Goal: Task Accomplishment & Management: Manage account settings

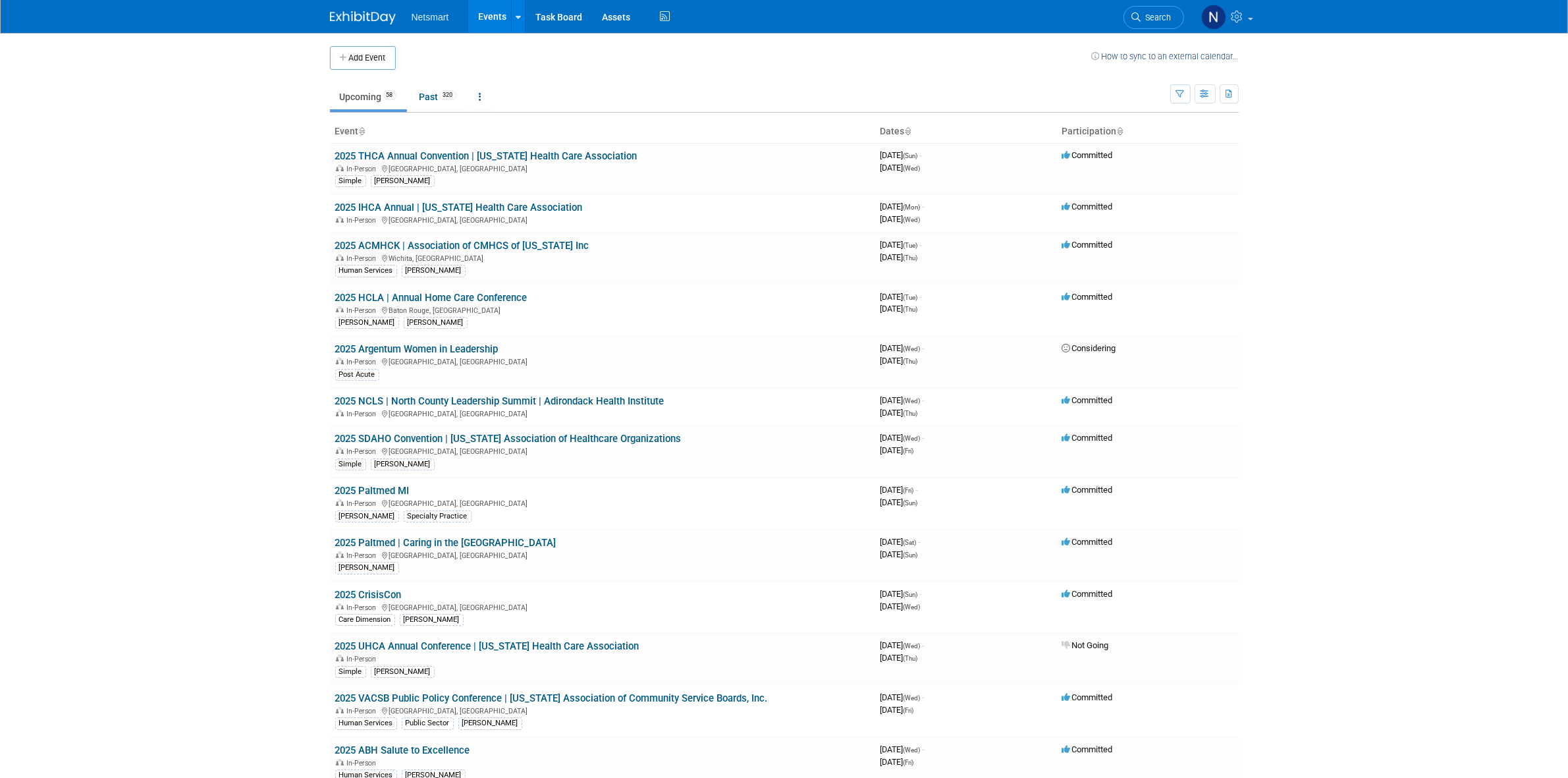
click at [1157, 22] on link "Search" at bounding box center [1154, 17] width 61 height 23
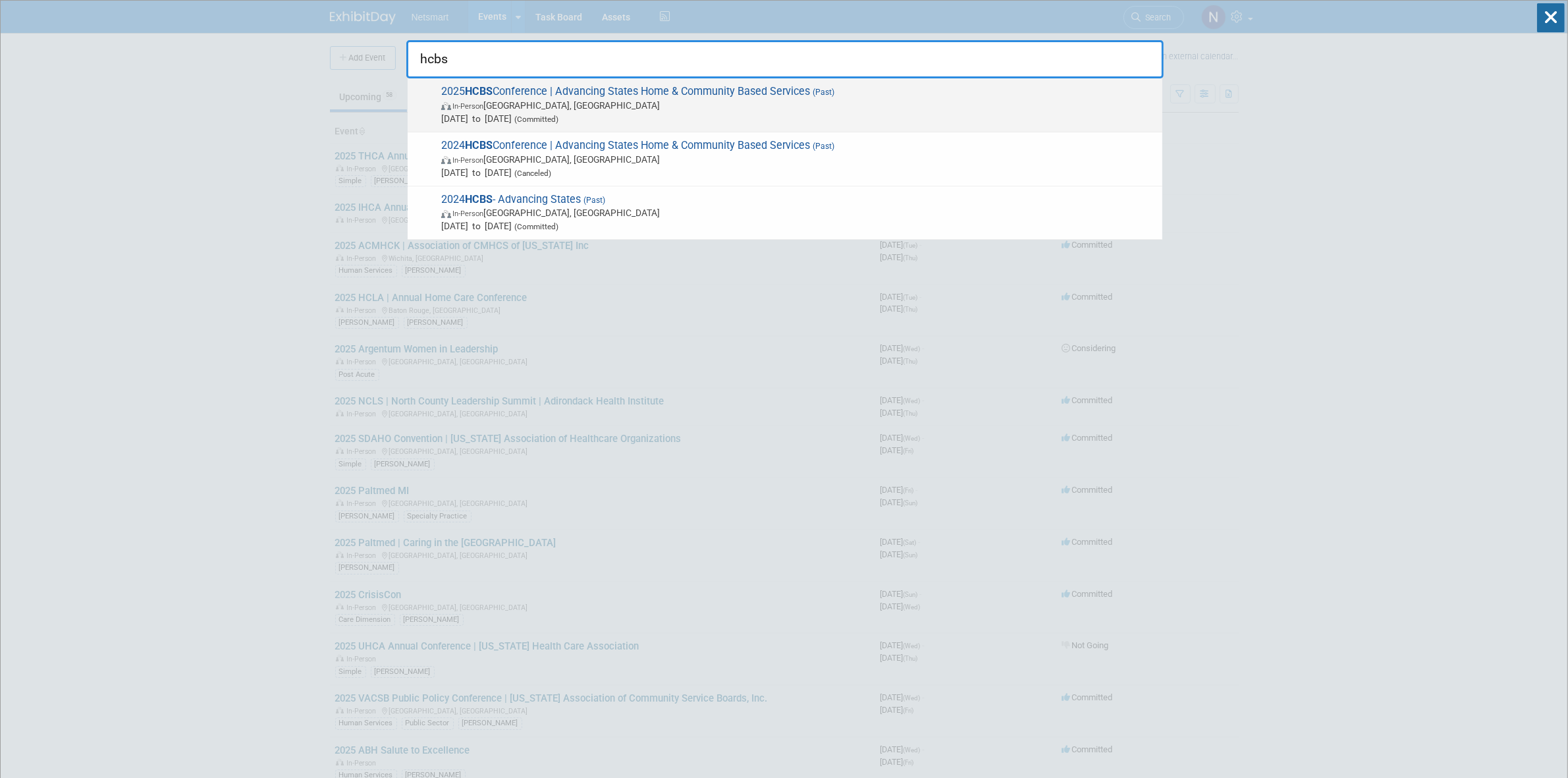
type input "hcbs"
click at [535, 113] on span "Aug 24, 2025 to Aug 28, 2025 (Committed)" at bounding box center [798, 118] width 715 height 13
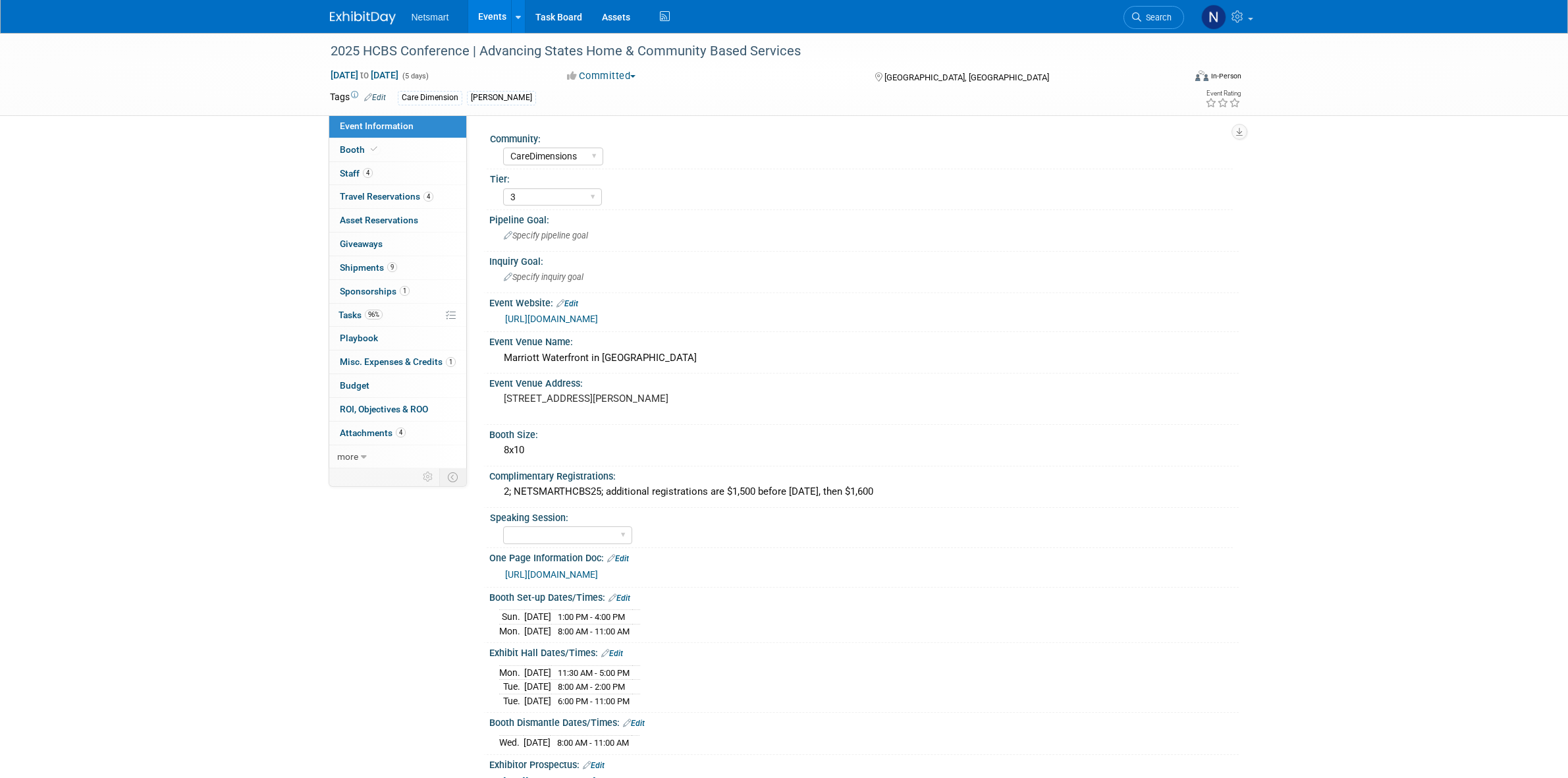
select select "CareDimensions"
select select "3"
click at [244, 235] on div "2025 HCBS Conference | Advancing States Home & Community Based Services Aug 24,…" at bounding box center [784, 477] width 1568 height 888
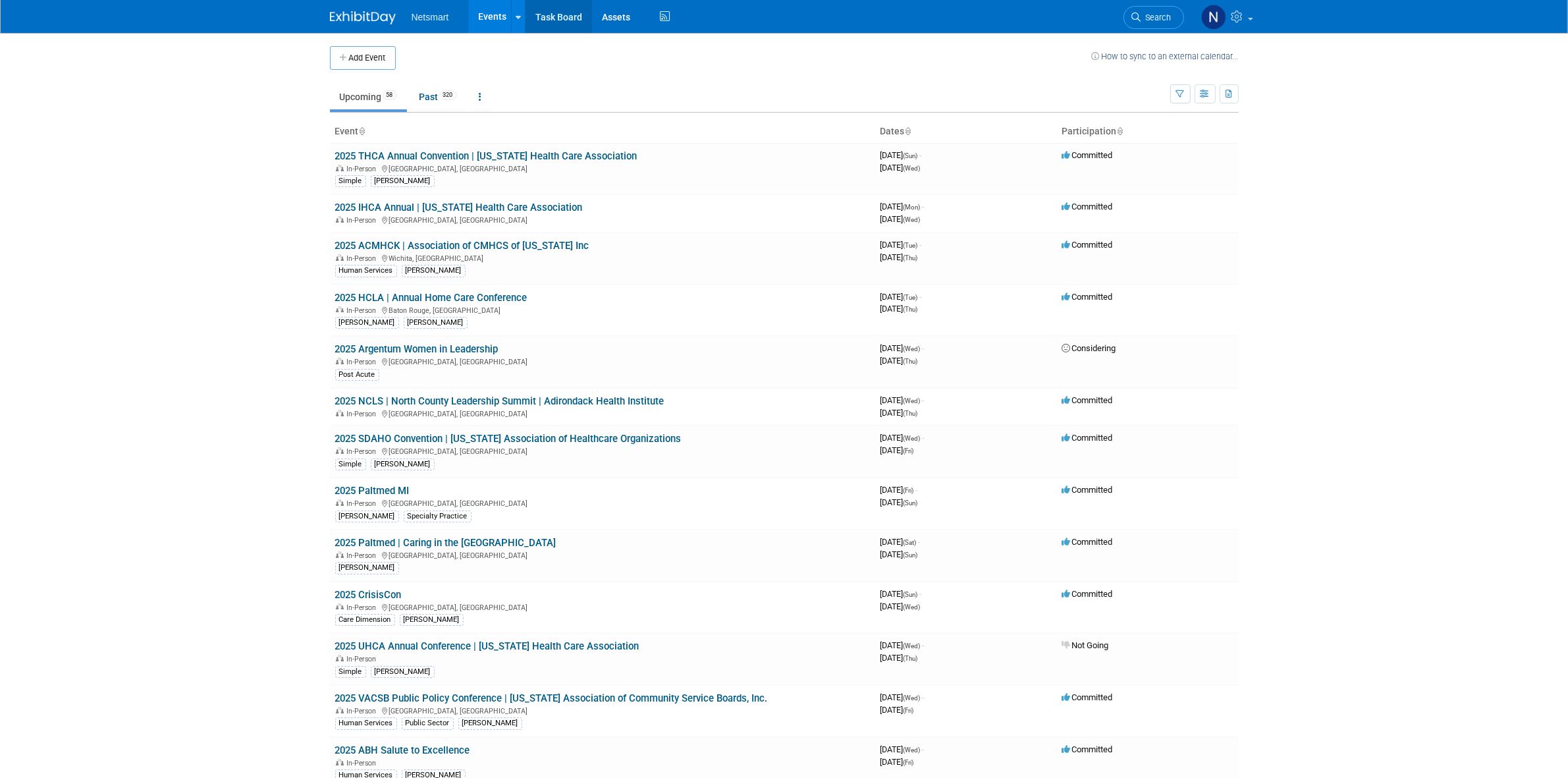
click at [563, 17] on link "Task Board" at bounding box center [559, 17] width 66 height 33
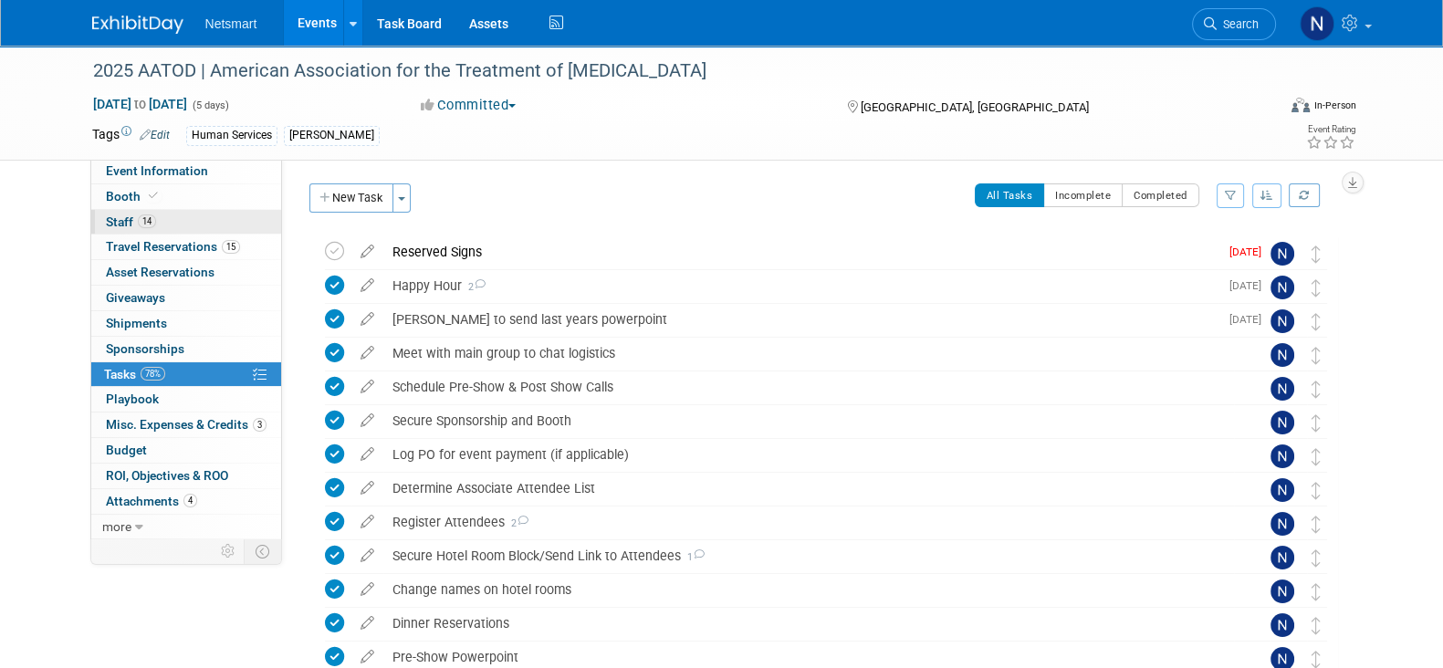
click at [159, 215] on link "14 Staff 14" at bounding box center [186, 222] width 190 height 25
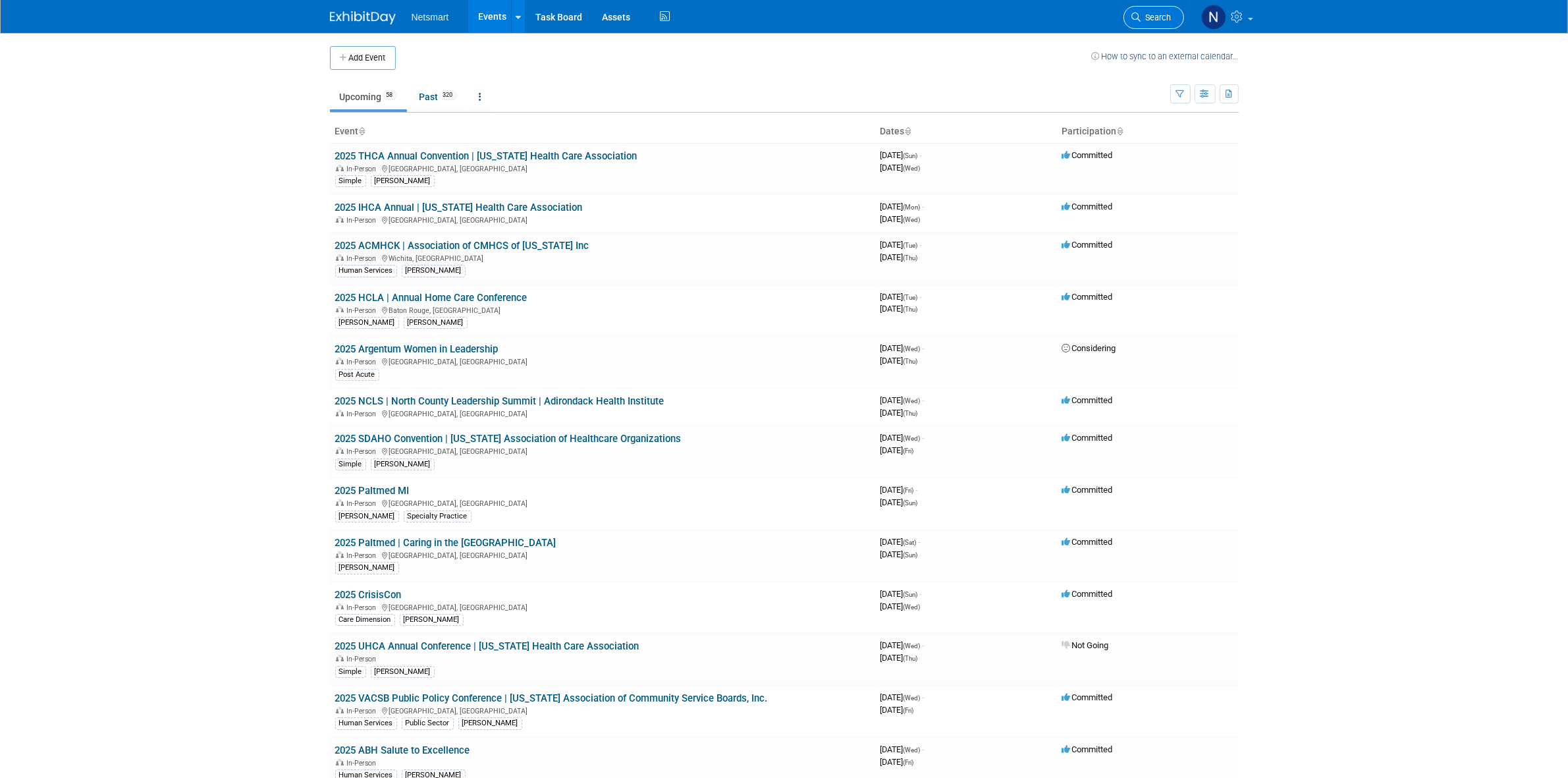
click at [1145, 22] on span "Search" at bounding box center [1156, 17] width 30 height 10
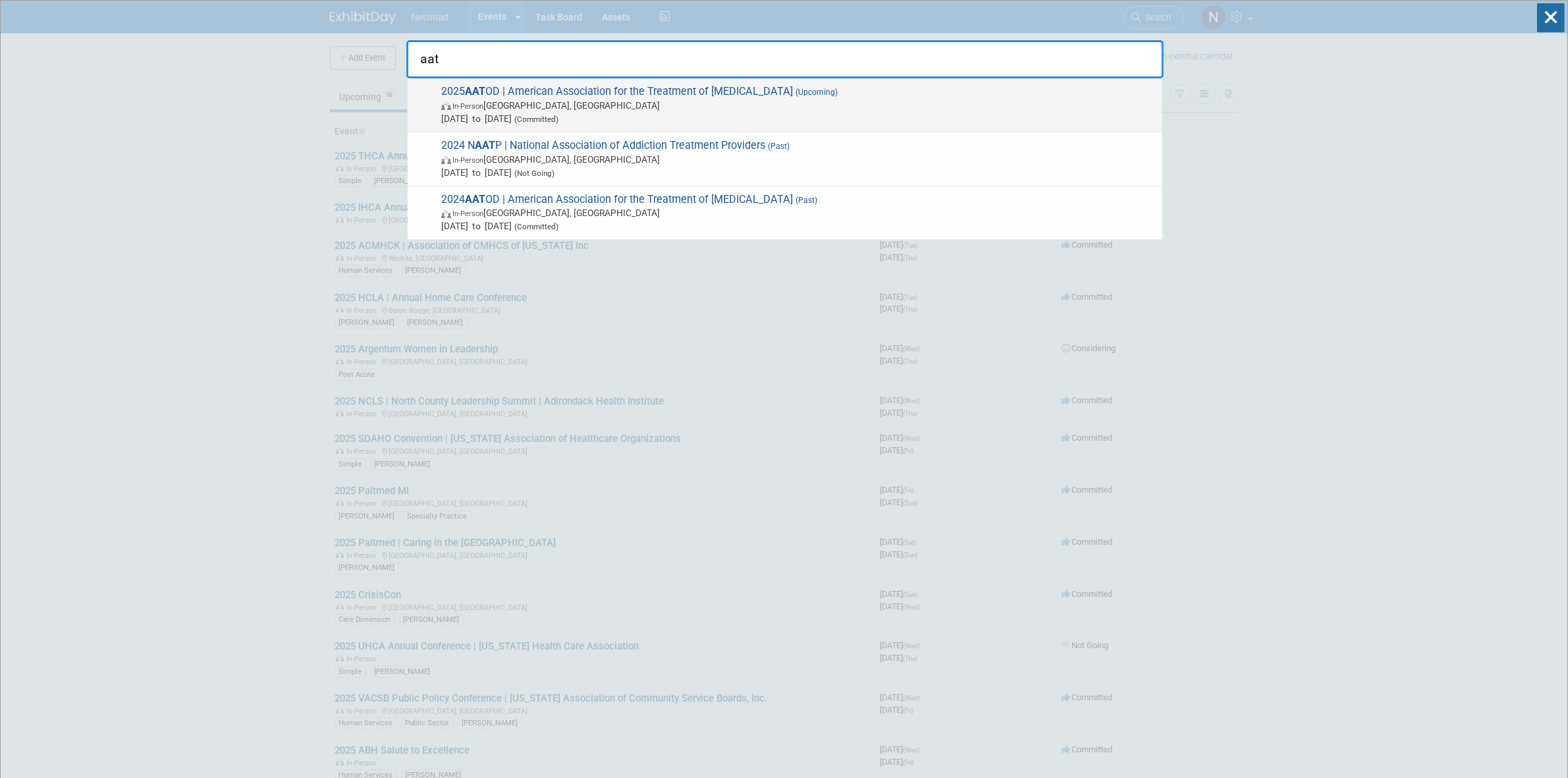
type input "aat"
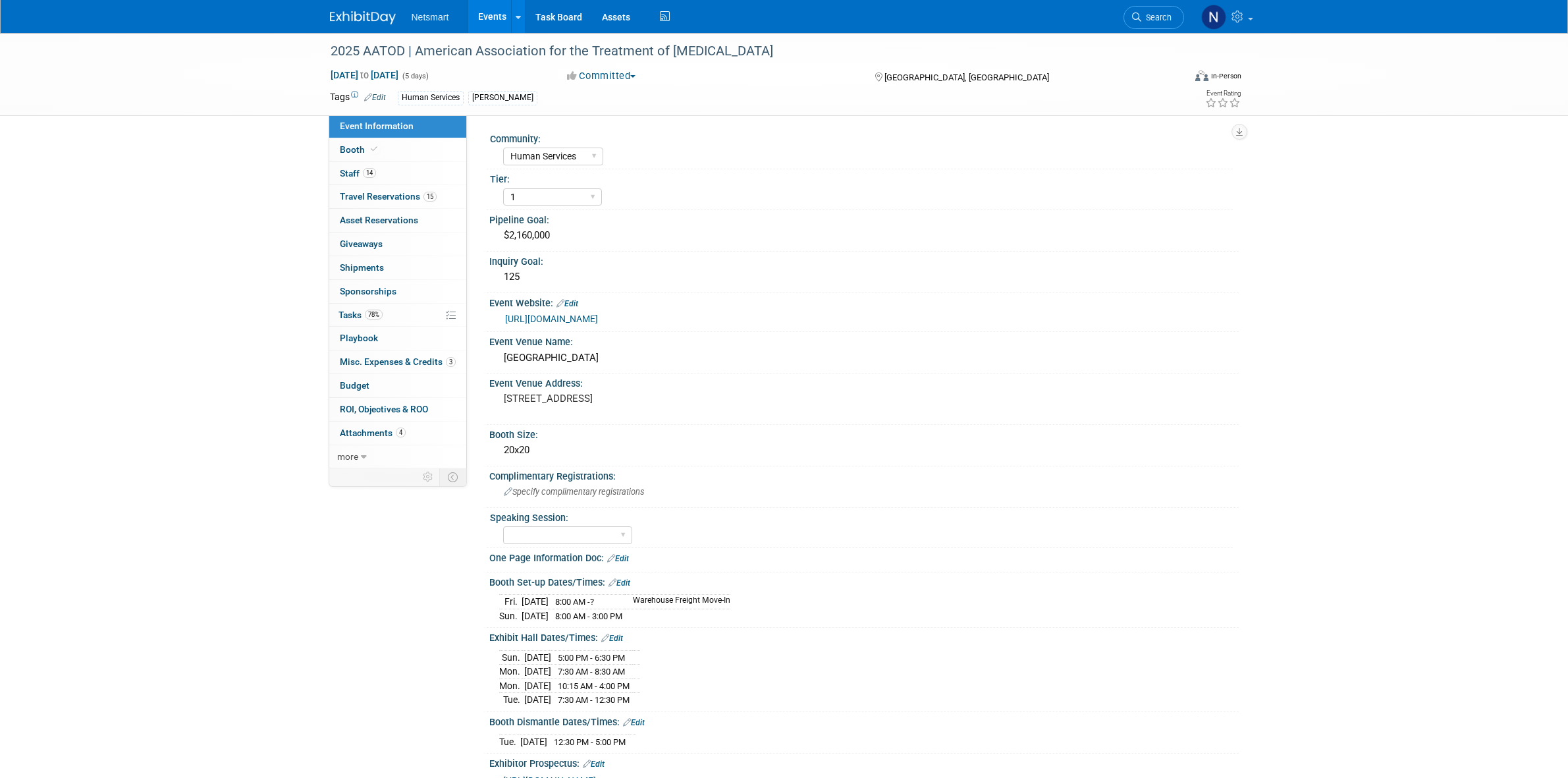
select select "Human Services"
select select "1"
click at [386, 316] on link "78% Tasks 78%" at bounding box center [397, 315] width 137 height 23
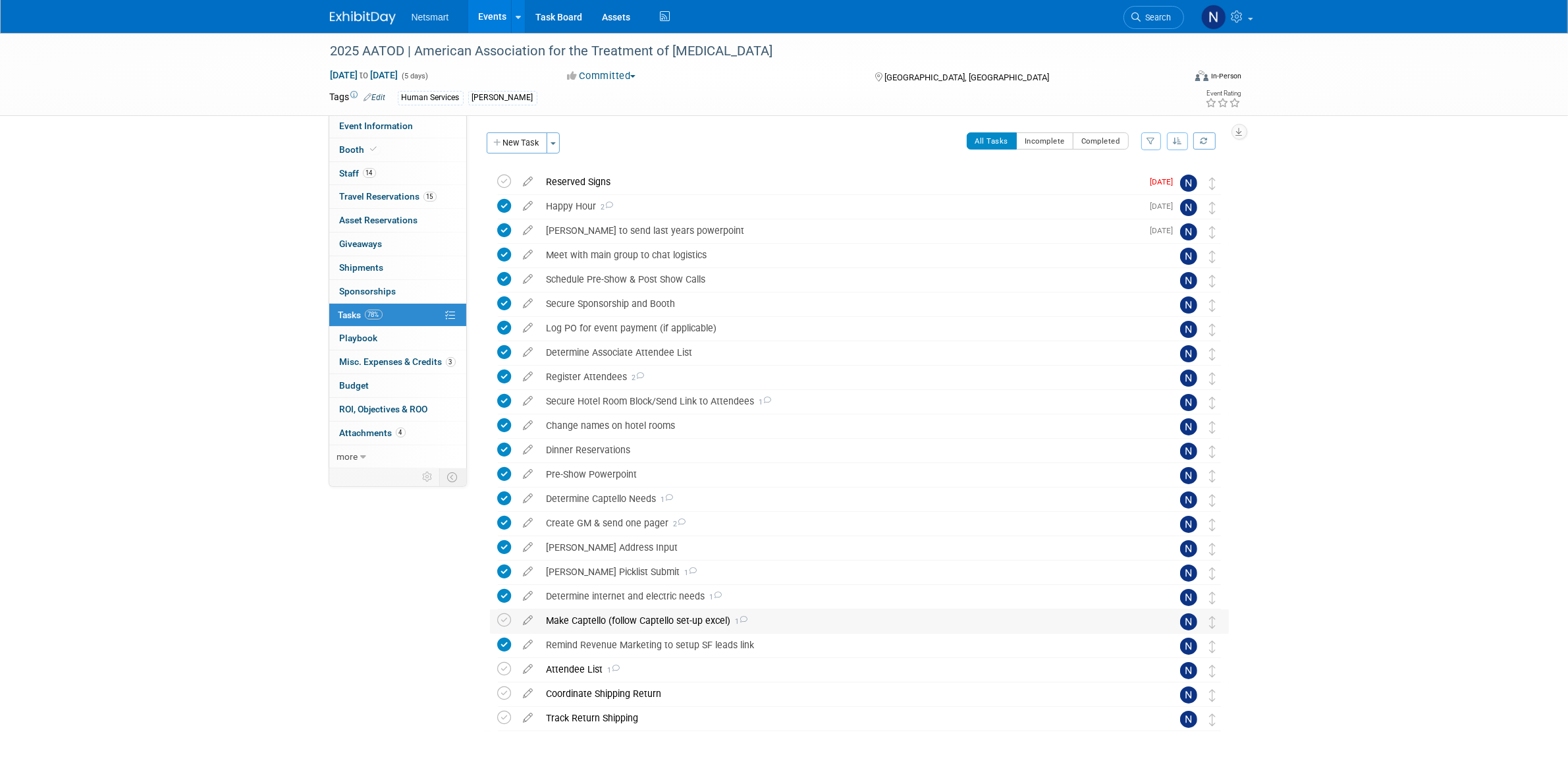
click at [591, 621] on div "Make Captello (follow Captello set-up excel) 1" at bounding box center [847, 621] width 614 height 22
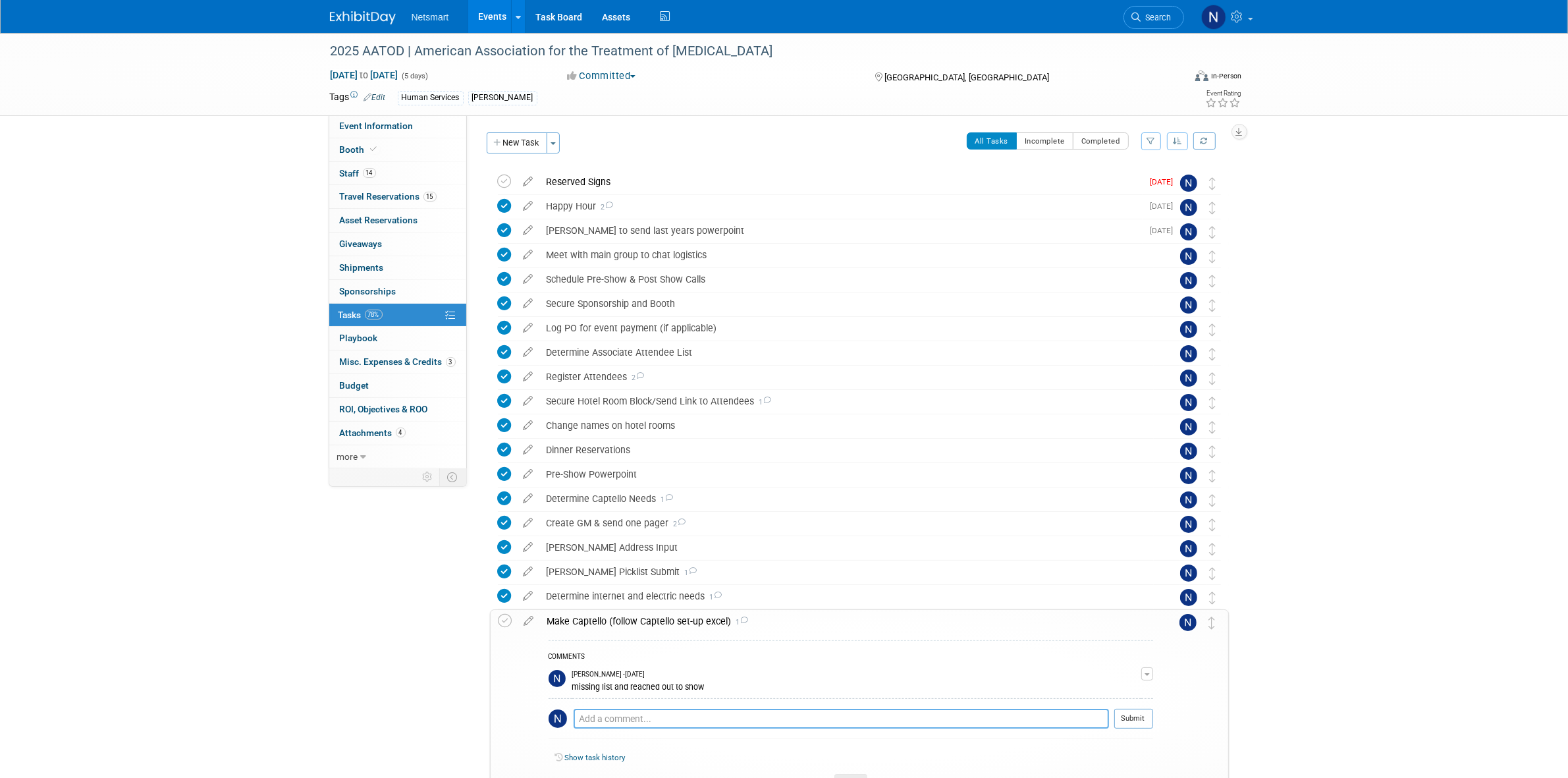
click at [619, 714] on textarea at bounding box center [841, 718] width 535 height 19
paste textarea "Casey Andrews, Cassity Asher, Deanna Brisgone, Ed Natera, Greg Price, Jim Craun…"
type textarea "Casey Andrews, Cassity Asher, Deanna Brisgone, Ed Natera, Greg Price, Jim Craun…"
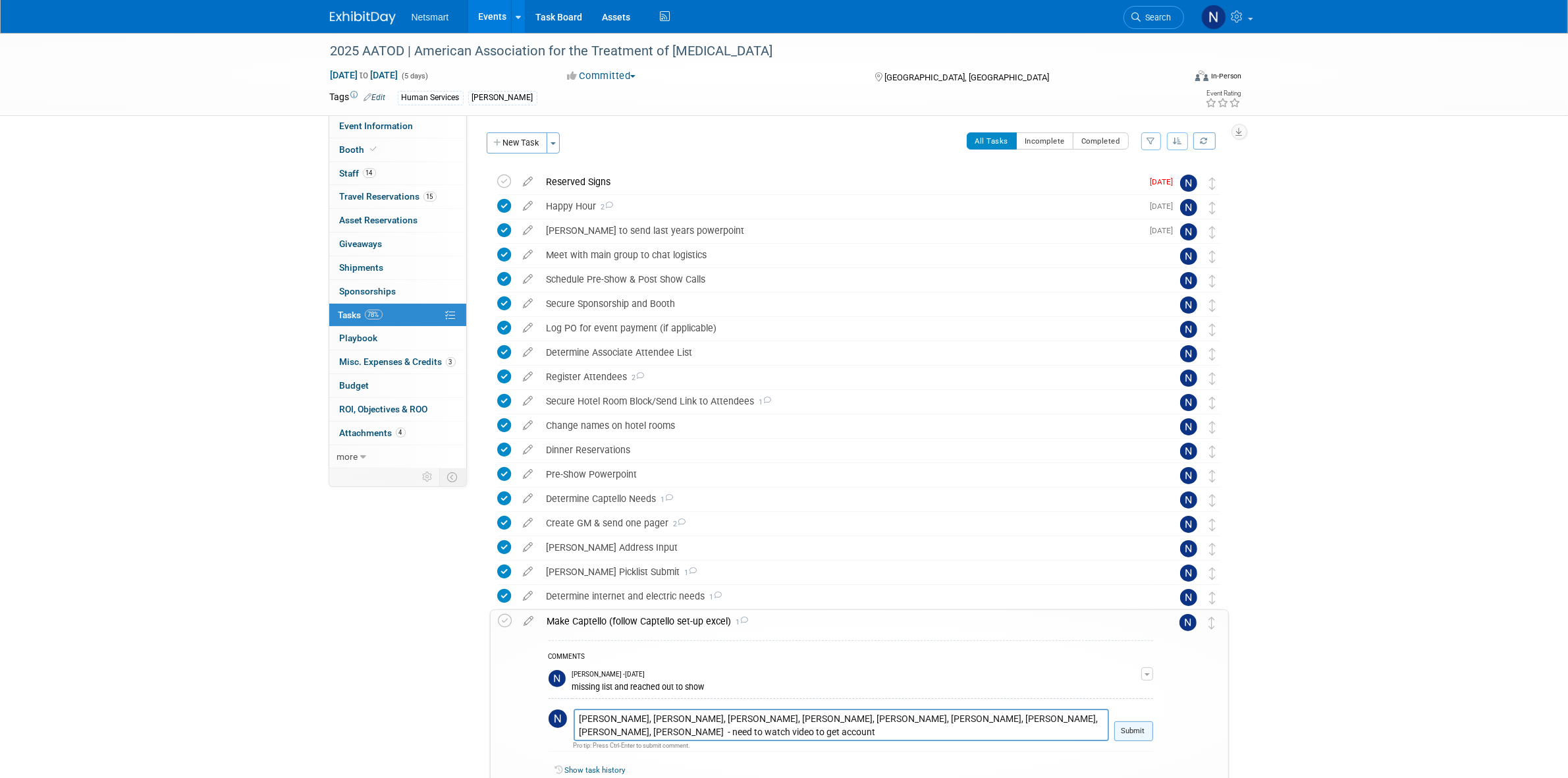
click at [1127, 731] on button "Submit" at bounding box center [1134, 731] width 39 height 19
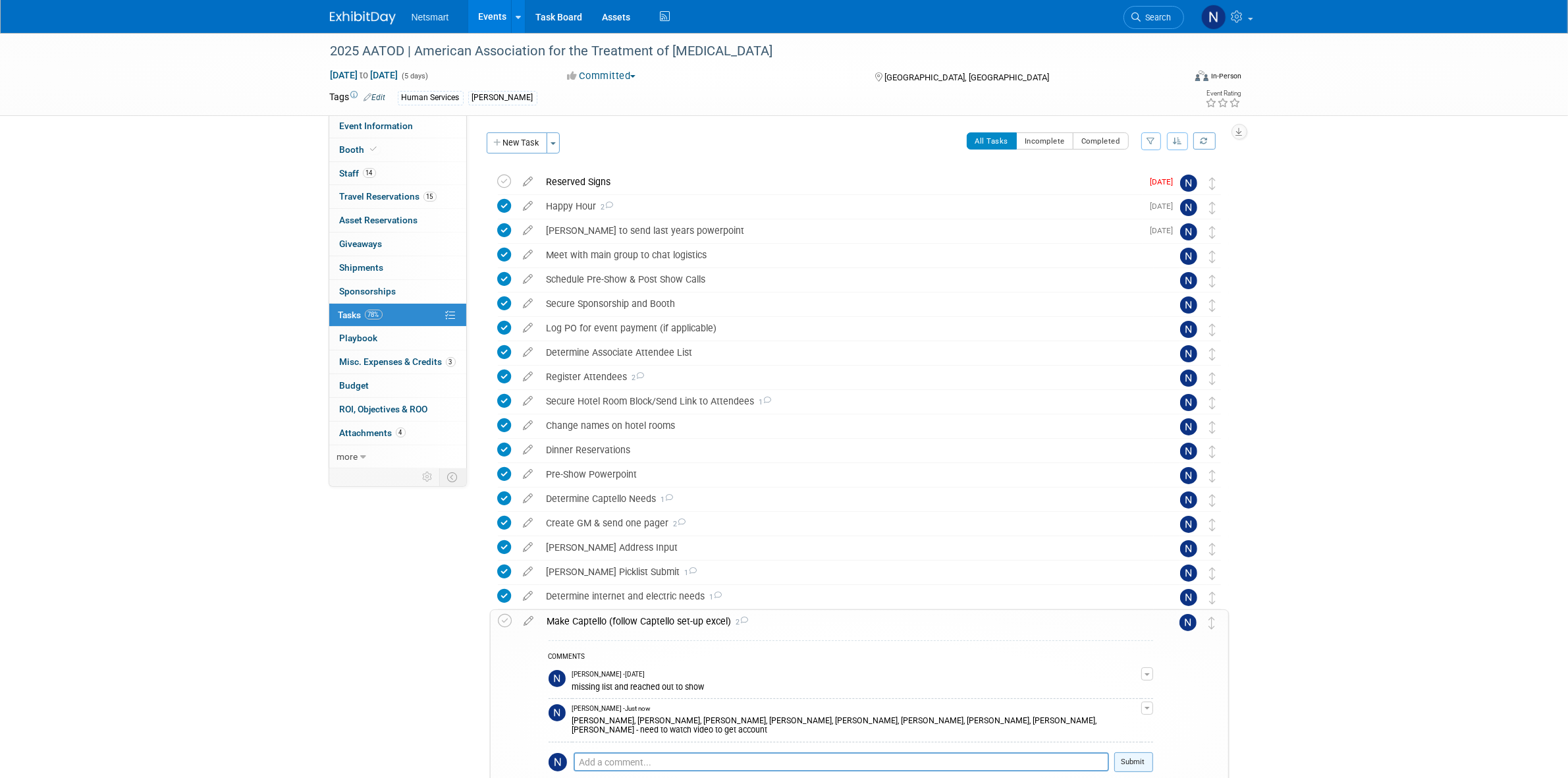
click at [1142, 753] on button "Submit" at bounding box center [1134, 762] width 39 height 19
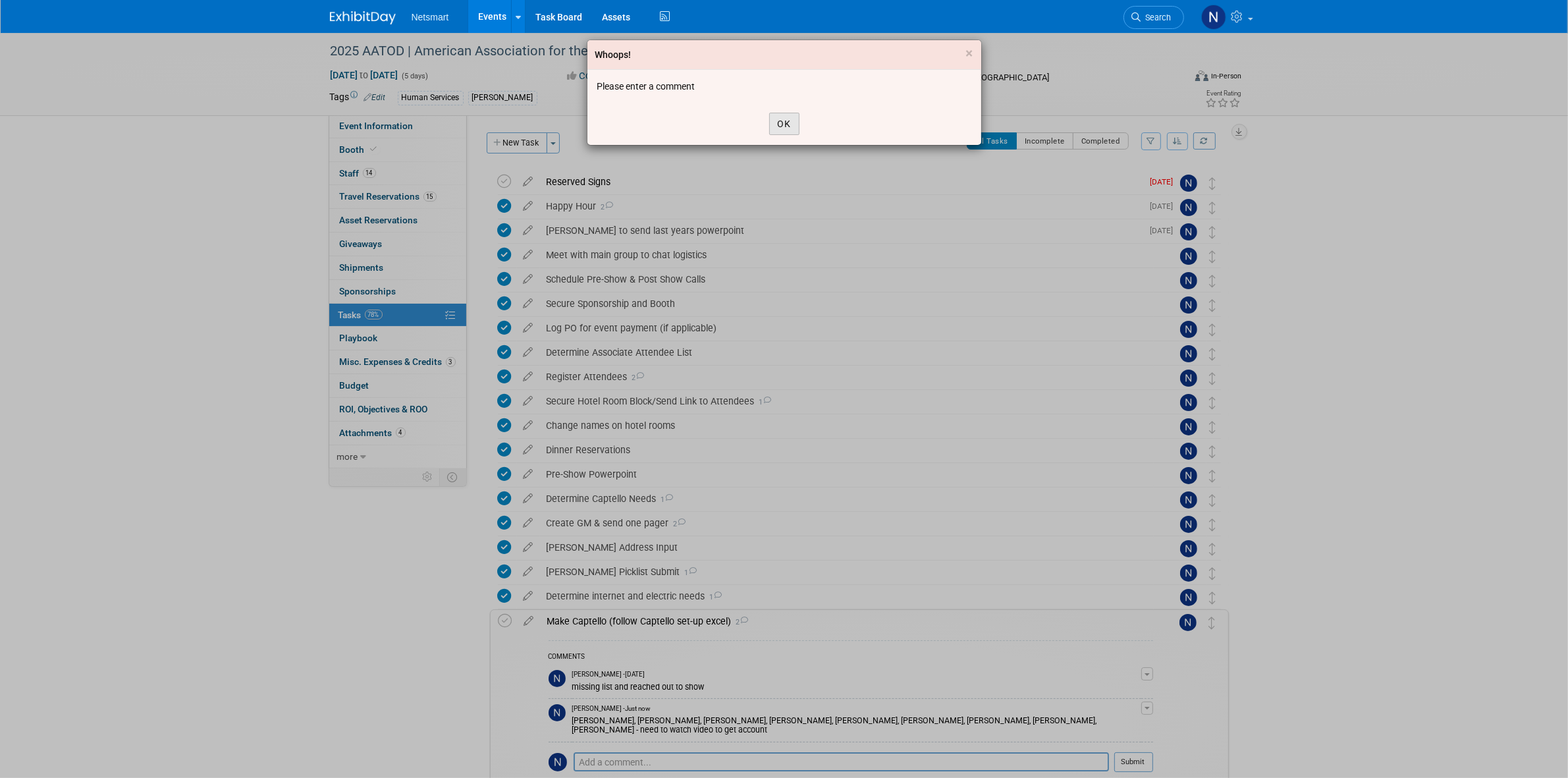
click at [785, 122] on button "OK" at bounding box center [784, 123] width 30 height 22
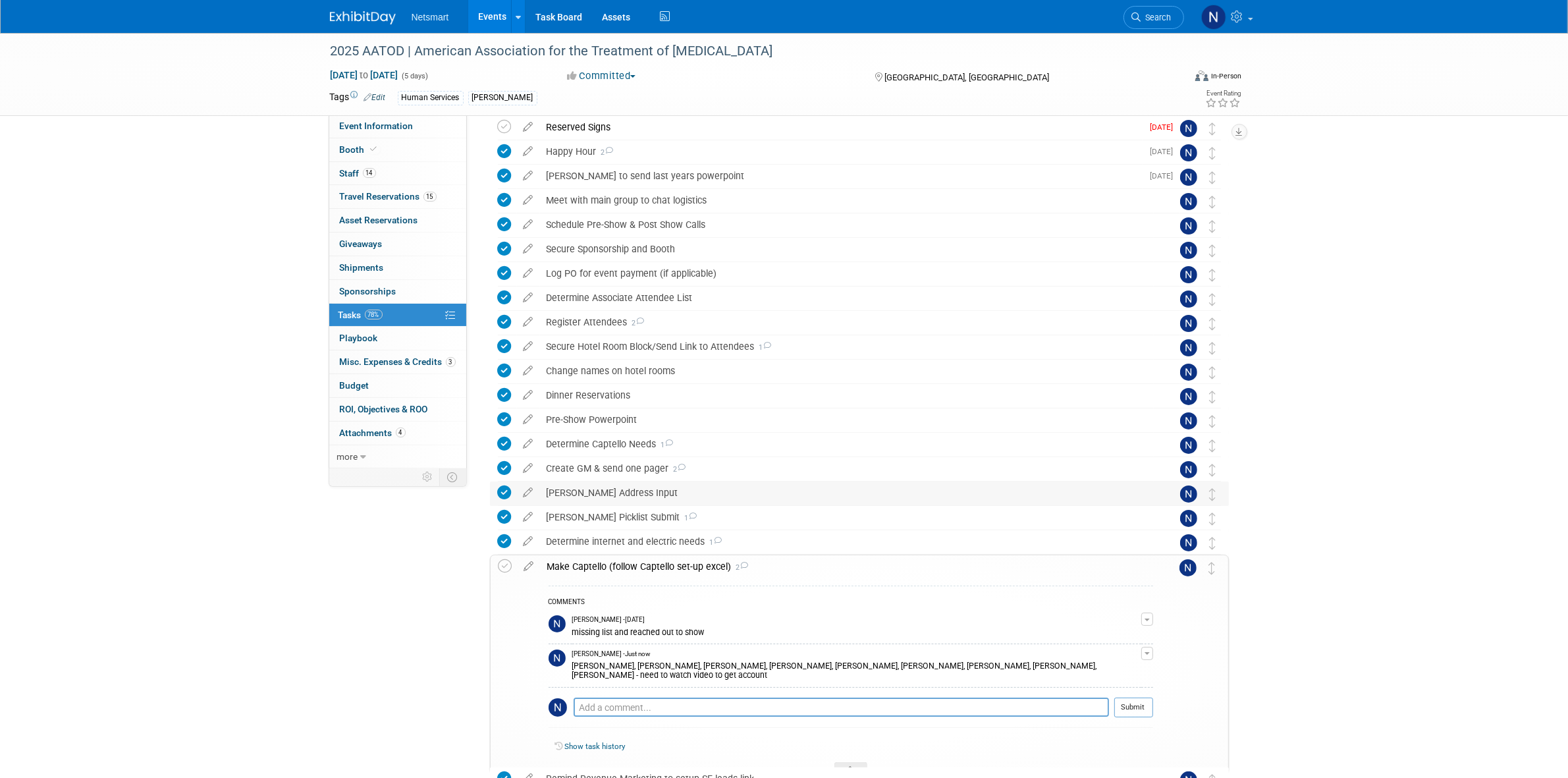
scroll to position [82, 0]
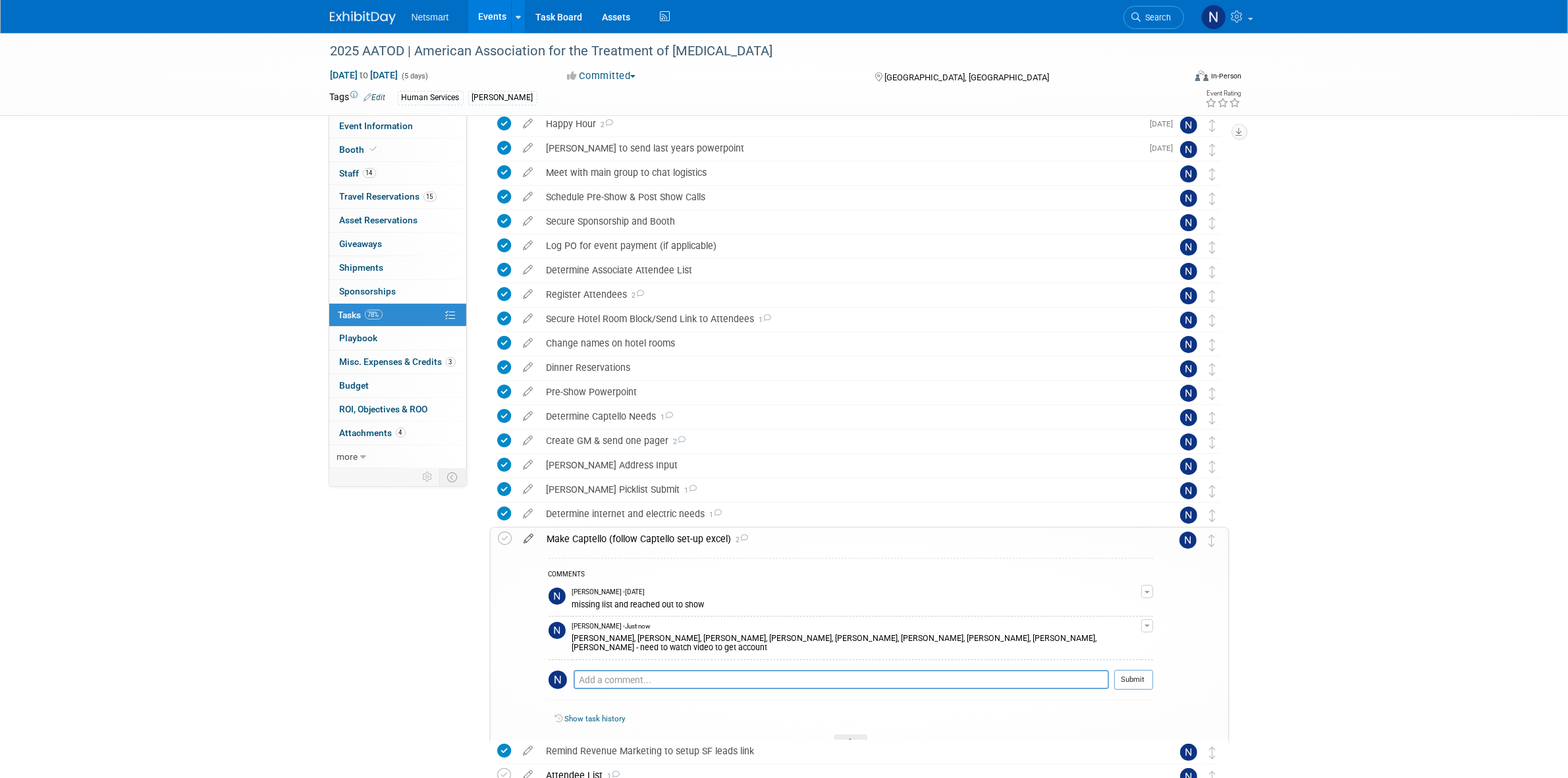
click at [527, 539] on icon at bounding box center [529, 536] width 23 height 17
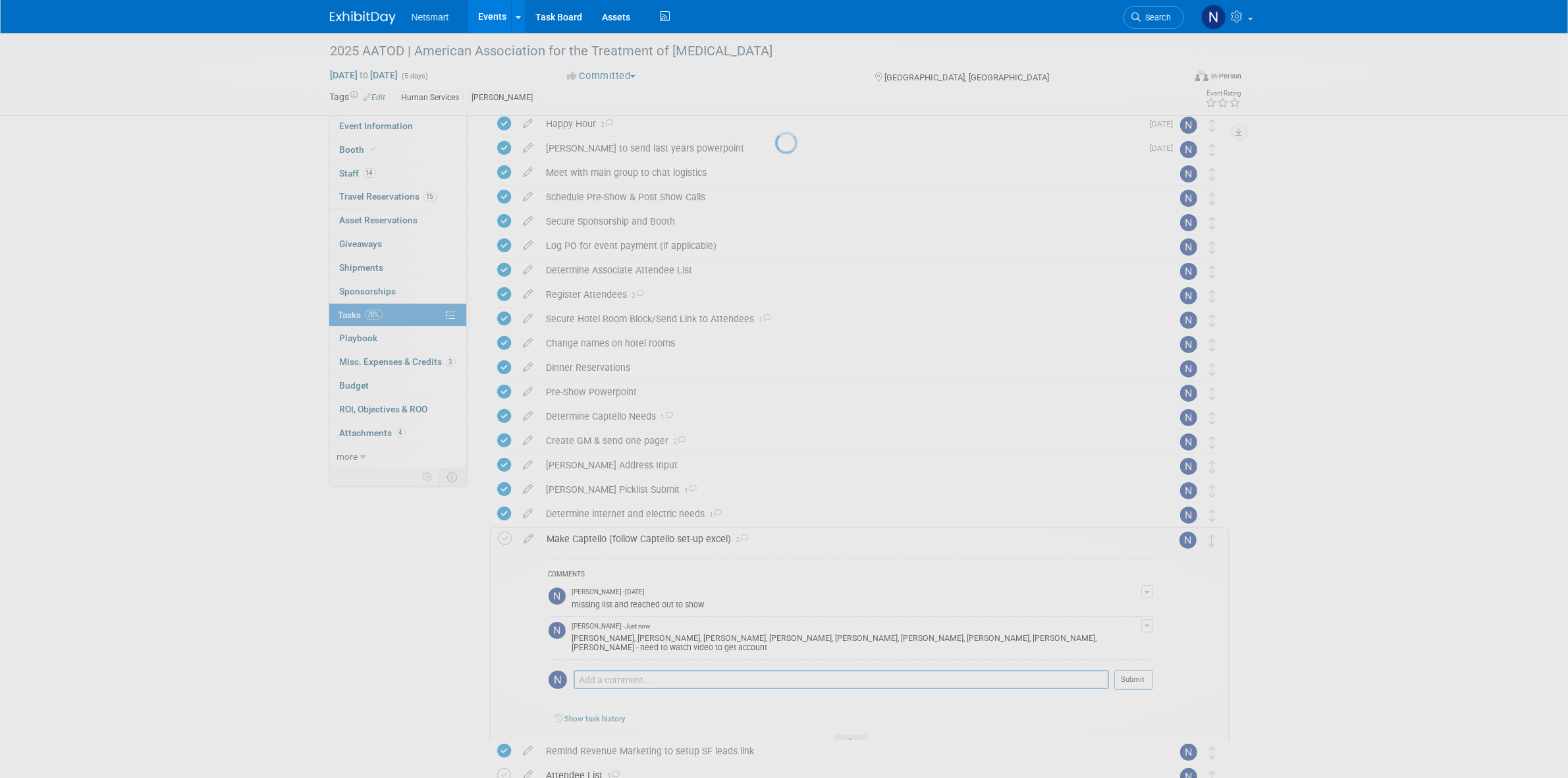
select select "8"
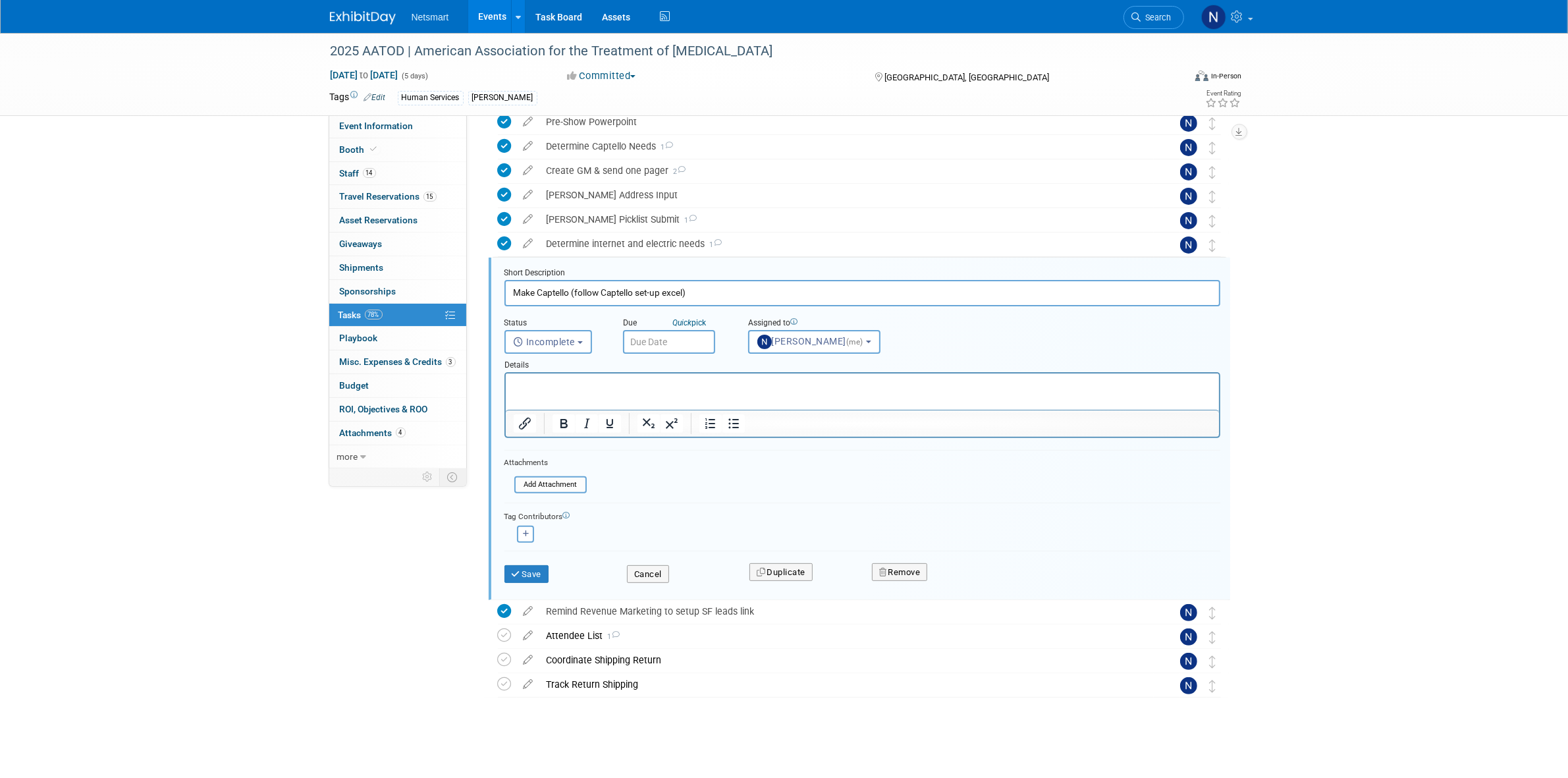
scroll to position [0, 0]
click at [655, 341] on input "text" at bounding box center [669, 341] width 92 height 24
click at [755, 489] on span "25" at bounding box center [753, 486] width 26 height 26
type input "Sep 25, 2025"
click at [537, 574] on button "Save" at bounding box center [527, 574] width 45 height 19
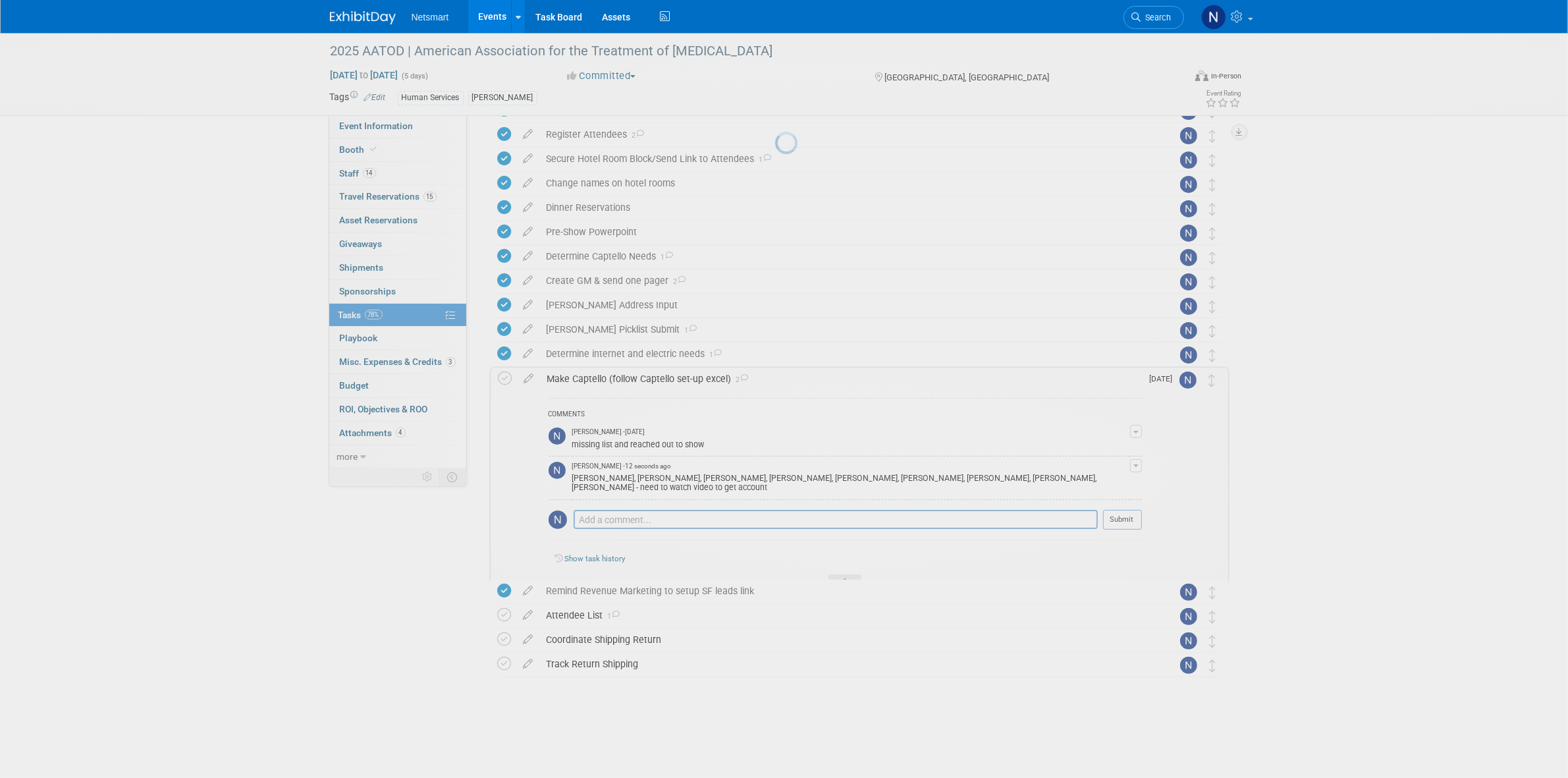
scroll to position [222, 0]
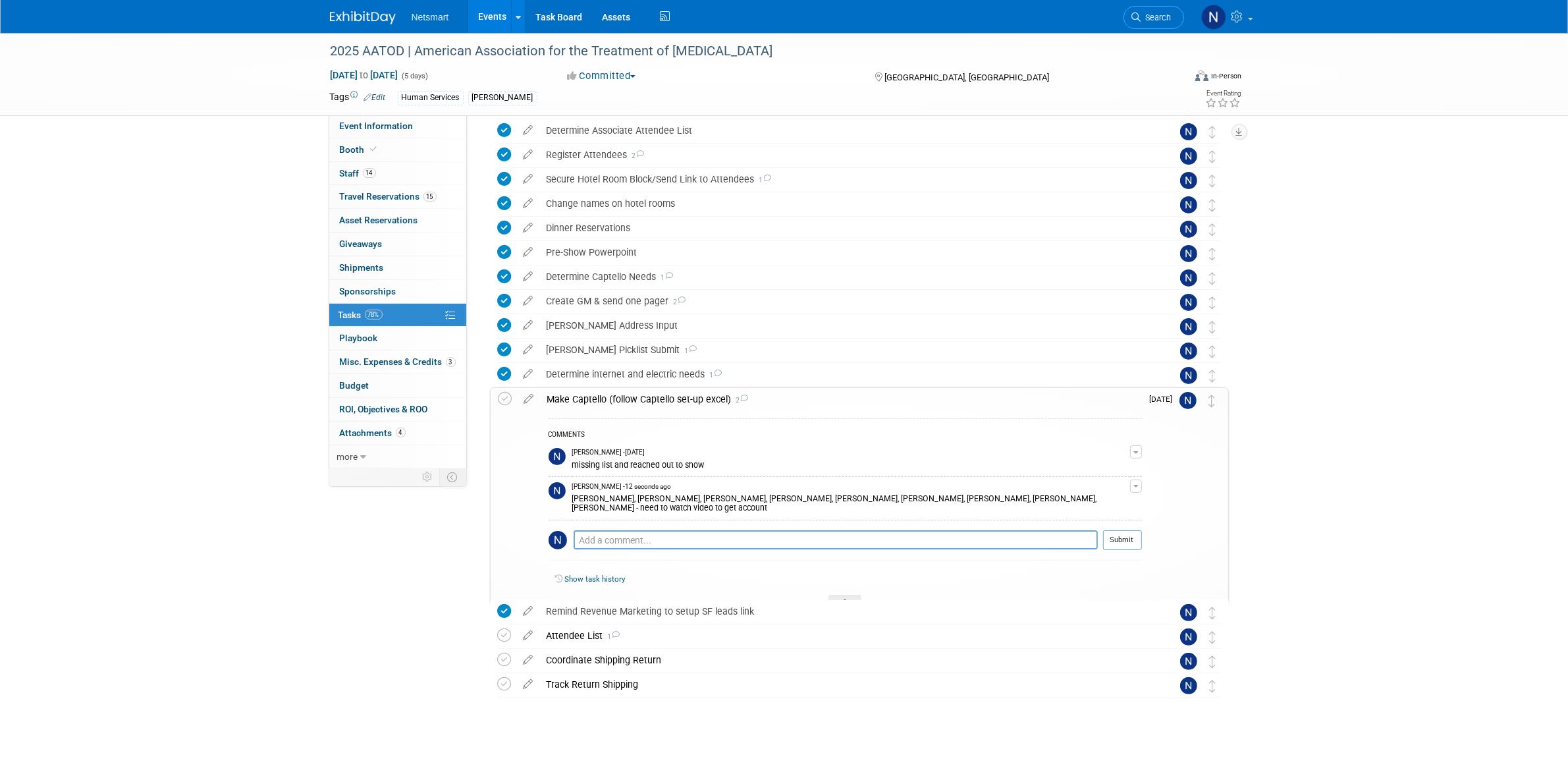
drag, startPoint x: 844, startPoint y: 593, endPoint x: 834, endPoint y: 594, distance: 10.0
click at [844, 599] on icon at bounding box center [845, 603] width 5 height 8
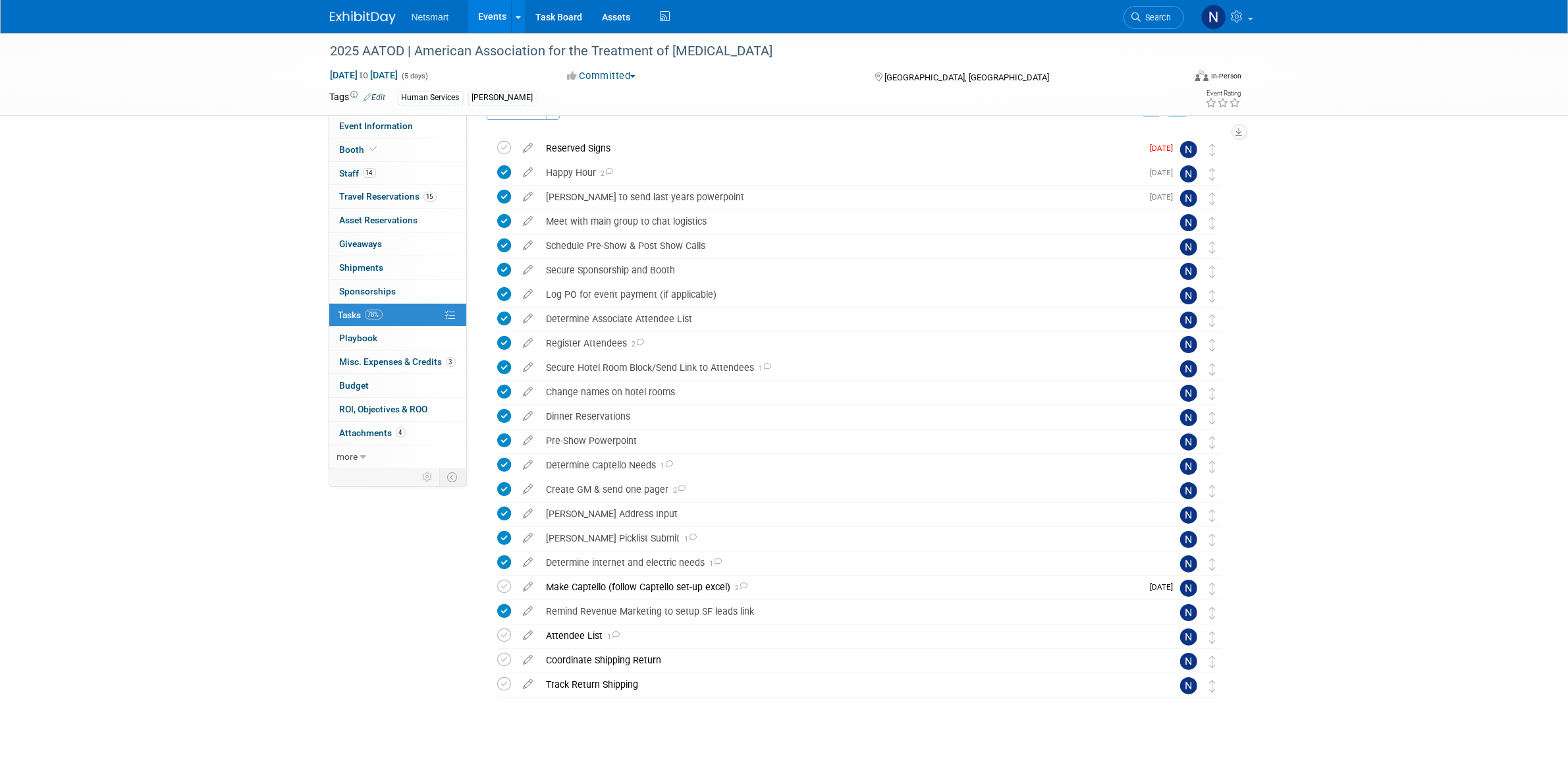
click at [392, 578] on div "Event Information Event Info Booth Booth 14 Staff 14 Staff 15 Travel Reservatio…" at bounding box center [784, 375] width 928 height 753
click at [1153, 17] on span "Search" at bounding box center [1156, 17] width 30 height 10
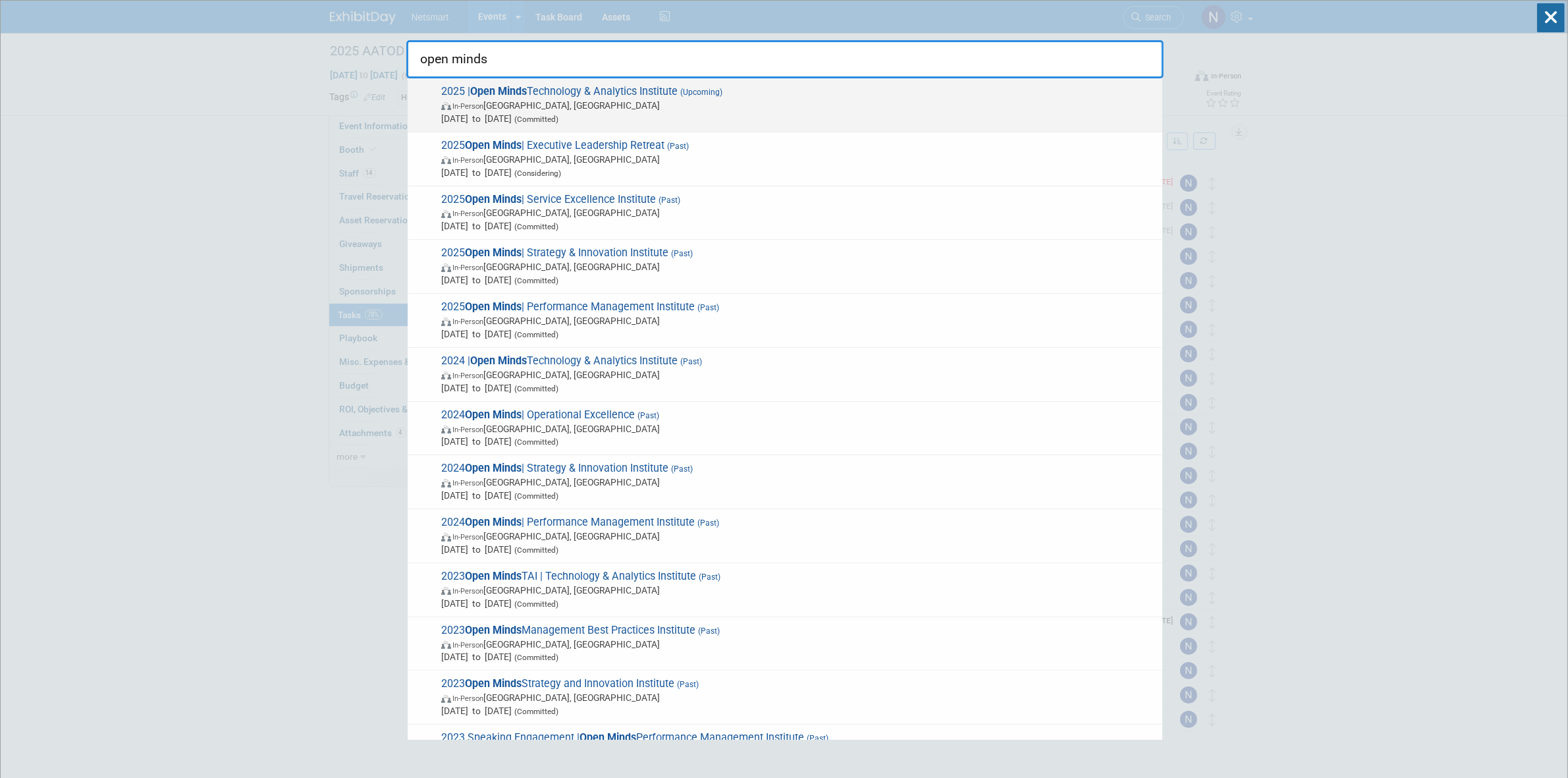
type input "open minds"
click at [534, 114] on span "Oct 21, 2025 to Oct 23, 2025 (Committed)" at bounding box center [798, 118] width 715 height 13
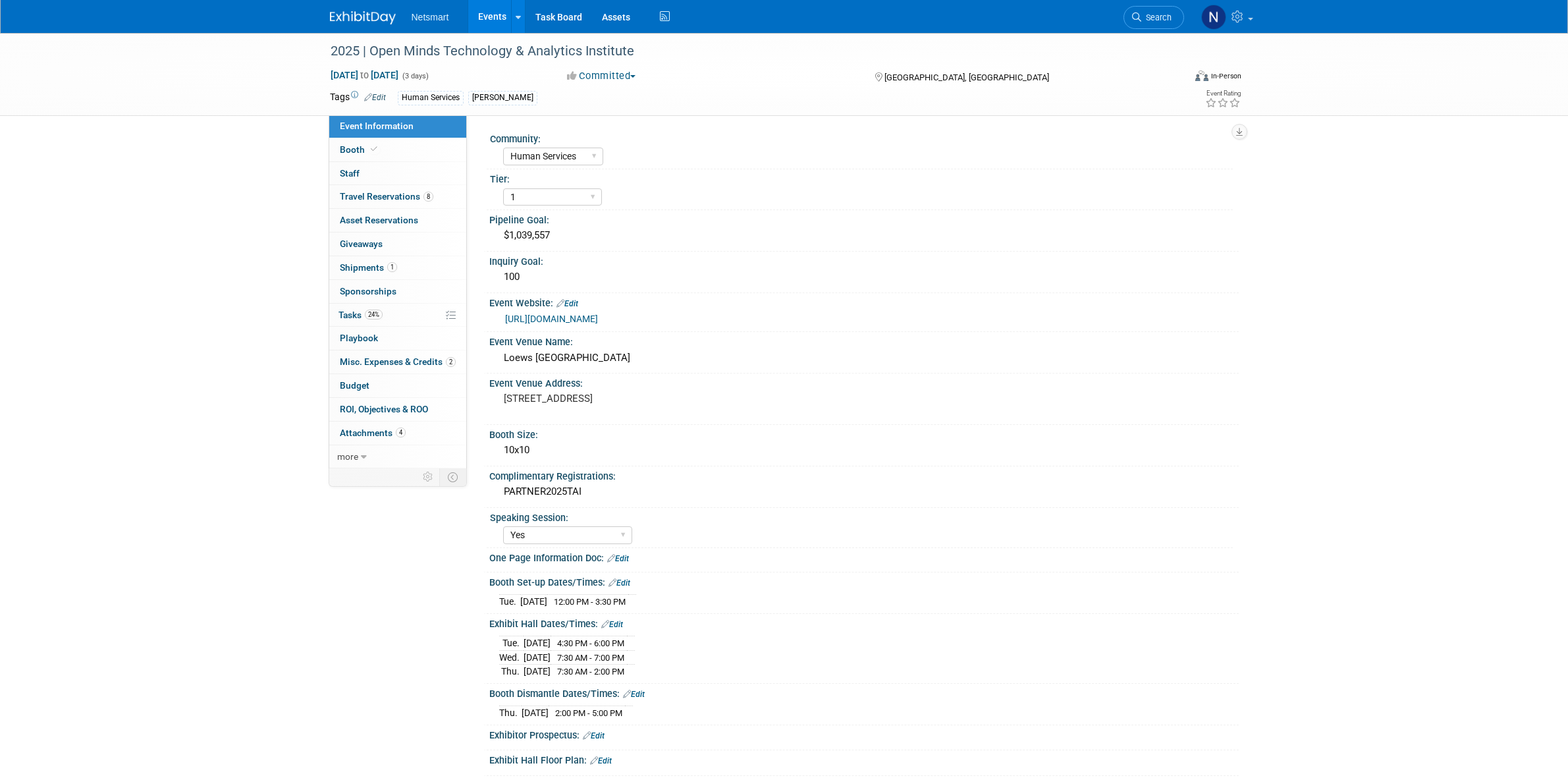
select select "Human Services"
select select "1"
select select "Yes"
click at [413, 323] on link "24% Tasks 24%" at bounding box center [397, 315] width 137 height 23
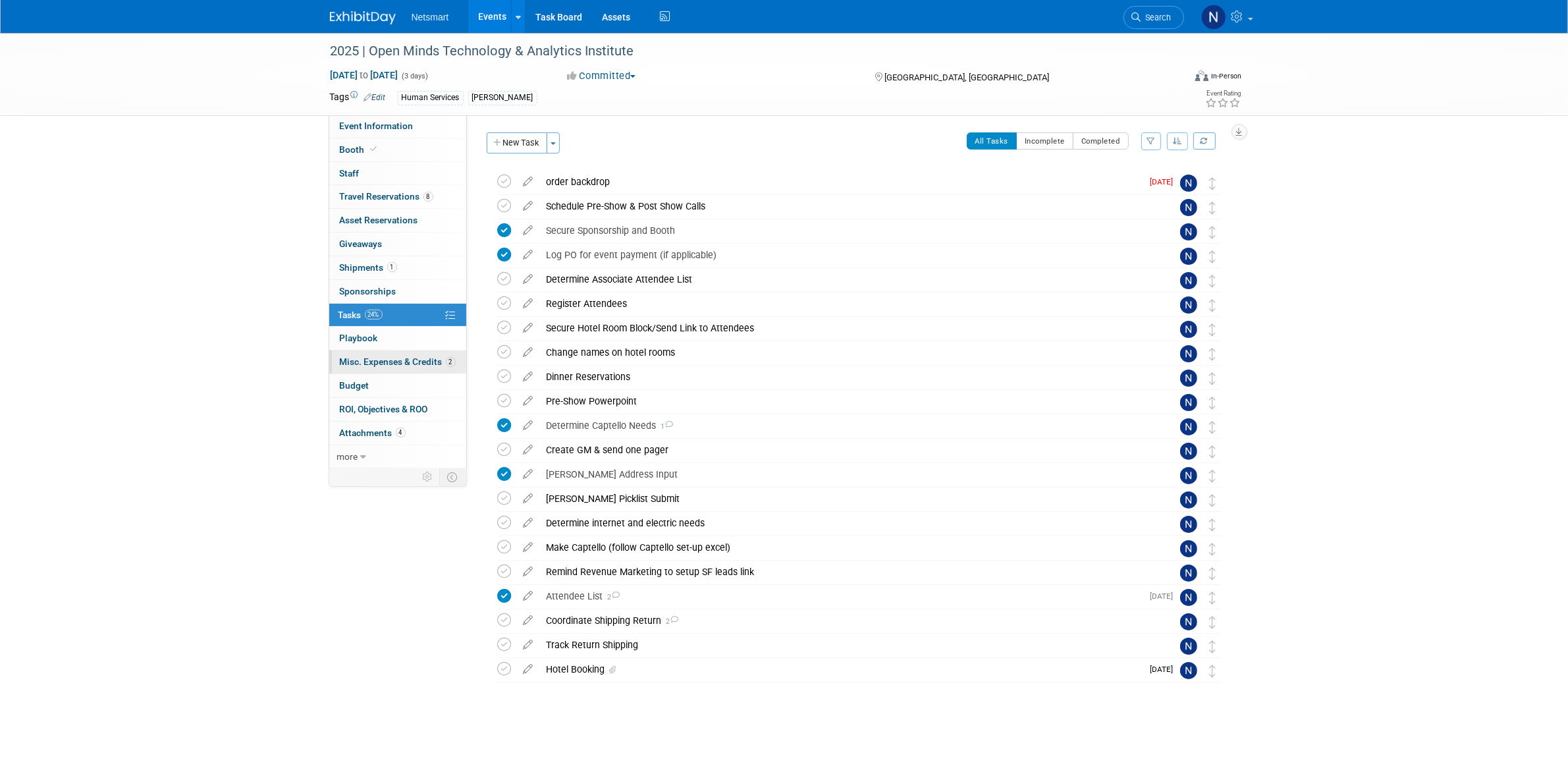
click at [367, 360] on span "Misc. Expenses & Credits 2" at bounding box center [397, 362] width 116 height 11
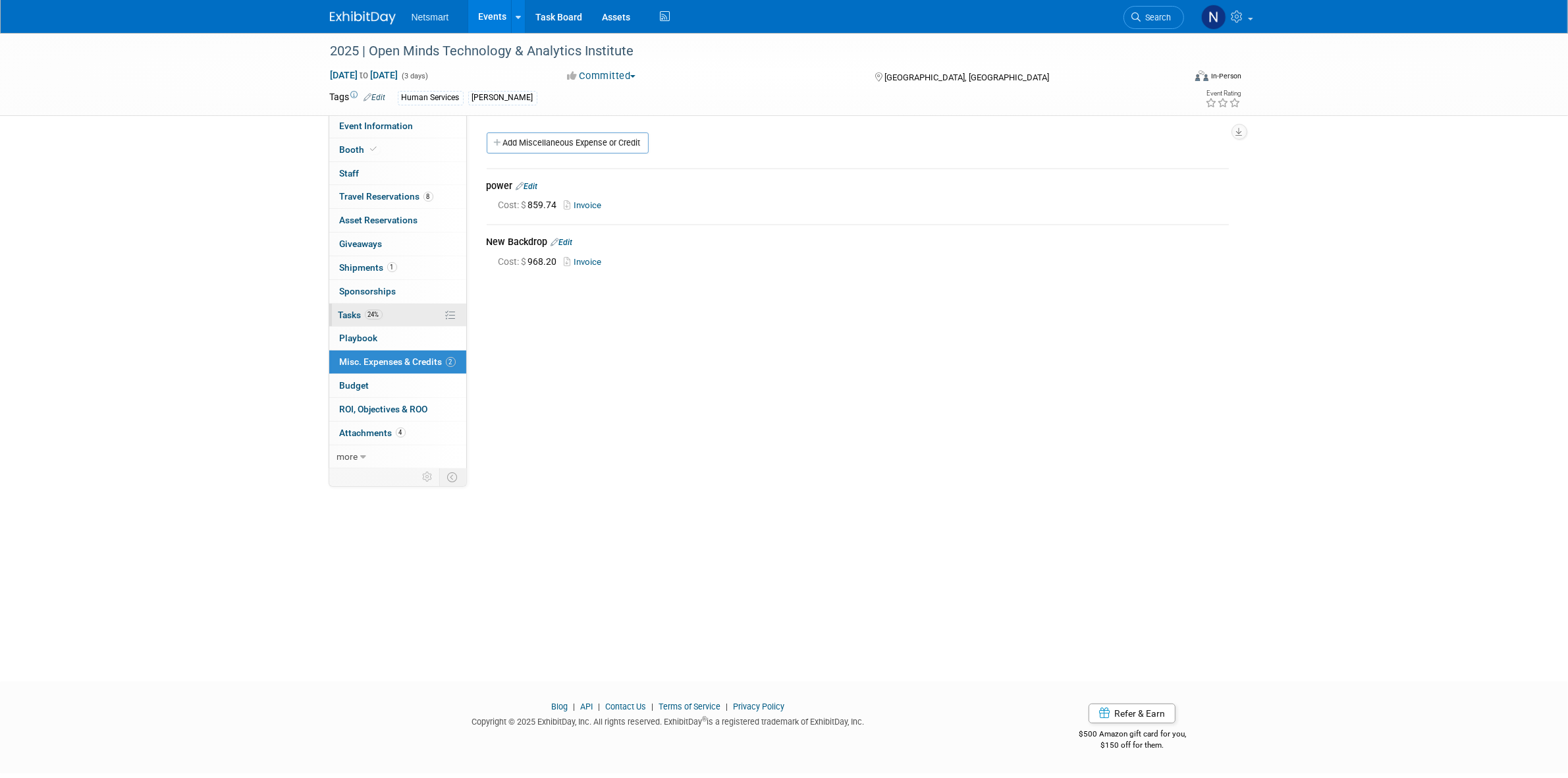
click at [386, 315] on link "24% Tasks 24%" at bounding box center [397, 315] width 137 height 23
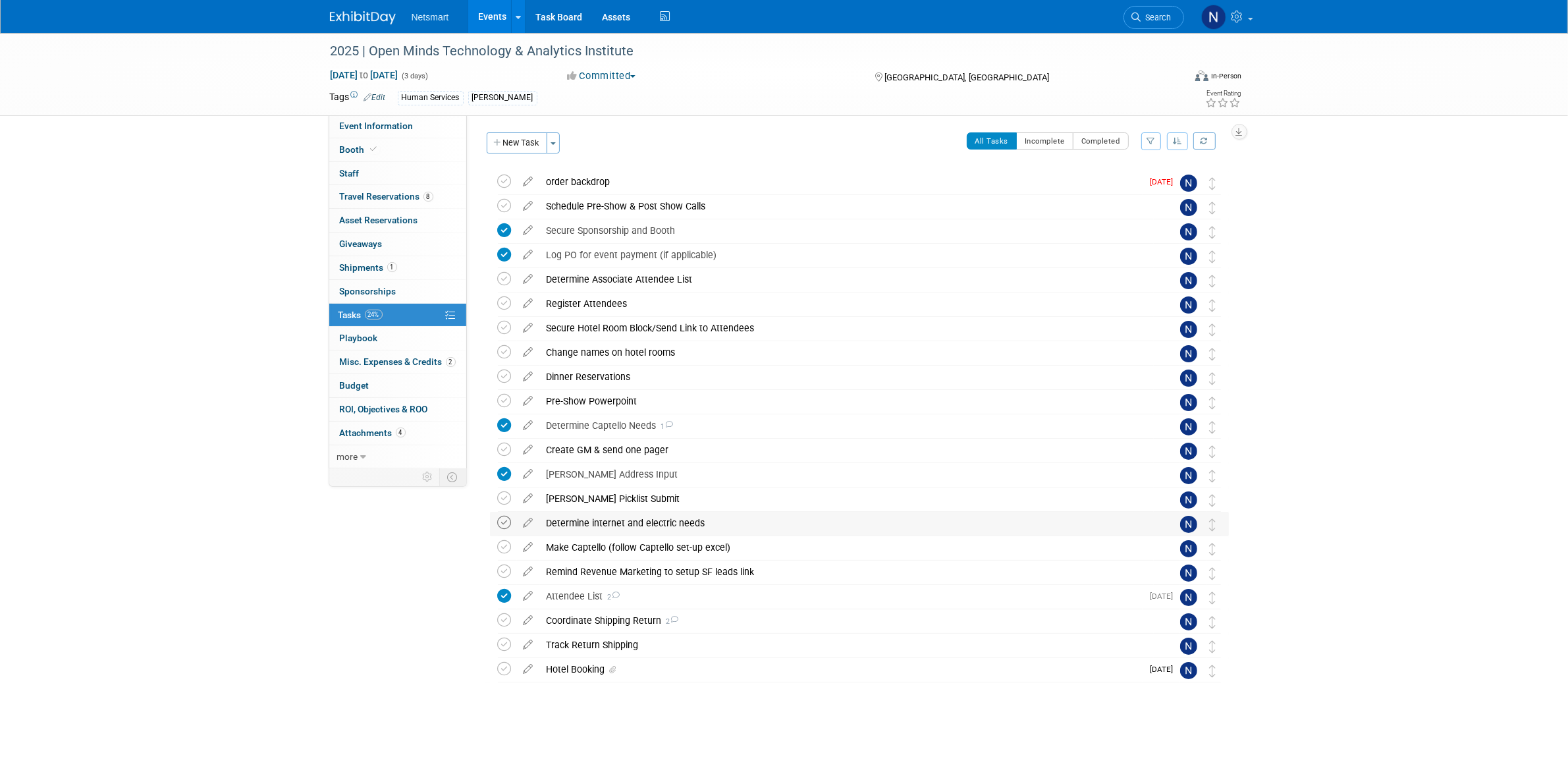
click at [507, 525] on icon at bounding box center [504, 523] width 14 height 14
click at [410, 585] on div "Event Information Event Info Booth Booth 0 Staff 0 Staff 8 Travel Reservations …" at bounding box center [784, 385] width 928 height 704
click at [507, 525] on icon at bounding box center [504, 523] width 14 height 14
click at [640, 521] on div "Determine internet and electric needs" at bounding box center [847, 523] width 614 height 22
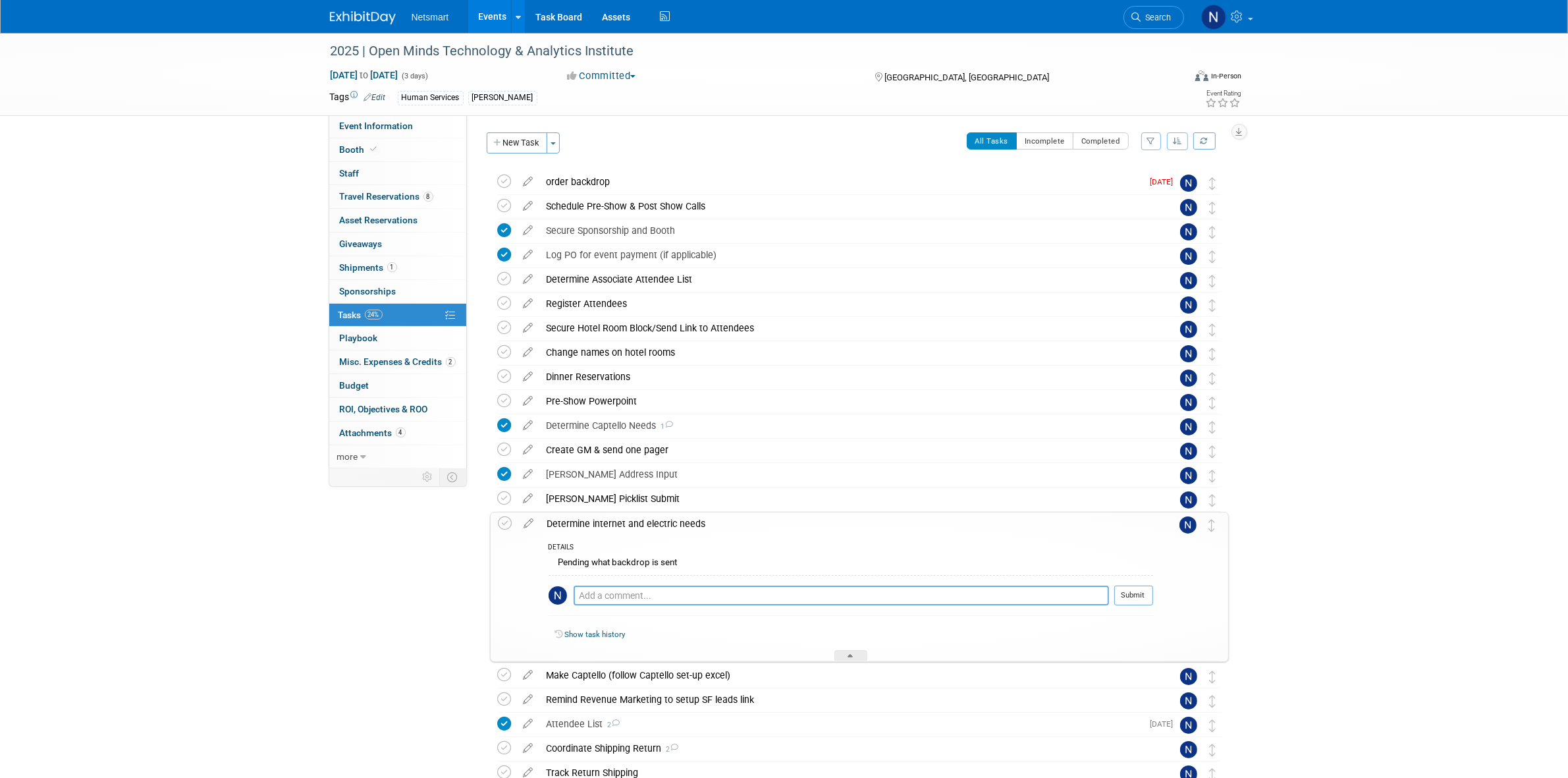
click at [617, 597] on textarea at bounding box center [841, 595] width 535 height 19
type textarea "ordered for the booth but what do we need for activation?"
click at [1134, 595] on button "Submit" at bounding box center [1134, 595] width 39 height 19
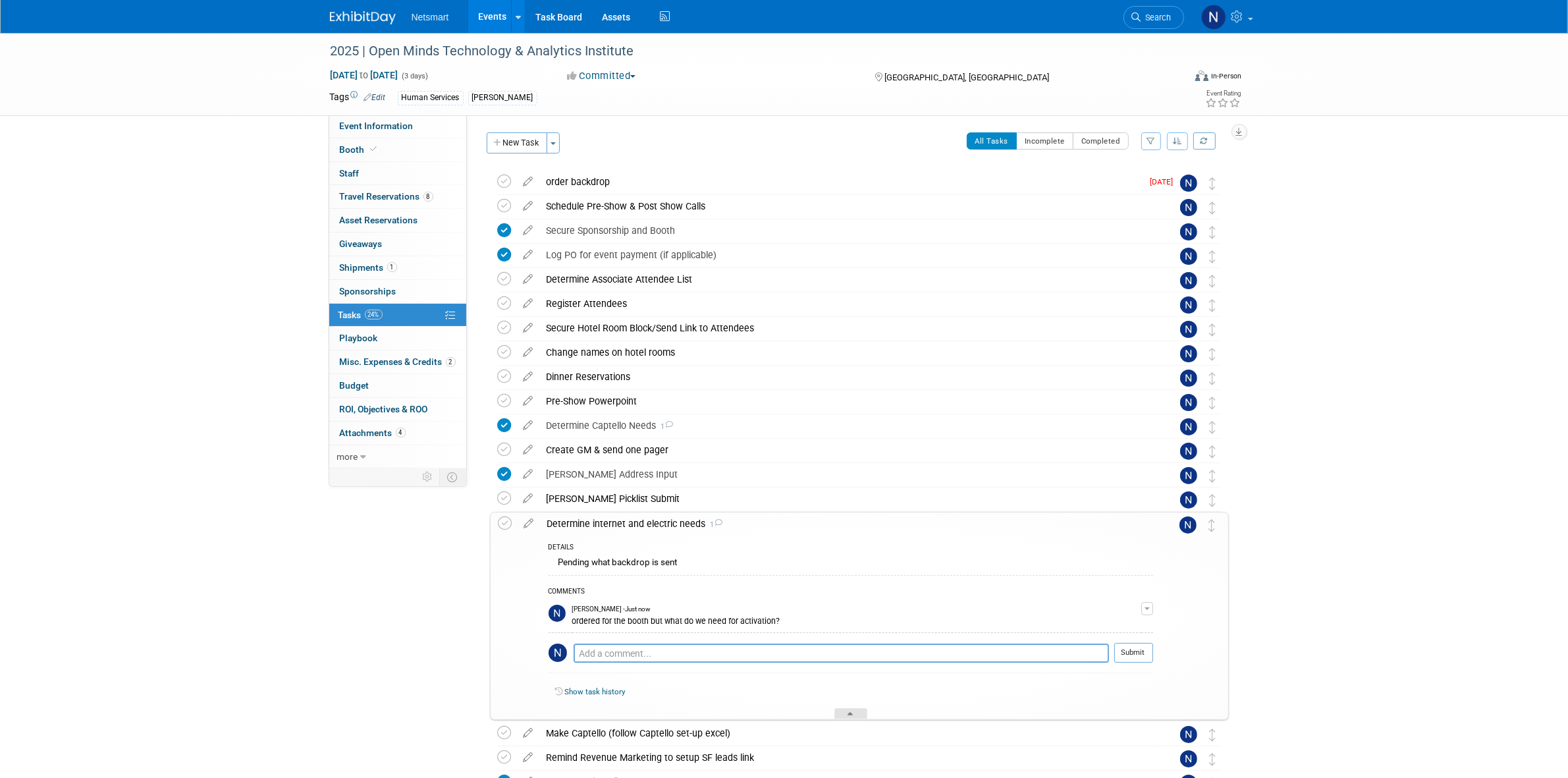
click at [847, 709] on div at bounding box center [851, 714] width 33 height 12
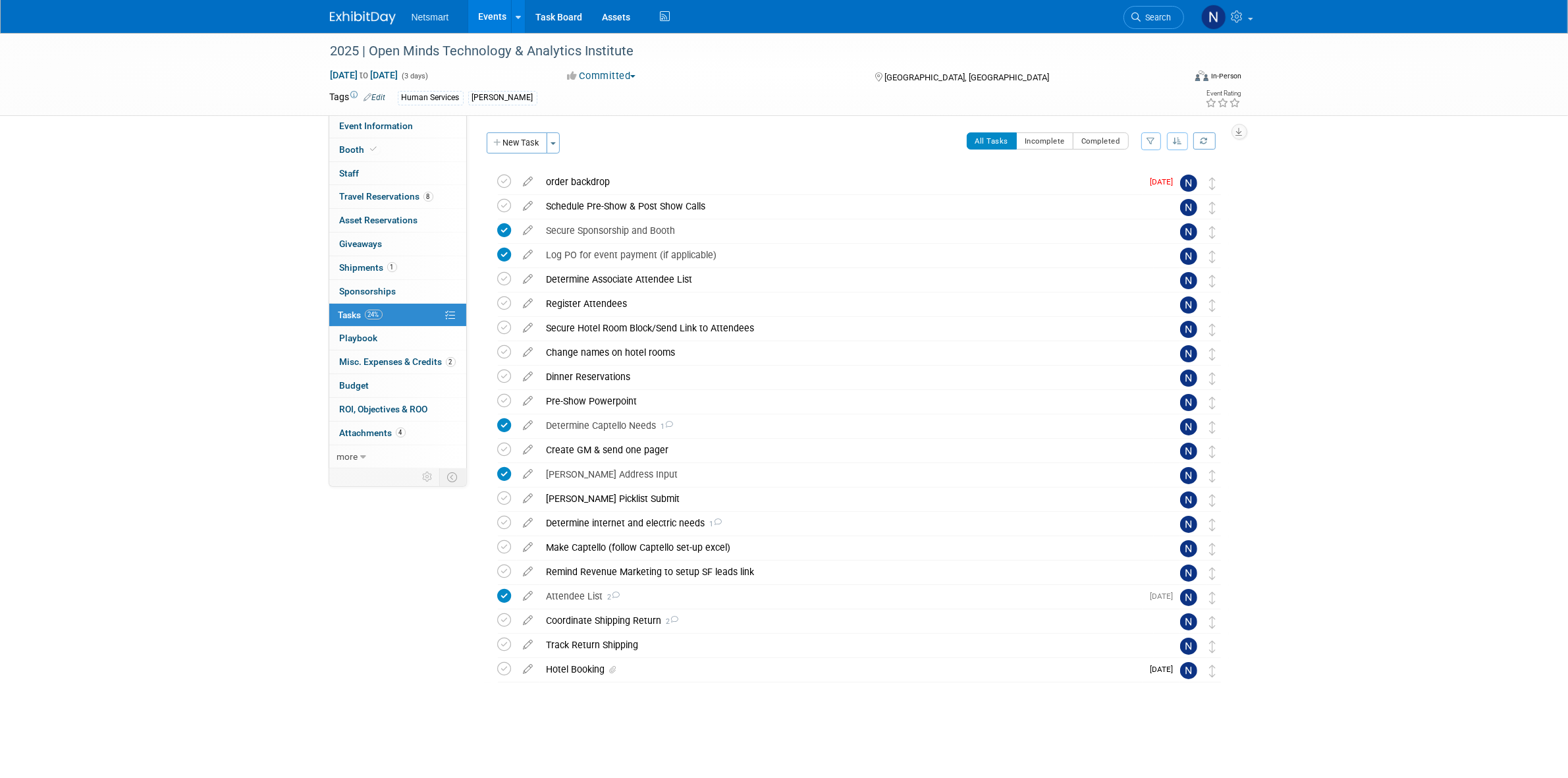
click at [525, 727] on div "2025 | Open Minds Technology & Analytics Institute [GEOGRAPHIC_DATA], [GEOGRAPH…" at bounding box center [855, 453] width 745 height 565
click at [511, 574] on icon at bounding box center [504, 571] width 14 height 14
click at [413, 559] on div "Event Information Event Info Booth Booth 0 Staff 0 Staff 8 Travel Reservations …" at bounding box center [784, 385] width 928 height 704
click at [548, 17] on link "Task Board" at bounding box center [559, 17] width 66 height 33
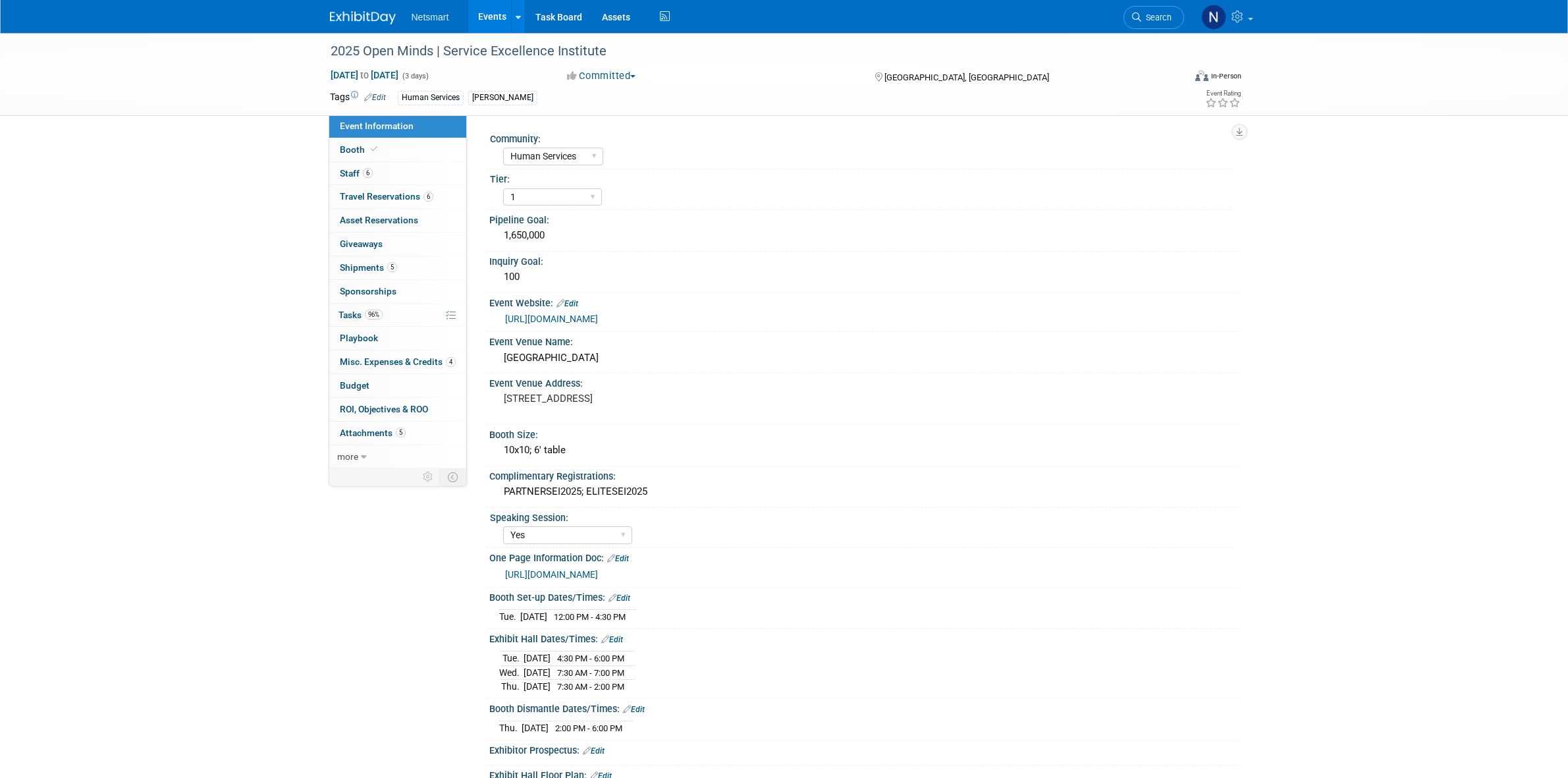
select select "Human Services"
select select "1"
select select "Yes"
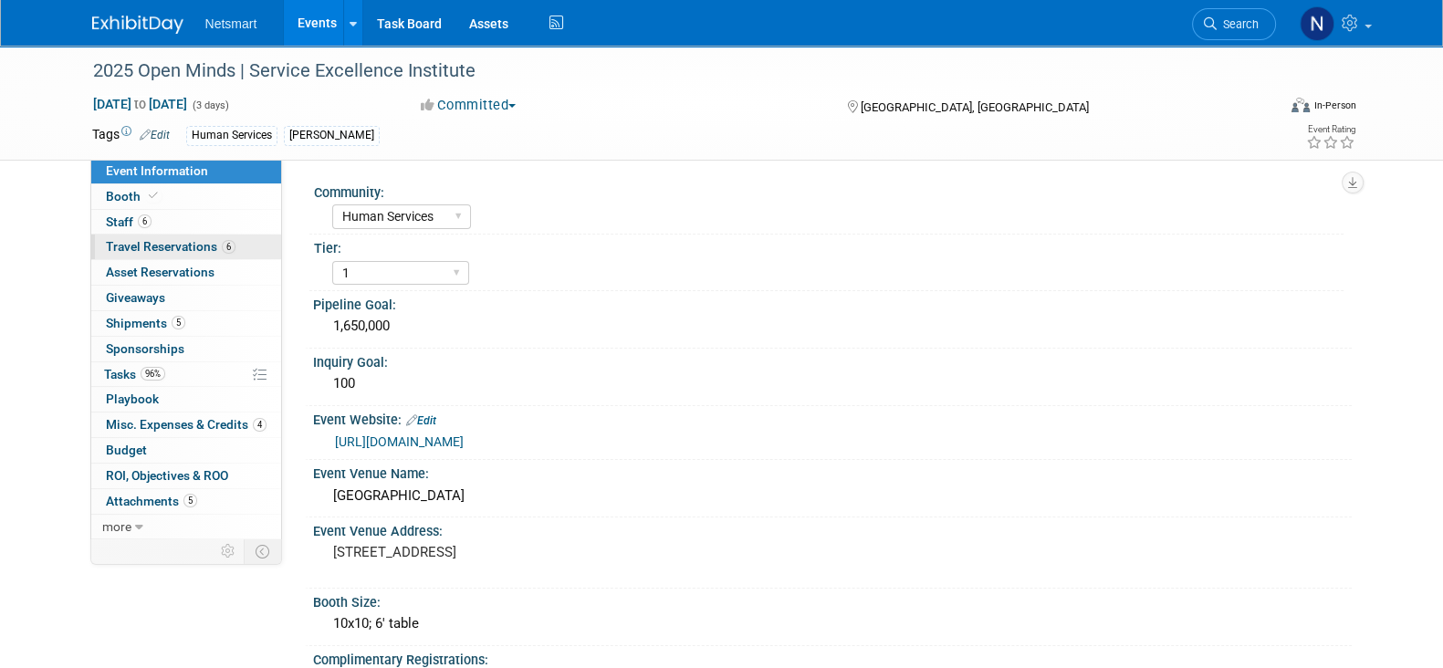
click at [180, 245] on span "Travel Reservations 6" at bounding box center [171, 246] width 130 height 15
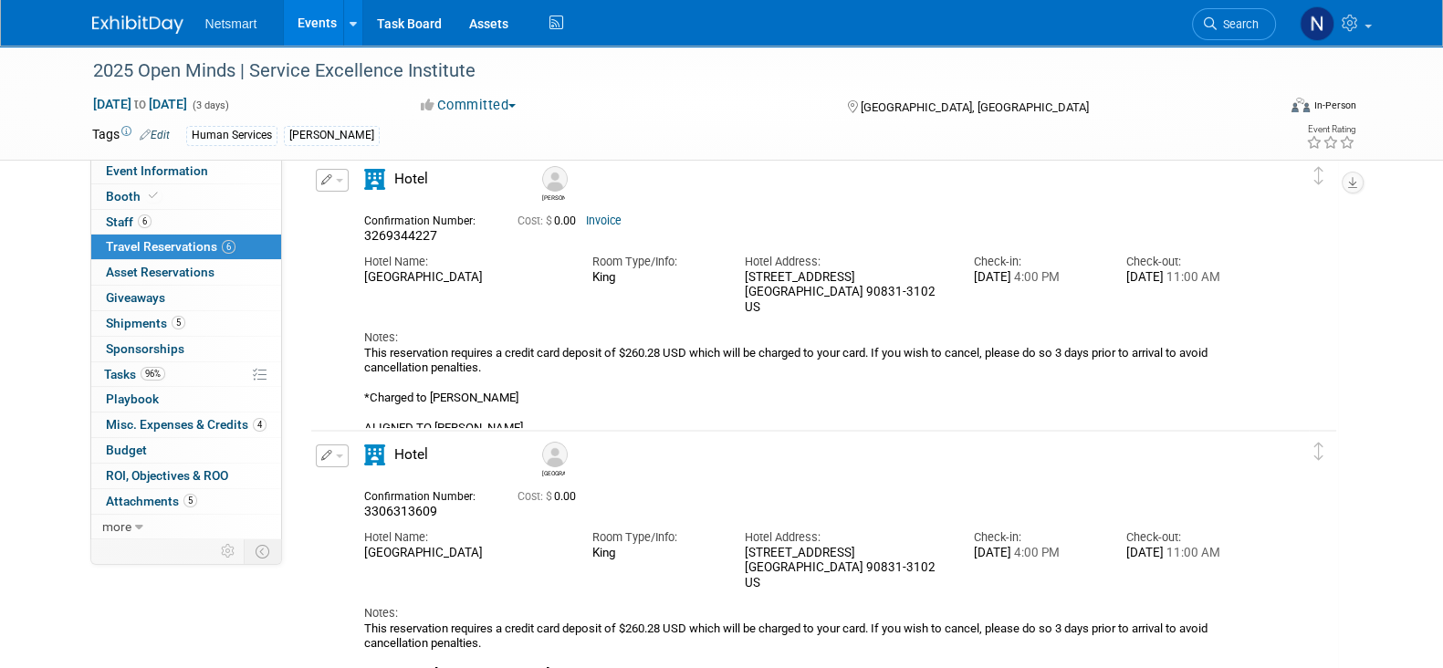
scroll to position [227, 0]
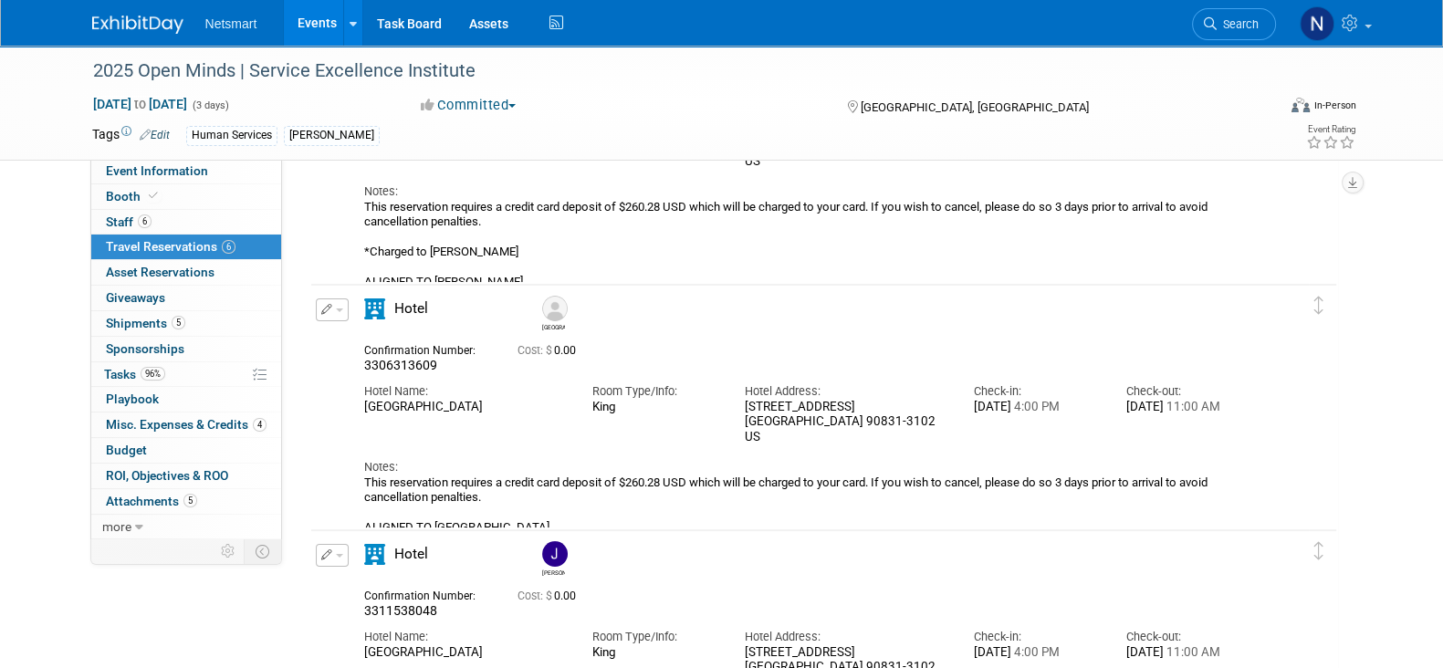
click at [397, 359] on span "3306313609" at bounding box center [400, 365] width 73 height 15
copy span "3306313609"
click at [1214, 25] on icon at bounding box center [1210, 23] width 13 height 13
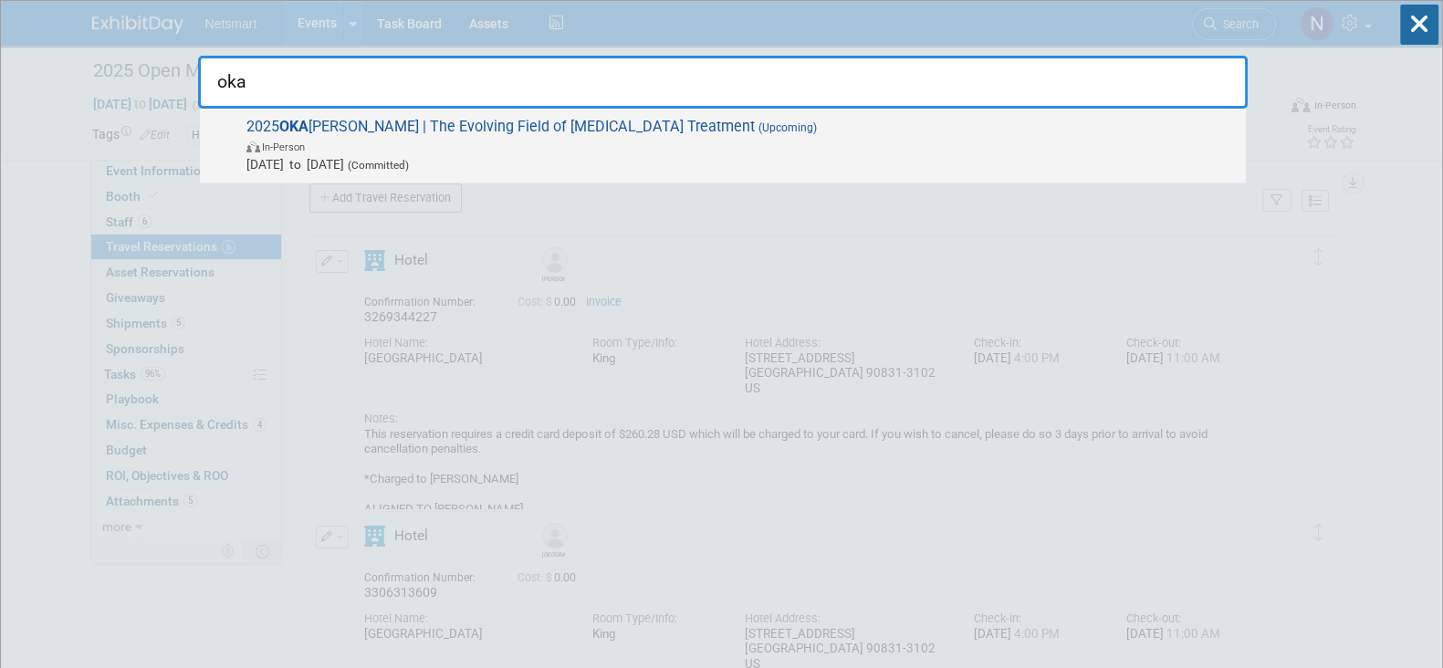
type input "oka"
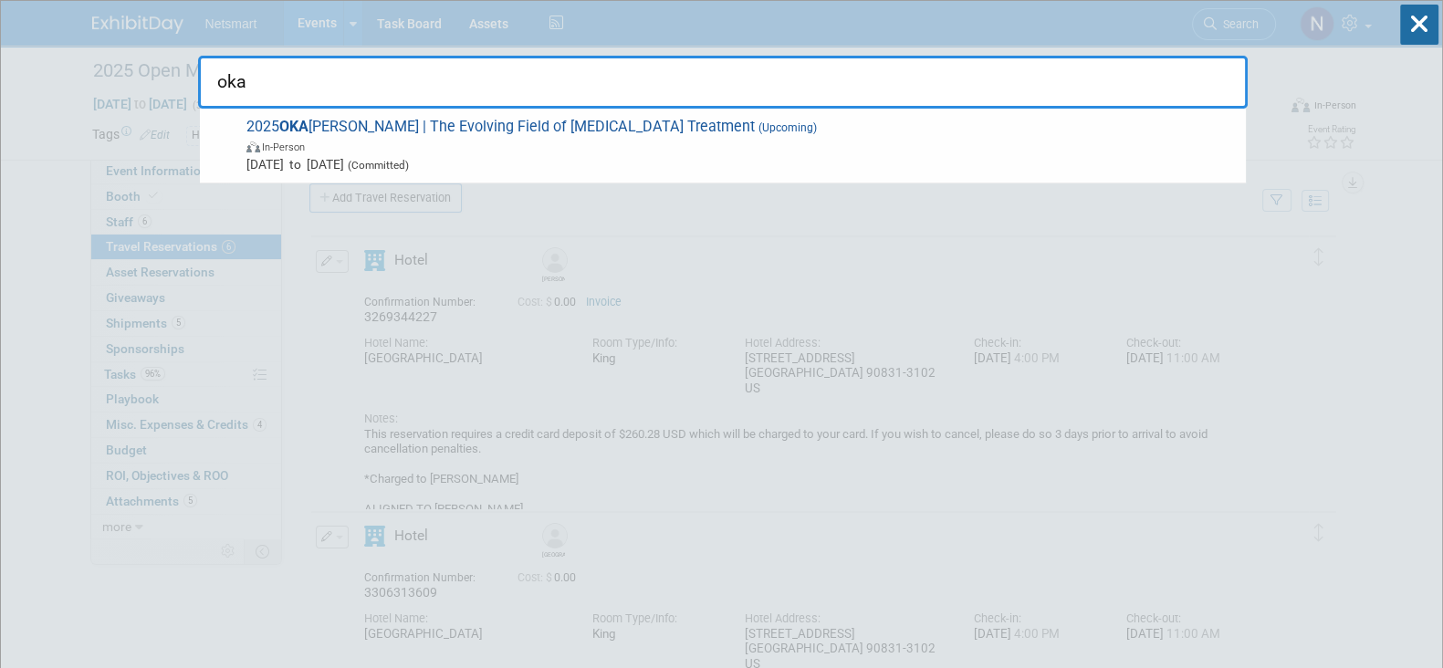
click at [414, 130] on span "2025 [PERSON_NAME] | The Evolving Field of [MEDICAL_DATA] Treatment (Upcoming) …" at bounding box center [739, 146] width 996 height 56
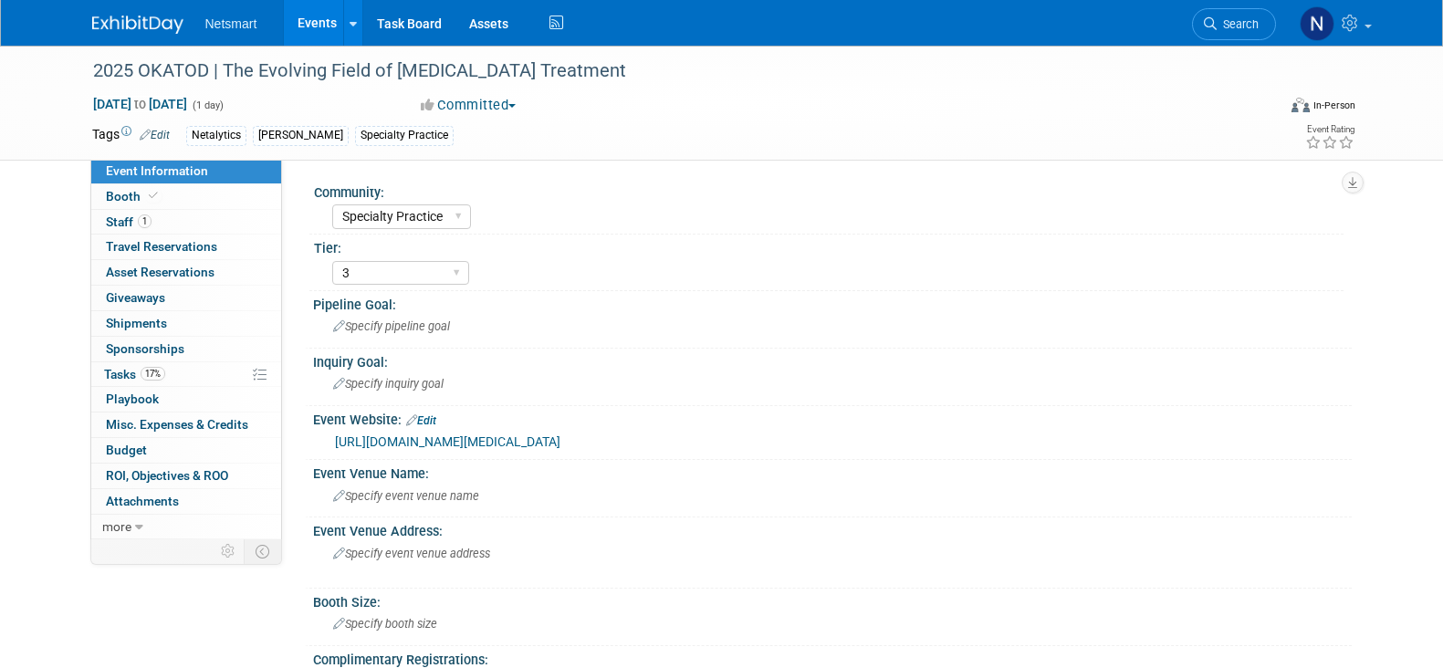
select select "Specialty Practice"
select select "3"
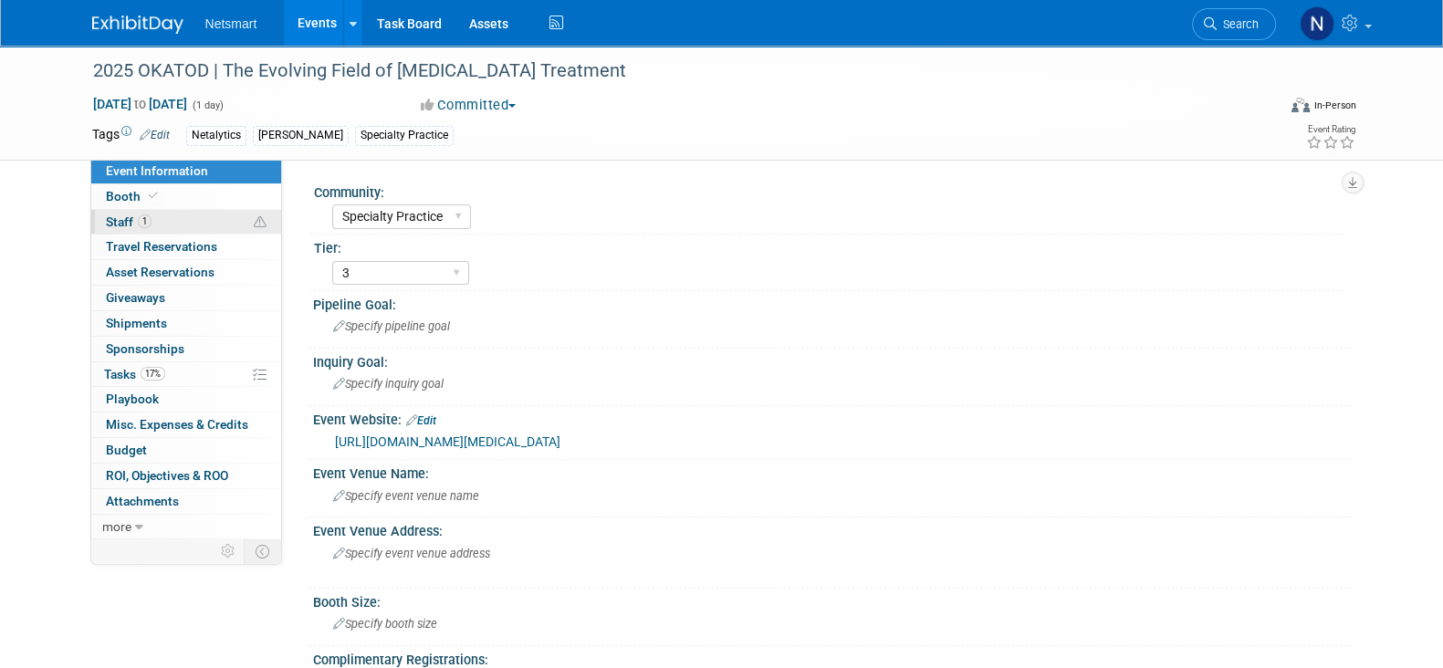
click at [162, 222] on link "1 Staff 1" at bounding box center [186, 222] width 190 height 25
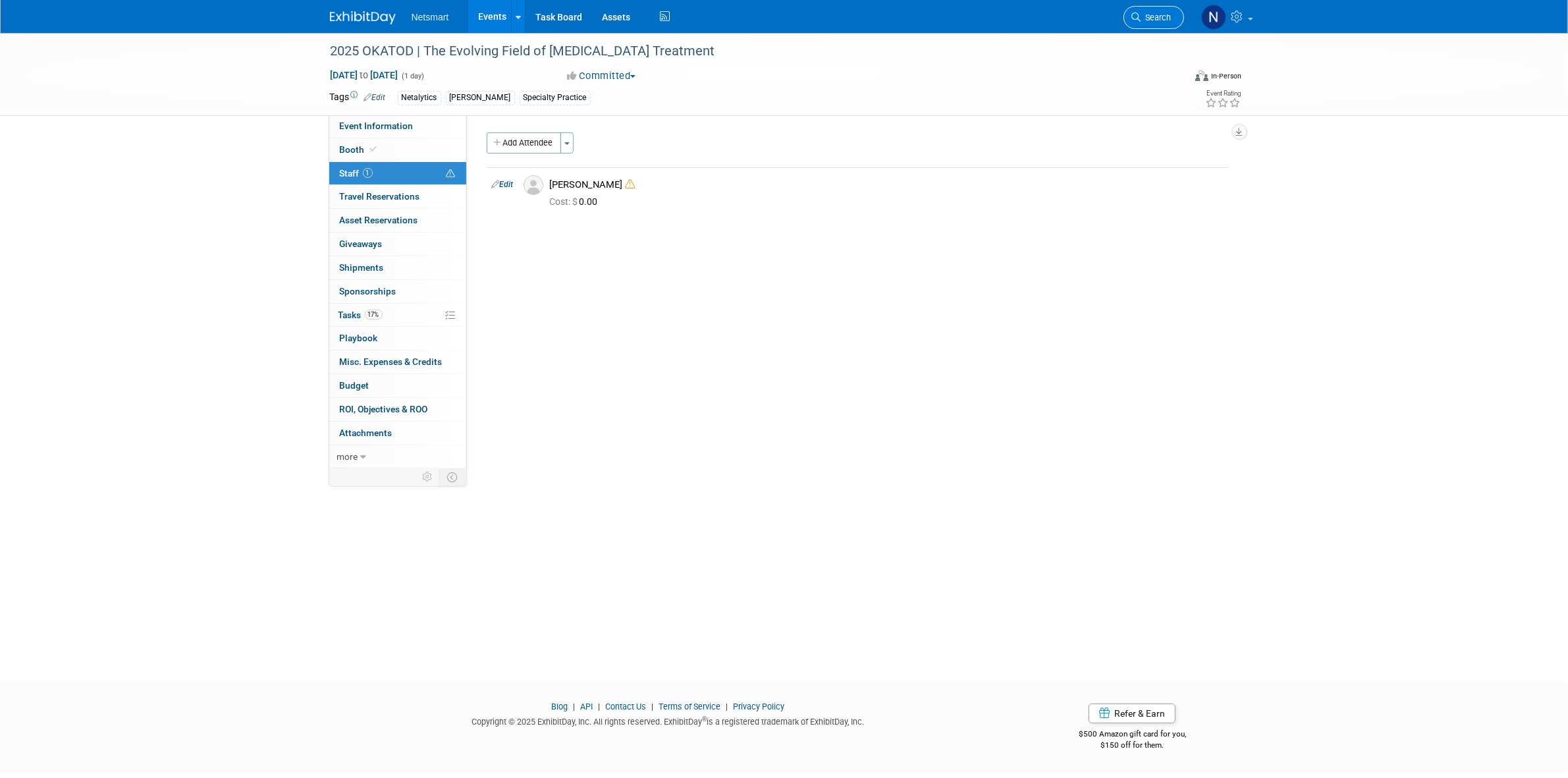
drag, startPoint x: 1155, startPoint y: 30, endPoint x: 1147, endPoint y: 21, distance: 12.0
click at [1041, 28] on li "Search" at bounding box center [1154, 16] width 61 height 32
click at [1041, 19] on span "Search" at bounding box center [1156, 17] width 30 height 10
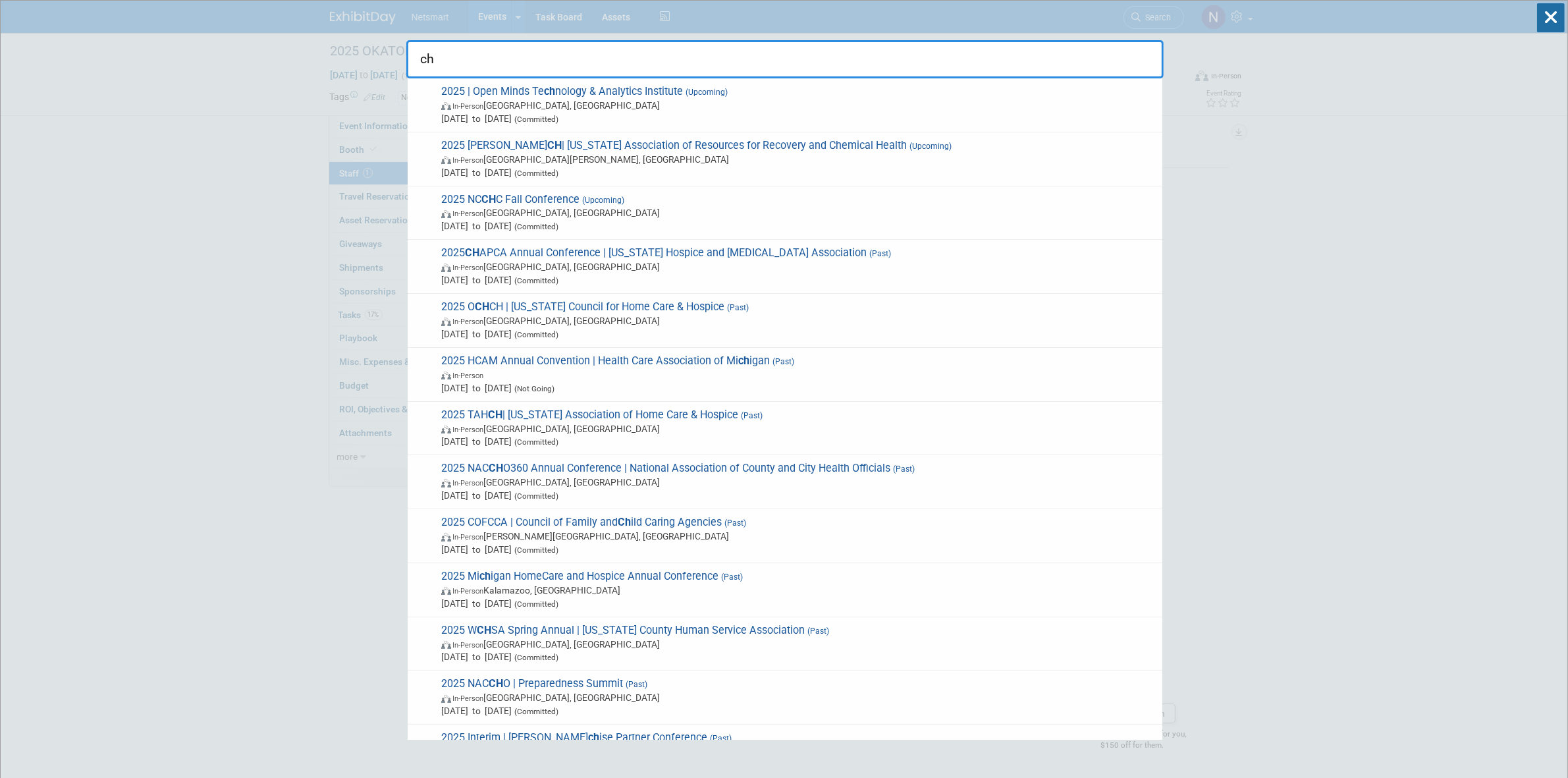
type input "c"
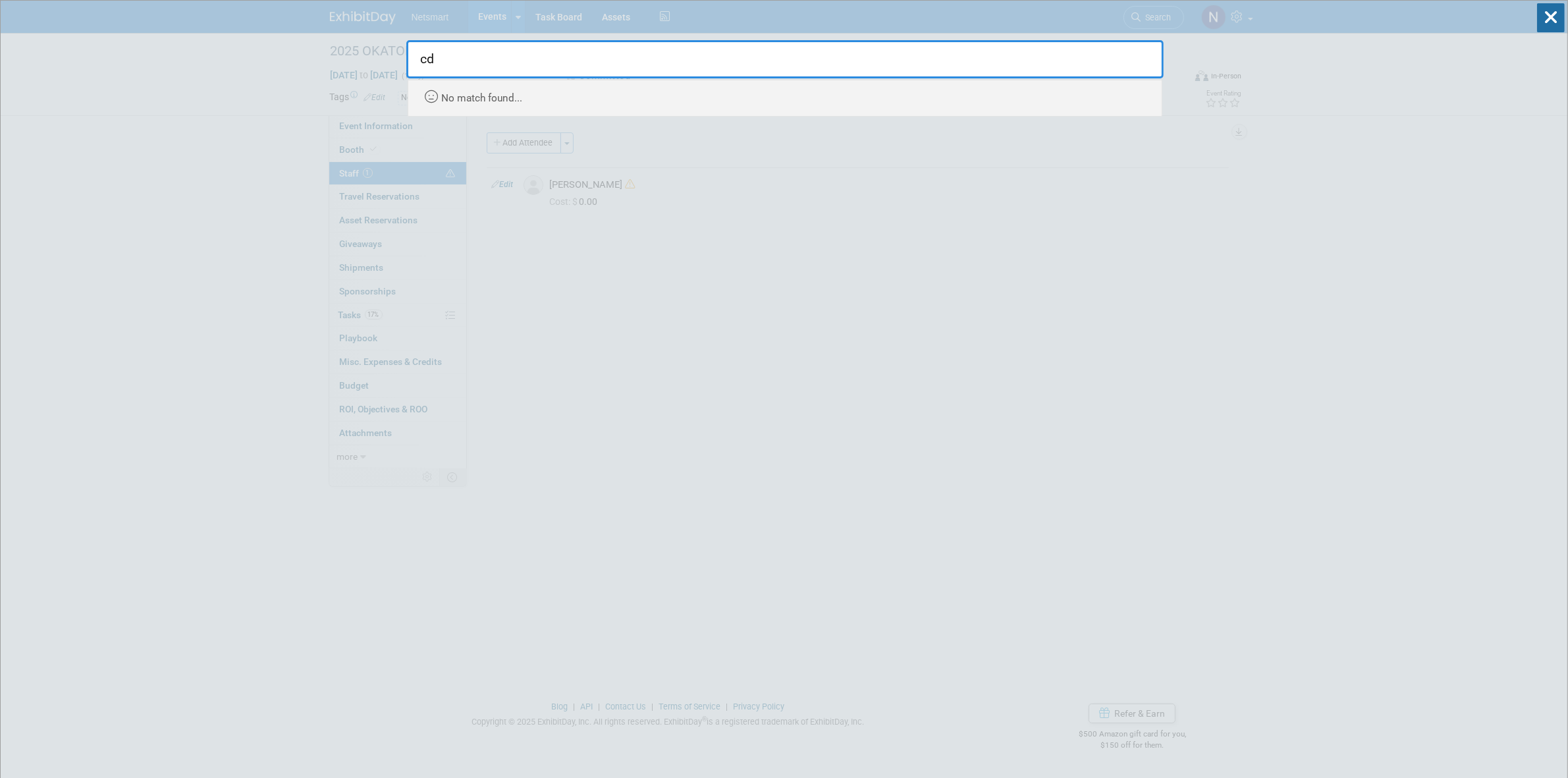
type input "c"
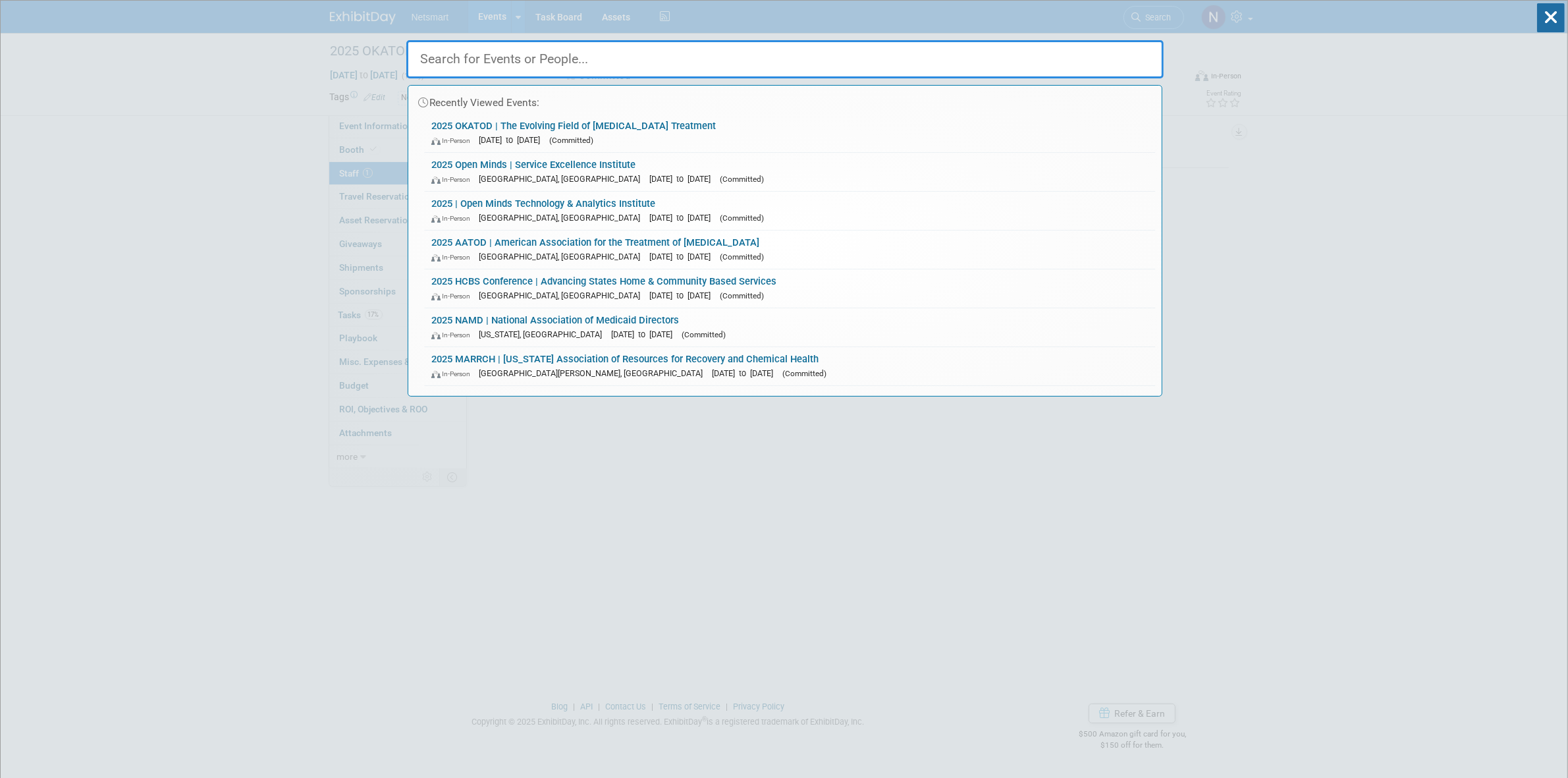
drag, startPoint x: 690, startPoint y: 53, endPoint x: 682, endPoint y: 53, distance: 8.0
click at [682, 53] on input "text" at bounding box center [785, 59] width 757 height 38
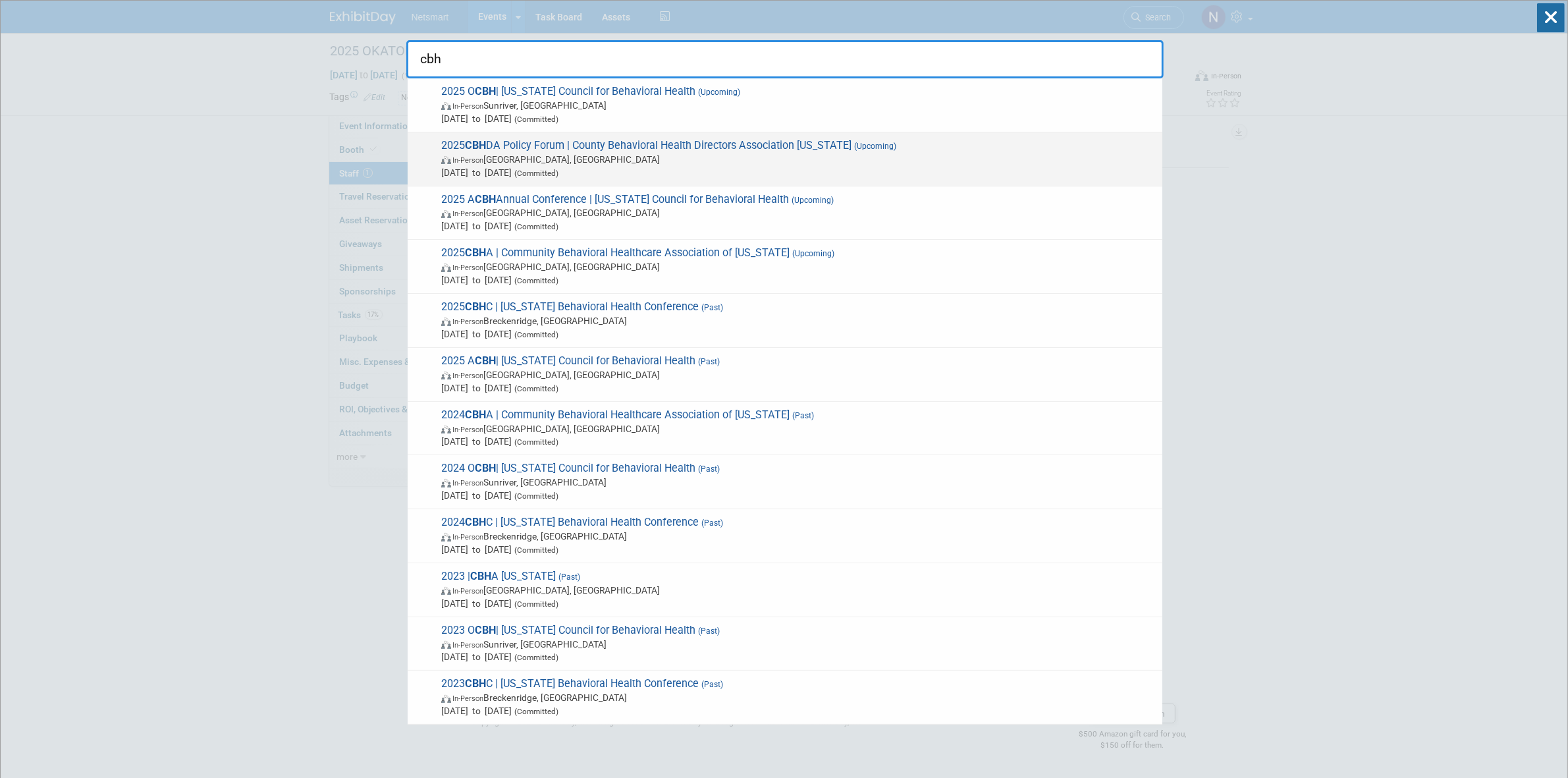
type input "cbh"
click at [621, 159] on span "In-Person Santa Barbara, CA" at bounding box center [798, 159] width 715 height 13
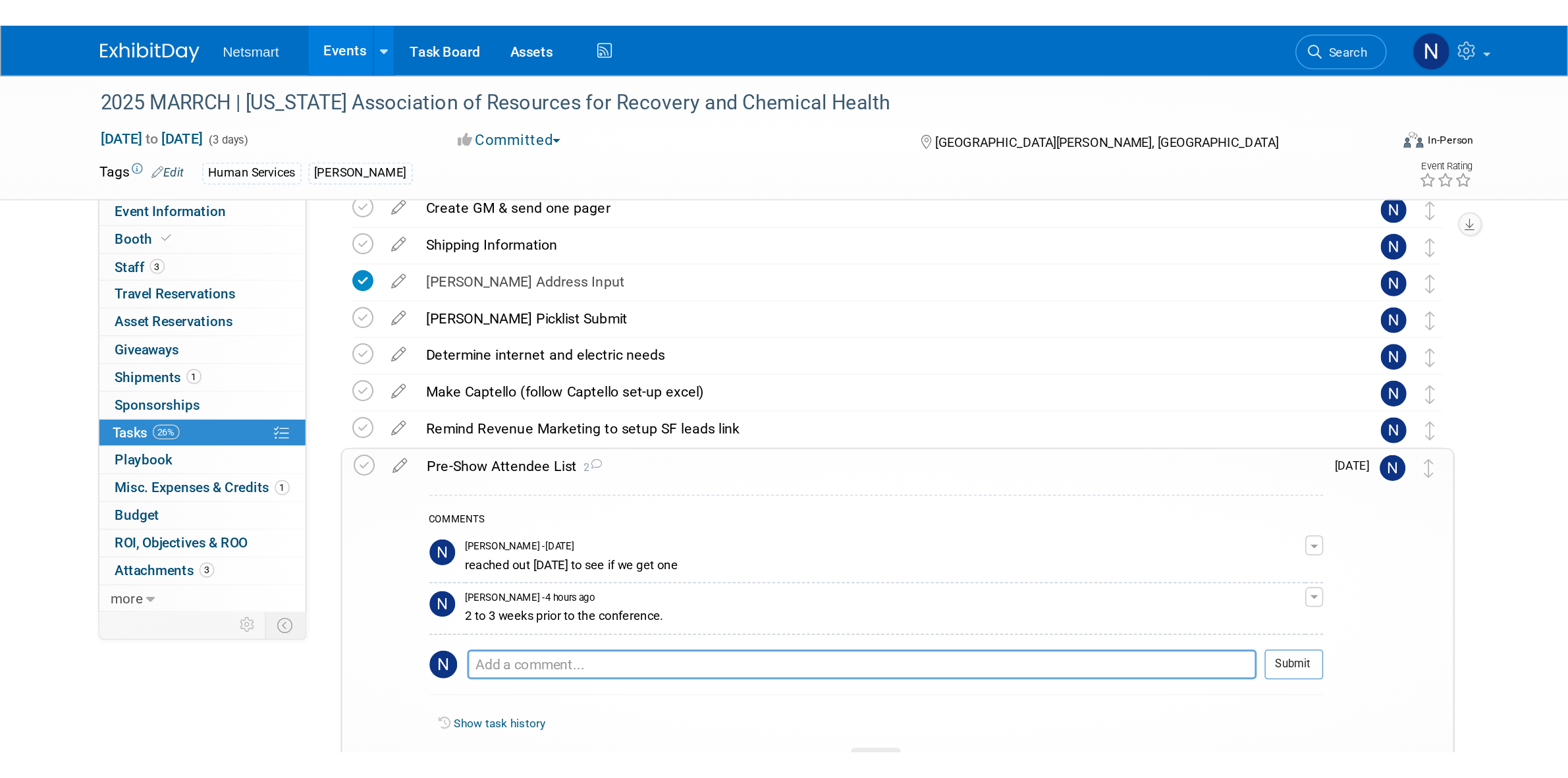
scroll to position [122, 0]
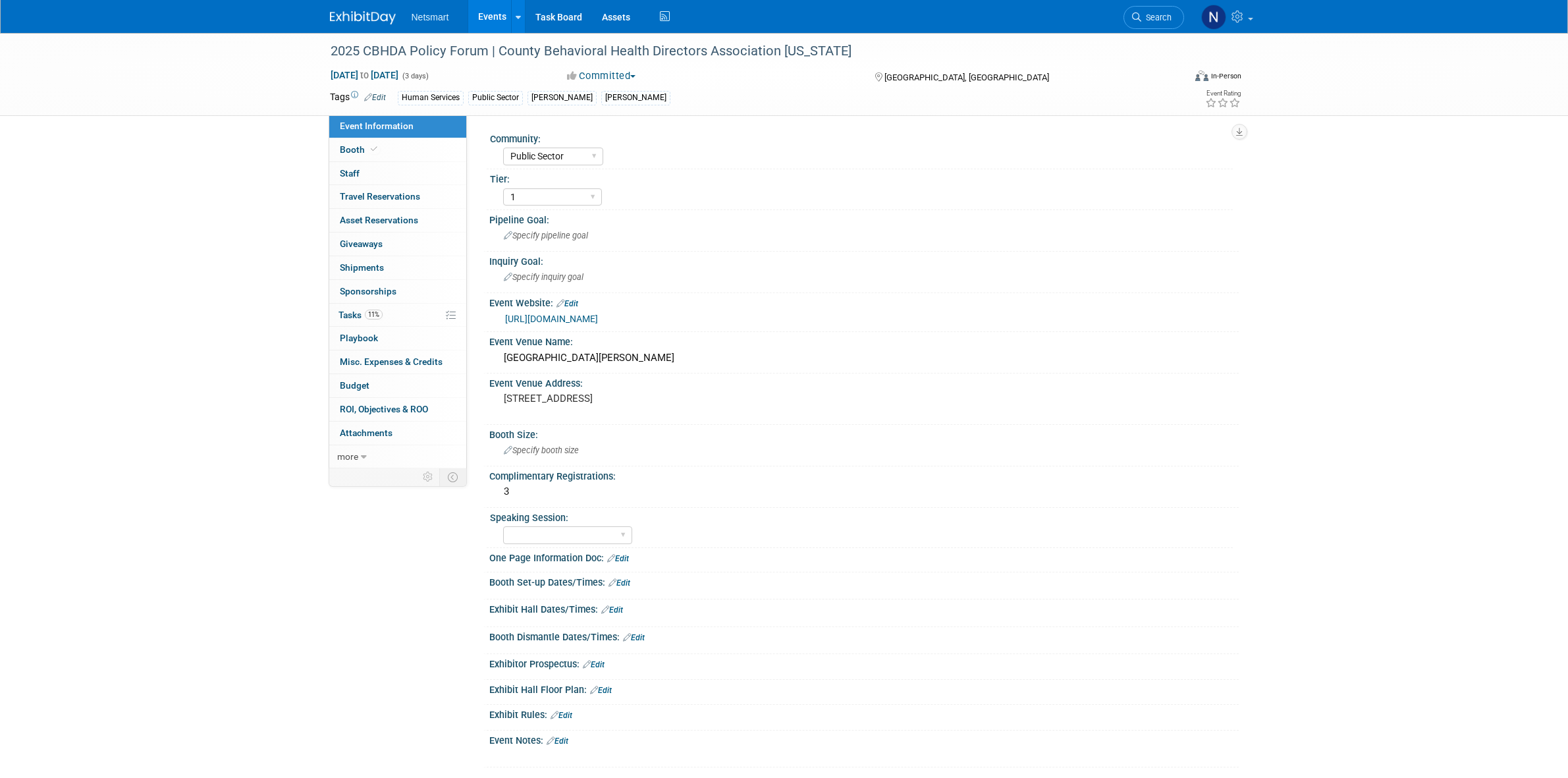
select select "Public Sector"
select select "1"
click at [373, 313] on span "11%" at bounding box center [374, 315] width 18 height 10
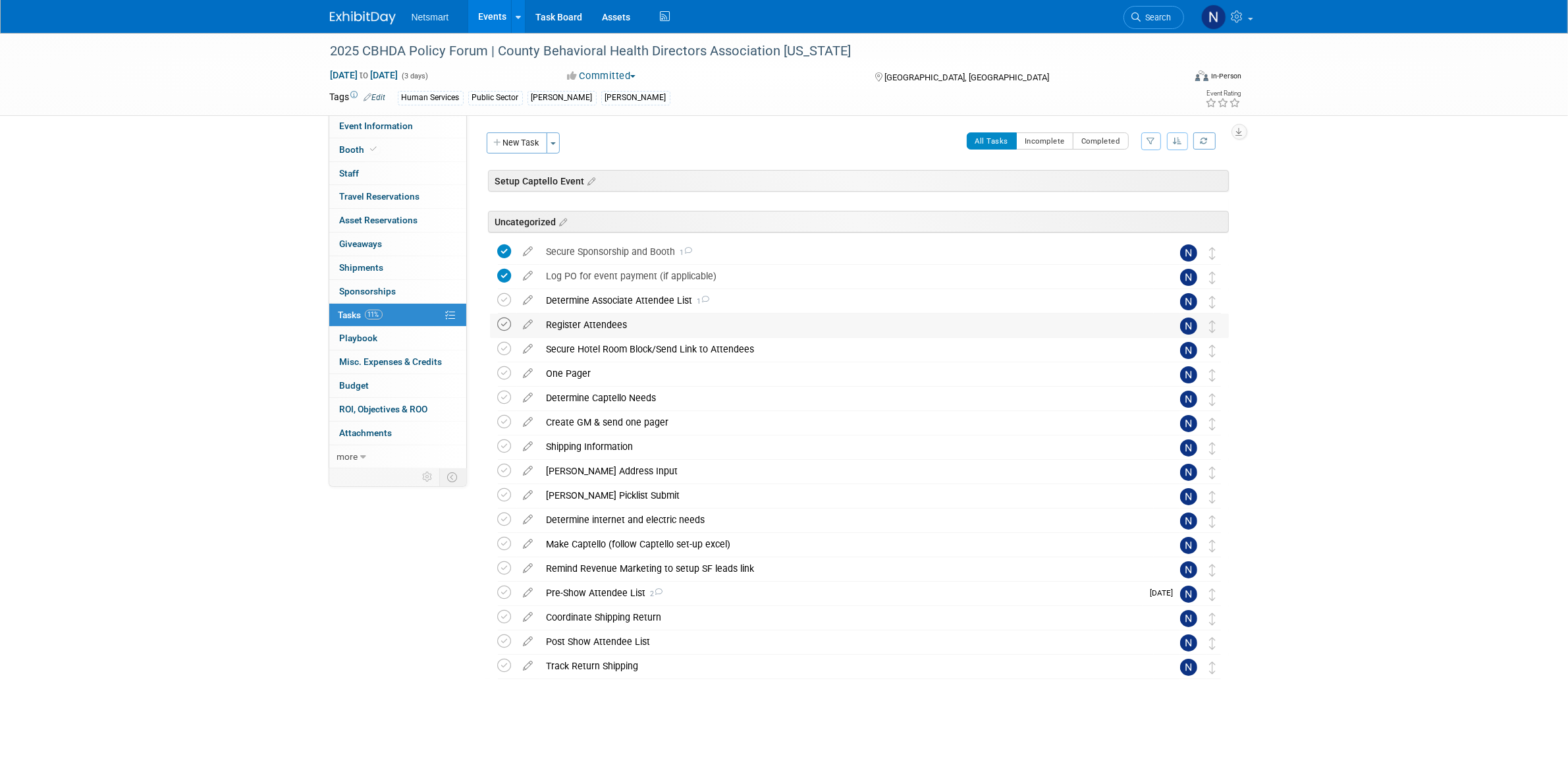
click at [503, 326] on icon at bounding box center [504, 324] width 14 height 14
click at [590, 329] on div "Register Attendees" at bounding box center [847, 325] width 614 height 22
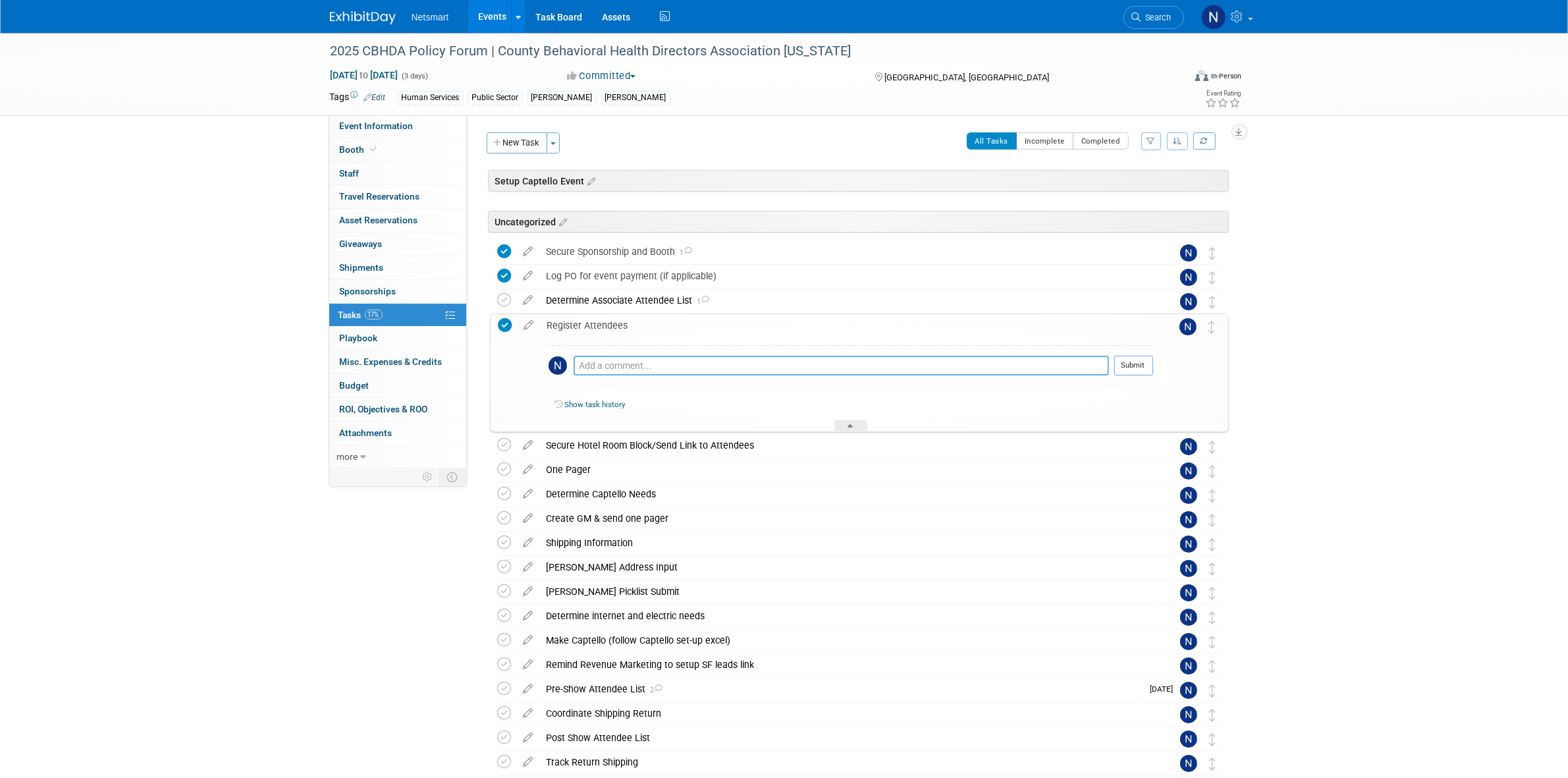
click at [642, 361] on textarea at bounding box center [841, 365] width 535 height 19
type textarea "h"
type textarea "registered attendees and sent confirmation to Hannah"
click at [1140, 364] on button "Submit" at bounding box center [1134, 365] width 39 height 19
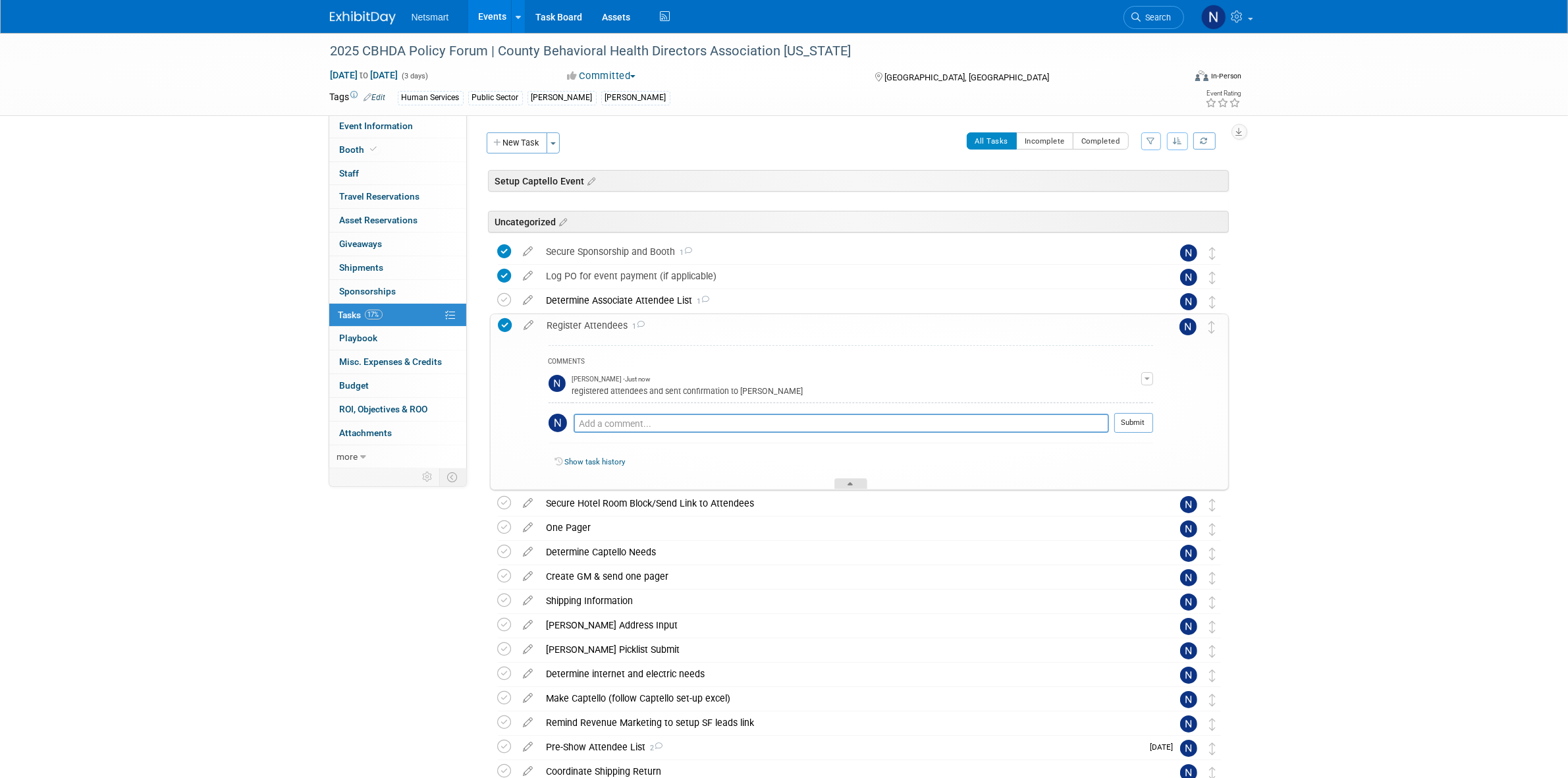
click at [850, 486] on icon at bounding box center [850, 486] width 5 height 8
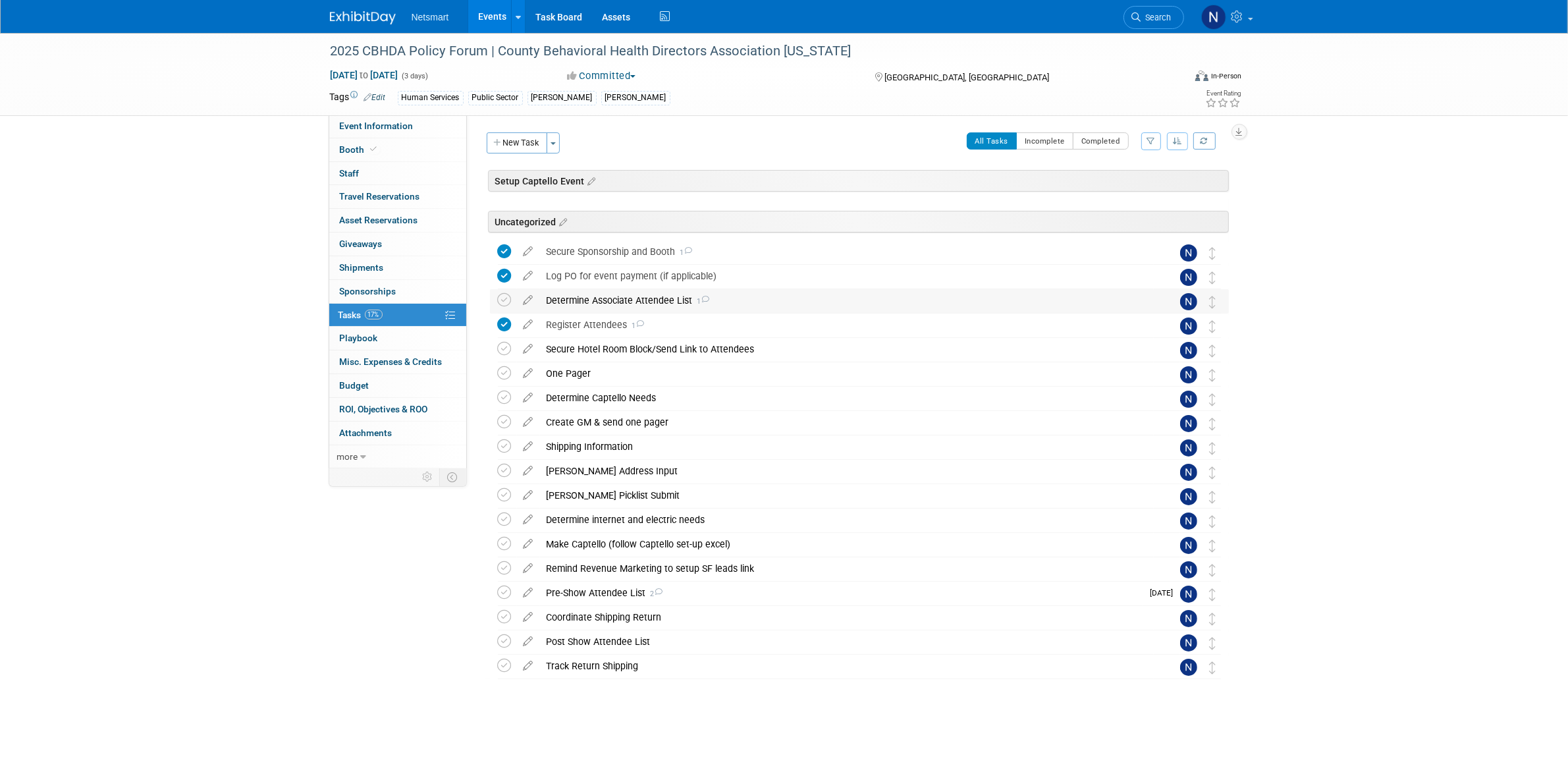
click at [587, 301] on div "Determine Associate Attendee List 1" at bounding box center [847, 300] width 614 height 22
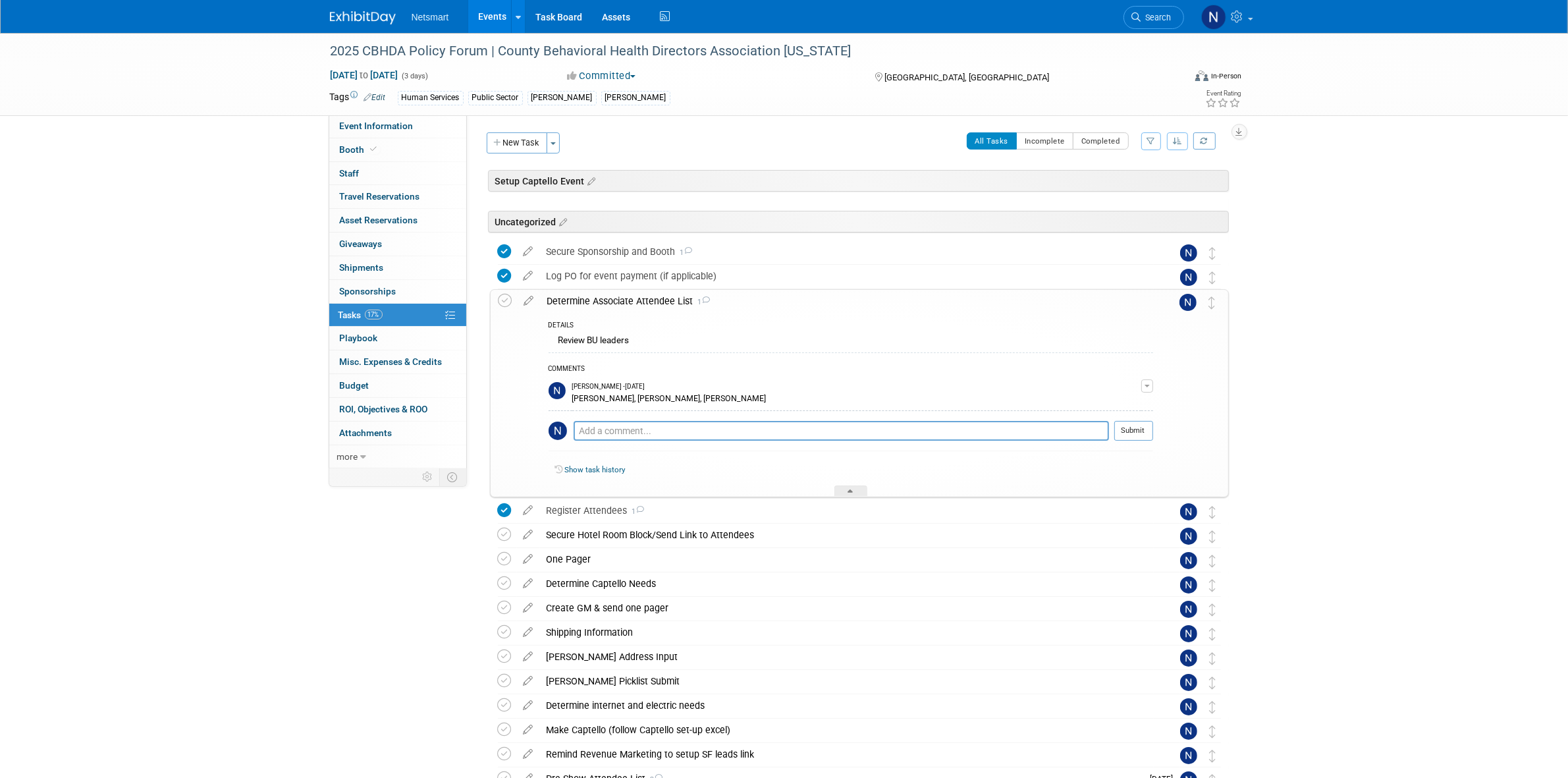
click at [587, 301] on div "Determine Associate Attendee List 1" at bounding box center [847, 301] width 612 height 22
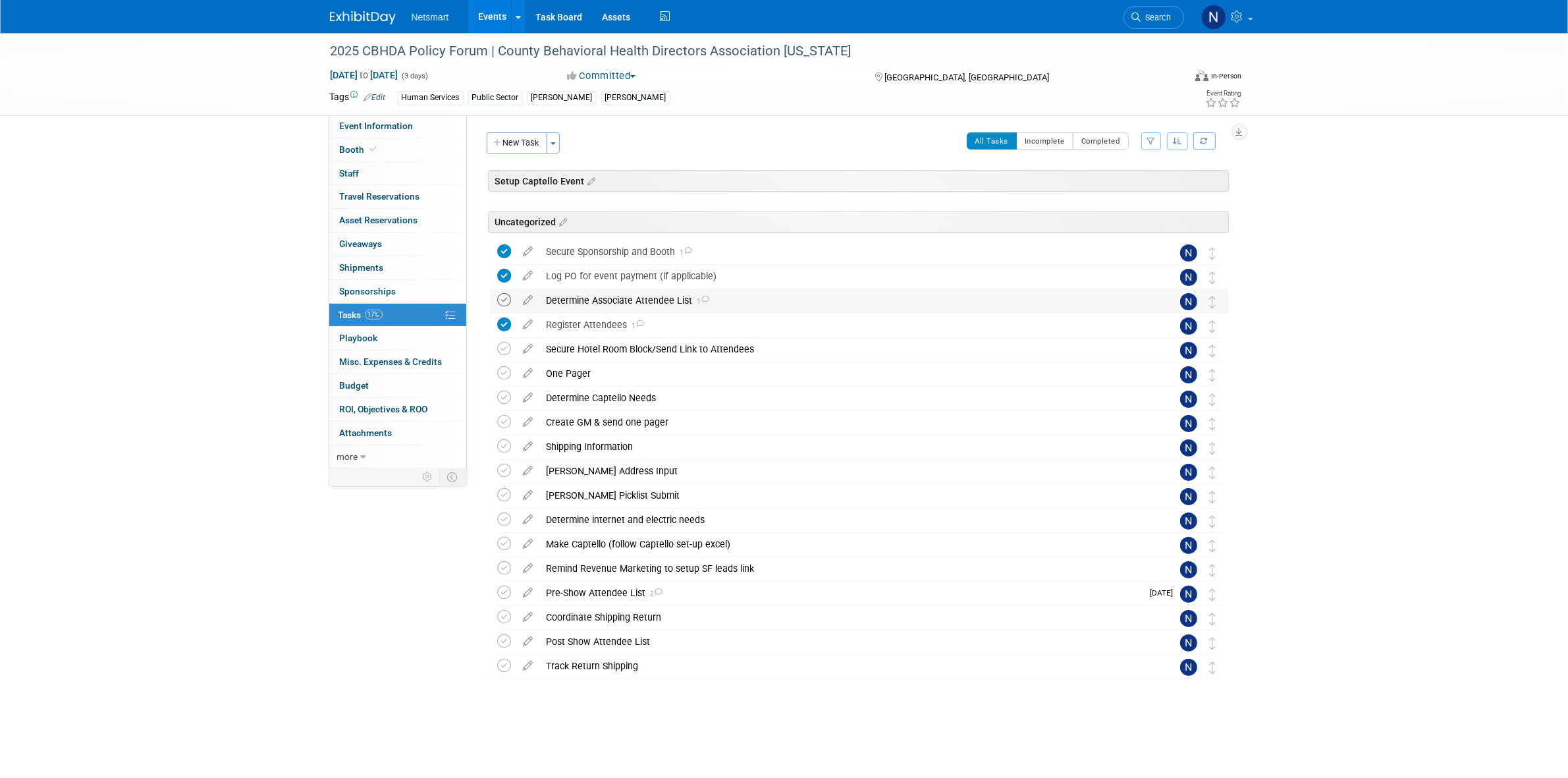
click at [501, 299] on icon at bounding box center [504, 300] width 14 height 14
click at [1330, 387] on div "2025 CBHDA Policy Forum | County Behavioral Health Directors Association Califo…" at bounding box center [784, 396] width 1568 height 727
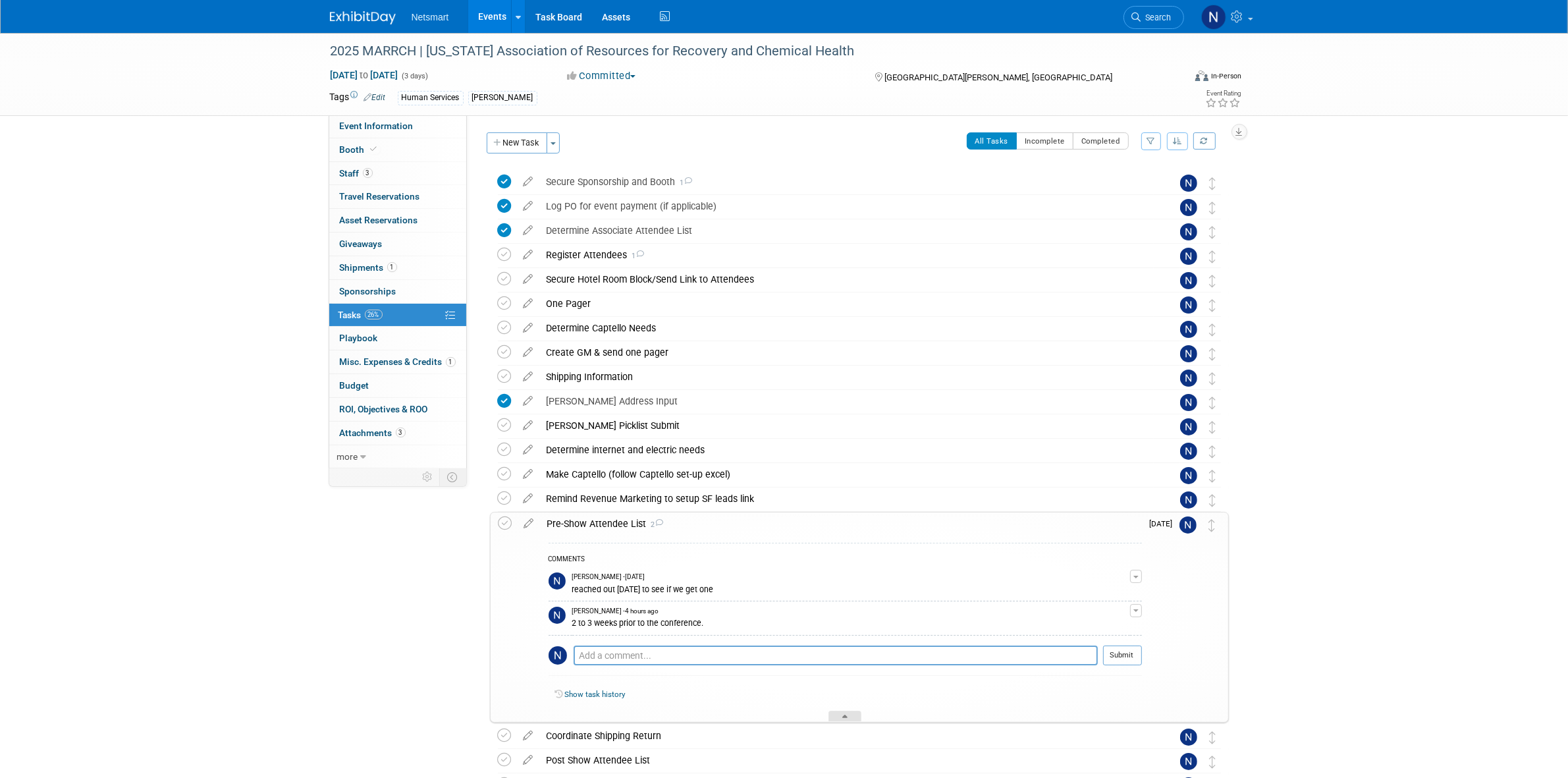
click at [846, 715] on icon at bounding box center [845, 719] width 5 height 8
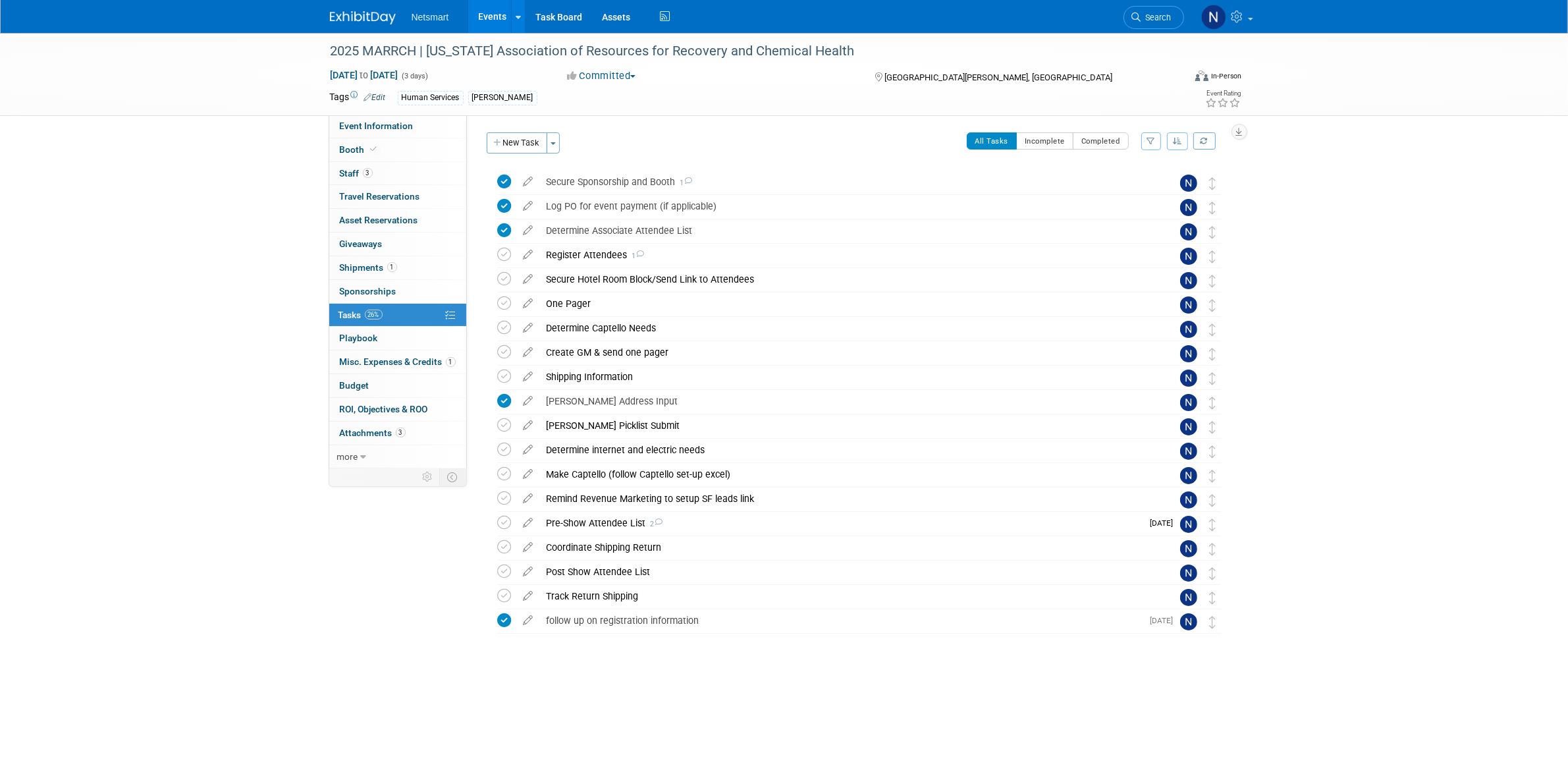
click at [1146, 13] on span "Search" at bounding box center [1156, 17] width 30 height 10
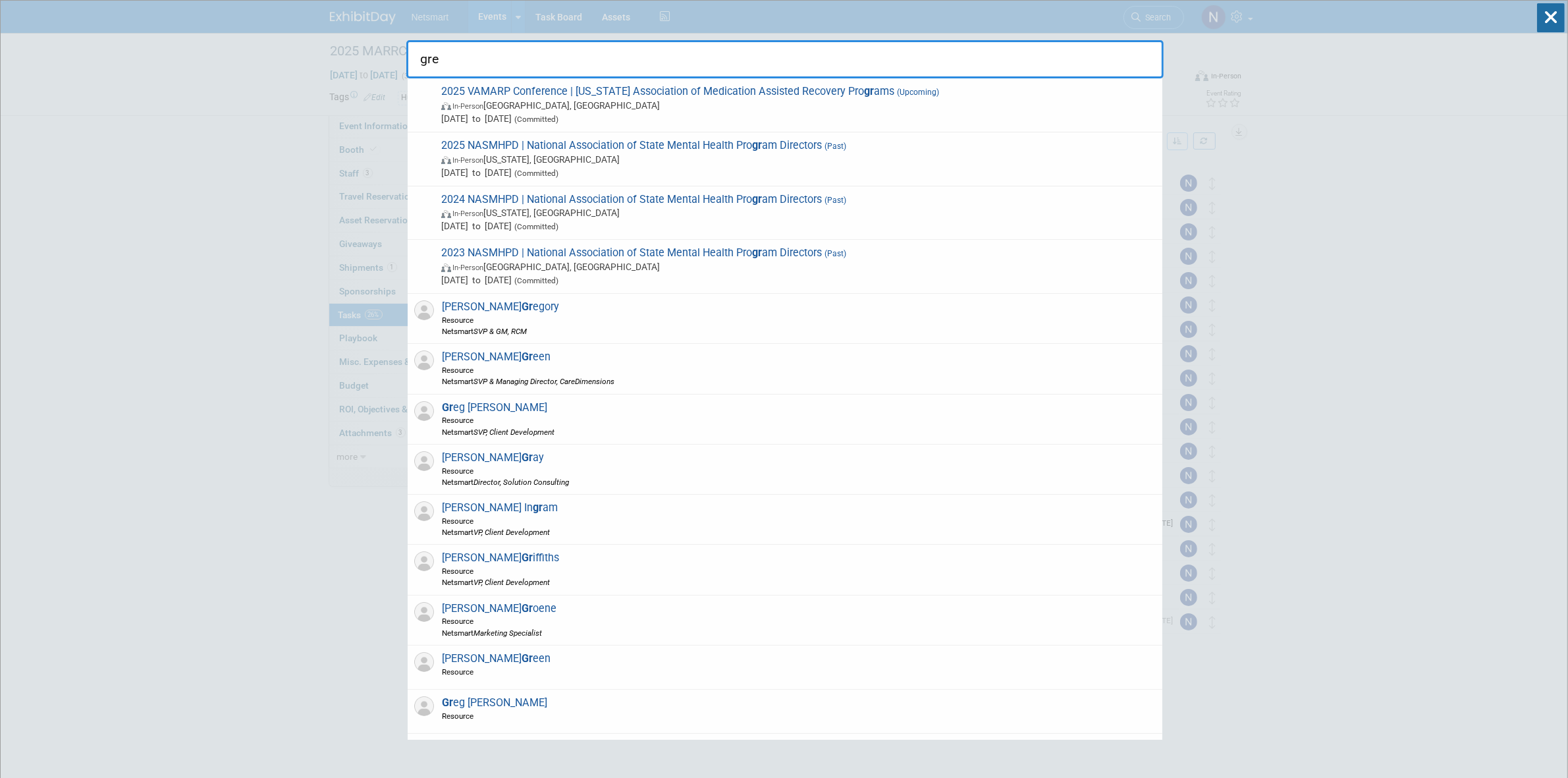
type input "[PERSON_NAME]"
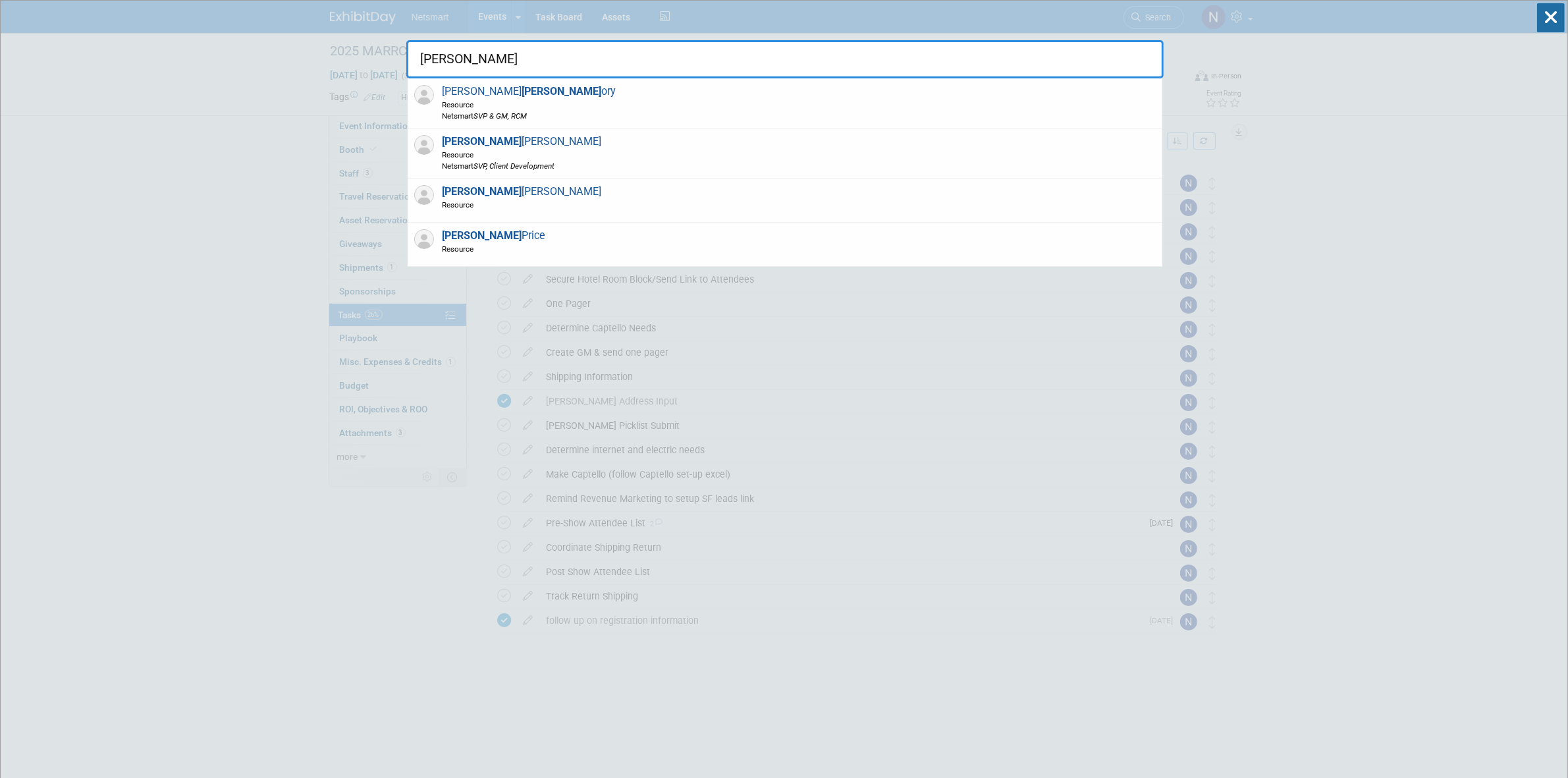
drag, startPoint x: 560, startPoint y: 64, endPoint x: 382, endPoint y: 61, distance: 178.0
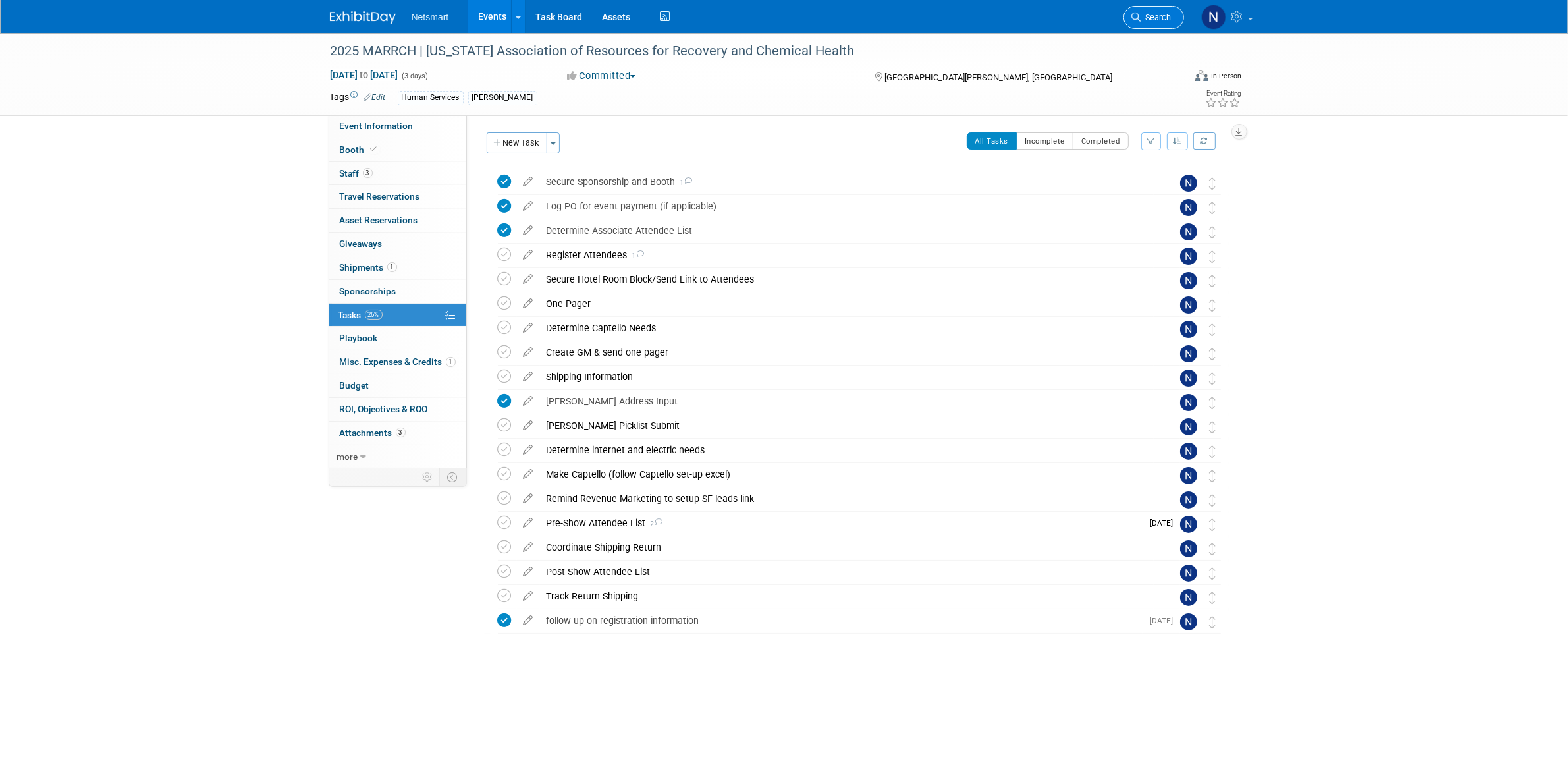
click at [1169, 19] on span "Search" at bounding box center [1156, 17] width 30 height 10
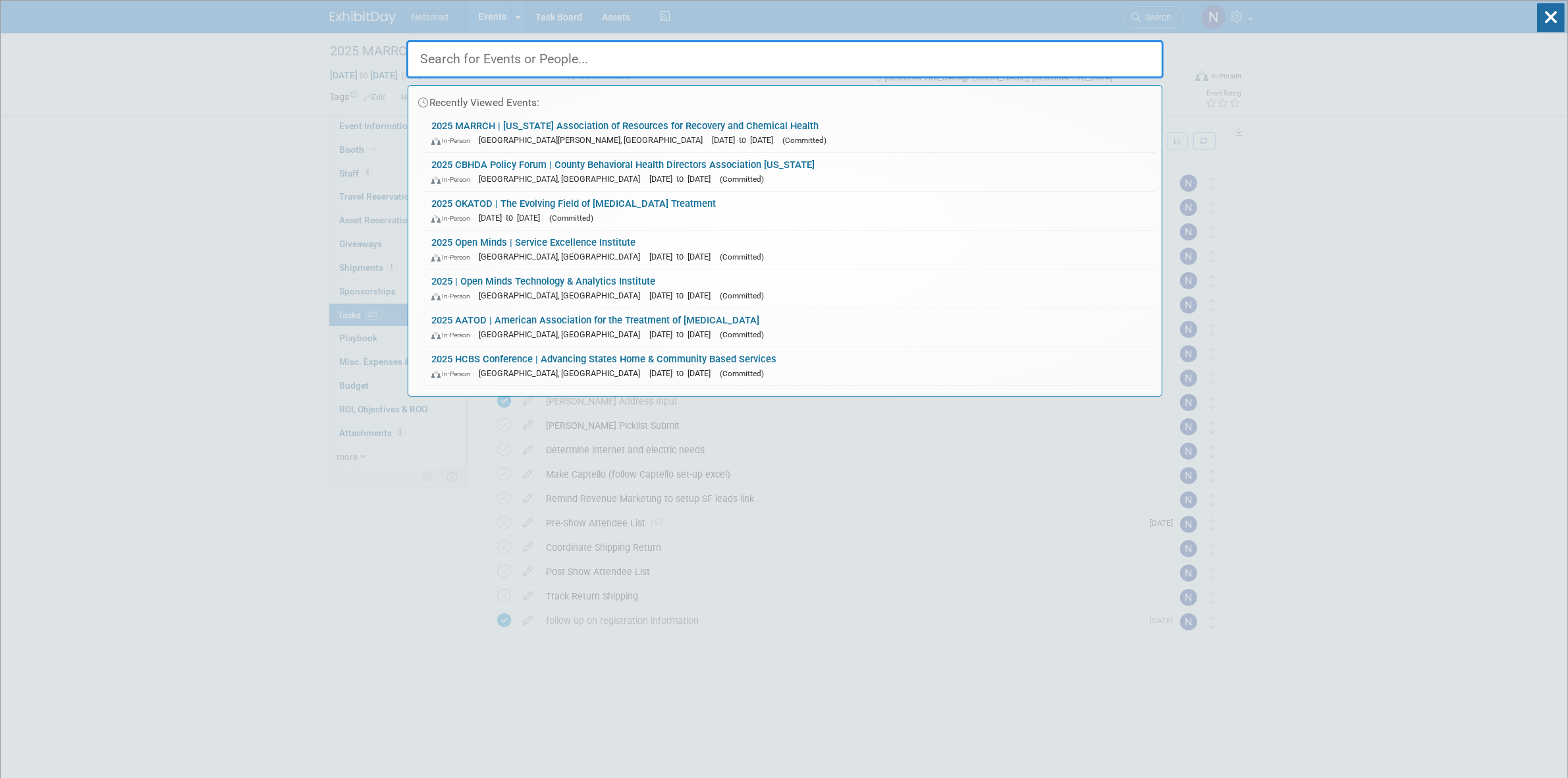
click at [736, 66] on input "text" at bounding box center [785, 59] width 757 height 38
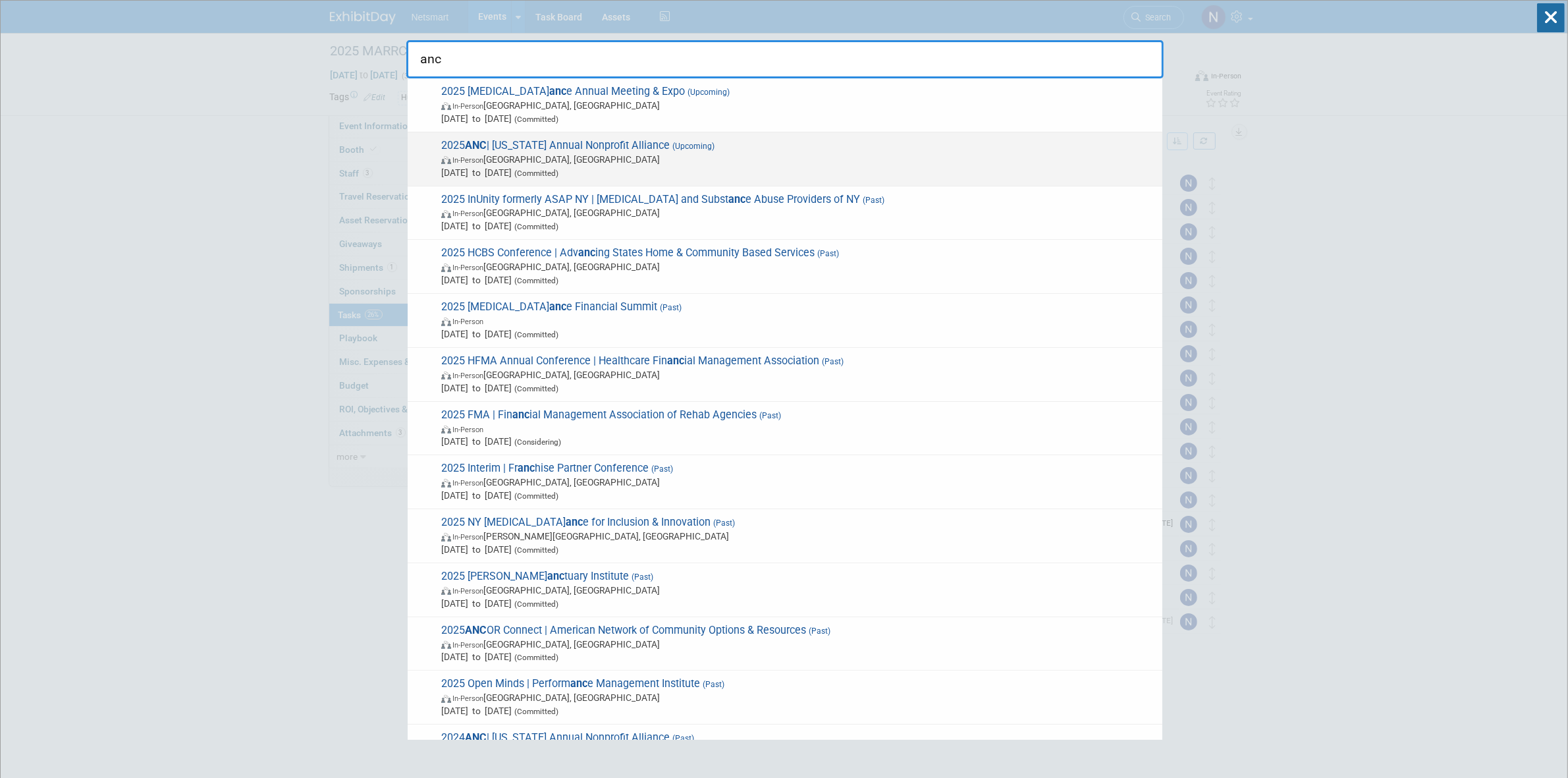
type input "anc"
click at [571, 179] on div "2025 ANC | Connecticut Annual Nonprofit Alliance (Upcoming) In-Person Hartford,…" at bounding box center [785, 159] width 754 height 54
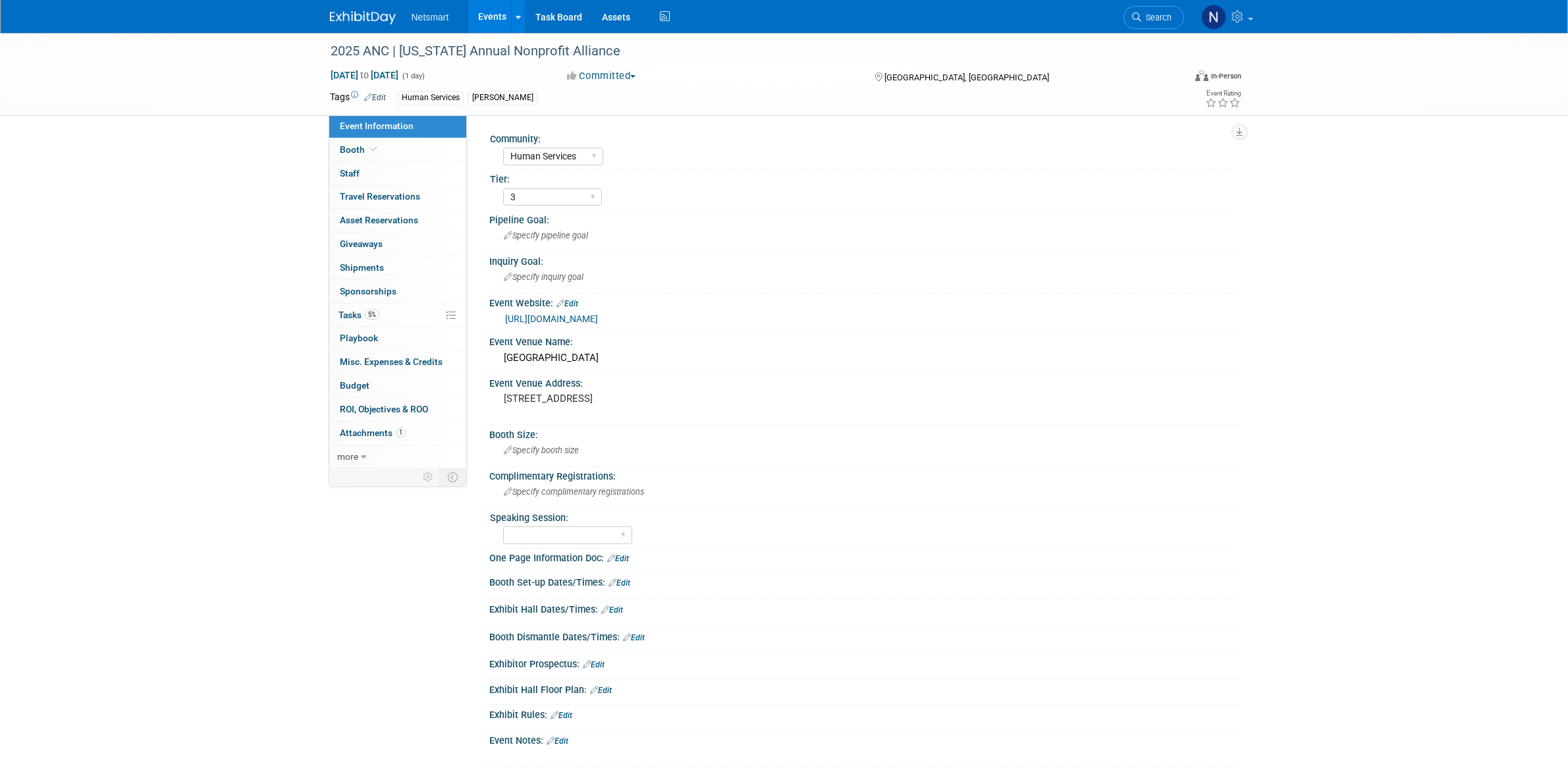
select select "Human Services"
select select "3"
click at [408, 318] on link "5% Tasks 5%" at bounding box center [397, 315] width 137 height 23
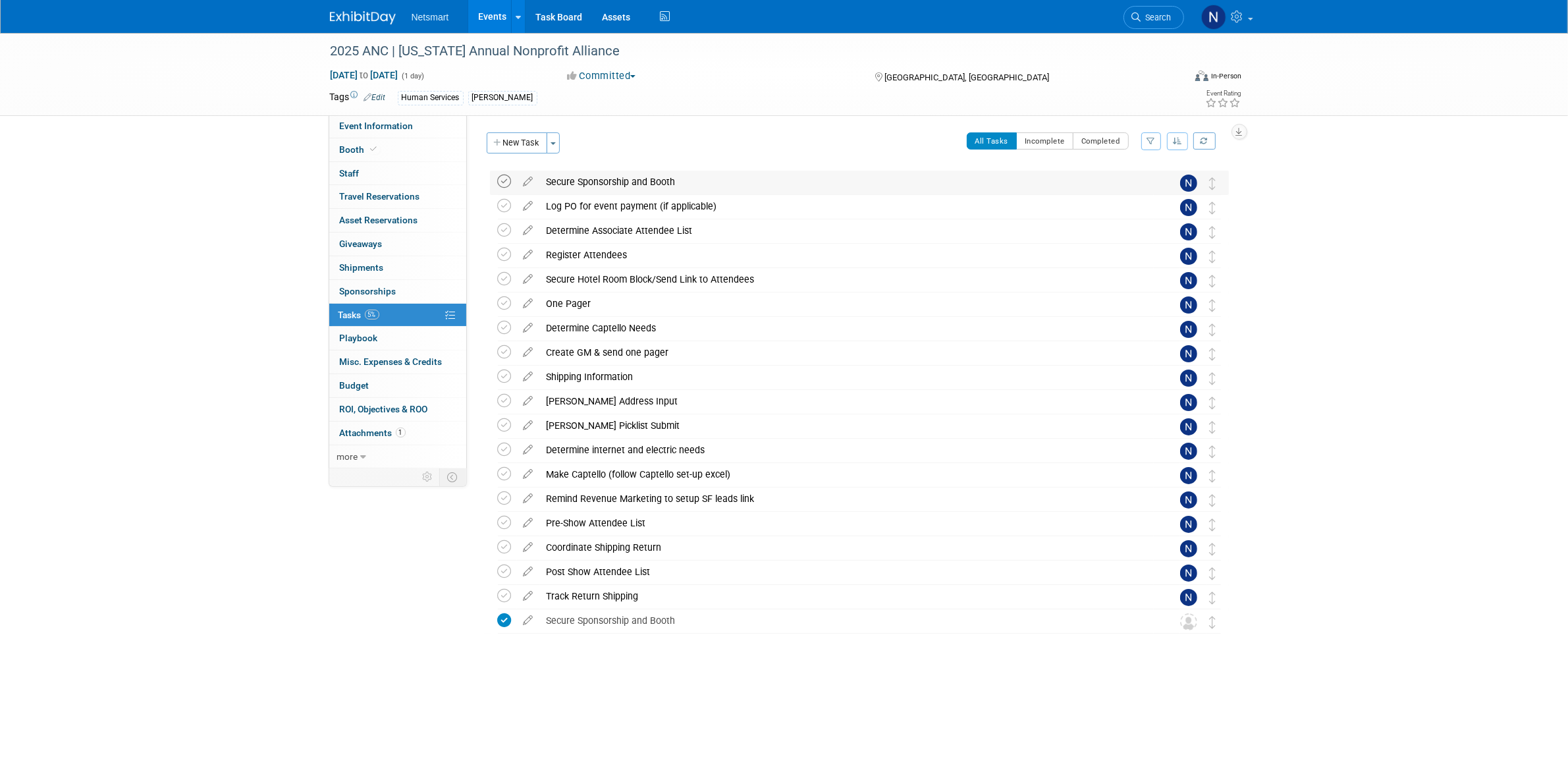
click at [508, 182] on icon at bounding box center [504, 181] width 14 height 14
click at [508, 206] on icon at bounding box center [504, 206] width 14 height 14
click at [606, 232] on div "Determine Associate Attendee List" at bounding box center [847, 230] width 614 height 22
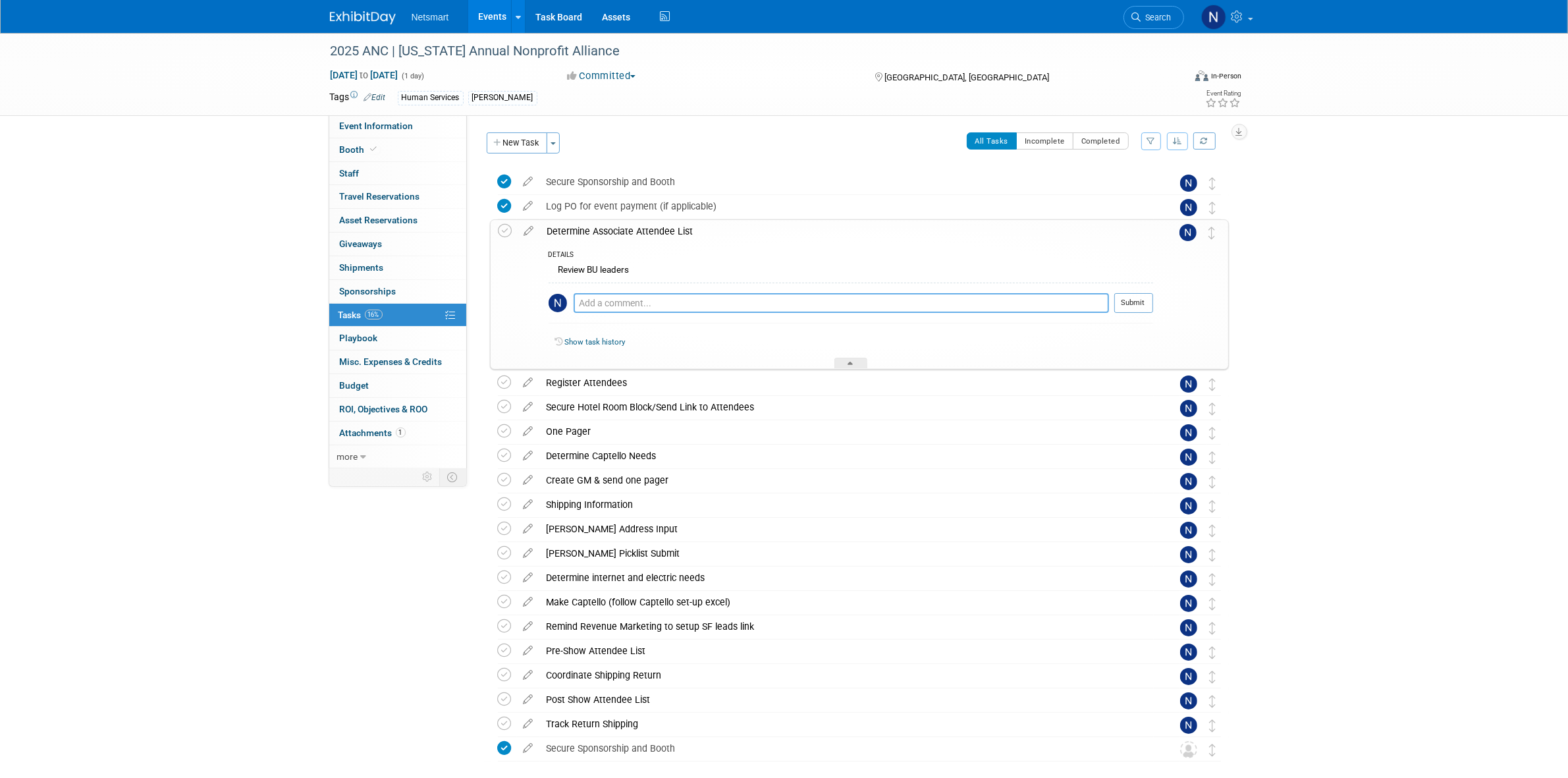
click at [617, 300] on textarea at bounding box center [841, 302] width 535 height 19
type textarea "[PERSON_NAME] is the only one listed in the powerpoint and is highlighted"
click at [1141, 300] on button "Submit" at bounding box center [1134, 302] width 39 height 19
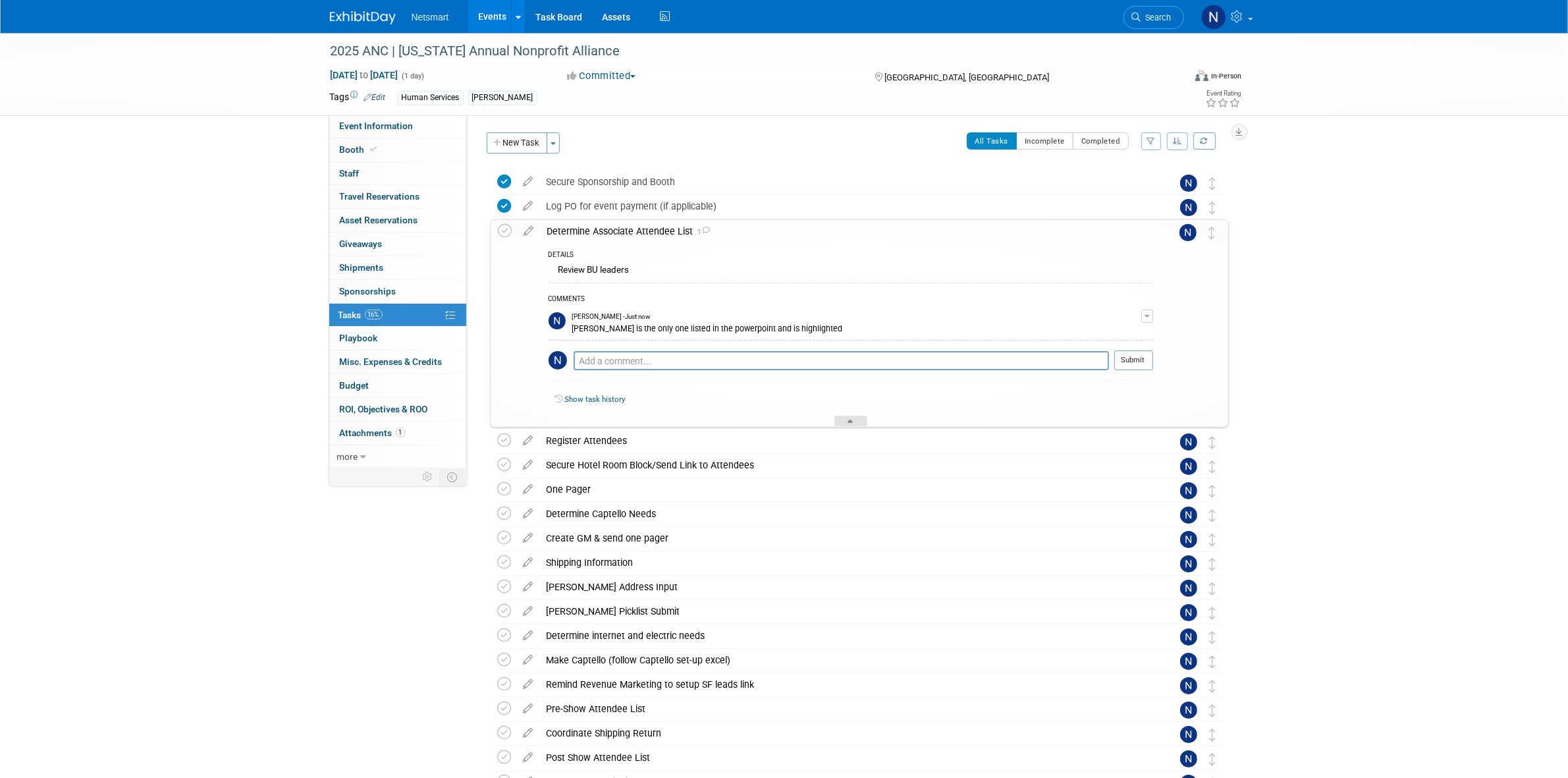
click at [840, 419] on div at bounding box center [851, 421] width 33 height 12
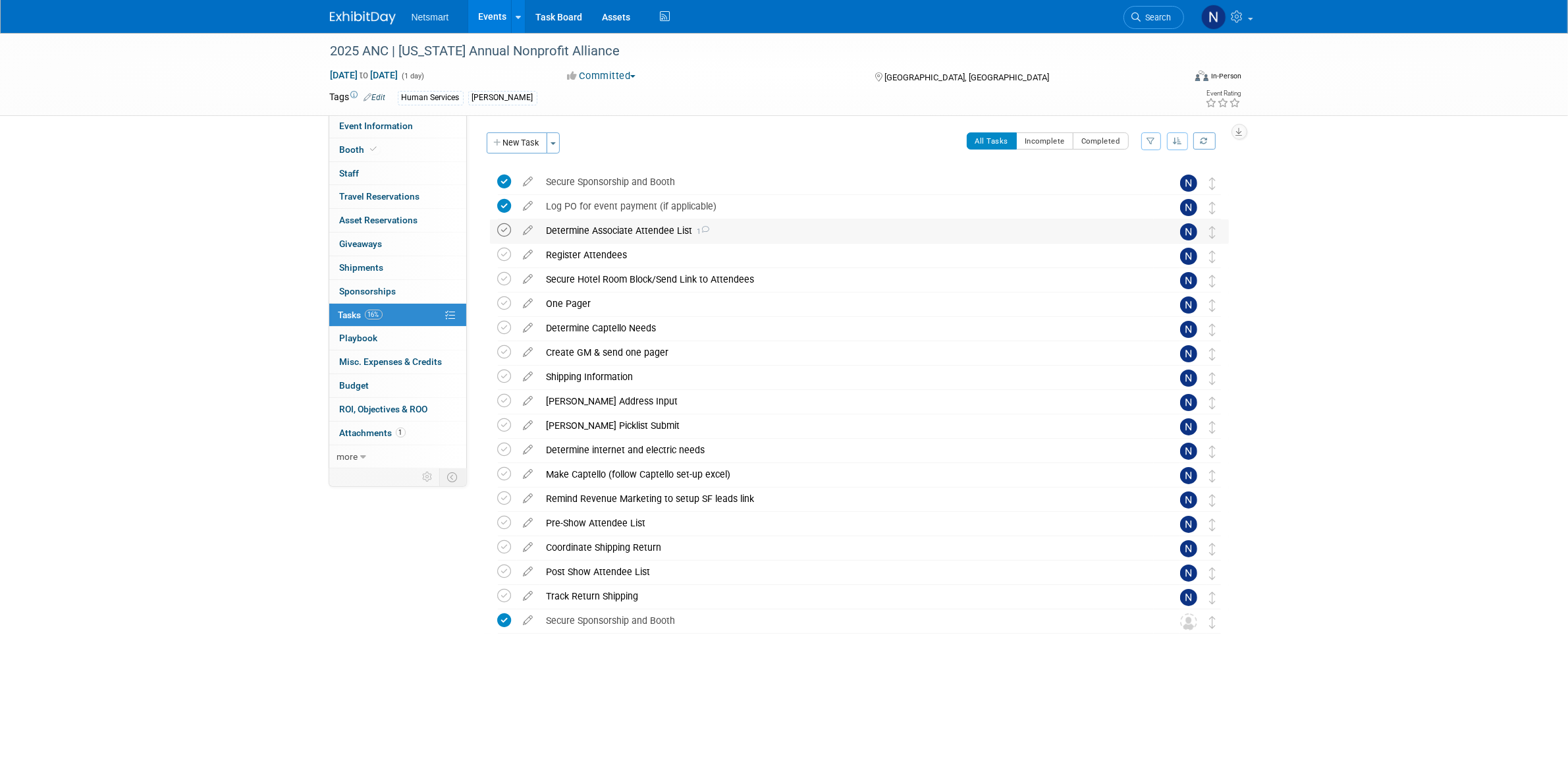
click at [508, 231] on icon at bounding box center [504, 230] width 14 height 14
click at [594, 250] on div "Register Attendees" at bounding box center [847, 255] width 614 height 22
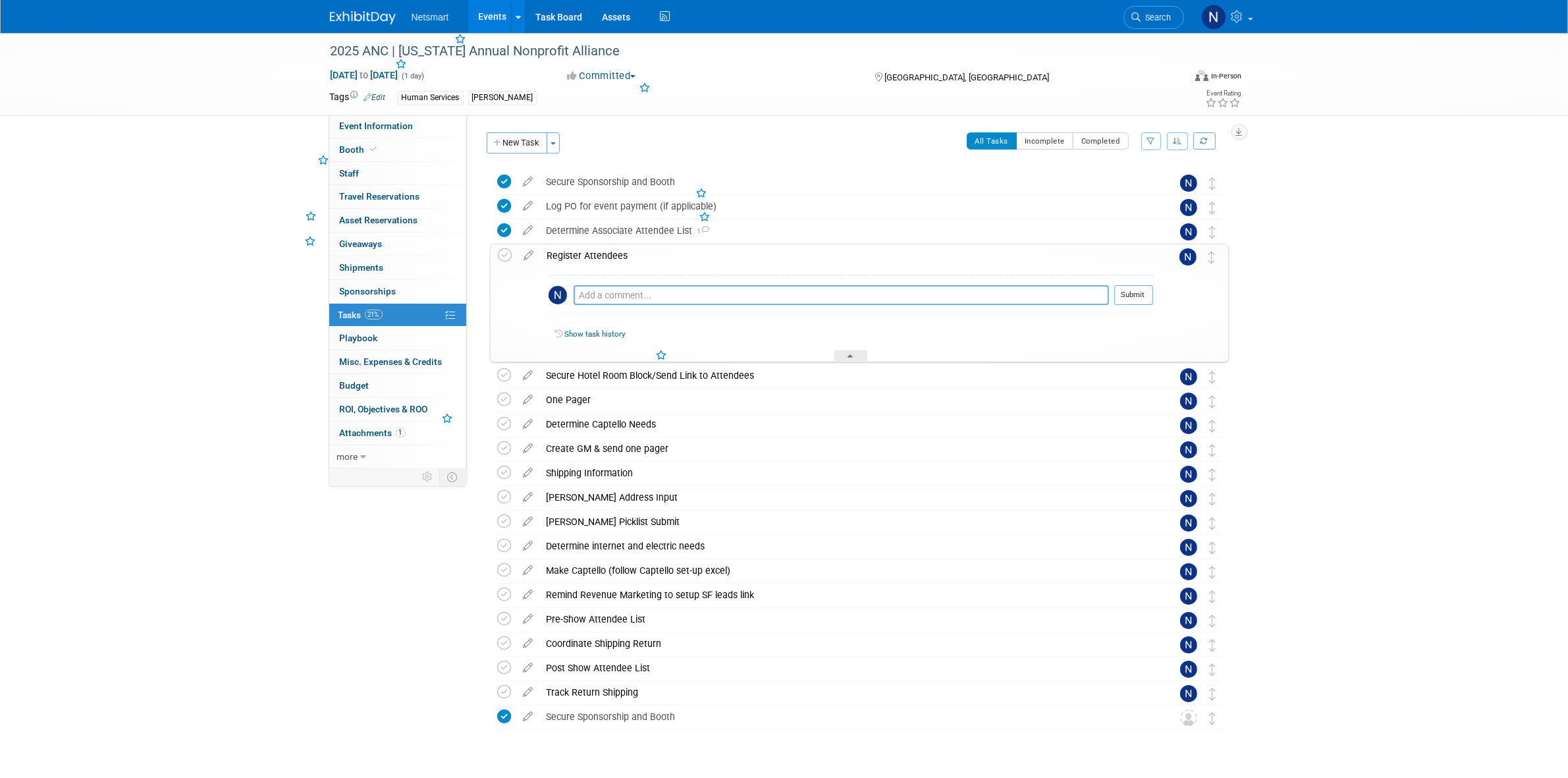
click at [620, 292] on textarea at bounding box center [841, 294] width 535 height 19
type textarea "I registered [PERSON_NAME] and myself because i needed to use the two tickets"
click at [1119, 303] on button "Submit" at bounding box center [1134, 294] width 39 height 19
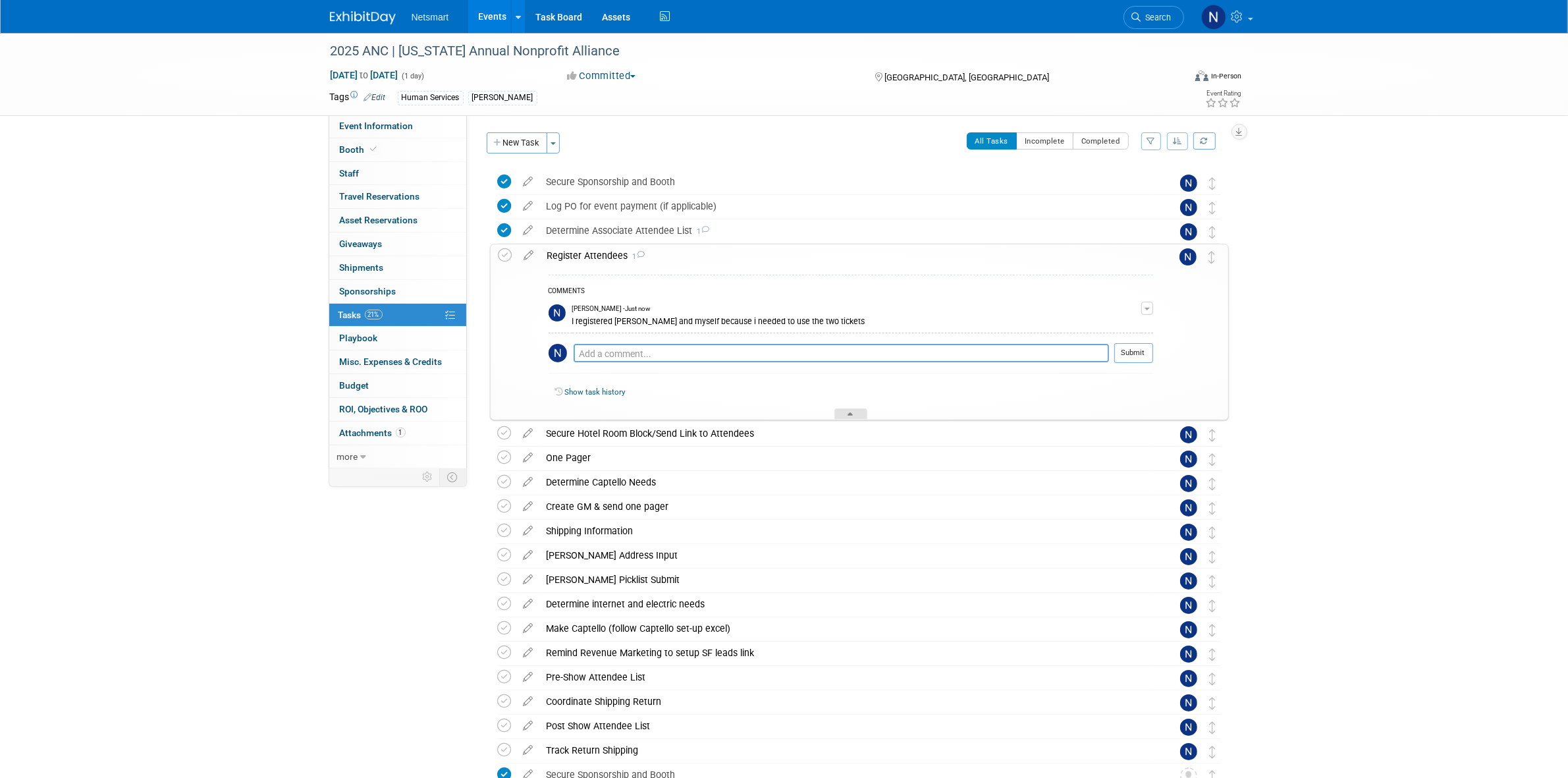
click at [850, 420] on icon at bounding box center [850, 416] width 5 height 8
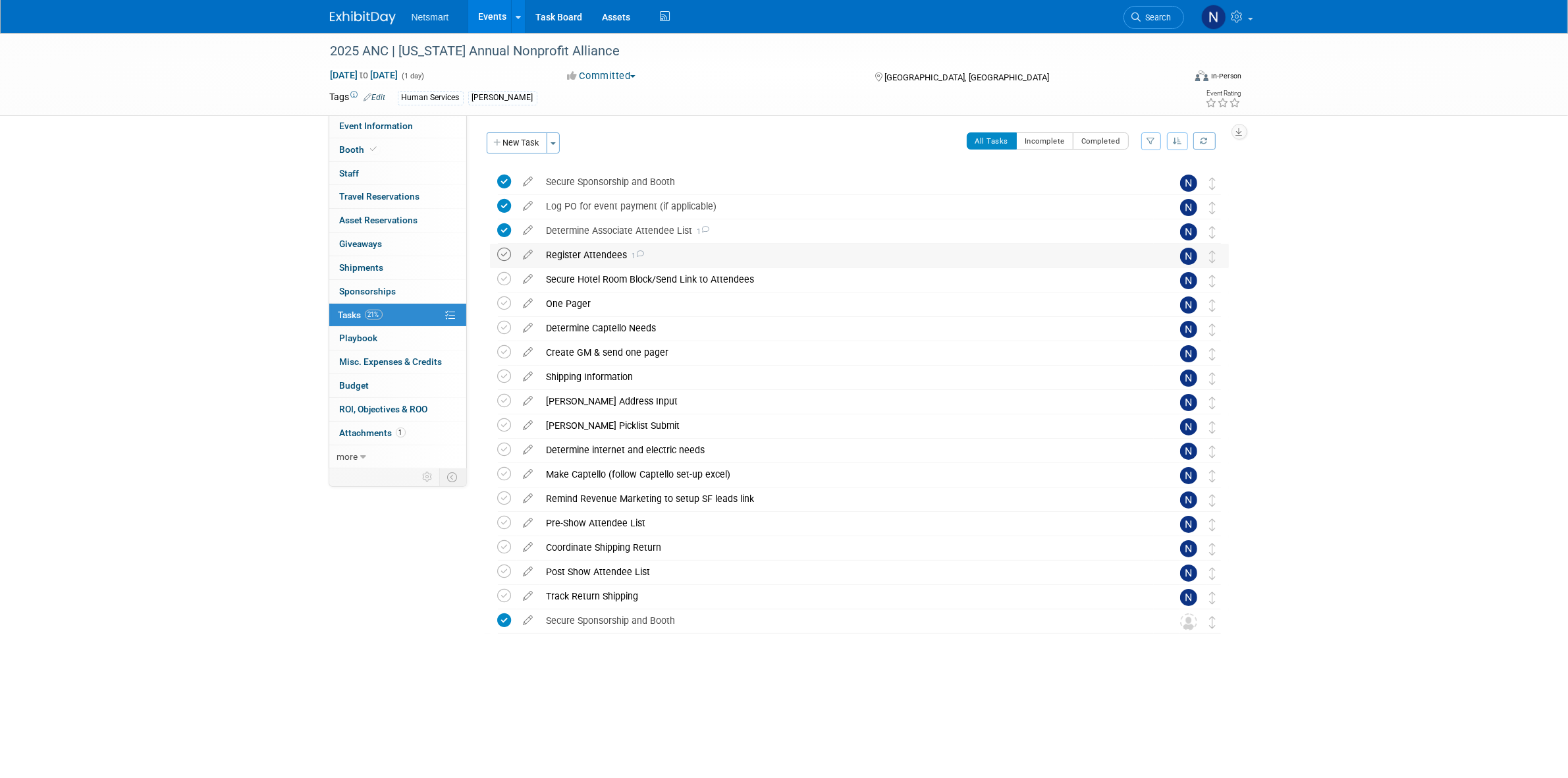
click at [499, 259] on icon at bounding box center [504, 254] width 14 height 14
click at [1150, 19] on span "Search" at bounding box center [1156, 17] width 30 height 10
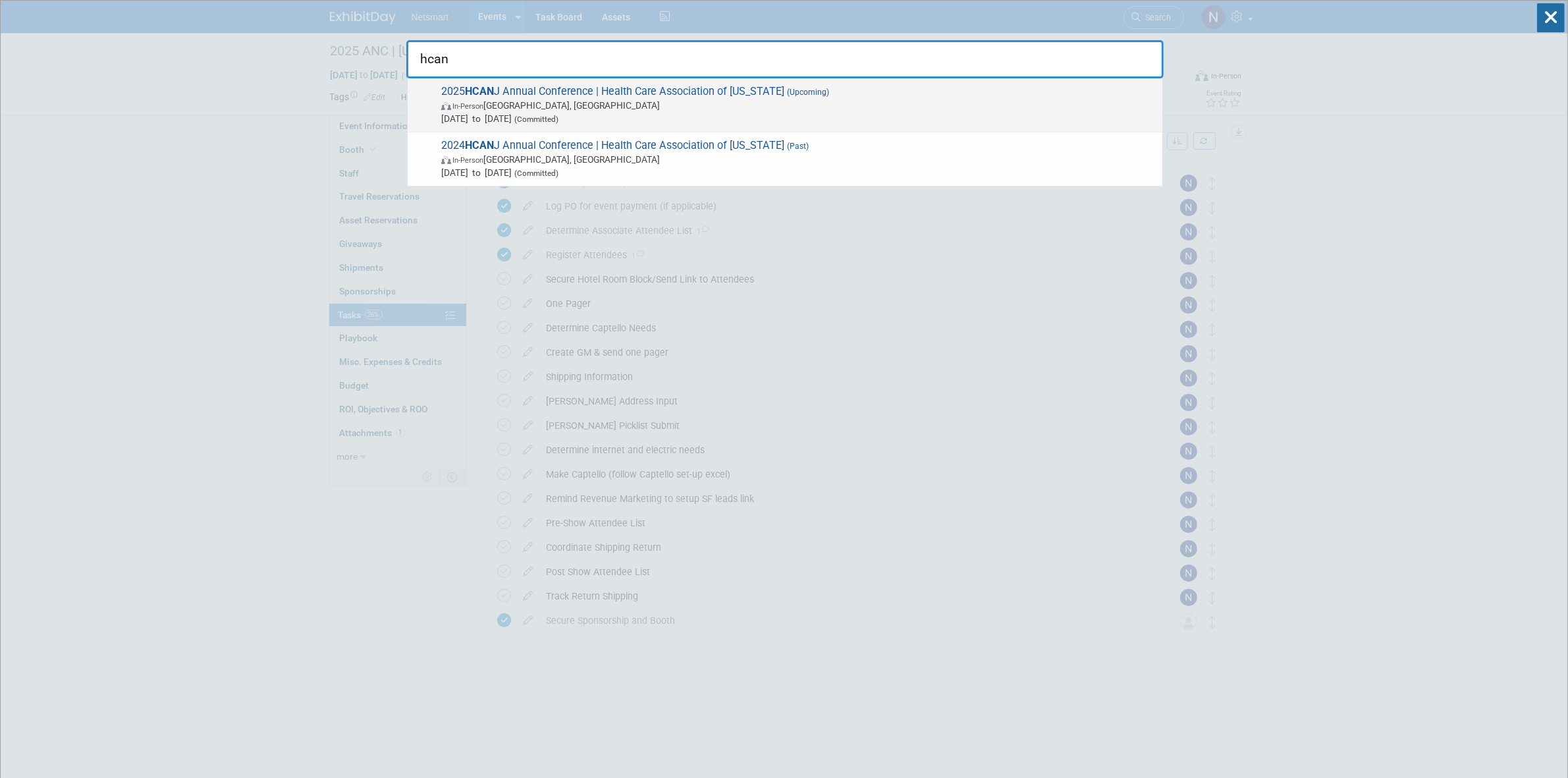
type input "hcan"
click at [580, 110] on span "In-Person [GEOGRAPHIC_DATA], [GEOGRAPHIC_DATA]" at bounding box center [798, 105] width 715 height 13
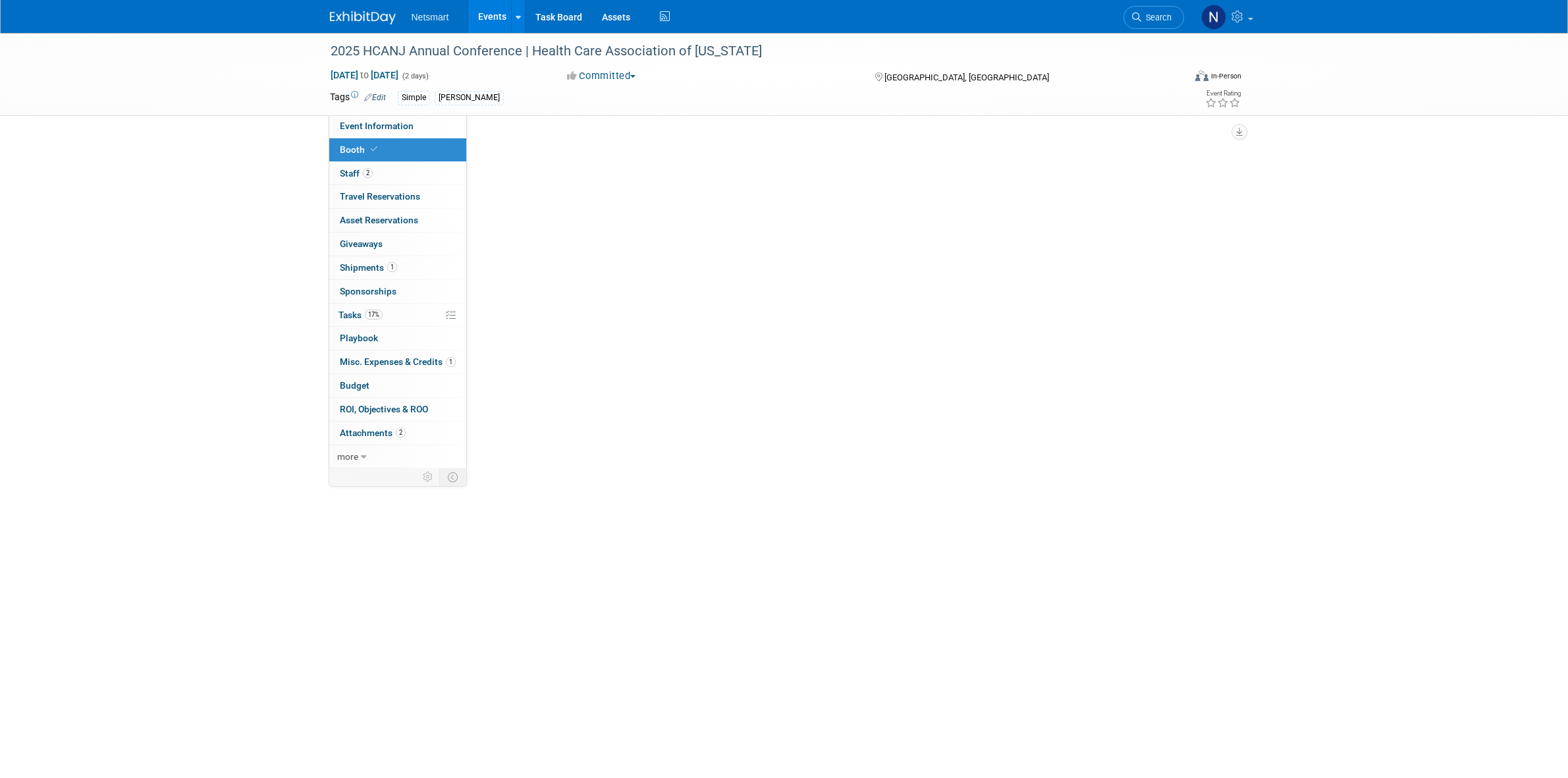
select select "Simple"
select select "3"
select select "No"
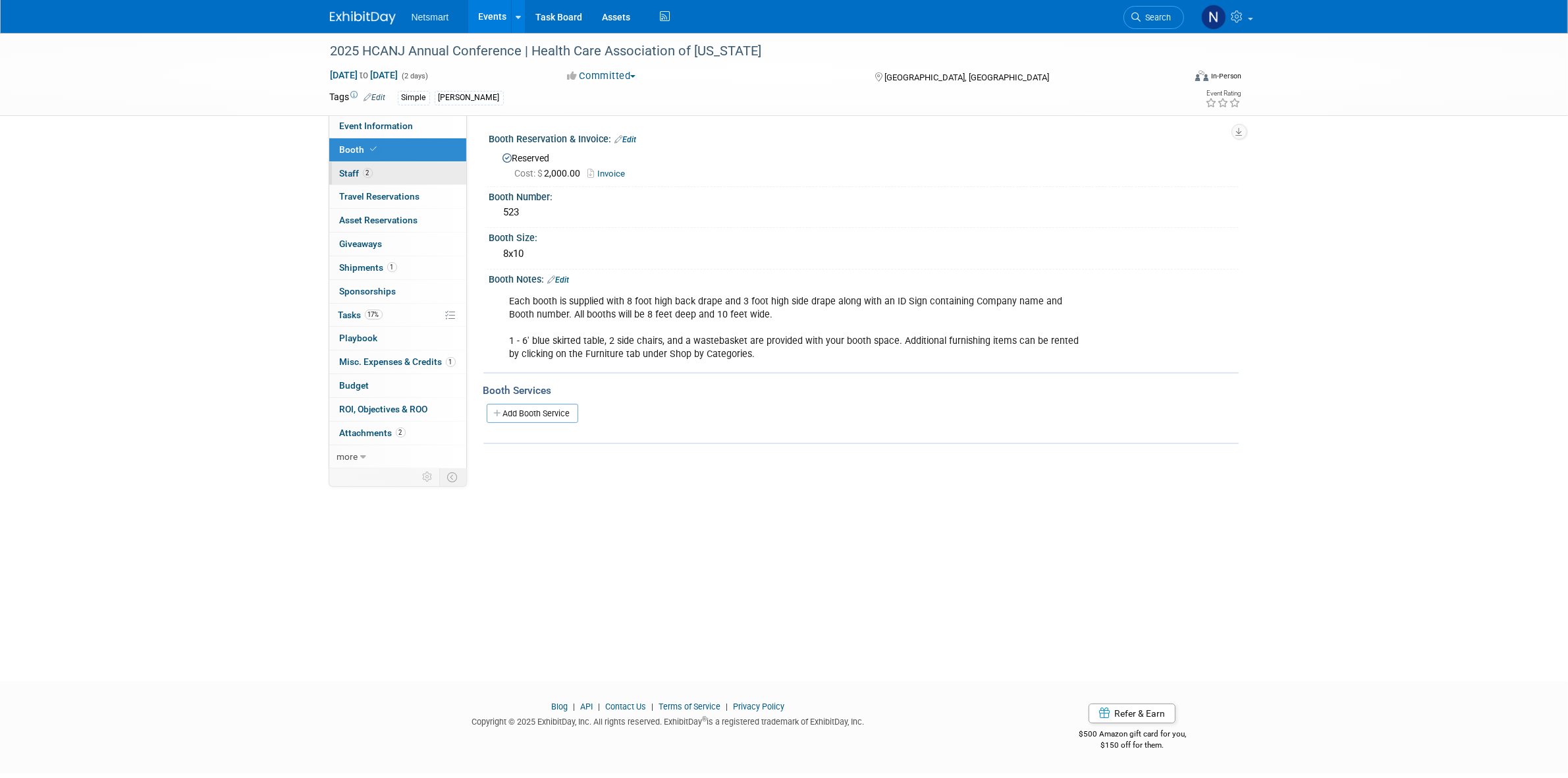
click at [389, 178] on link "2 Staff 2" at bounding box center [397, 174] width 137 height 23
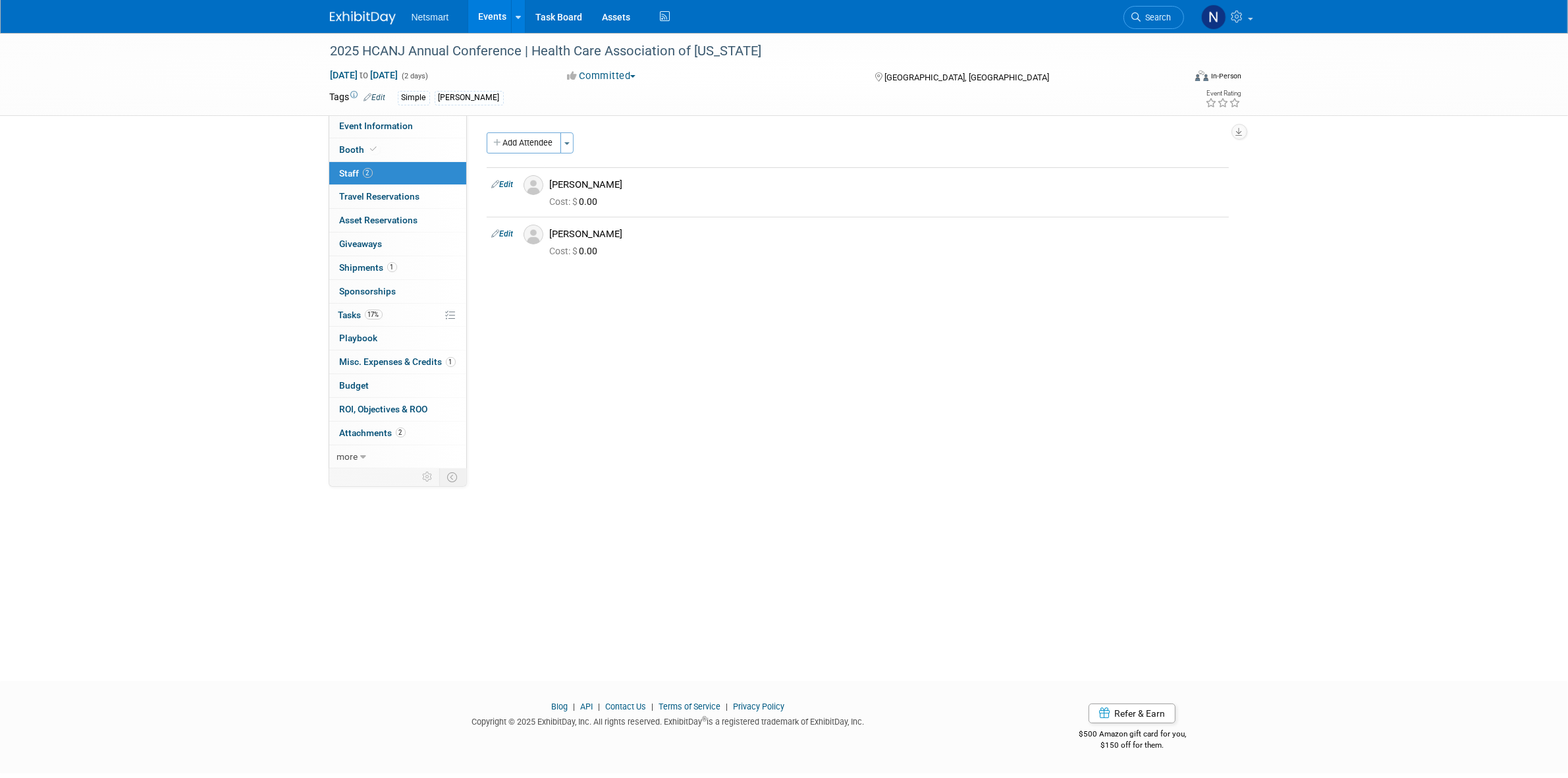
click at [526, 128] on div "Community: Human Services Post Acute Public Sector CareDimensions Specialty Pra…" at bounding box center [853, 293] width 772 height 357
click at [524, 137] on button "Add Attendee" at bounding box center [524, 143] width 74 height 21
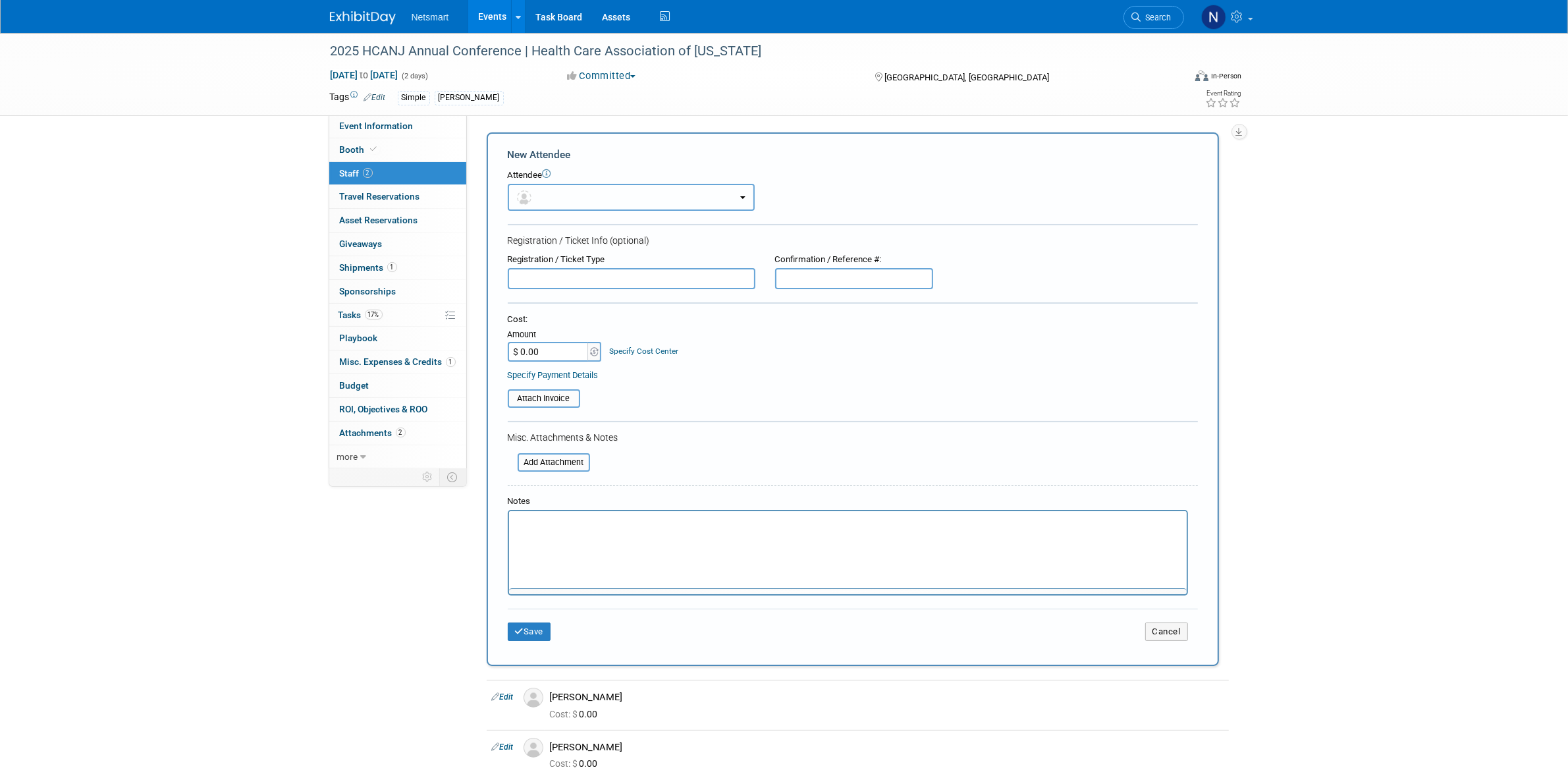
click at [550, 194] on button "button" at bounding box center [631, 197] width 247 height 27
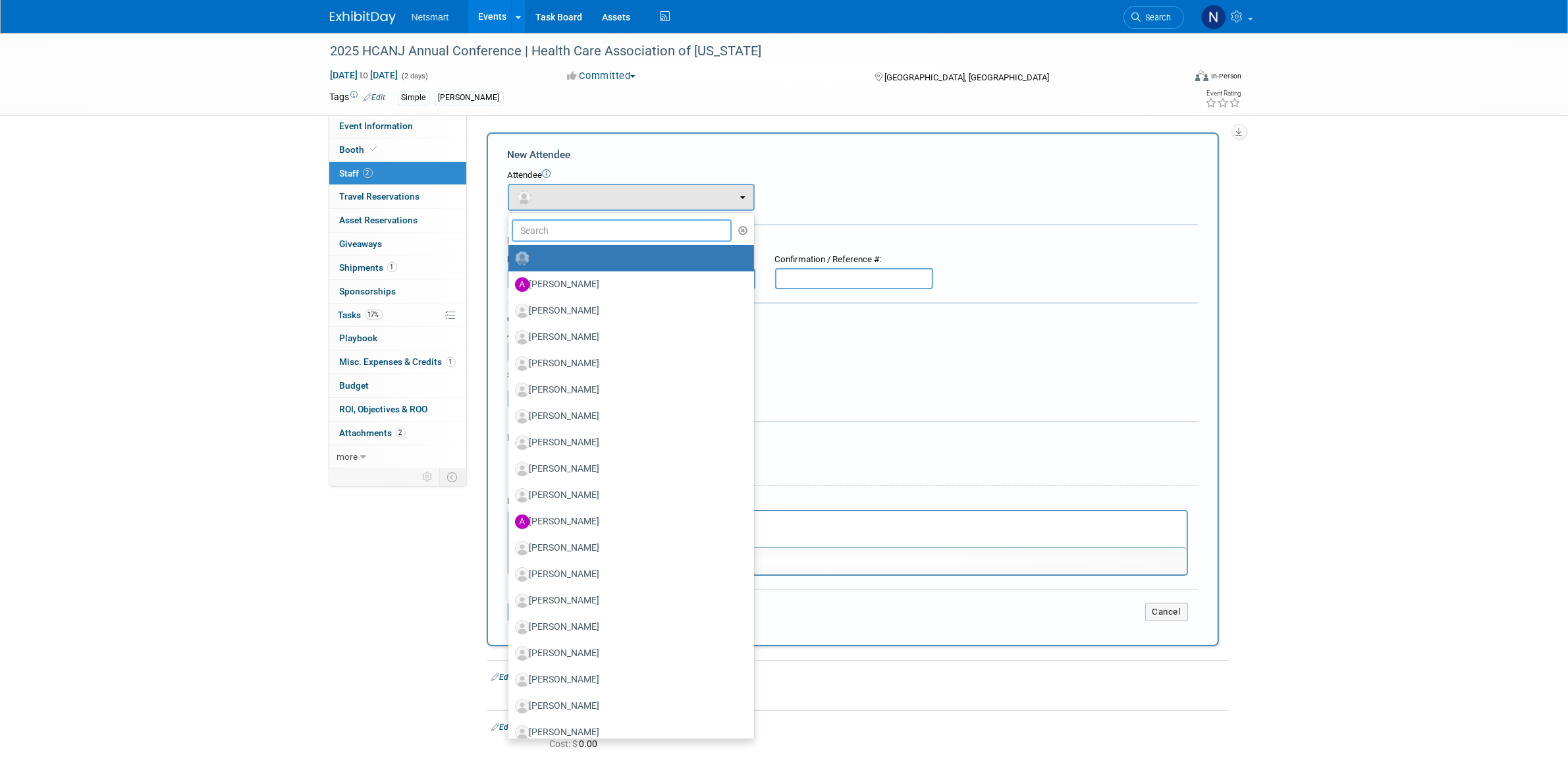
click at [549, 222] on input "text" at bounding box center [622, 230] width 221 height 22
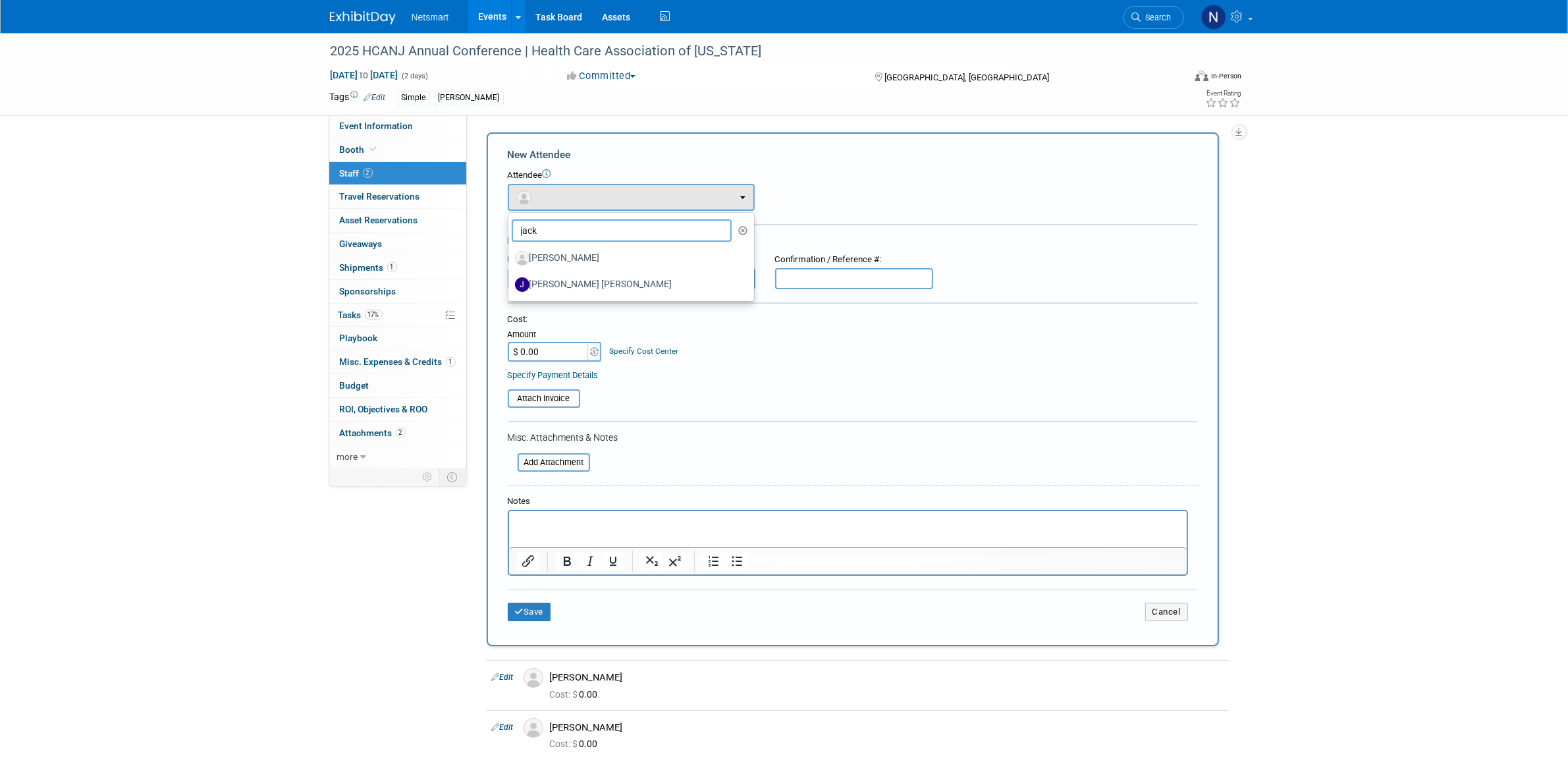
type input "jack"
click at [560, 253] on label "[PERSON_NAME]" at bounding box center [627, 258] width 226 height 21
click at [511, 253] on input "[PERSON_NAME]" at bounding box center [506, 257] width 9 height 9
select select "2c4d4091-7086-4c22-86d5-9c4777a86bea"
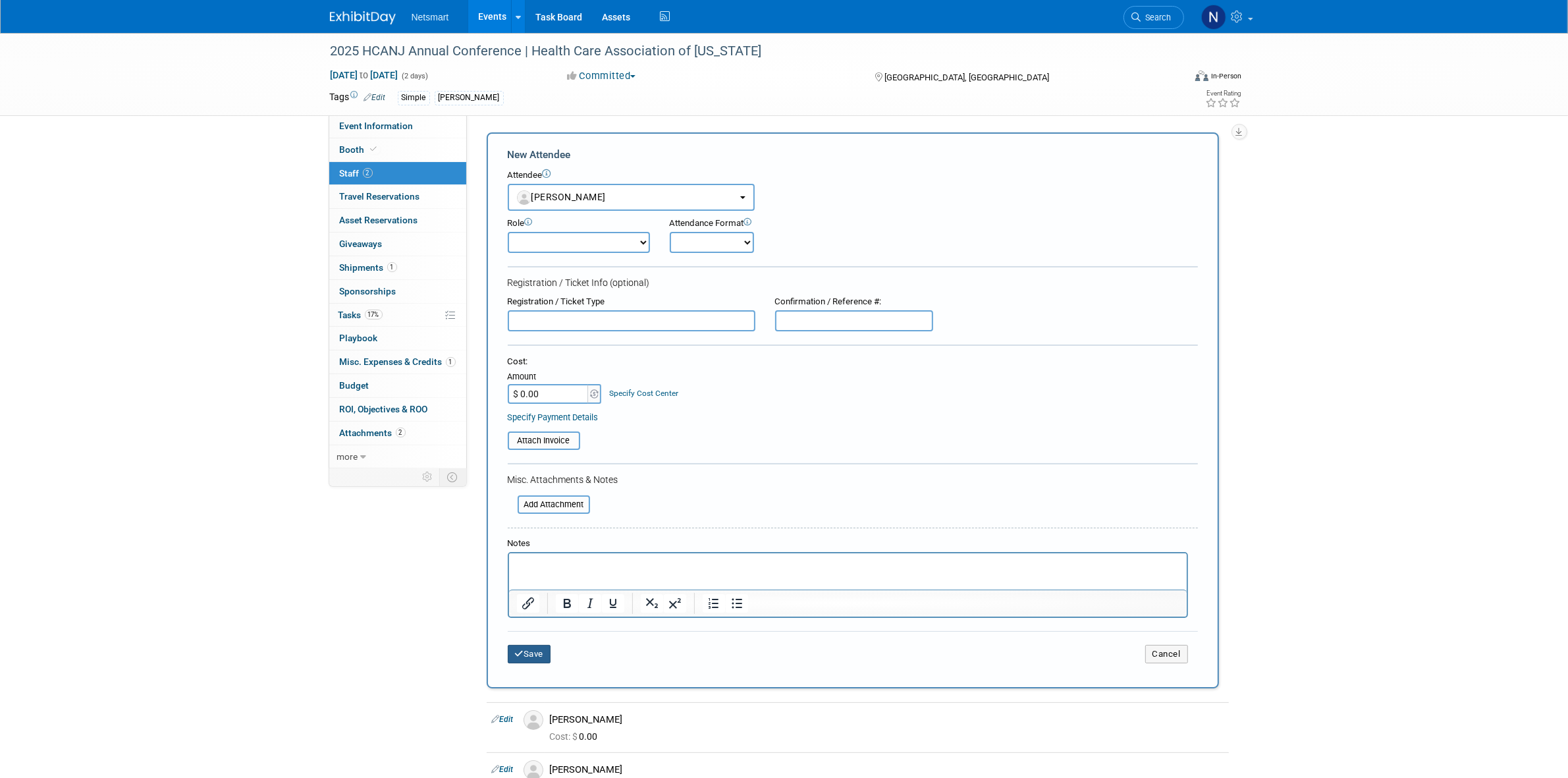
click at [530, 650] on button "Save" at bounding box center [529, 655] width 43 height 19
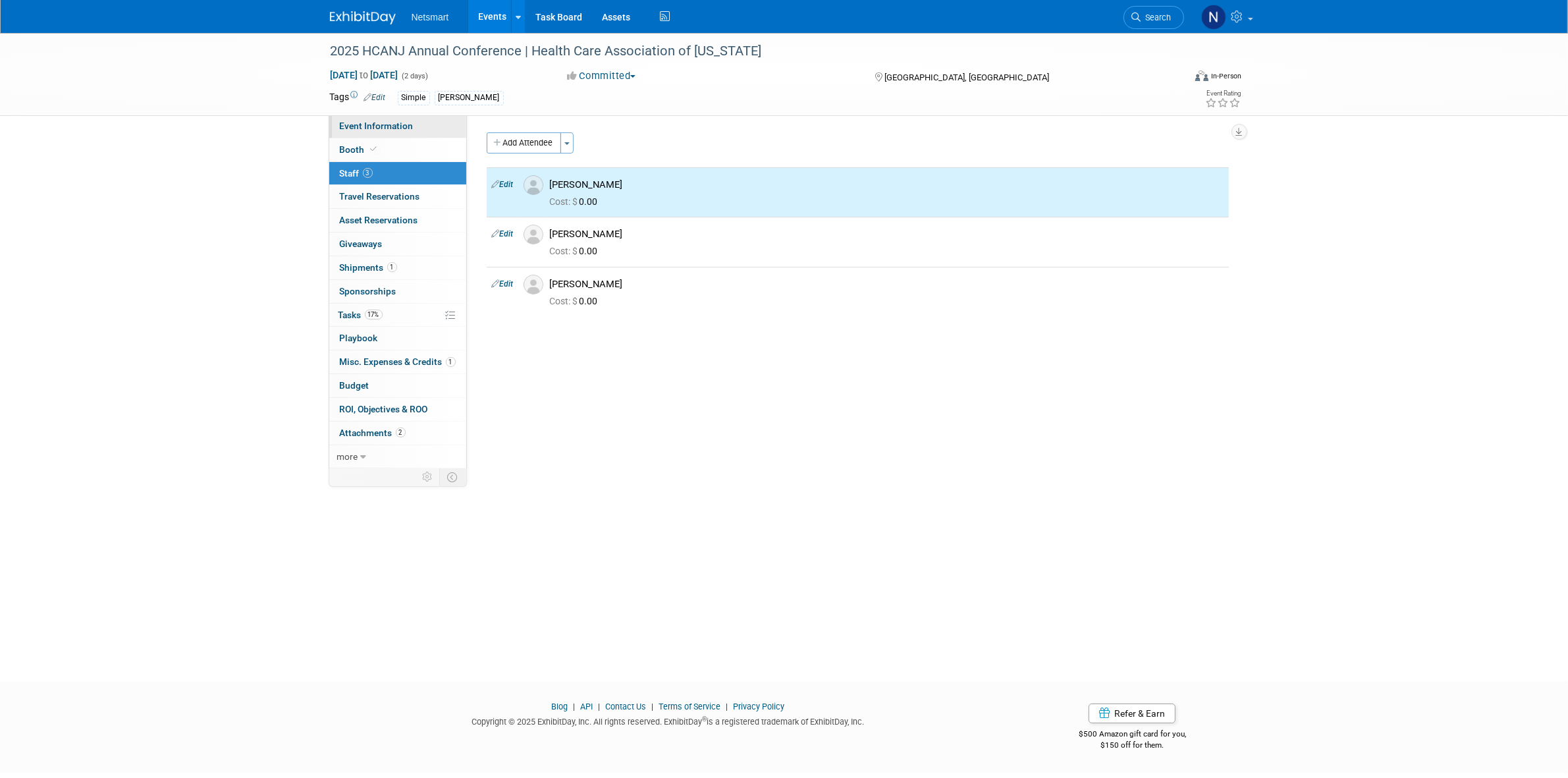
click at [389, 122] on span "Event Information" at bounding box center [376, 126] width 74 height 11
select select "Simple"
select select "3"
select select "No"
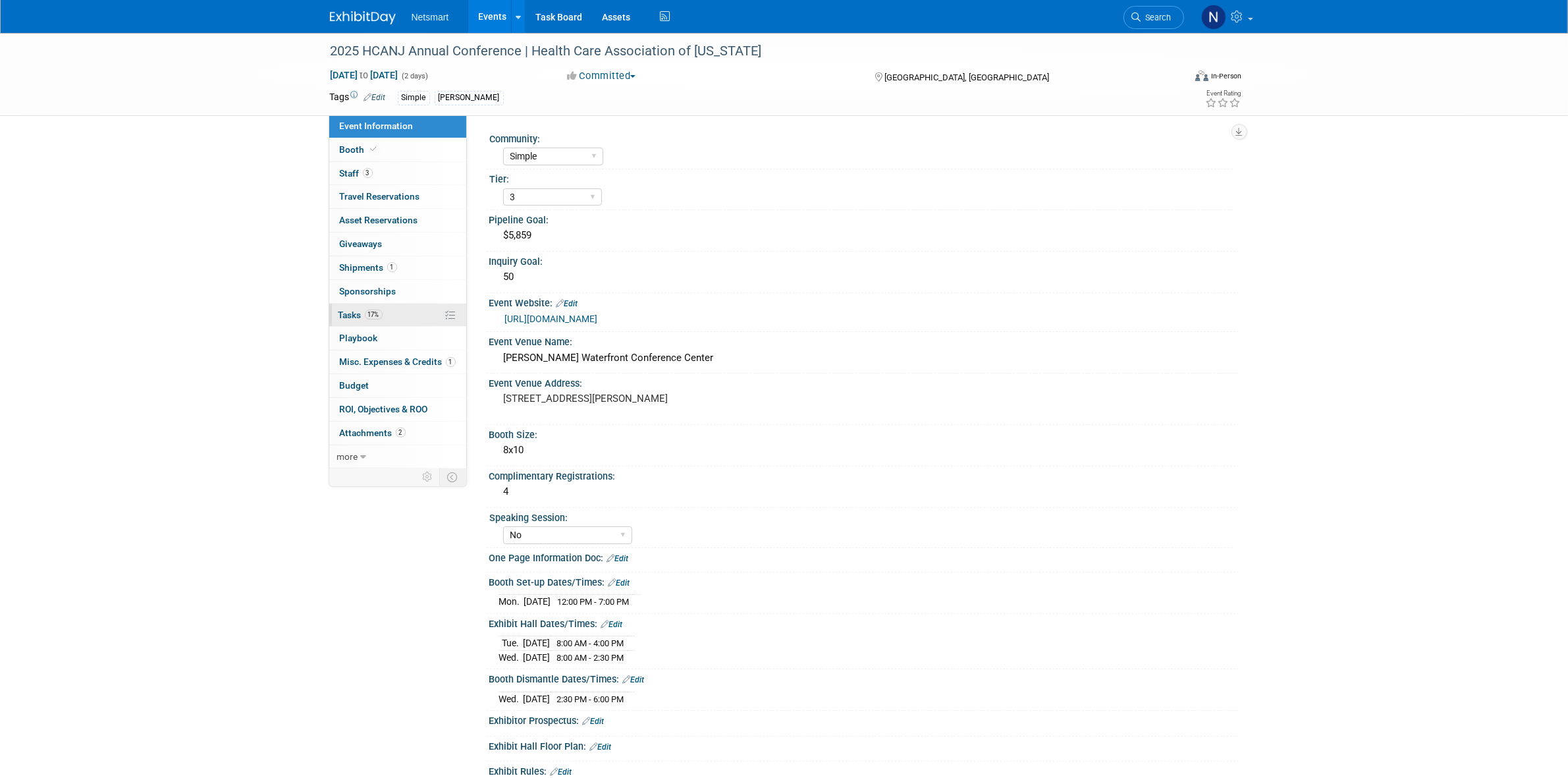
click at [375, 317] on span "17%" at bounding box center [374, 315] width 18 height 10
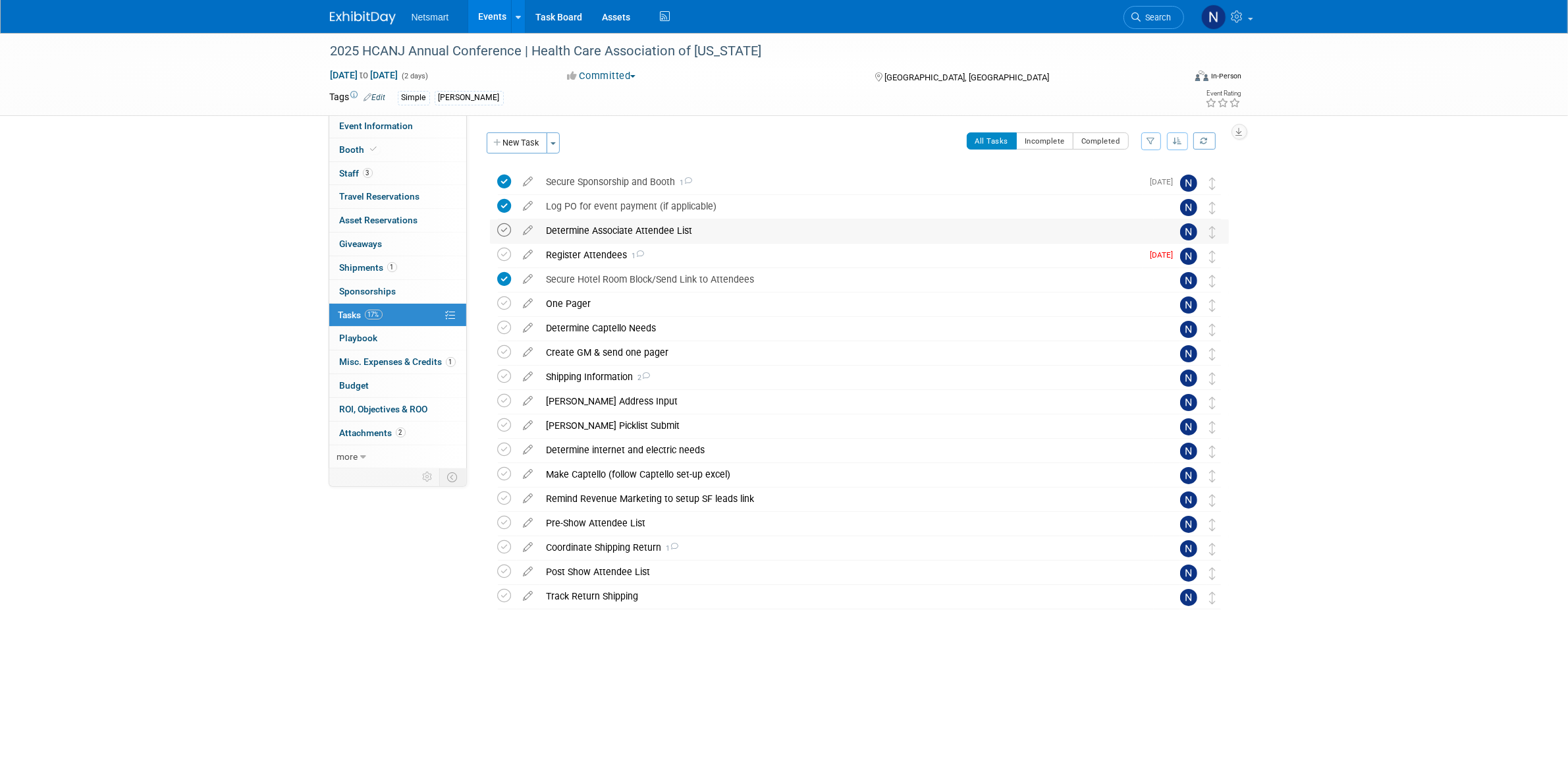
click at [507, 231] on icon at bounding box center [504, 230] width 14 height 14
click at [580, 261] on div "Register Attendees 1" at bounding box center [841, 255] width 602 height 22
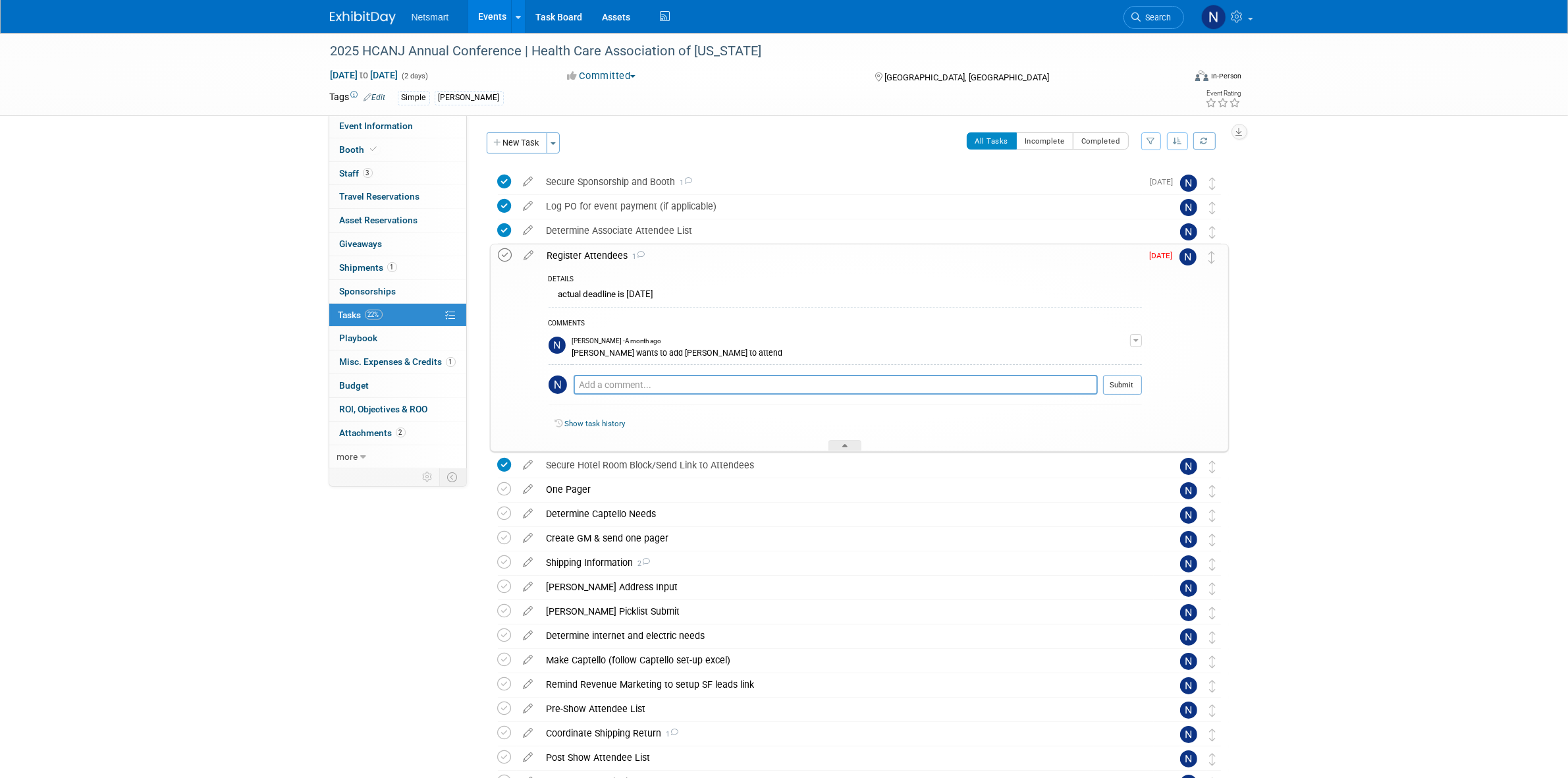
click at [501, 259] on icon at bounding box center [505, 255] width 14 height 14
click at [853, 442] on div "DETAILS actual deadline is September 25 COMMENTS Nina Finn - A month ago Jeff K…" at bounding box center [842, 359] width 602 height 185
click at [848, 442] on div at bounding box center [845, 446] width 33 height 12
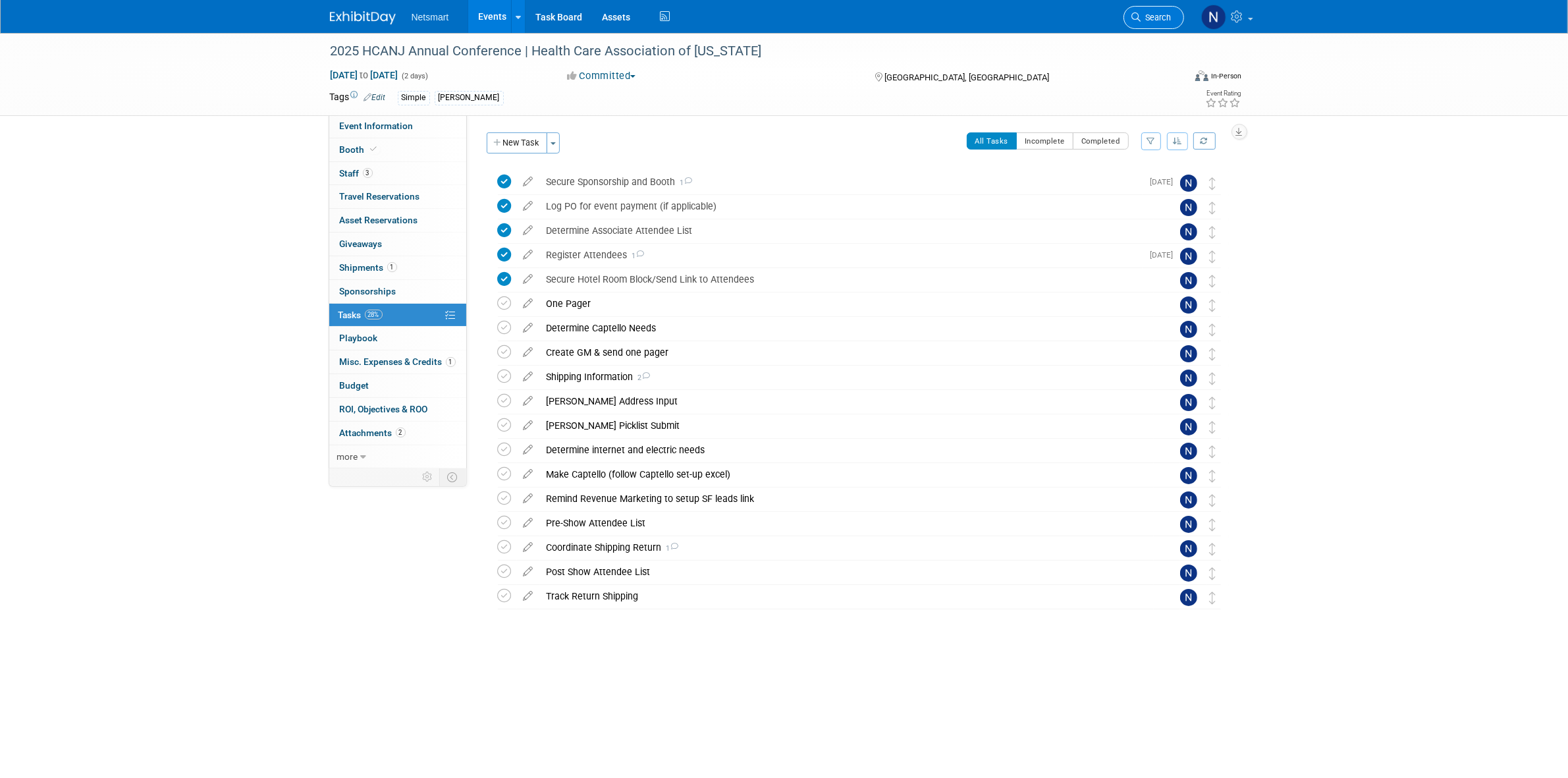
click at [1153, 24] on link "Search" at bounding box center [1154, 17] width 61 height 23
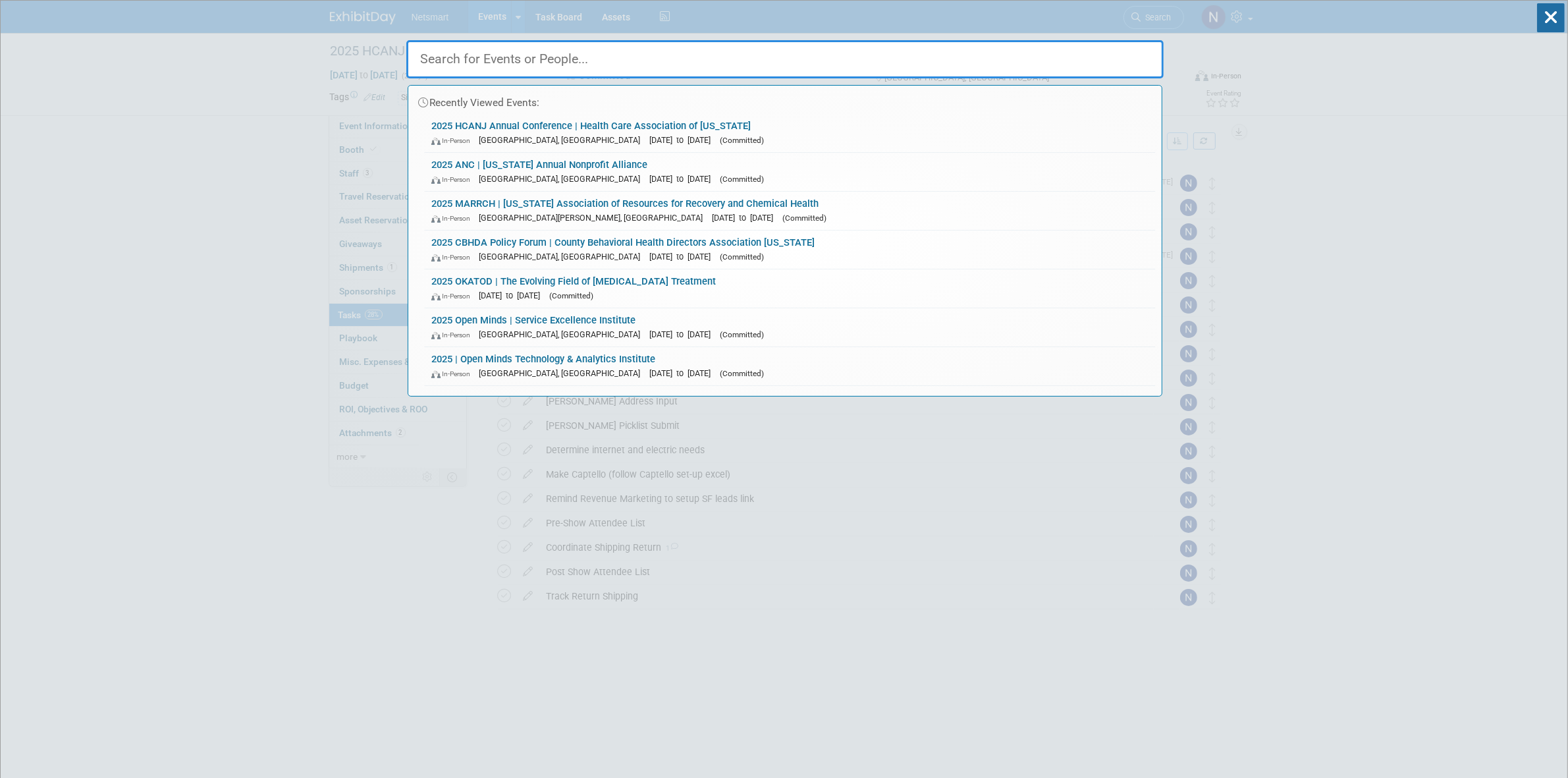
click at [561, 56] on input "text" at bounding box center [785, 59] width 757 height 38
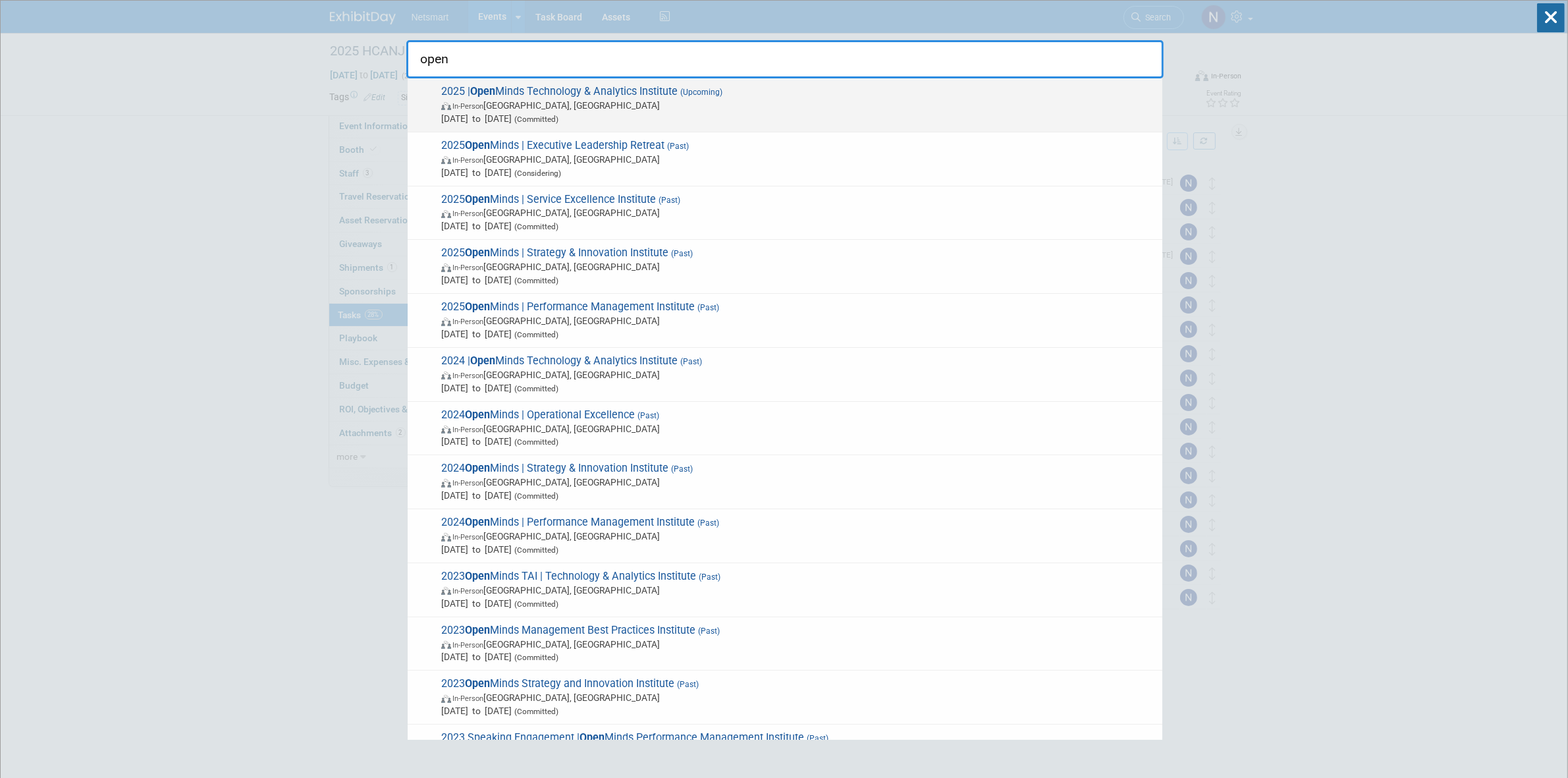
type input "open"
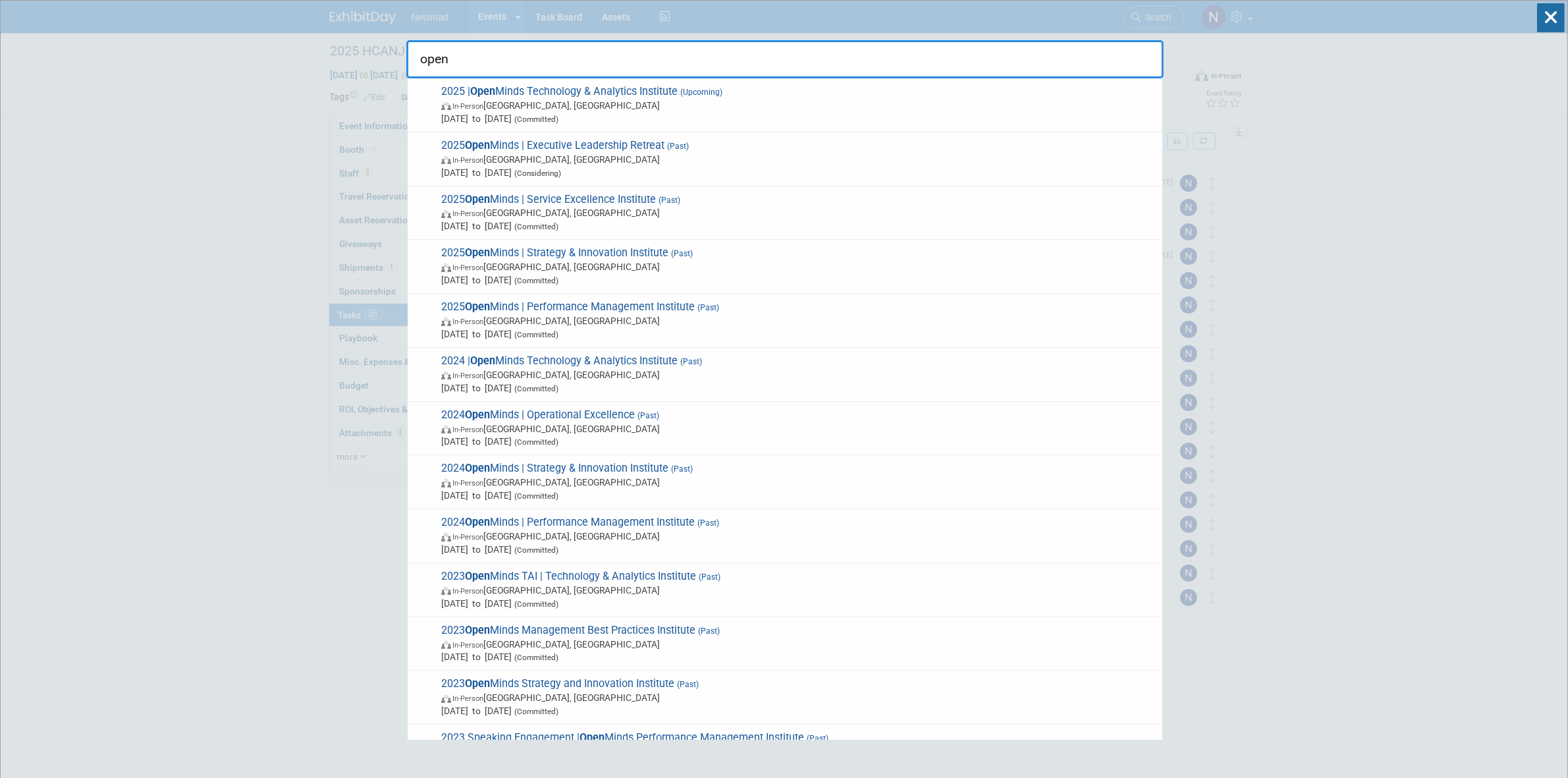
click at [726, 105] on span "In-Person Philadelphia, PA" at bounding box center [798, 105] width 715 height 13
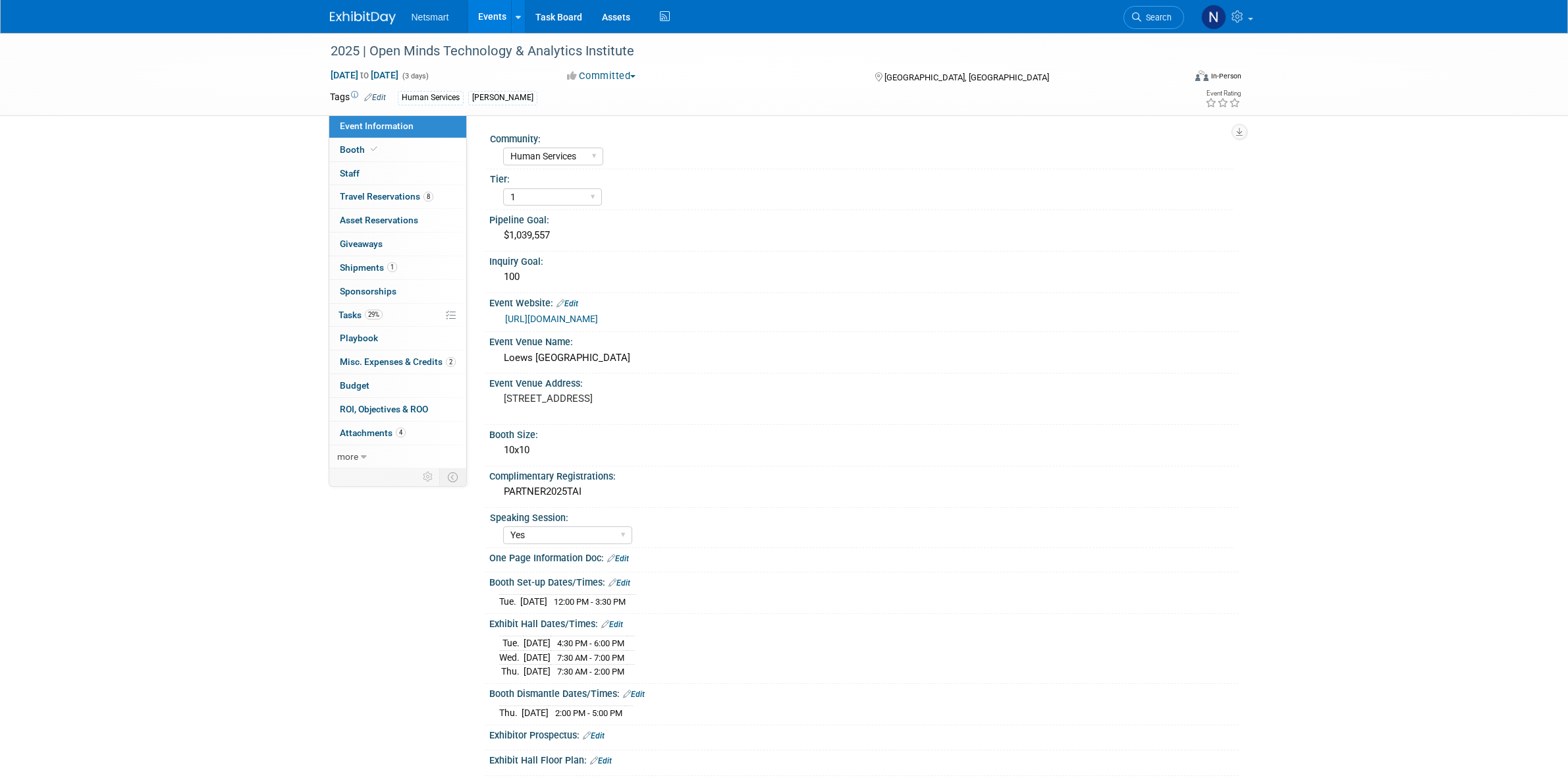
select select "Human Services"
select select "1"
select select "Yes"
click at [364, 358] on span "Misc. Expenses & Credits 2" at bounding box center [397, 362] width 116 height 11
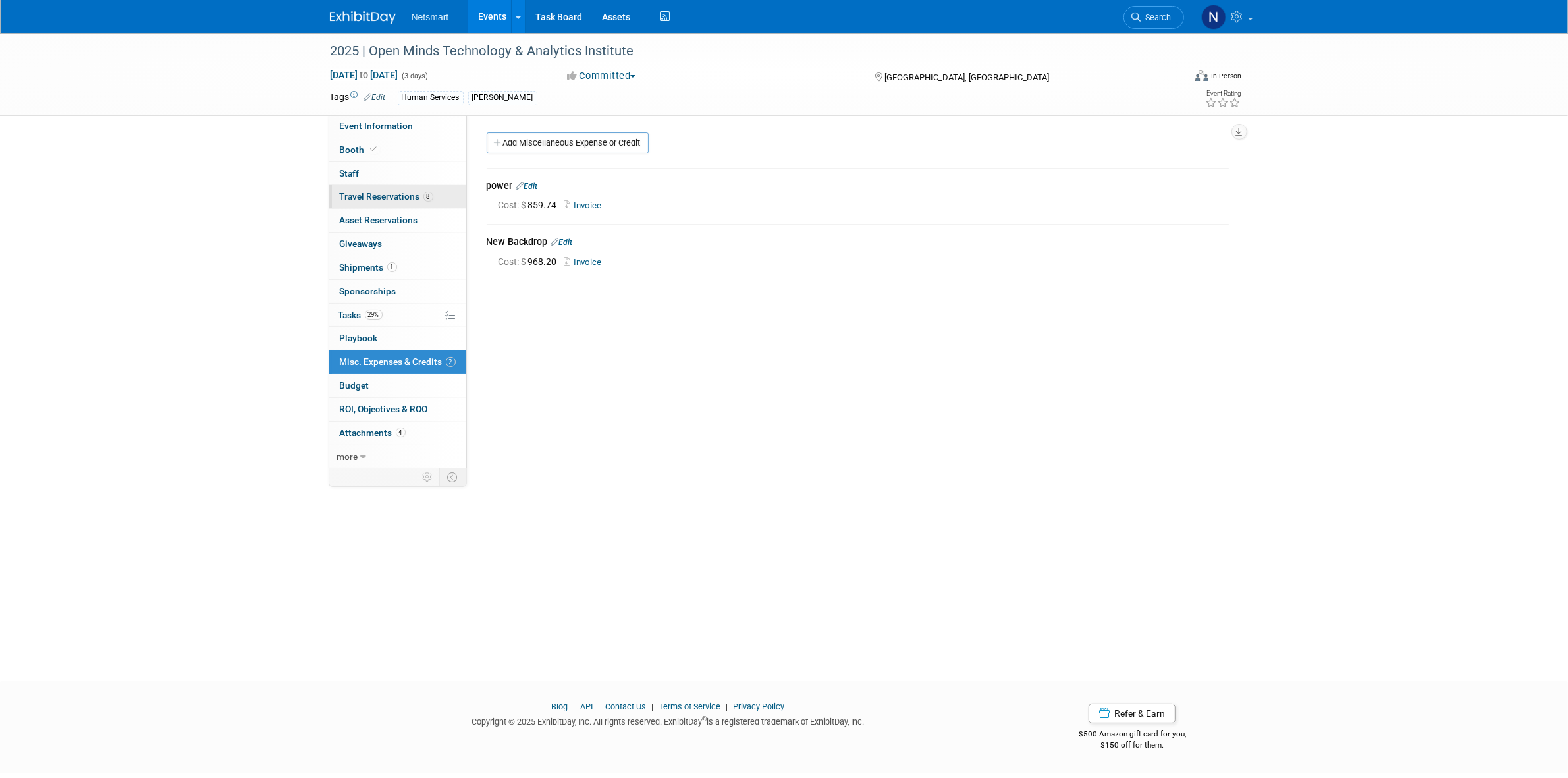
click at [397, 198] on span "Travel Reservations 8" at bounding box center [387, 196] width 94 height 11
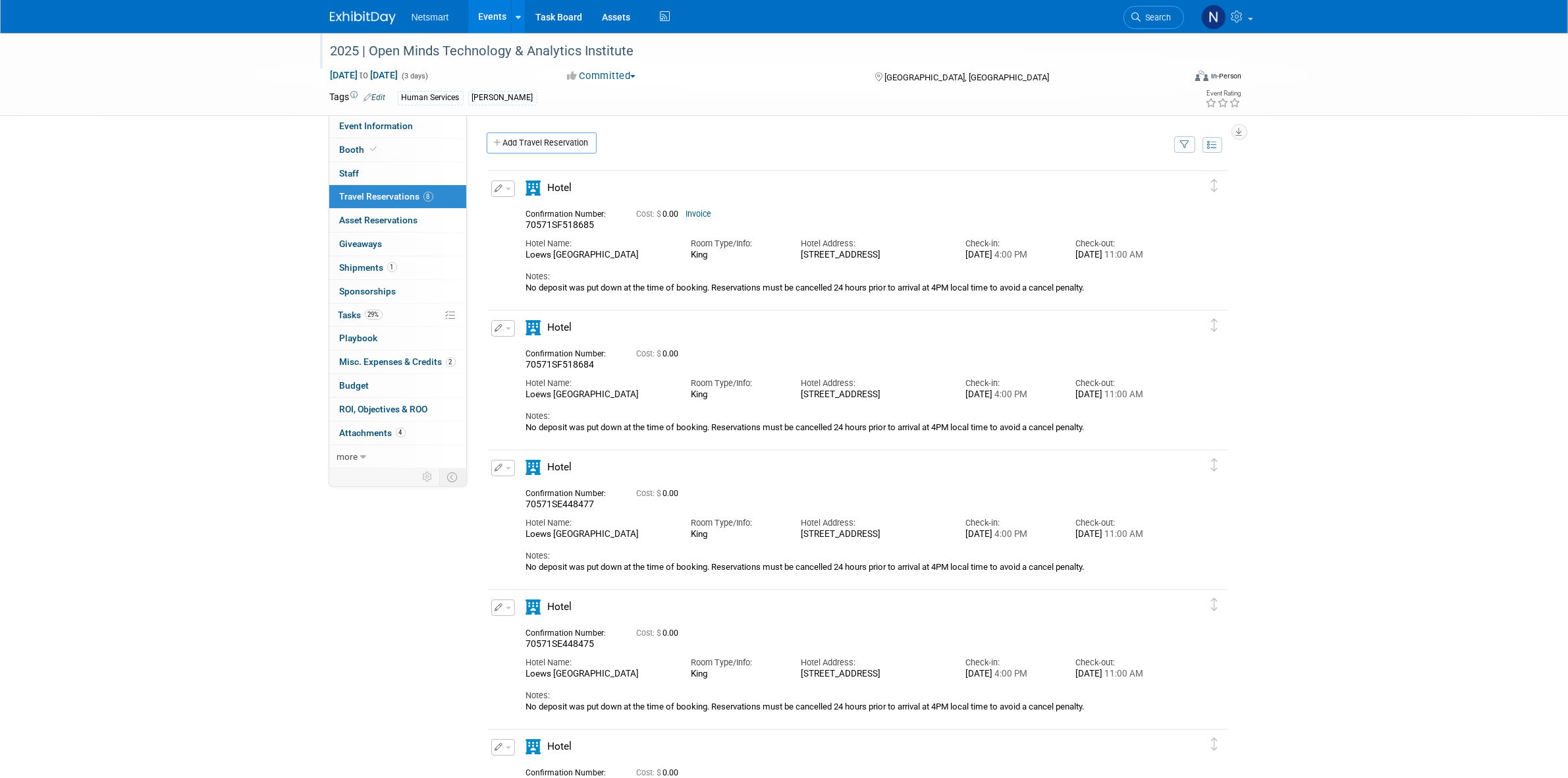
click at [492, 53] on div "2025 | Open Minds Technology & Analytics Institute" at bounding box center [745, 51] width 838 height 24
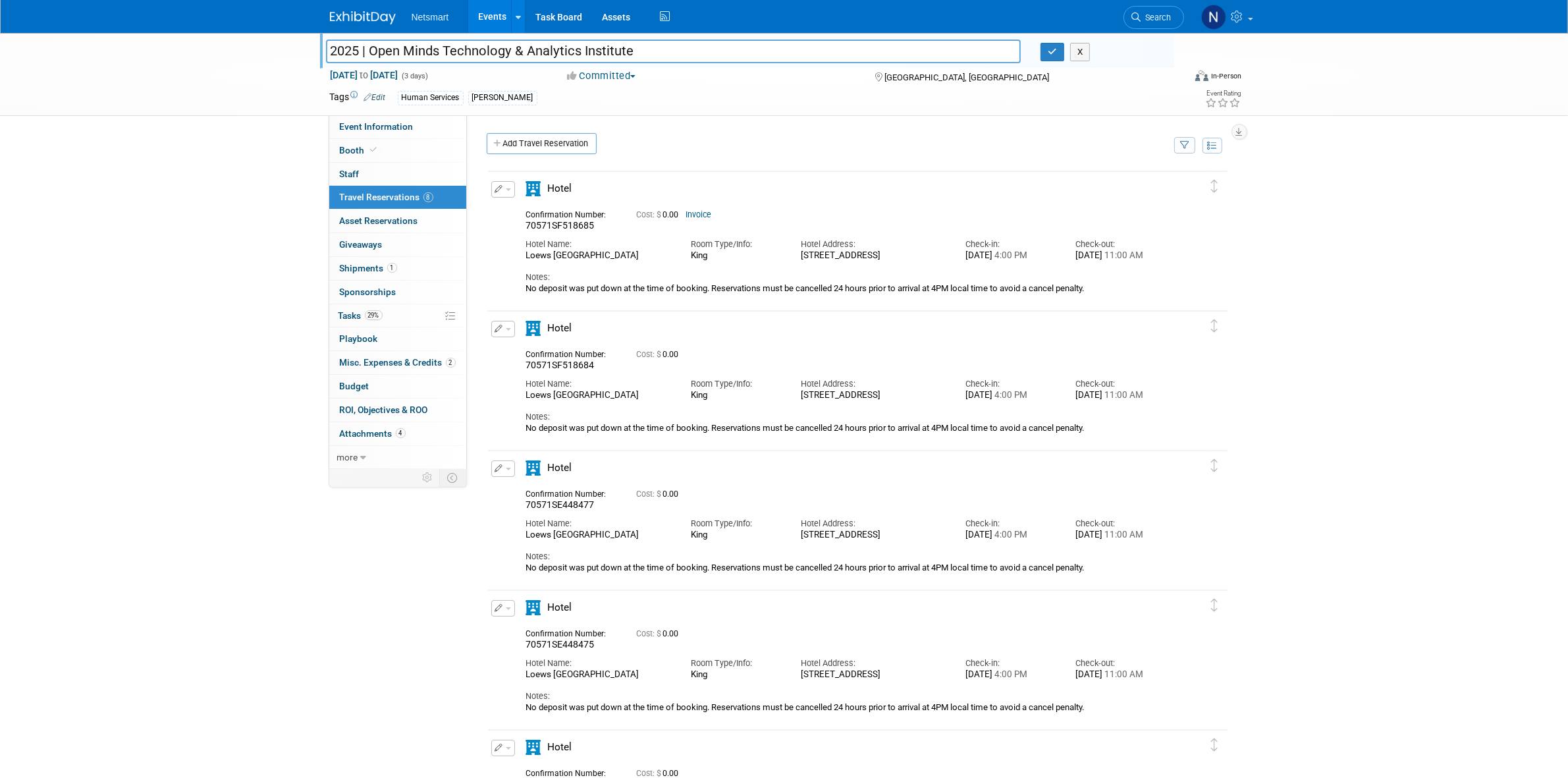
click at [492, 53] on input "2025 | Open Minds Technology & Analytics Institute" at bounding box center [674, 51] width 695 height 23
click at [492, 49] on input "2025 | Open Minds Technology & Analytics Institute" at bounding box center [674, 51] width 695 height 23
click at [493, 48] on input "2025 | Open Minds Technology & Analytics Institute" at bounding box center [674, 51] width 695 height 23
click at [1054, 57] on button "button" at bounding box center [1052, 52] width 24 height 19
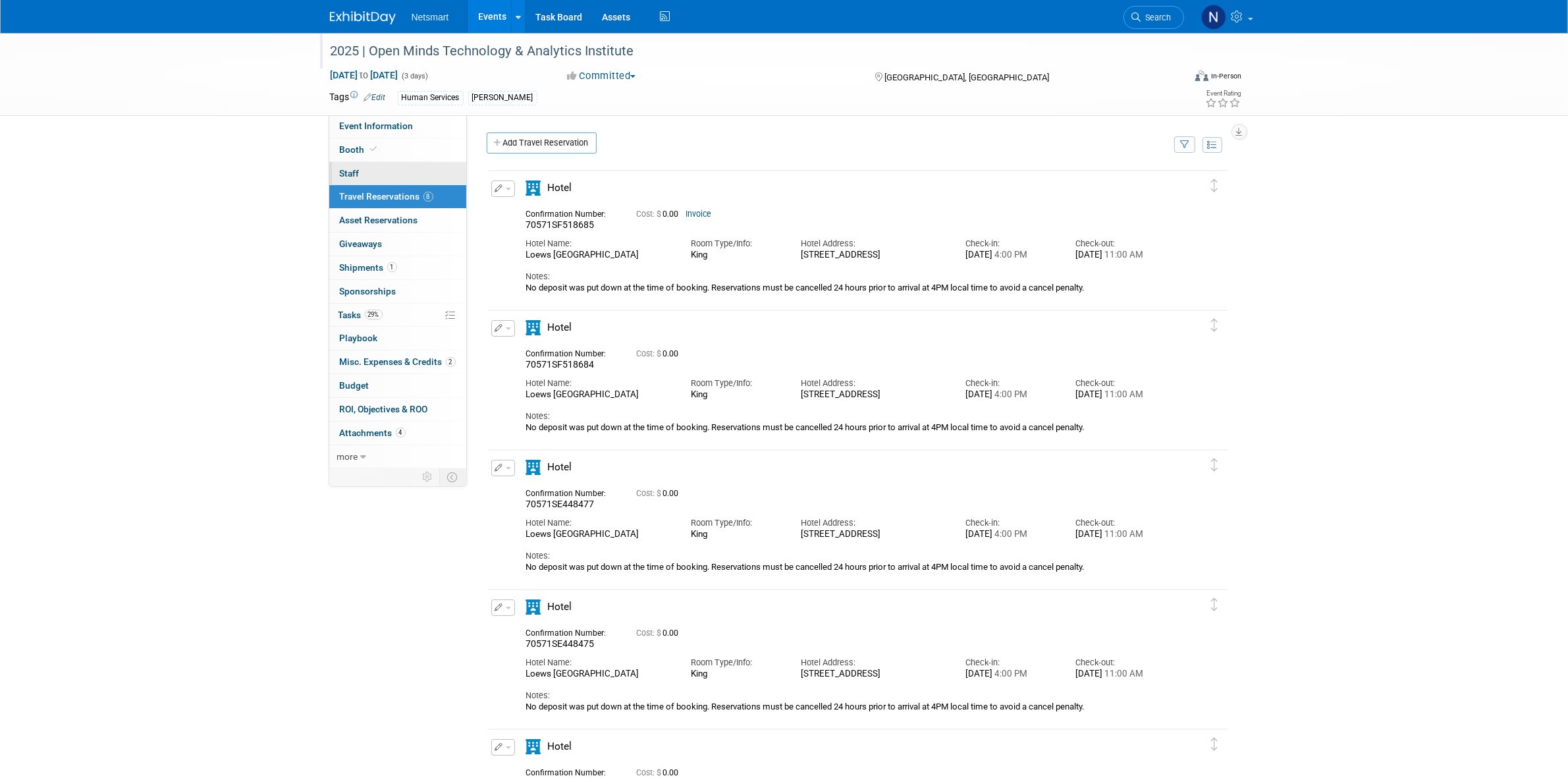
click at [370, 173] on link "0 Staff 0" at bounding box center [397, 174] width 137 height 23
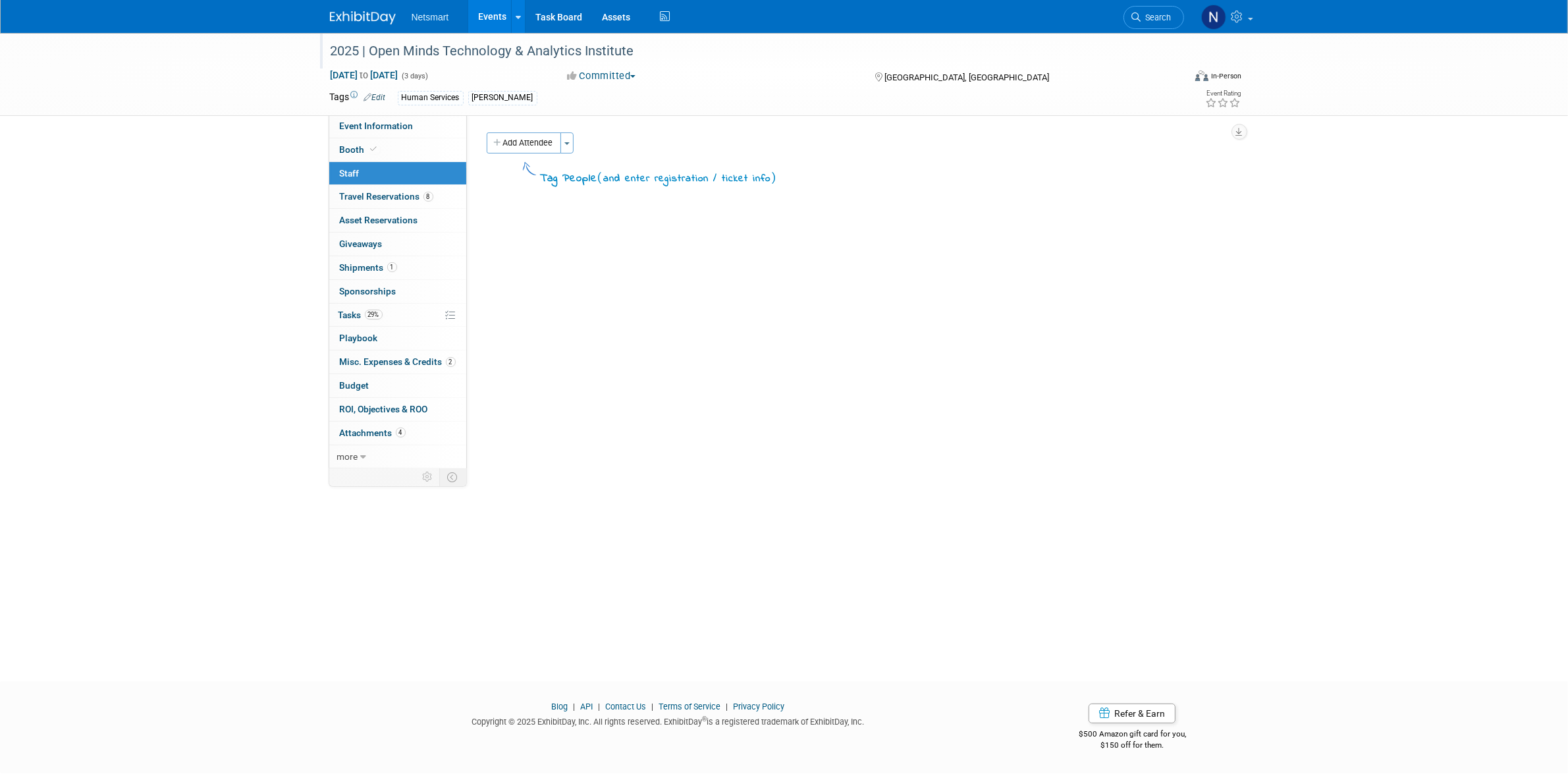
drag, startPoint x: 514, startPoint y: 147, endPoint x: 560, endPoint y: 170, distance: 51.4
click at [514, 147] on button "Add Attendee" at bounding box center [524, 143] width 74 height 21
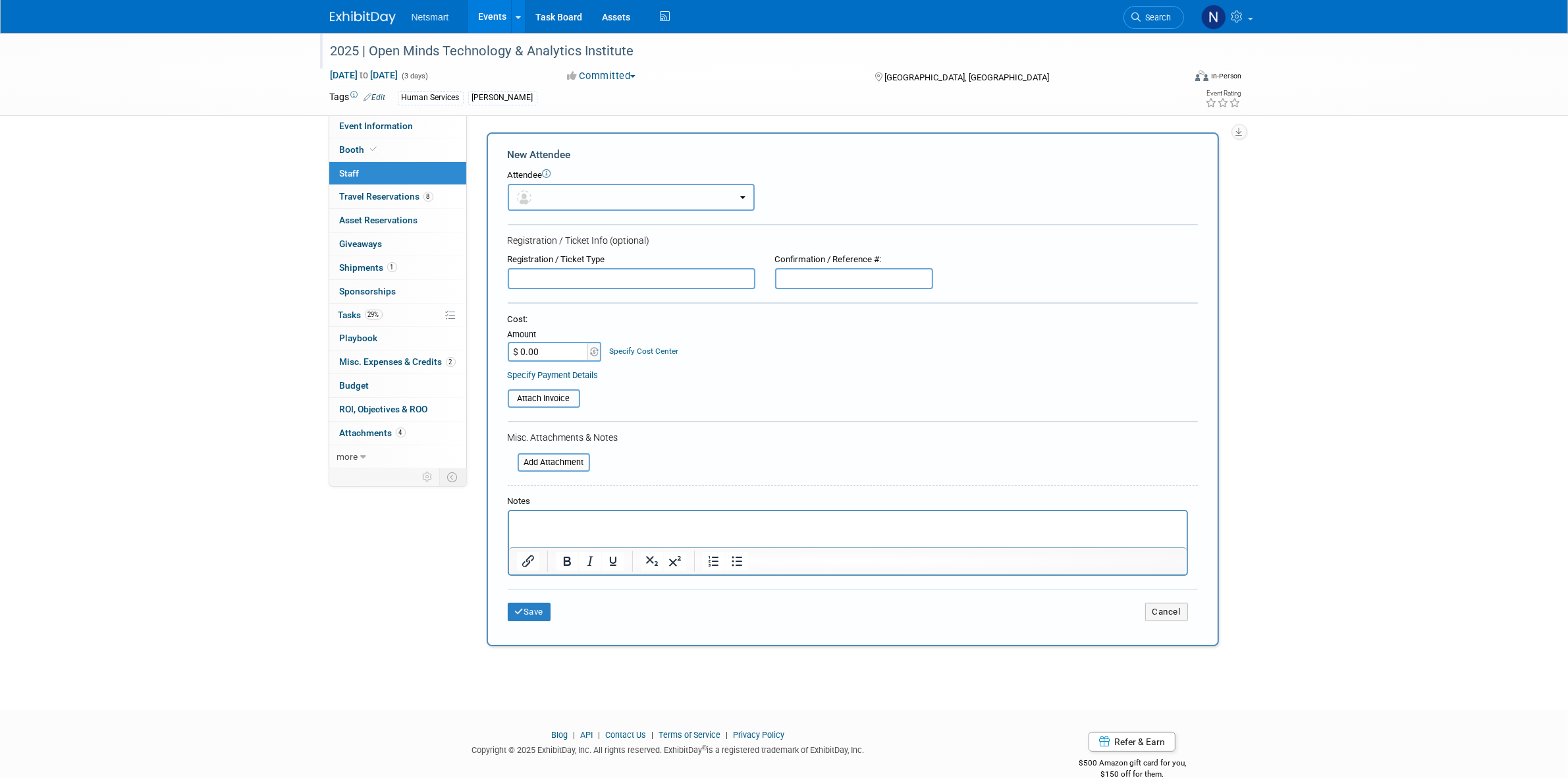
click at [590, 198] on button "button" at bounding box center [631, 197] width 247 height 27
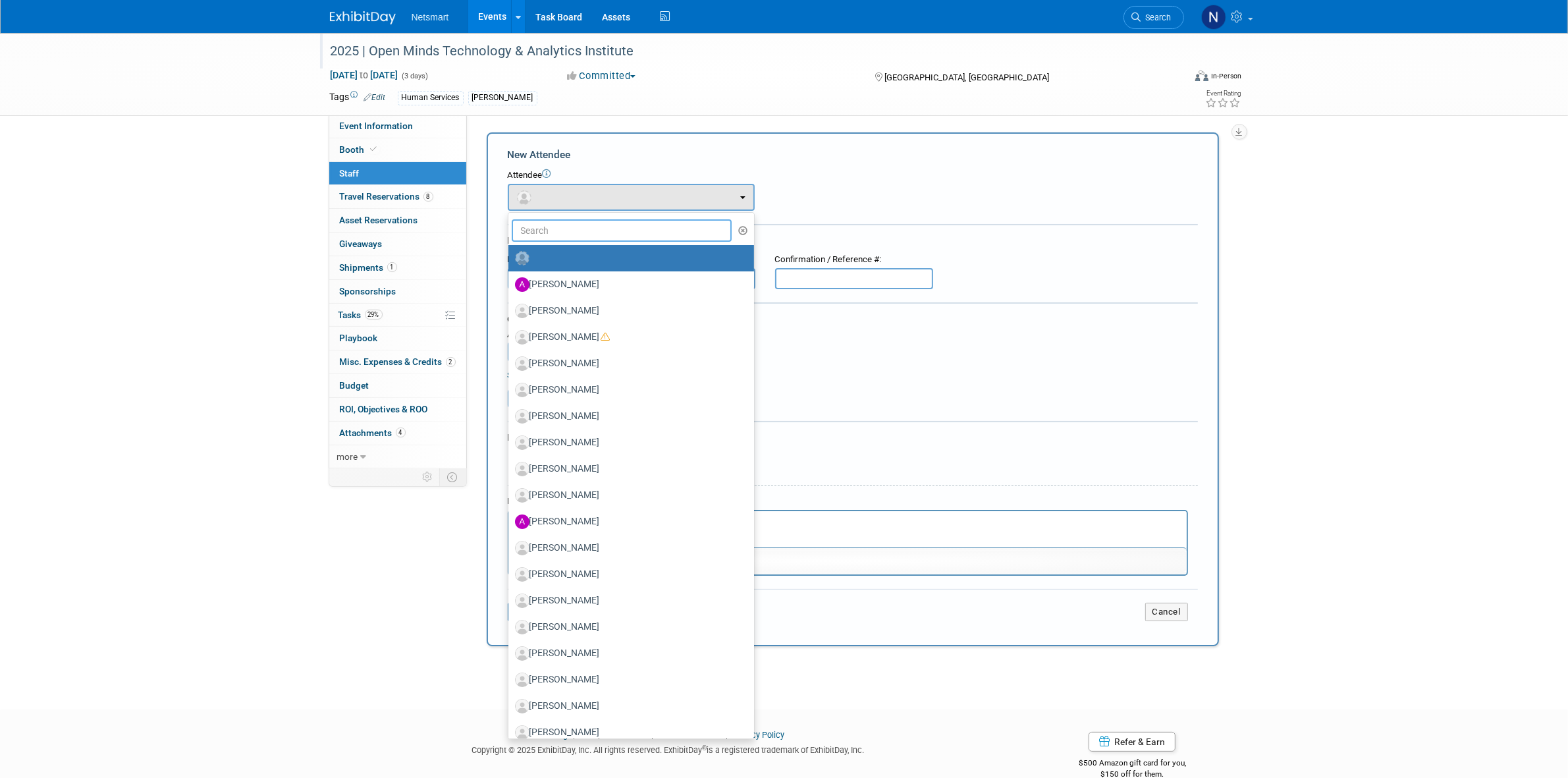
click at [565, 226] on input "text" at bounding box center [622, 230] width 221 height 22
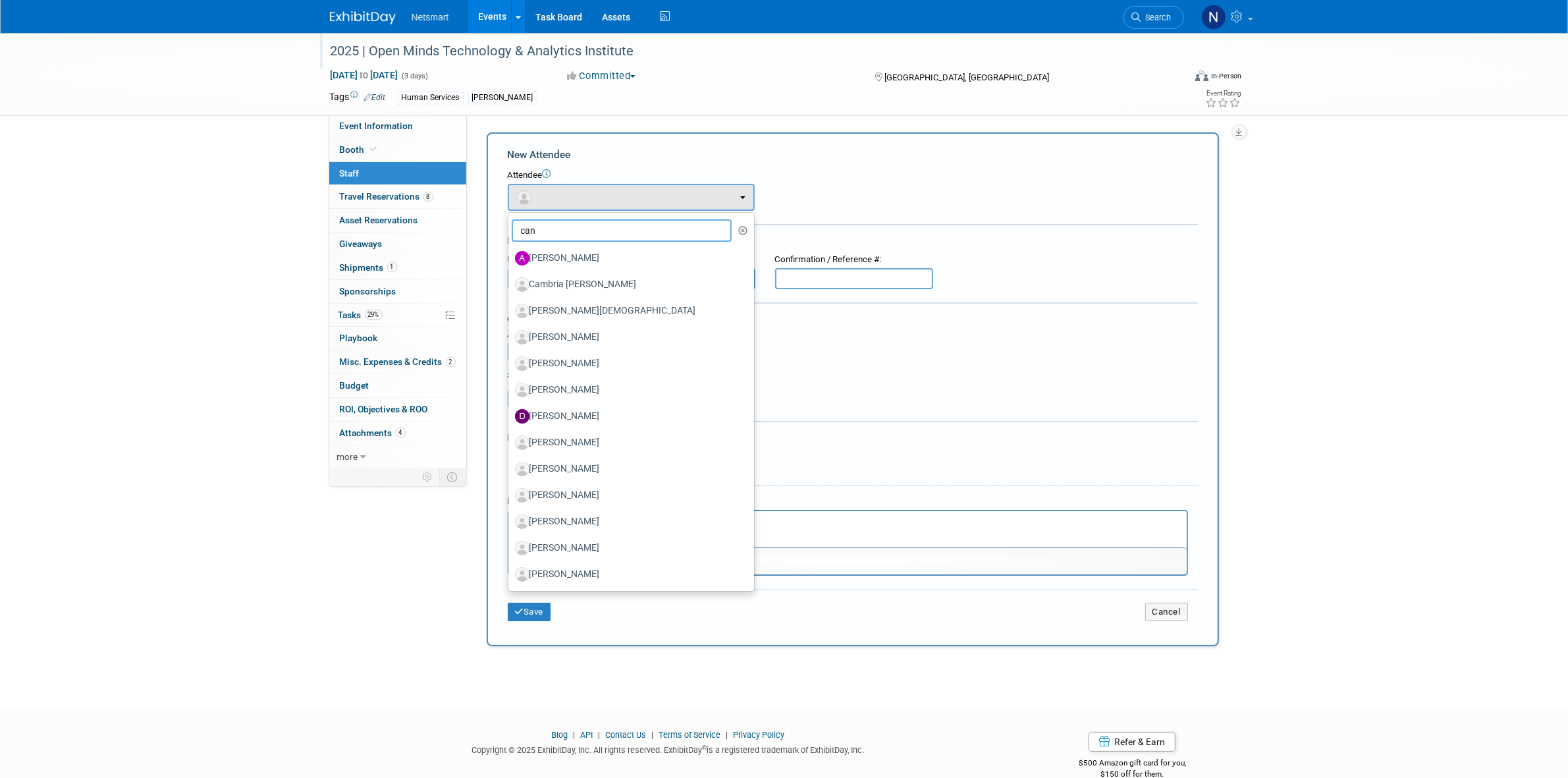
type input "cand"
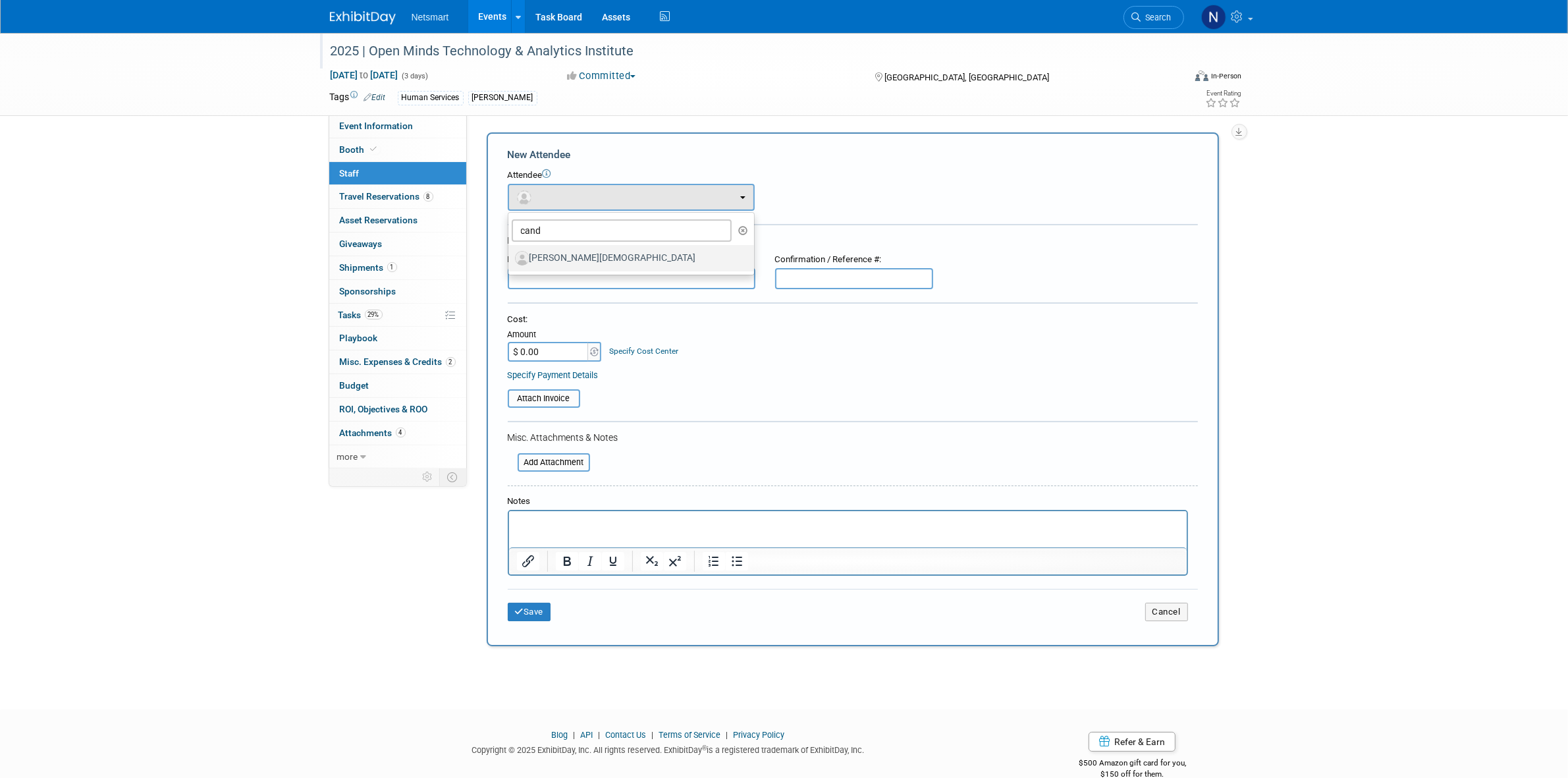
click at [570, 254] on label "[PERSON_NAME][DEMOGRAPHIC_DATA]" at bounding box center [627, 258] width 226 height 21
click at [511, 254] on input "[PERSON_NAME][DEMOGRAPHIC_DATA]" at bounding box center [506, 257] width 9 height 9
select select "5e7400f4-4ea9-4ef5-9ee7-b1aa058b936e"
select select "500"
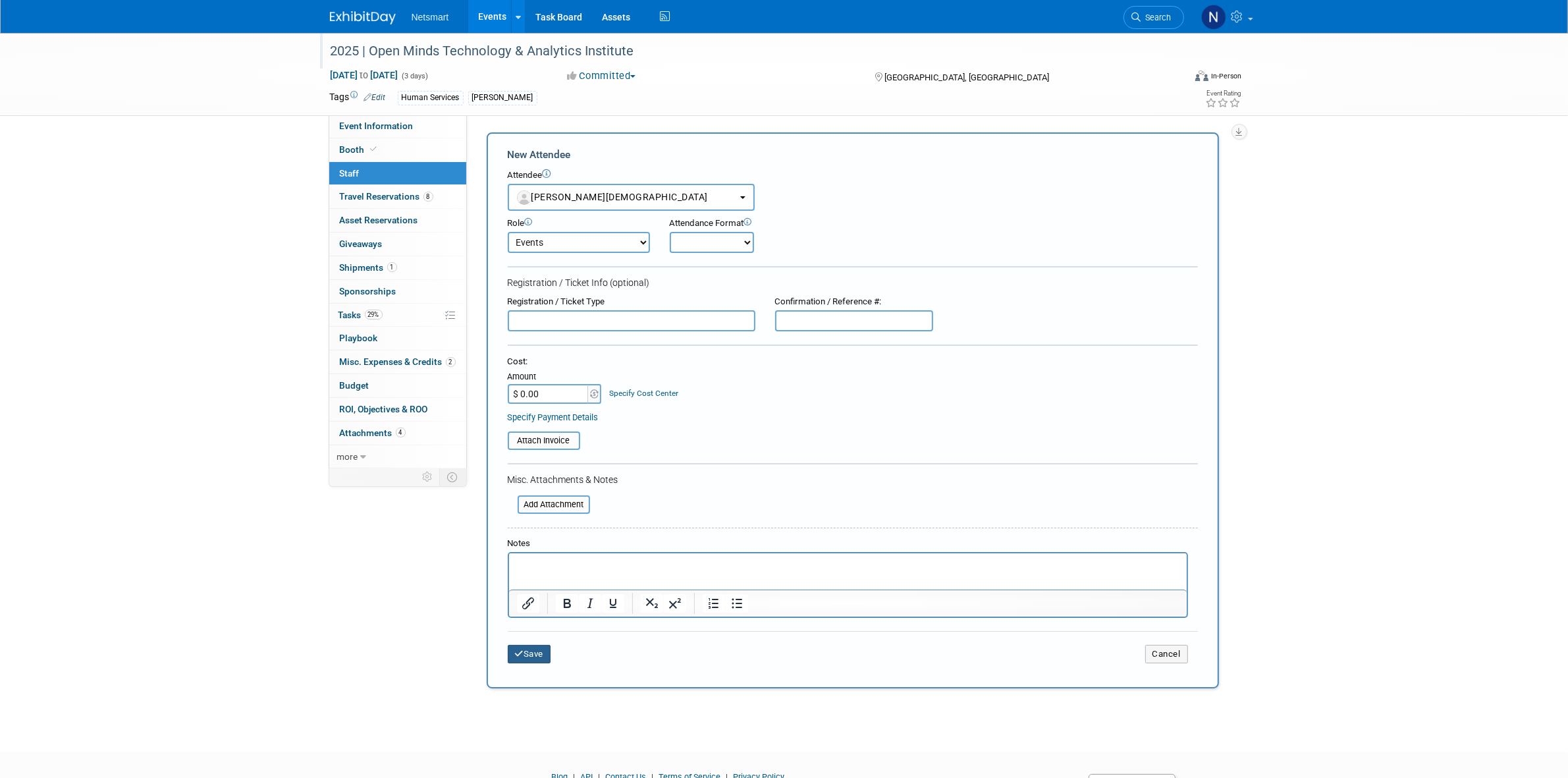
click at [527, 651] on button "Save" at bounding box center [529, 655] width 43 height 19
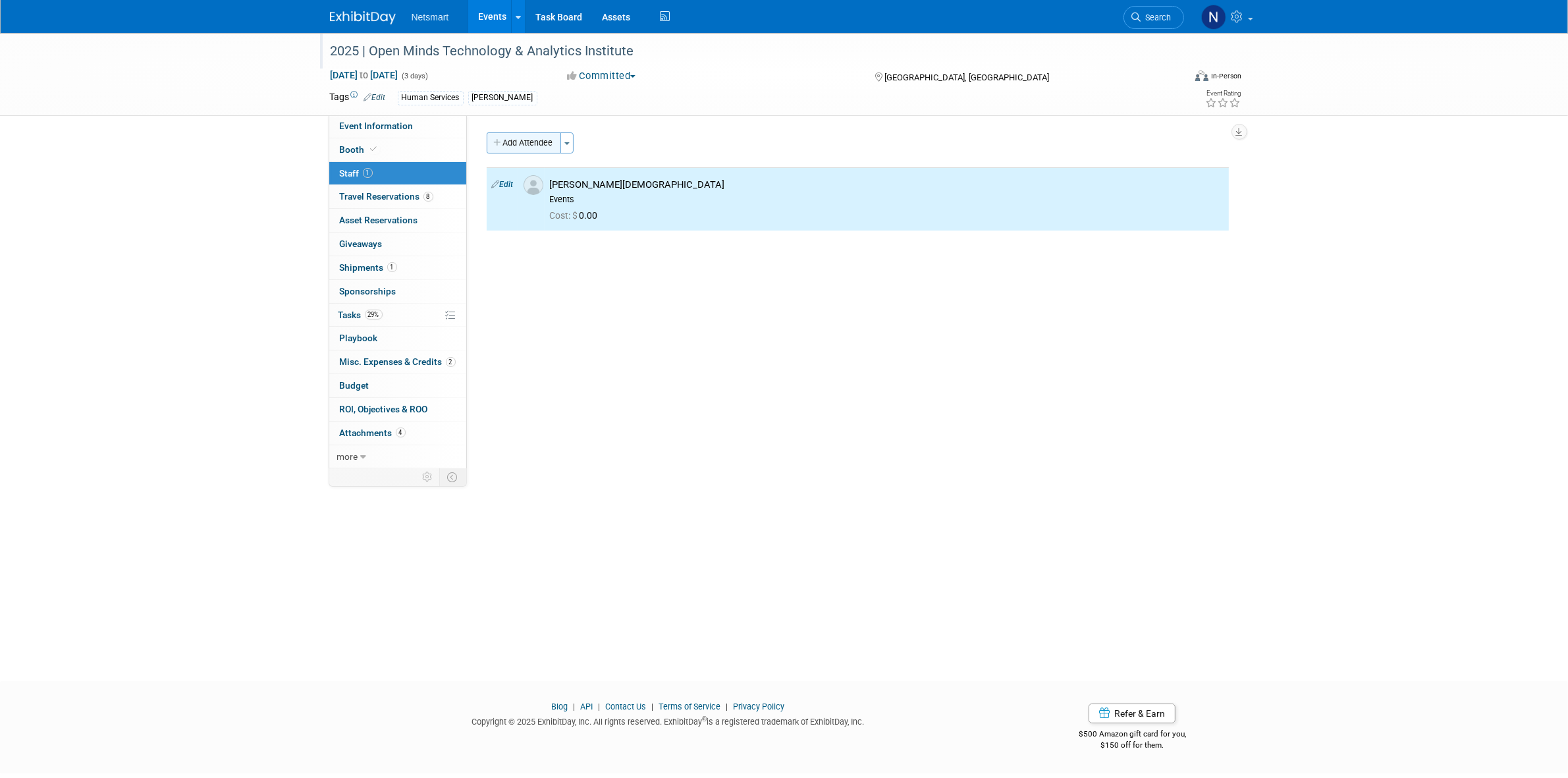
click at [531, 145] on button "Add Attendee" at bounding box center [524, 143] width 74 height 21
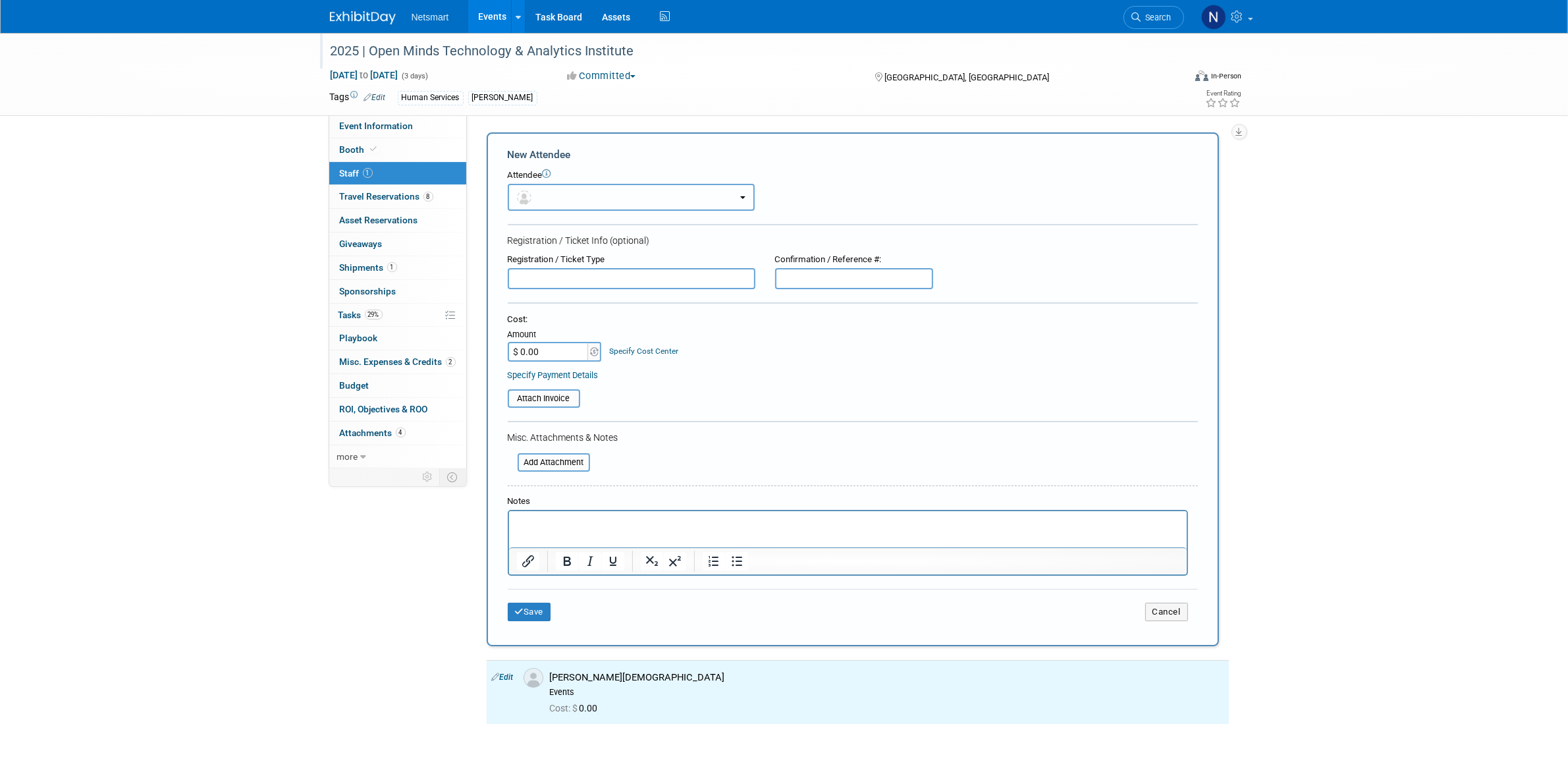
click at [545, 206] on button "button" at bounding box center [631, 197] width 247 height 27
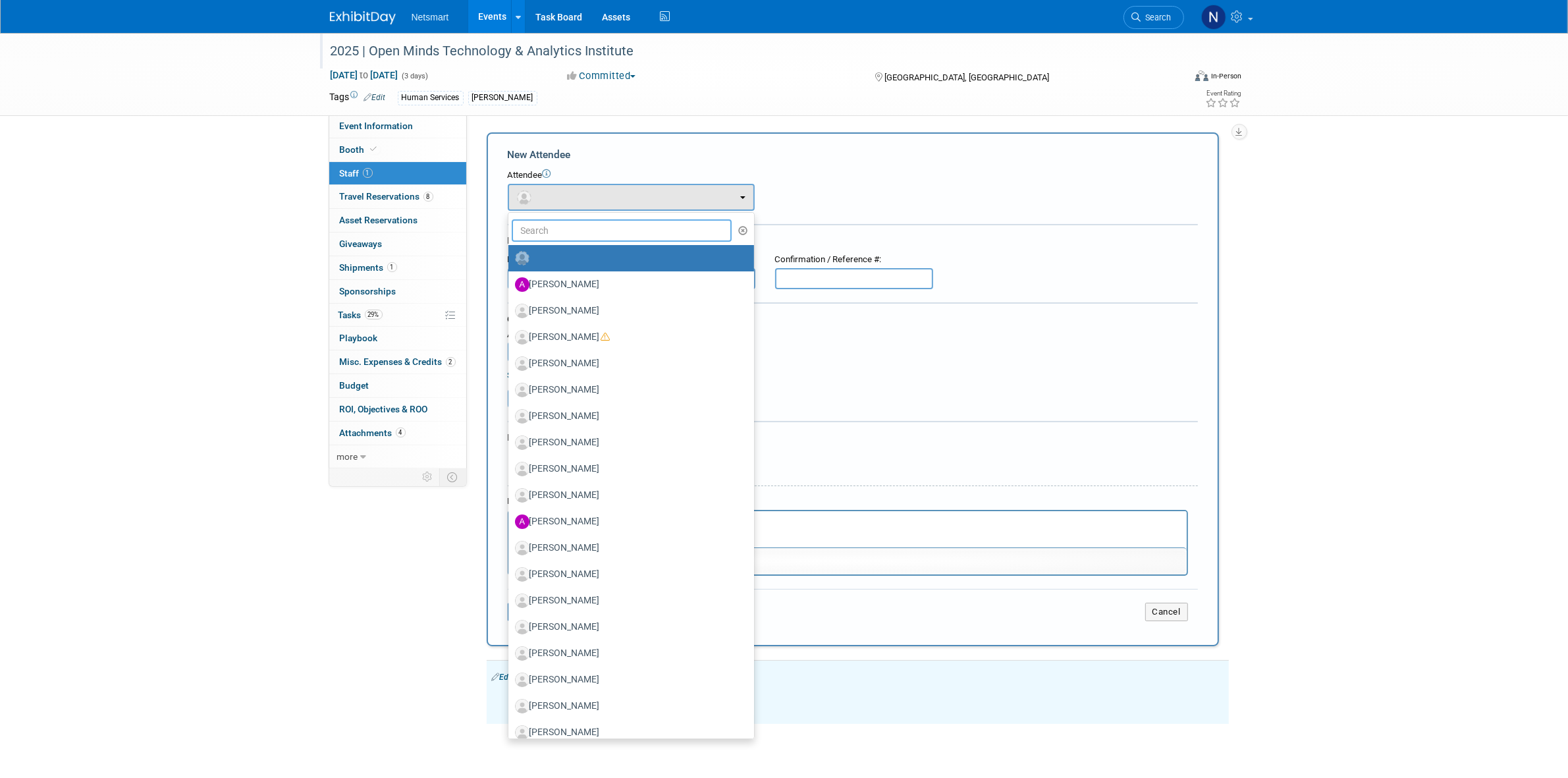
click at [552, 238] on input "text" at bounding box center [622, 230] width 221 height 22
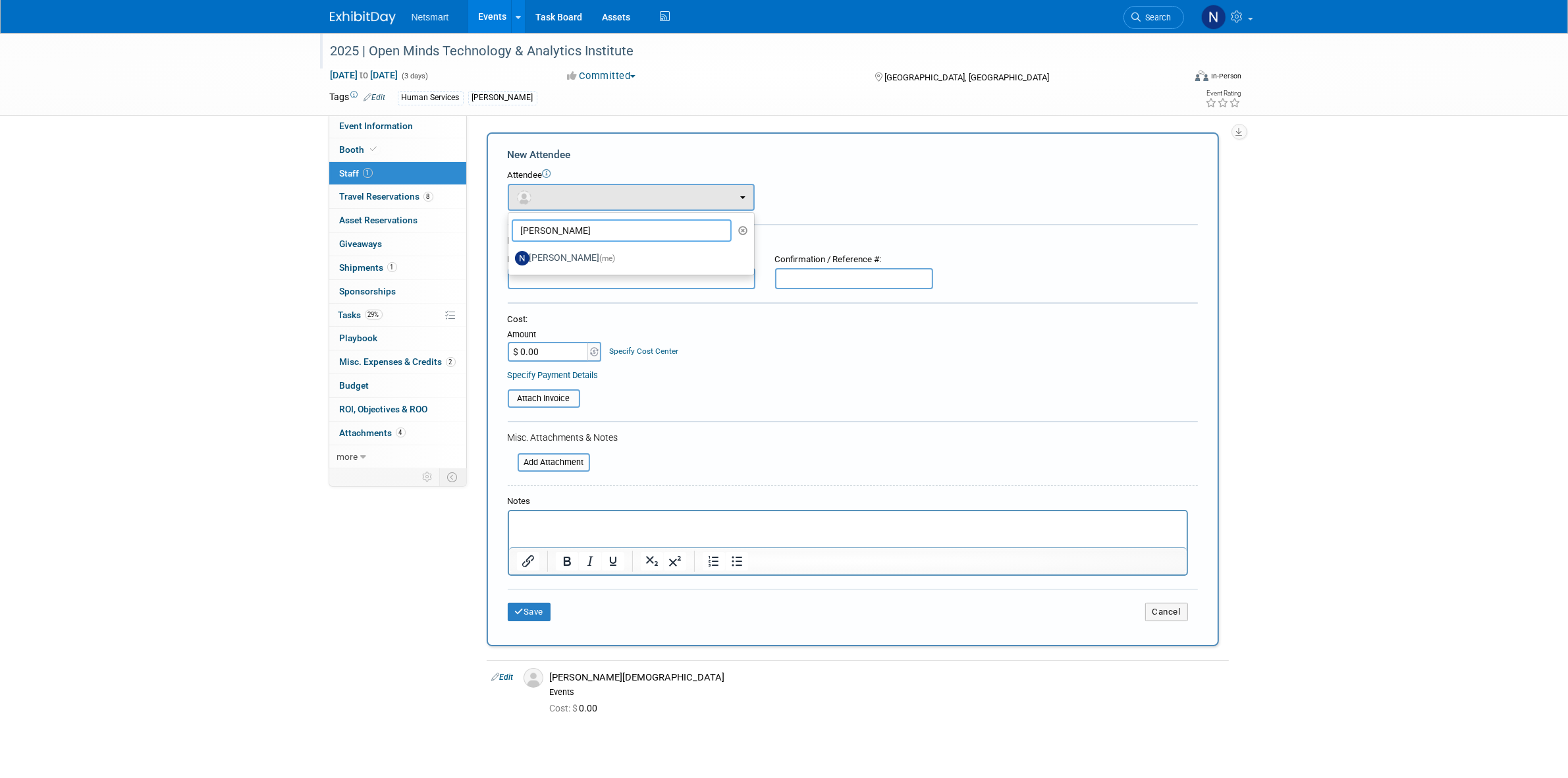
type input "[PERSON_NAME]"
click at [547, 253] on label "[PERSON_NAME] (me)" at bounding box center [627, 258] width 226 height 21
click at [511, 253] on input "[PERSON_NAME] (me)" at bounding box center [506, 257] width 9 height 9
select select "a52b5e8a-b2fd-4a4e-8599-2a3670a086e7"
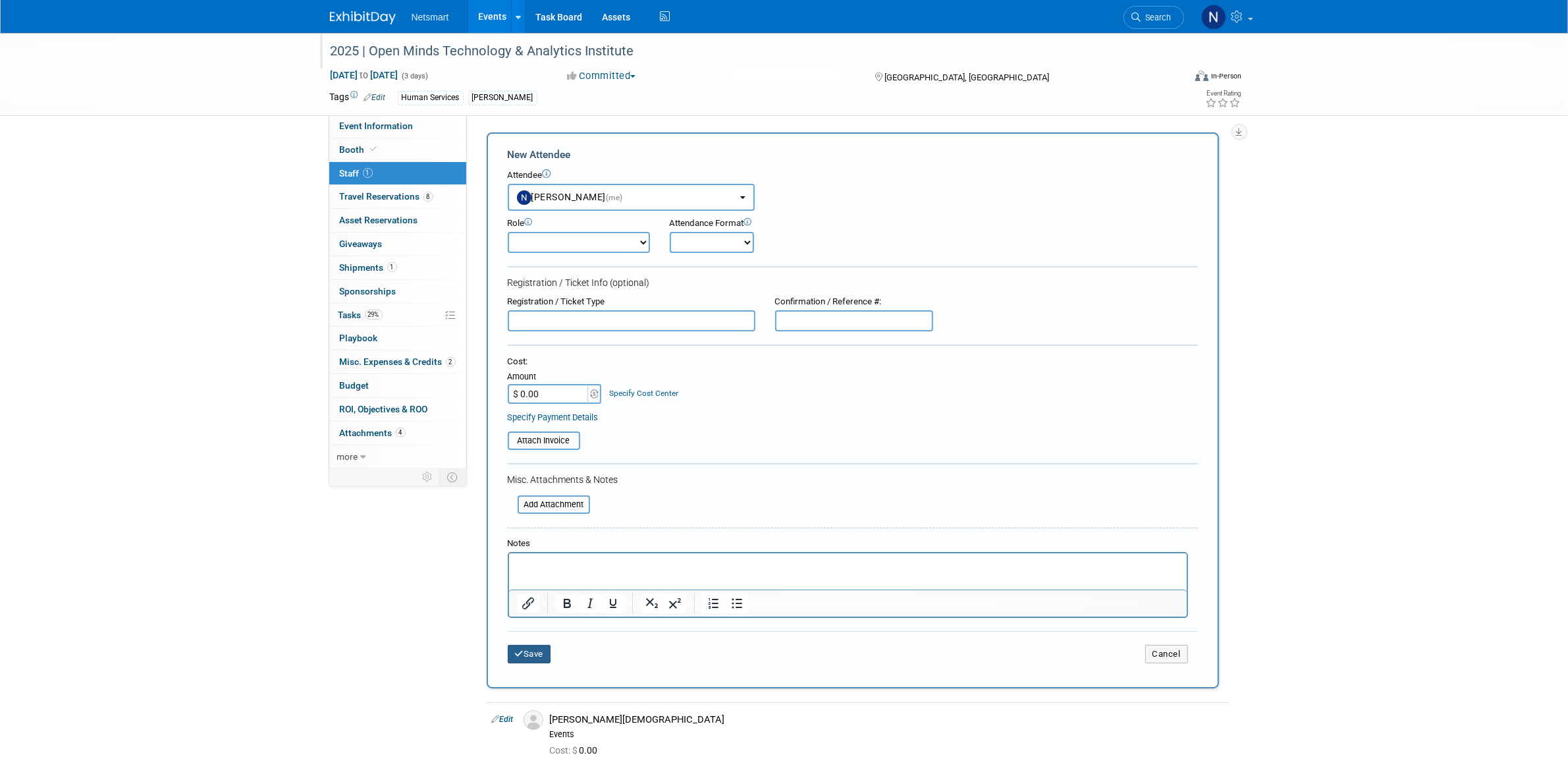
click at [524, 645] on button "Save" at bounding box center [529, 655] width 43 height 19
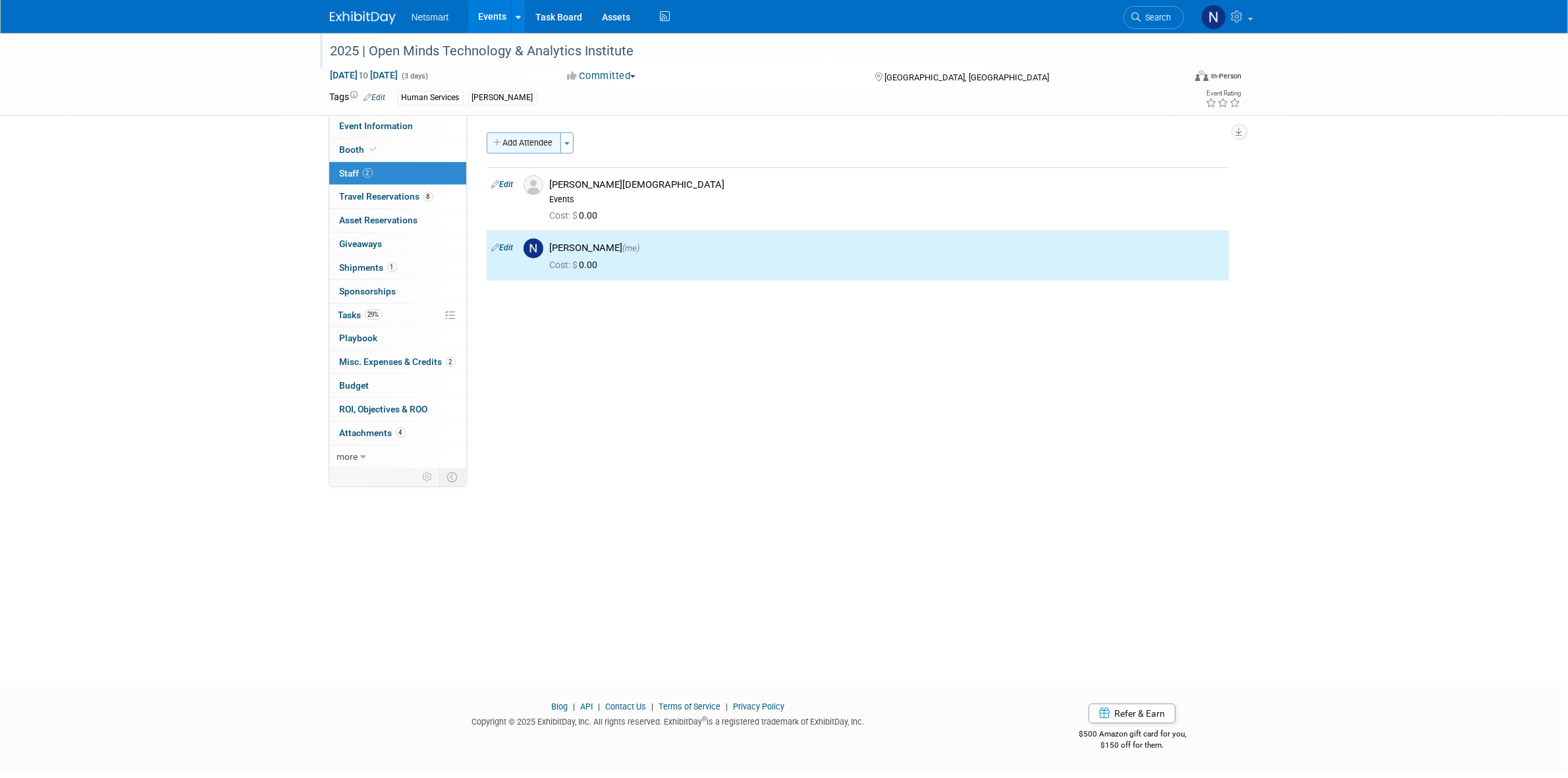
click at [520, 136] on button "Add Attendee" at bounding box center [524, 143] width 74 height 21
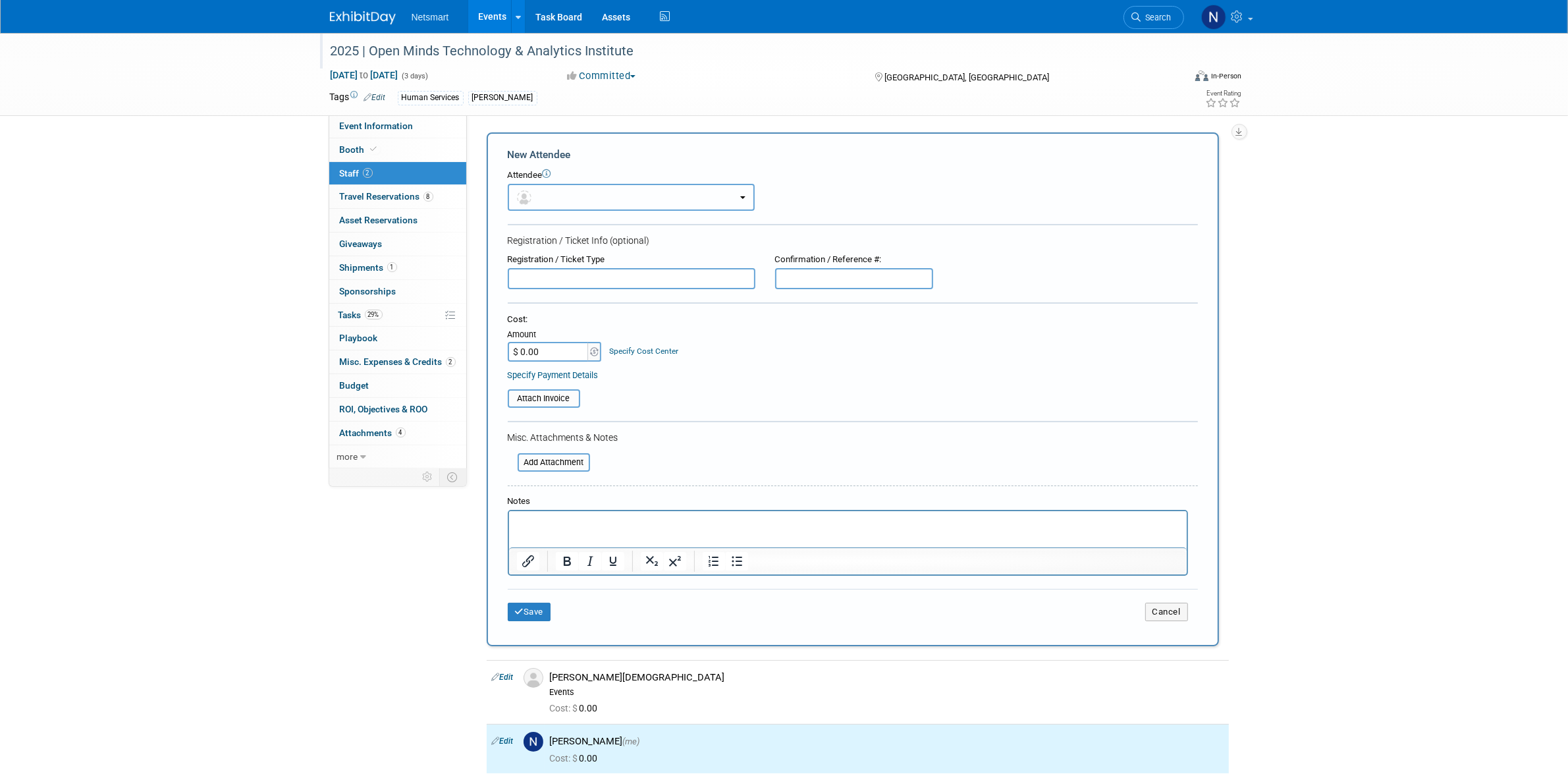
click at [548, 188] on button "button" at bounding box center [631, 197] width 247 height 27
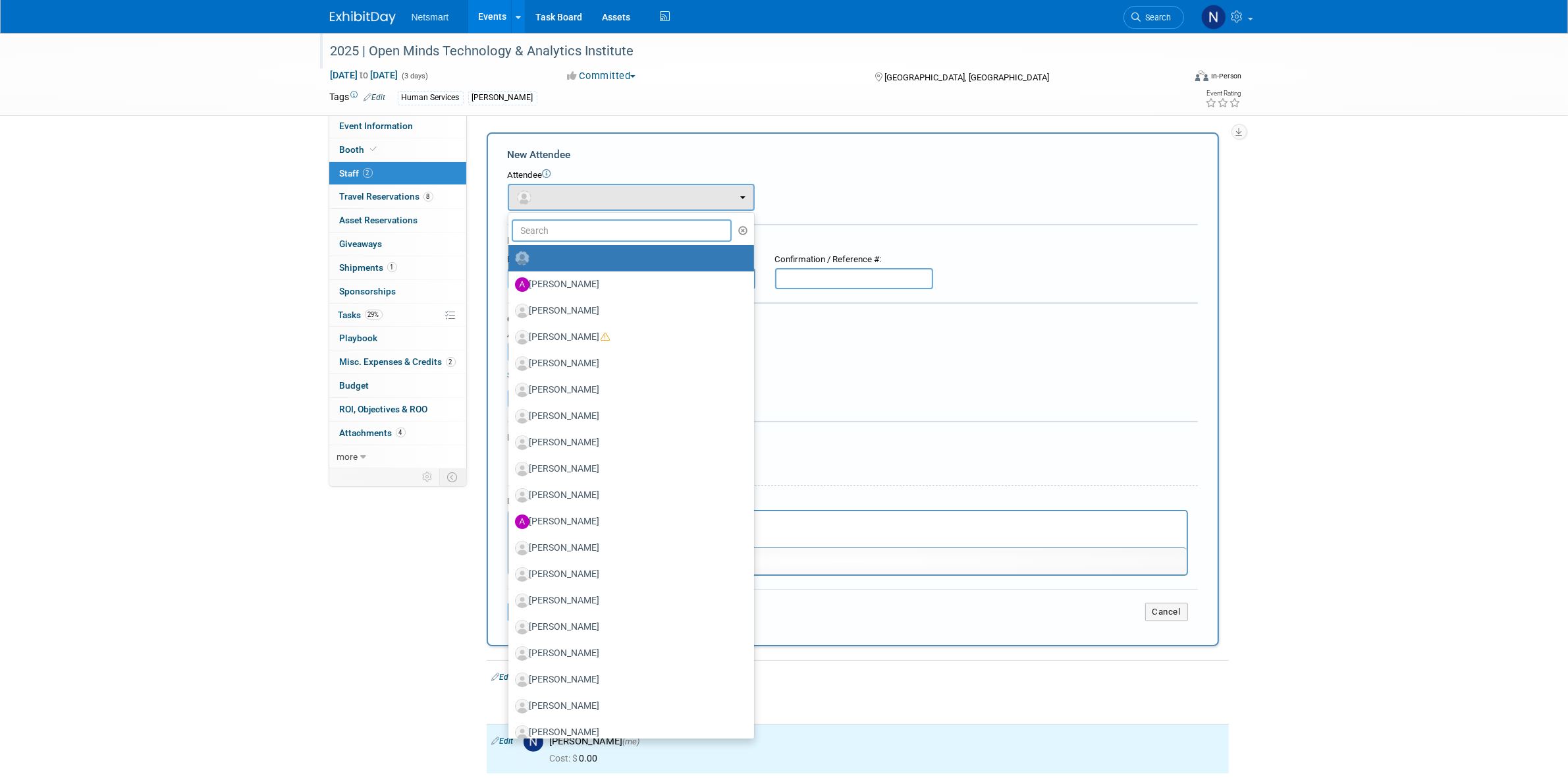
click at [553, 234] on input "text" at bounding box center [622, 230] width 221 height 22
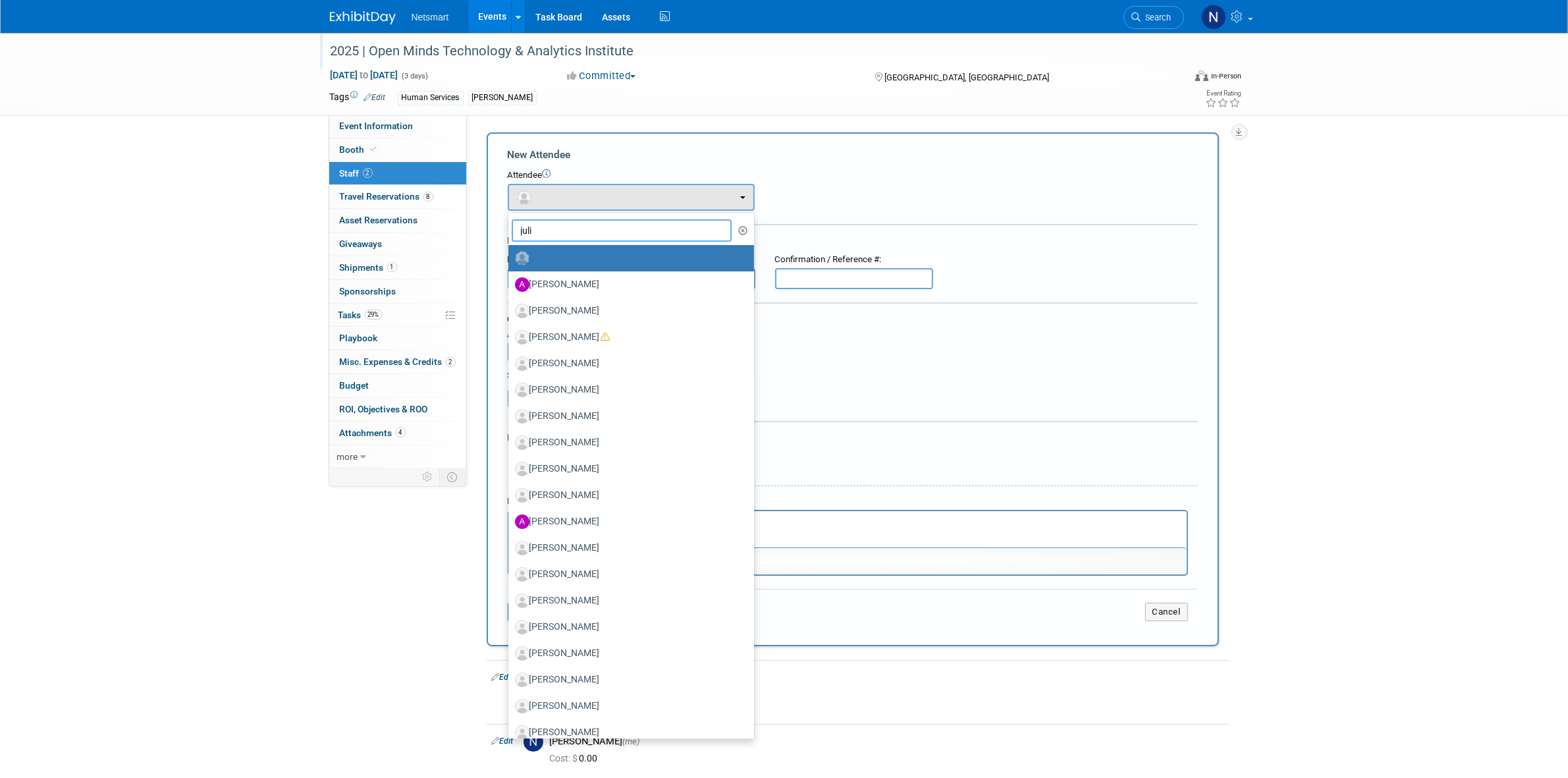
type input "[PERSON_NAME]"
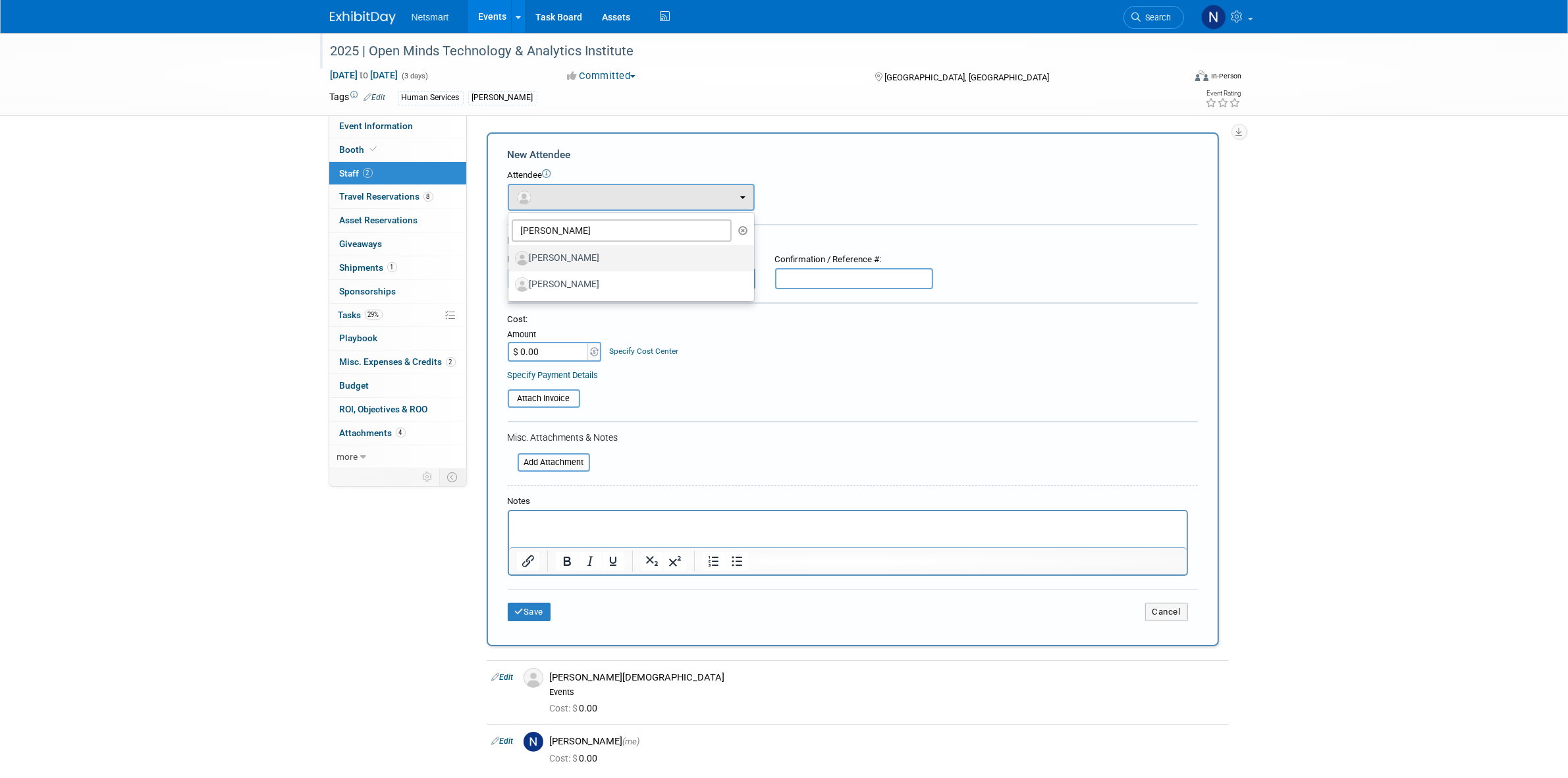
click at [590, 255] on label "[PERSON_NAME]" at bounding box center [627, 258] width 226 height 21
click at [511, 255] on input "[PERSON_NAME]" at bounding box center [506, 257] width 9 height 9
select select "c3404b58-2e50-46ba-8edb-afdb046f0e19"
select select "400"
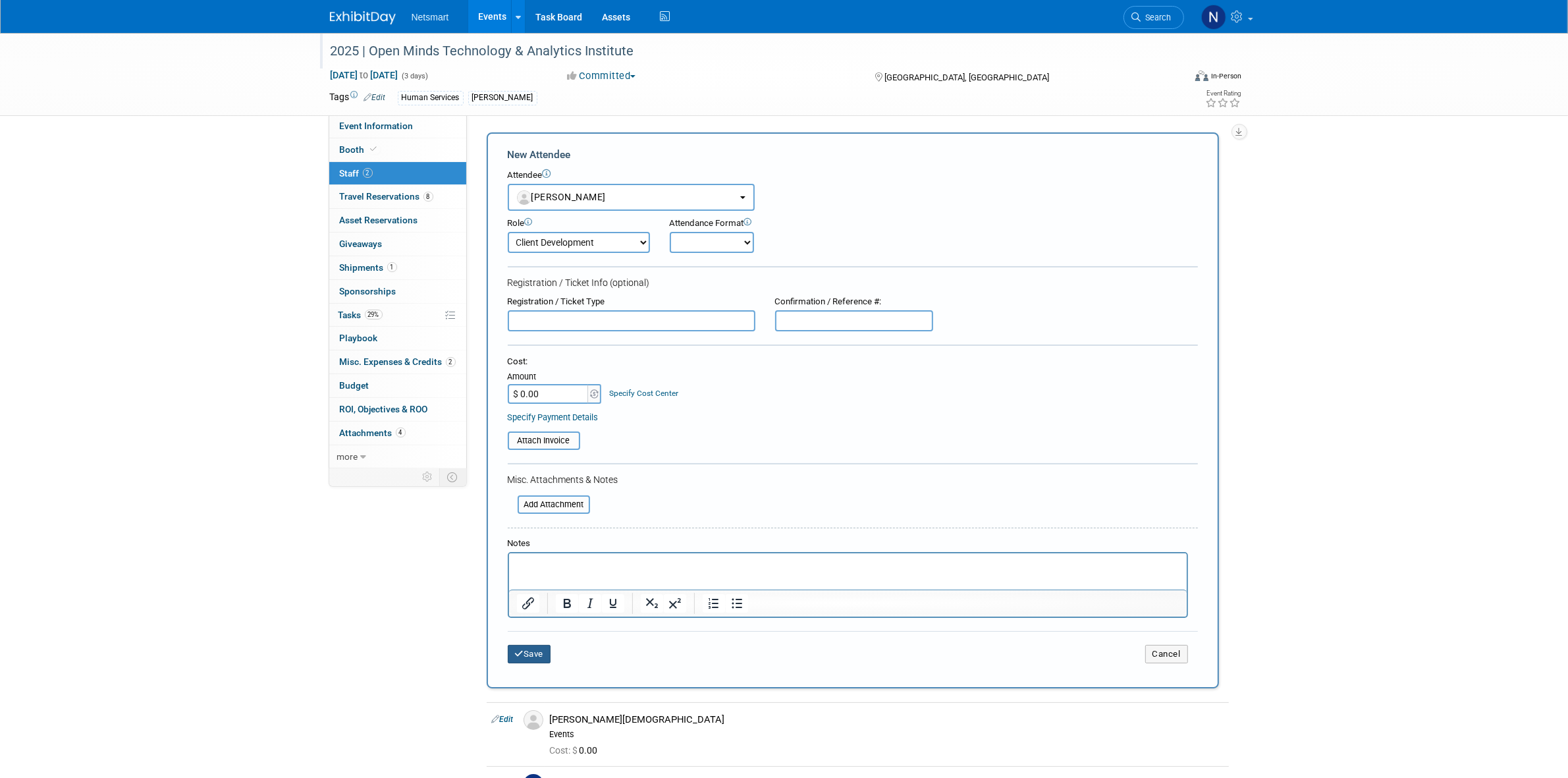
click at [541, 649] on button "Save" at bounding box center [529, 655] width 43 height 19
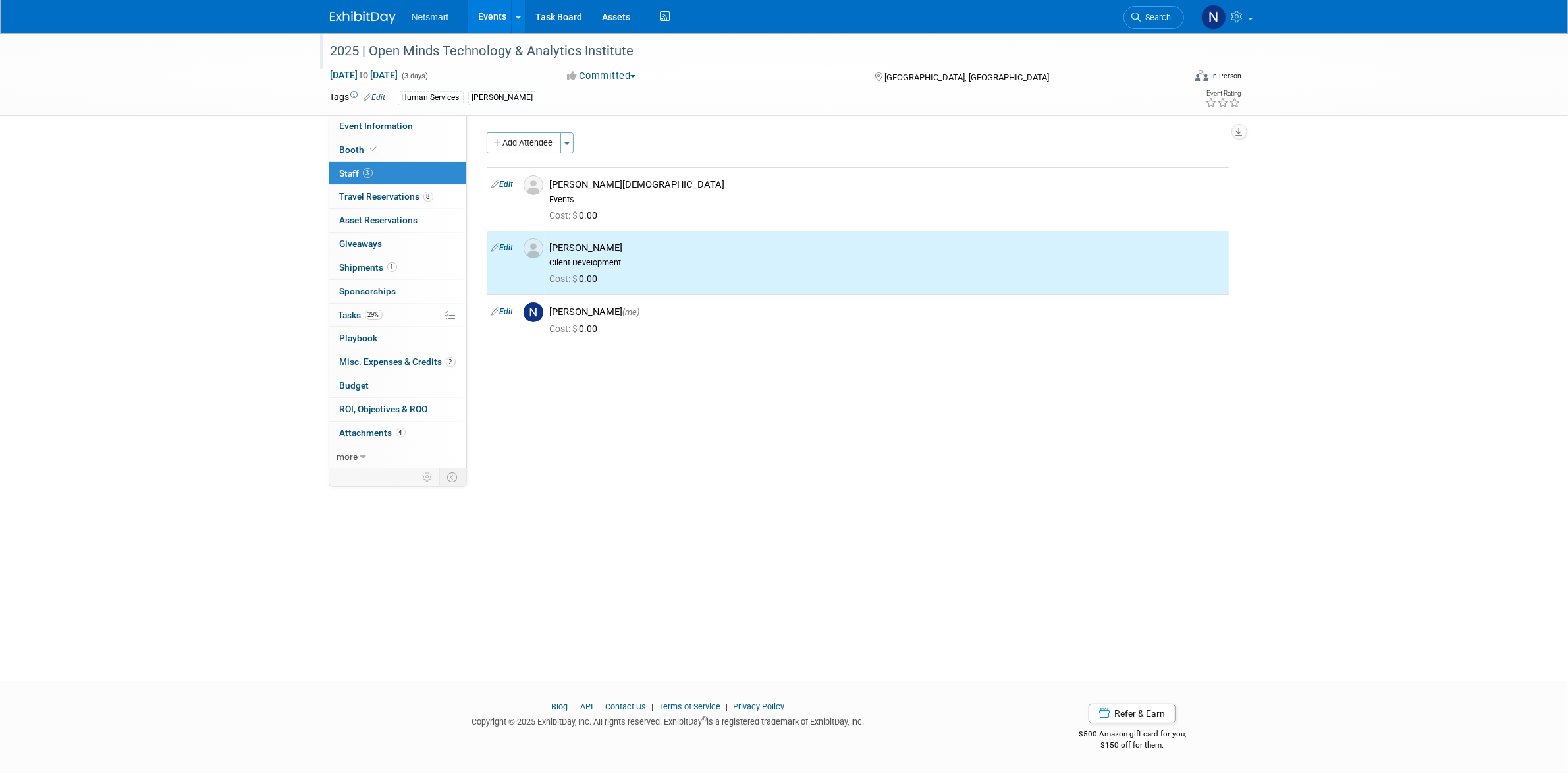
drag, startPoint x: 524, startPoint y: 139, endPoint x: 547, endPoint y: 198, distance: 63.3
click at [524, 139] on button "Add Attendee" at bounding box center [524, 143] width 74 height 21
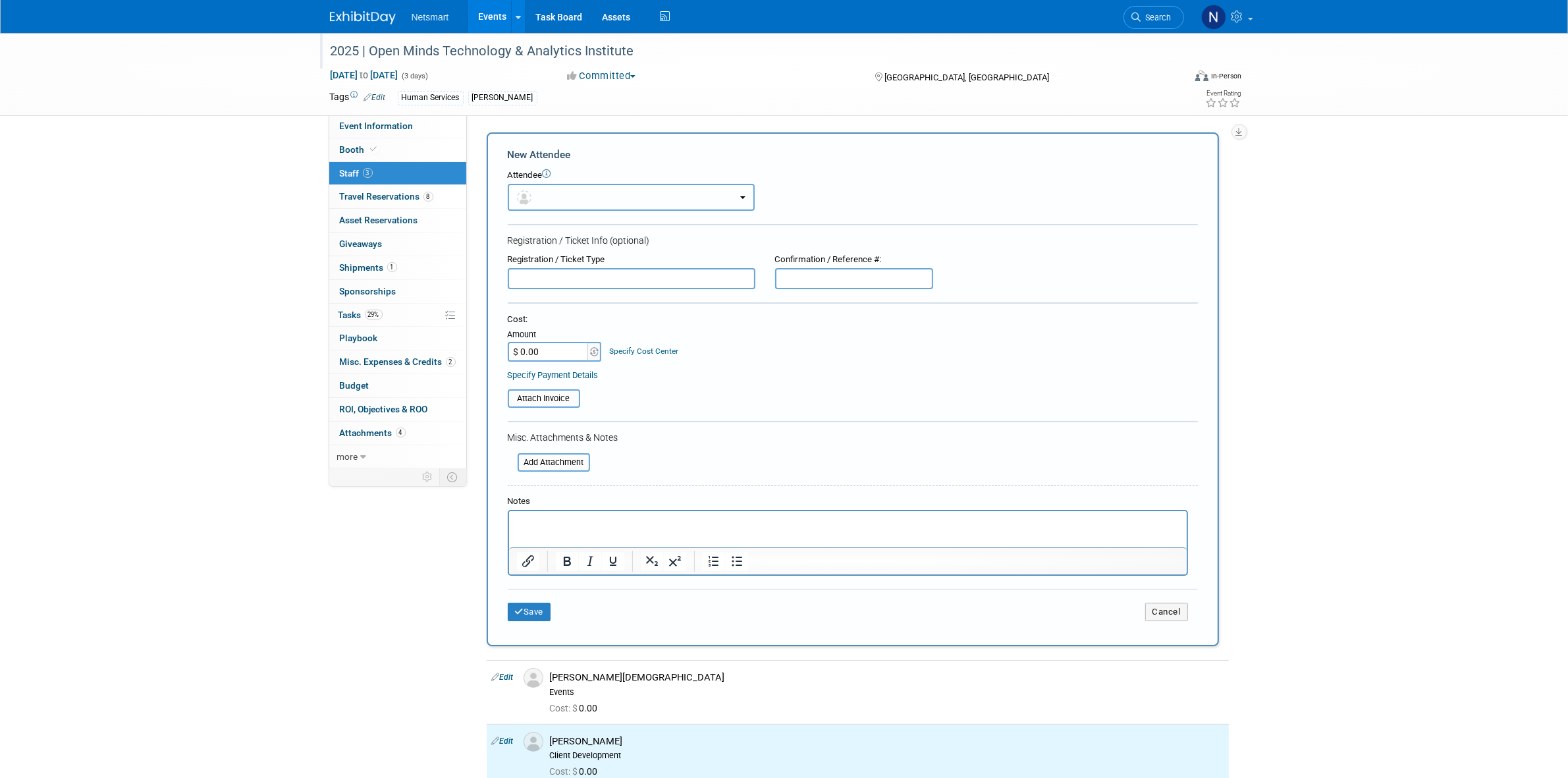
click at [545, 198] on button "button" at bounding box center [631, 197] width 247 height 27
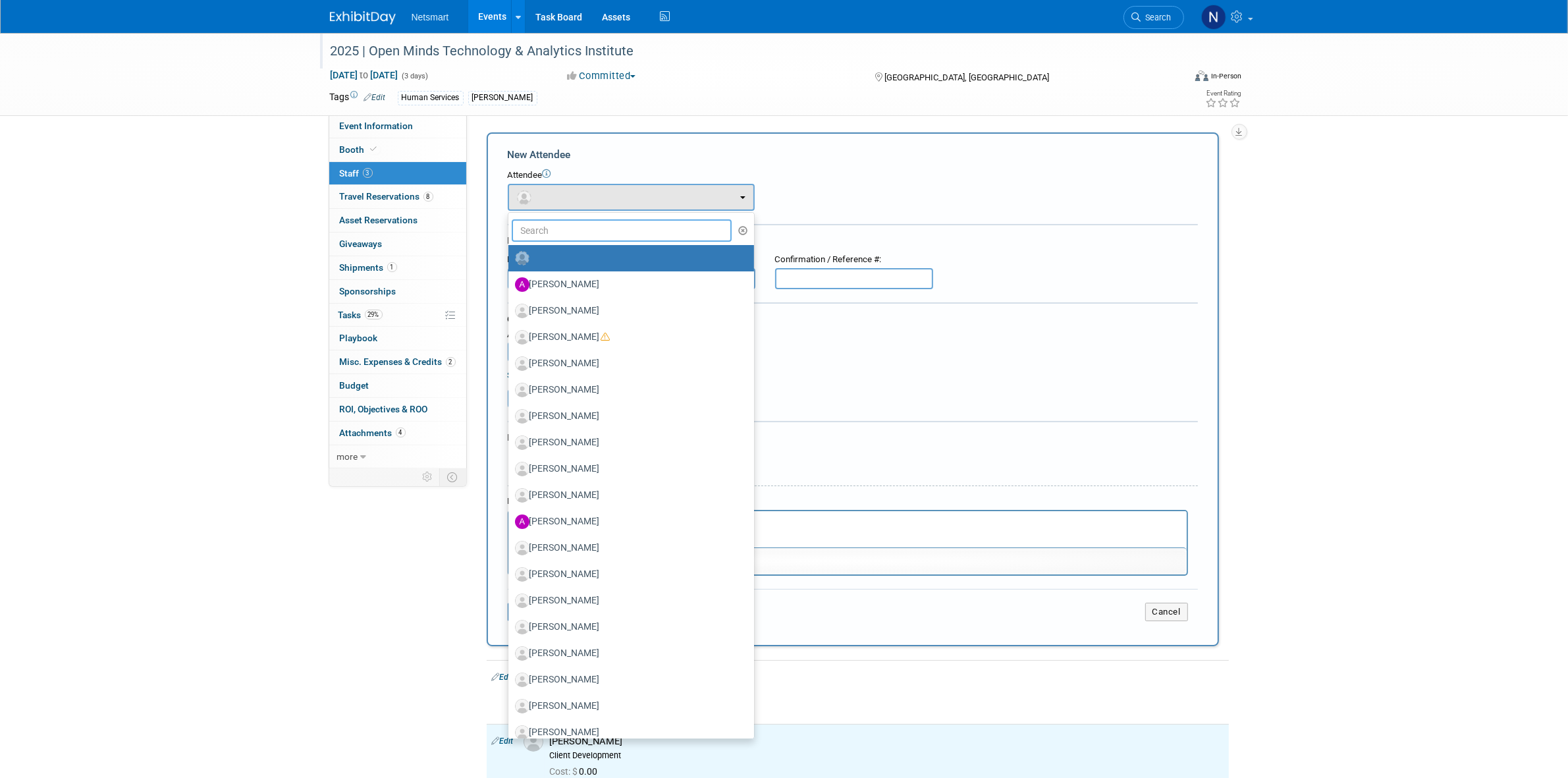
click at [556, 237] on input "text" at bounding box center [622, 230] width 221 height 22
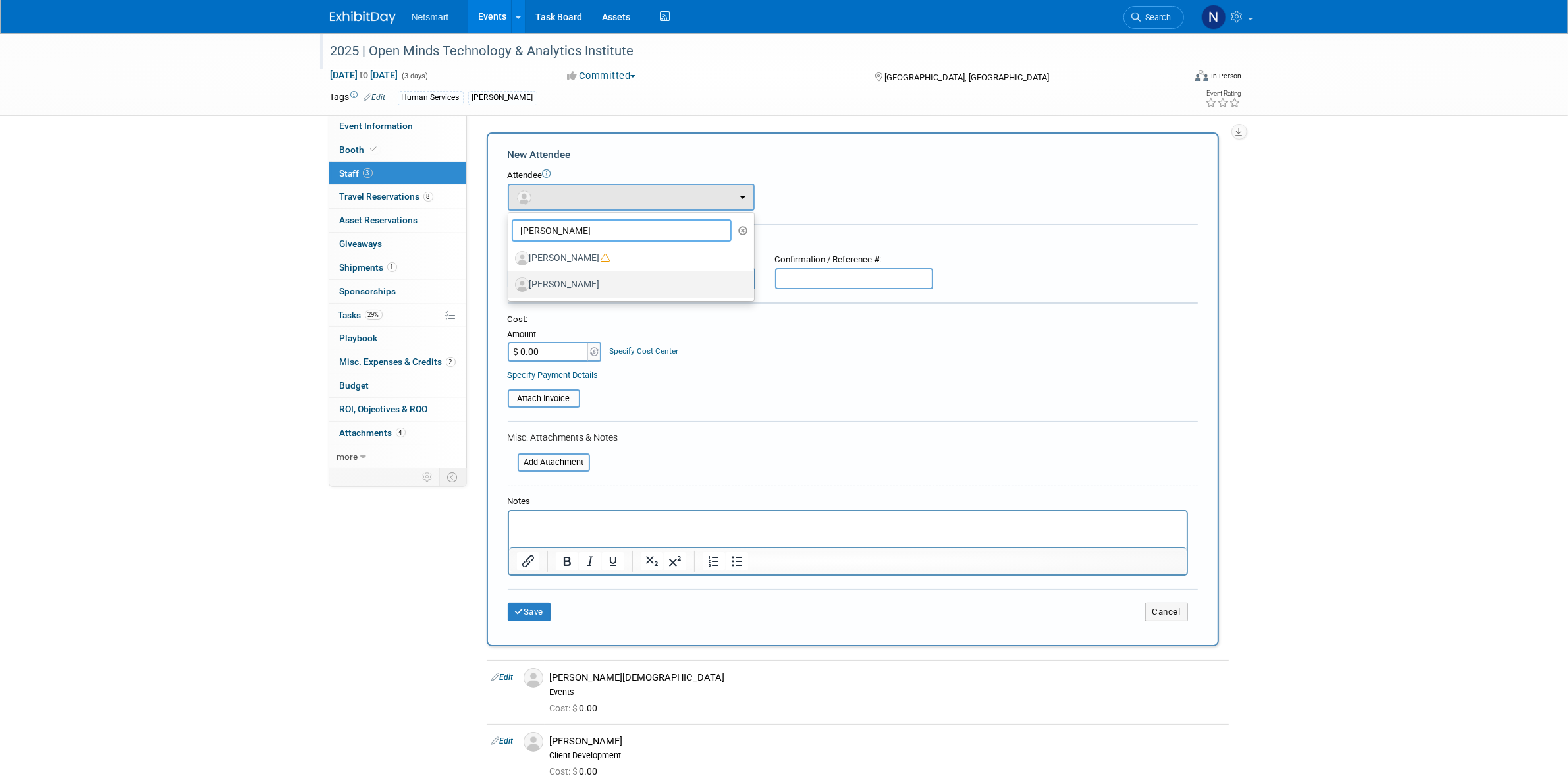
type input "[PERSON_NAME]"
click at [571, 282] on label "[PERSON_NAME]" at bounding box center [627, 284] width 226 height 21
click at [511, 282] on input "[PERSON_NAME]" at bounding box center [506, 283] width 9 height 9
select select "ad974859-180a-4164-9b2e-6abb8cec0144"
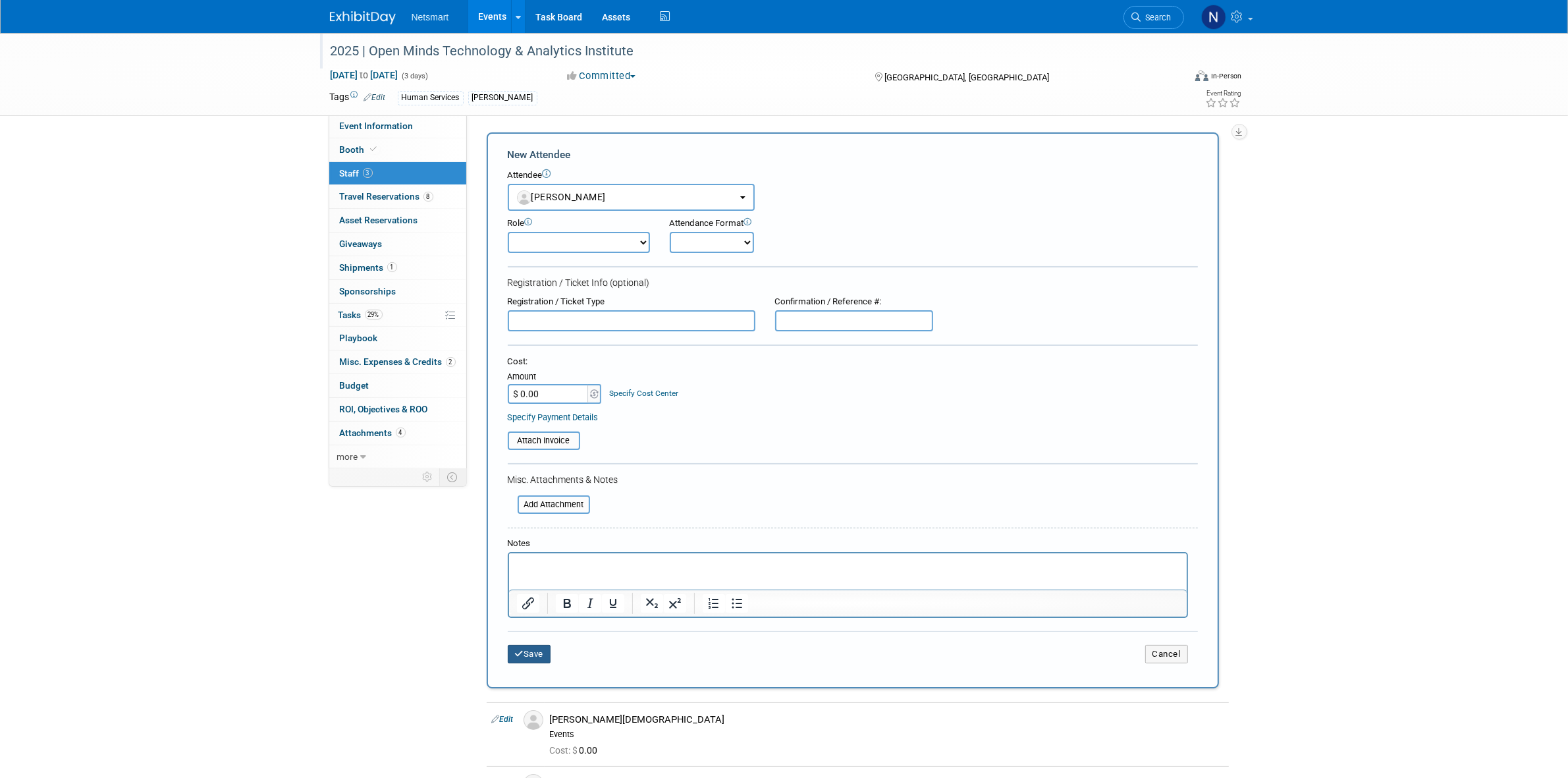
click at [528, 645] on button "Save" at bounding box center [529, 655] width 43 height 19
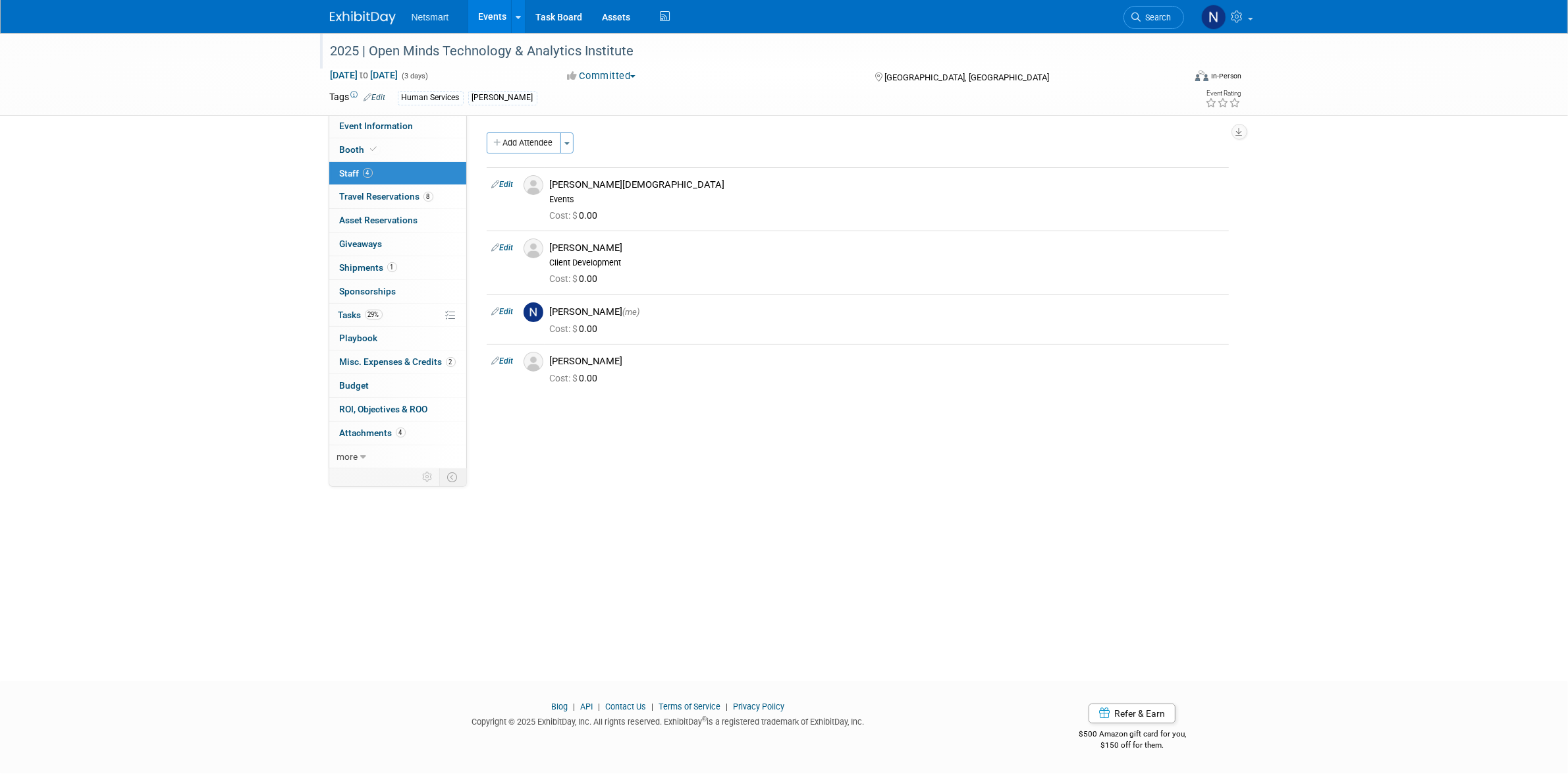
click at [643, 468] on div "Community: Human Services Post Acute Public Sector CareDimensions Specialty Pra…" at bounding box center [853, 293] width 772 height 357
drag, startPoint x: 785, startPoint y: 560, endPoint x: 788, endPoint y: 577, distance: 17.3
click at [788, 564] on div "2025 | Open Minds Technology & Analytics Institute [DATE] to [DATE] (3 days) [D…" at bounding box center [784, 346] width 1568 height 625
click at [578, 514] on div "2025 | Open Minds Technology & Analytics Institute [DATE] to [DATE] (3 days) [D…" at bounding box center [784, 346] width 1568 height 625
click at [384, 202] on link "8 Travel Reservations 8" at bounding box center [397, 197] width 137 height 23
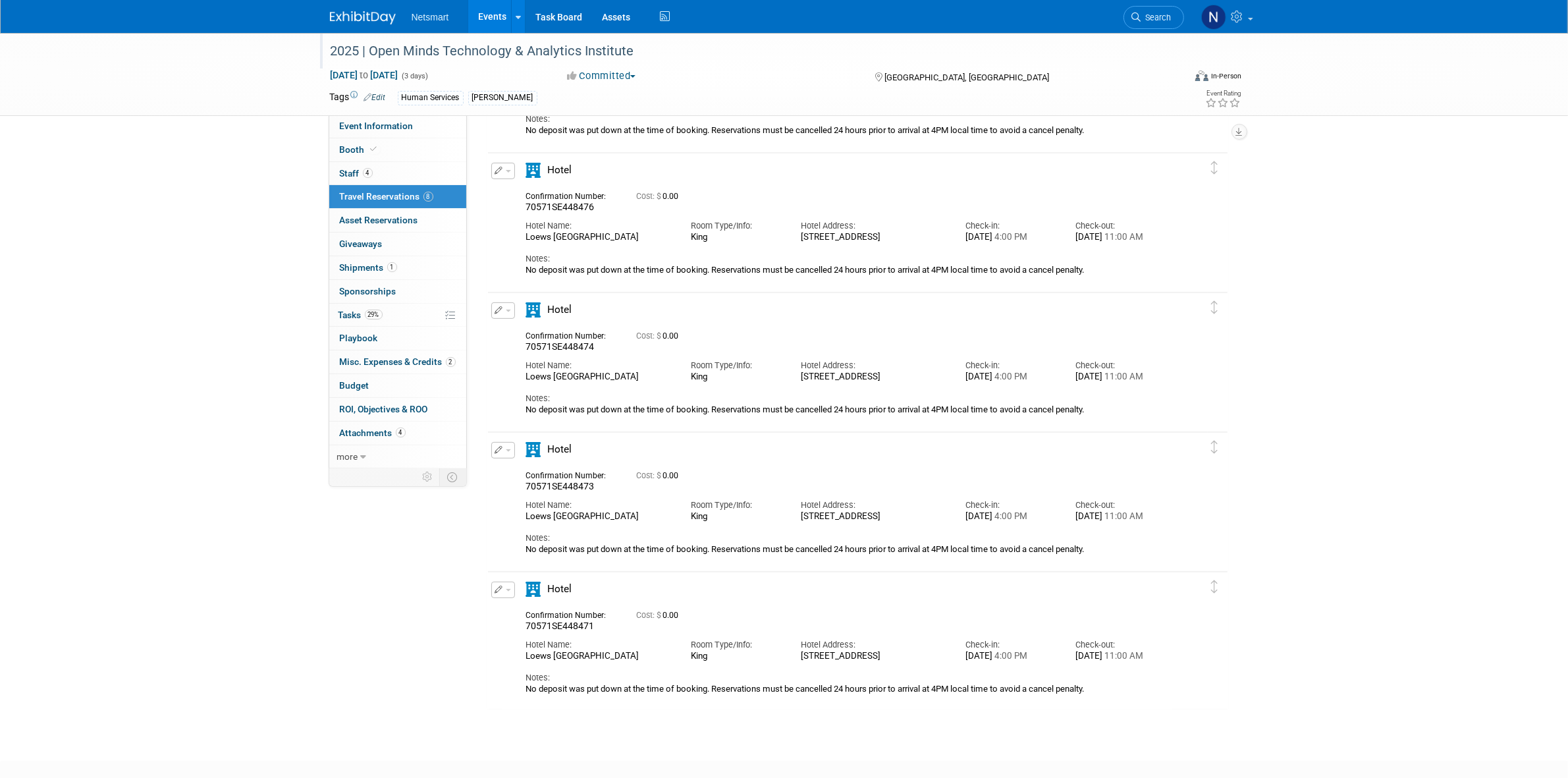
scroll to position [653, 0]
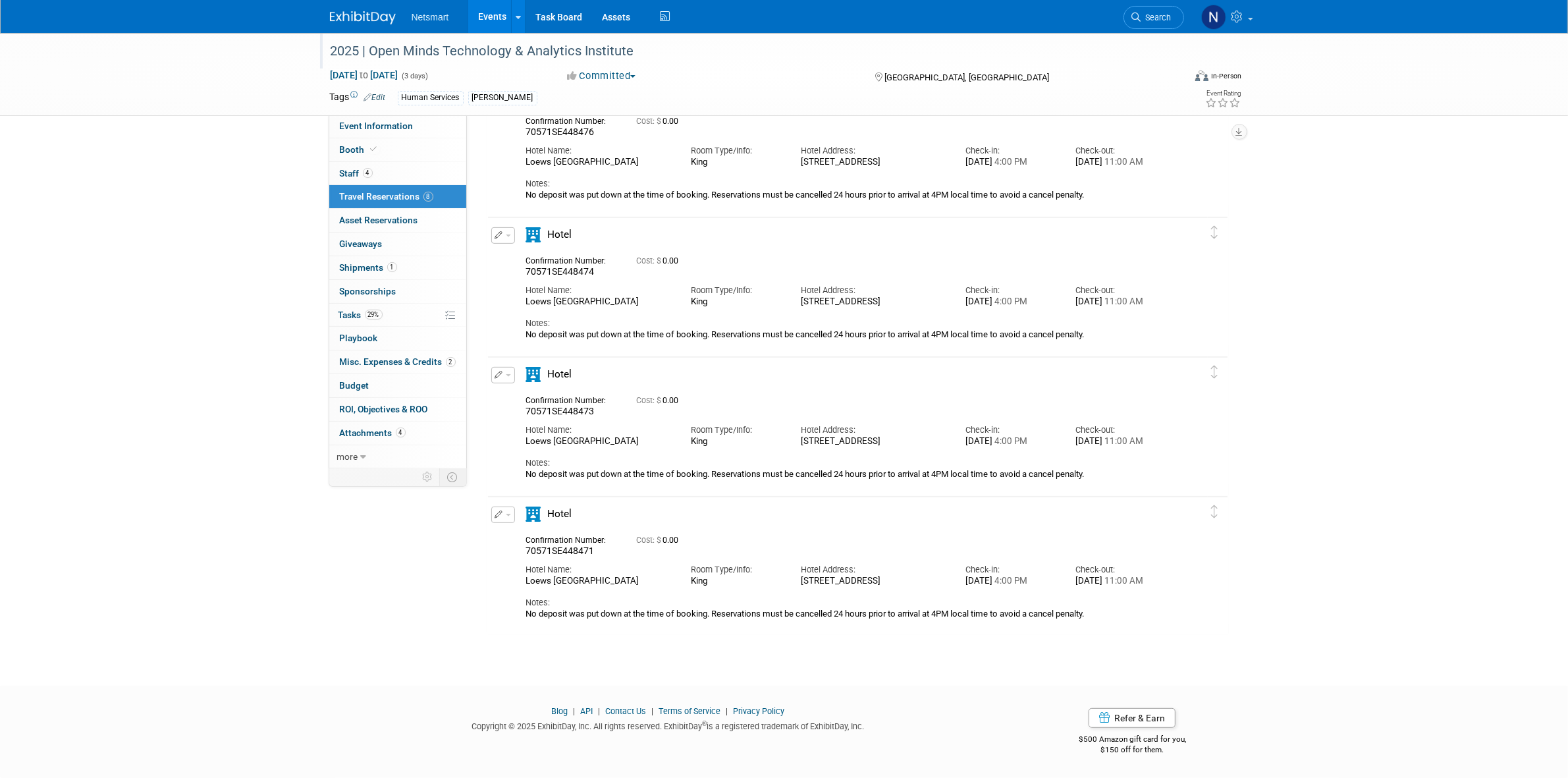
drag, startPoint x: 545, startPoint y: 222, endPoint x: 1227, endPoint y: 583, distance: 771.7
click at [1228, 583] on div at bounding box center [858, 76] width 742 height 1117
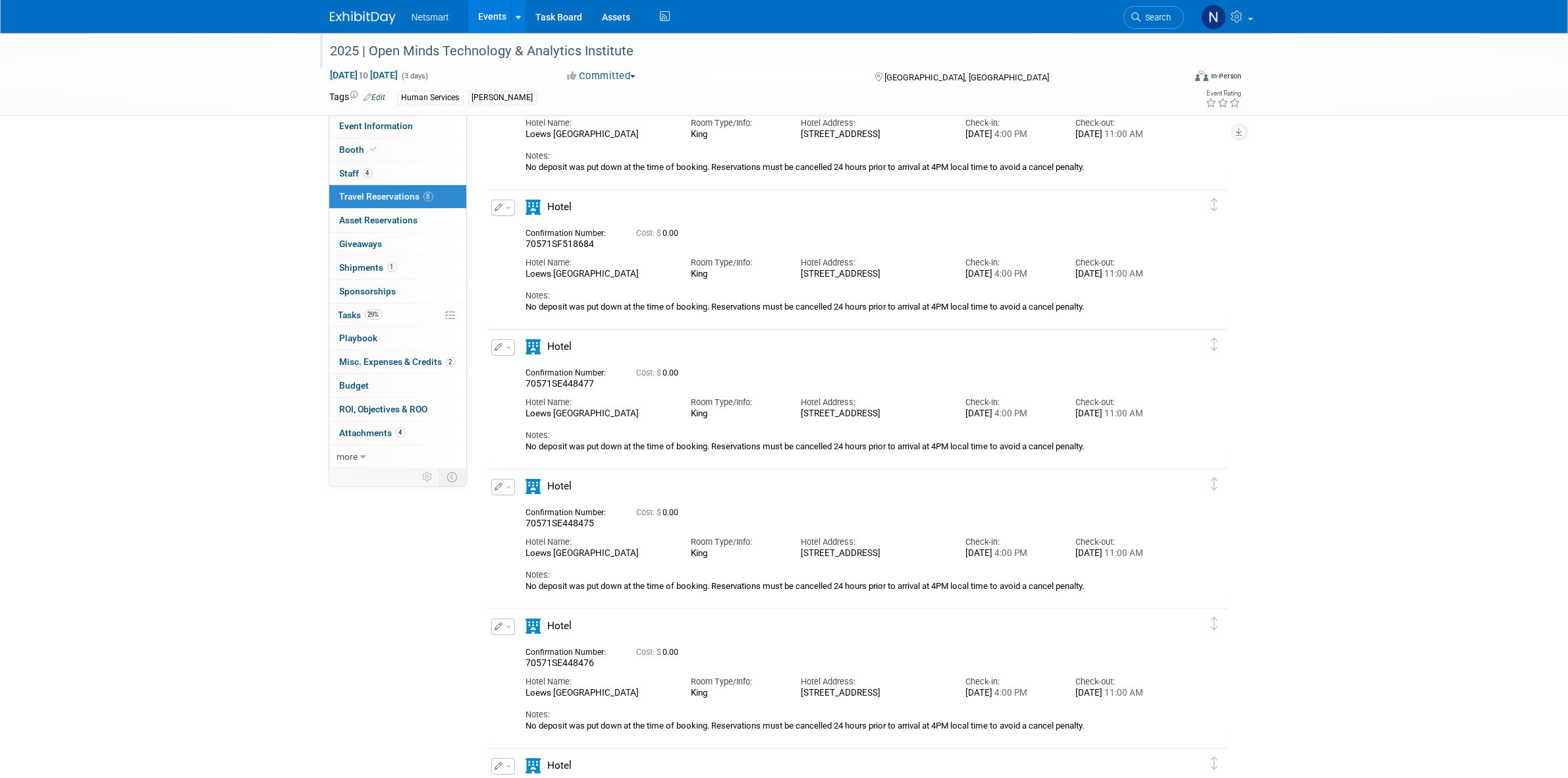
scroll to position [0, 0]
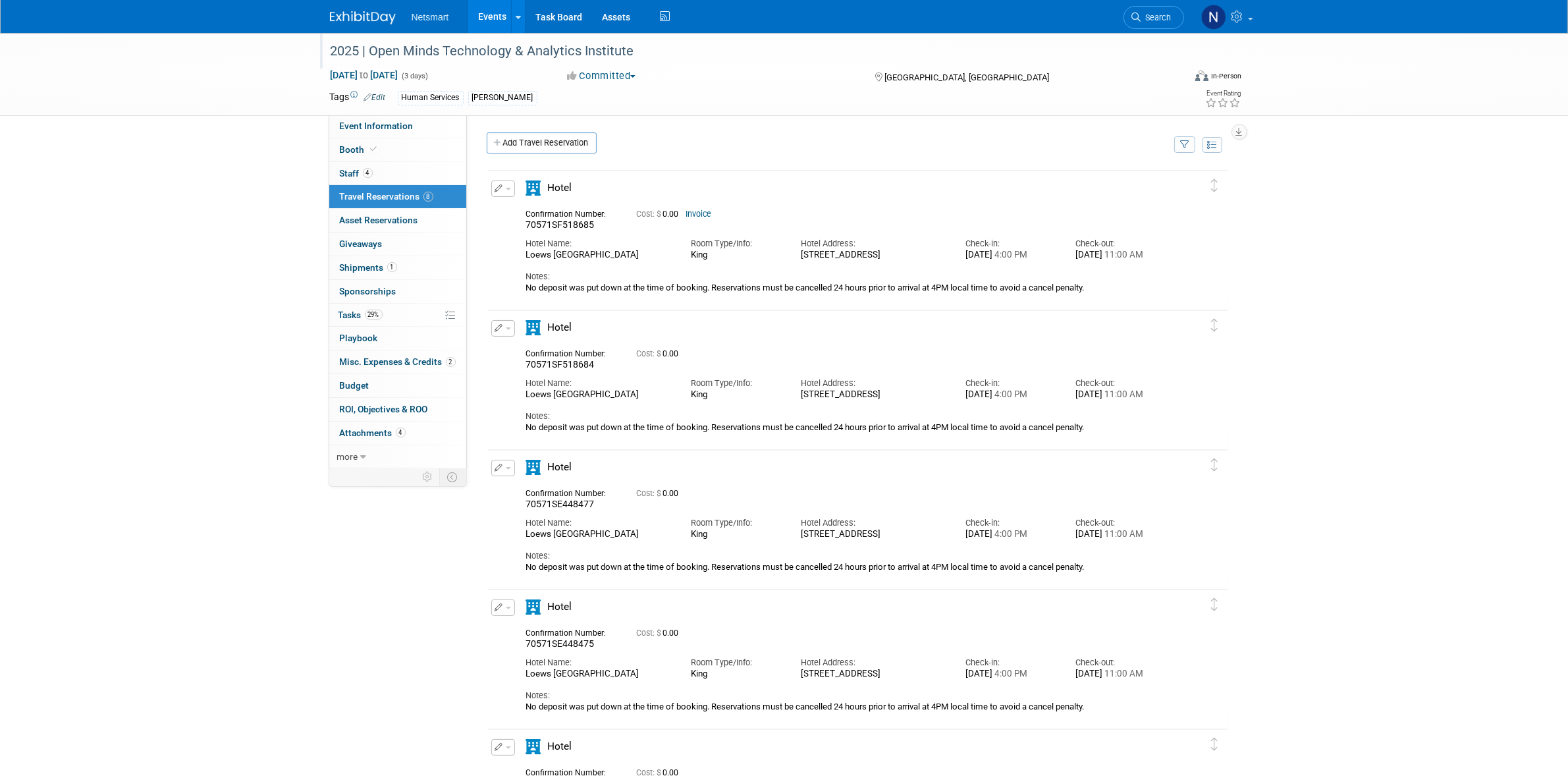
click at [785, 123] on div "Community: Human Services Post Acute Public Sector CareDimensions Specialty Pra…" at bounding box center [853, 293] width 772 height 357
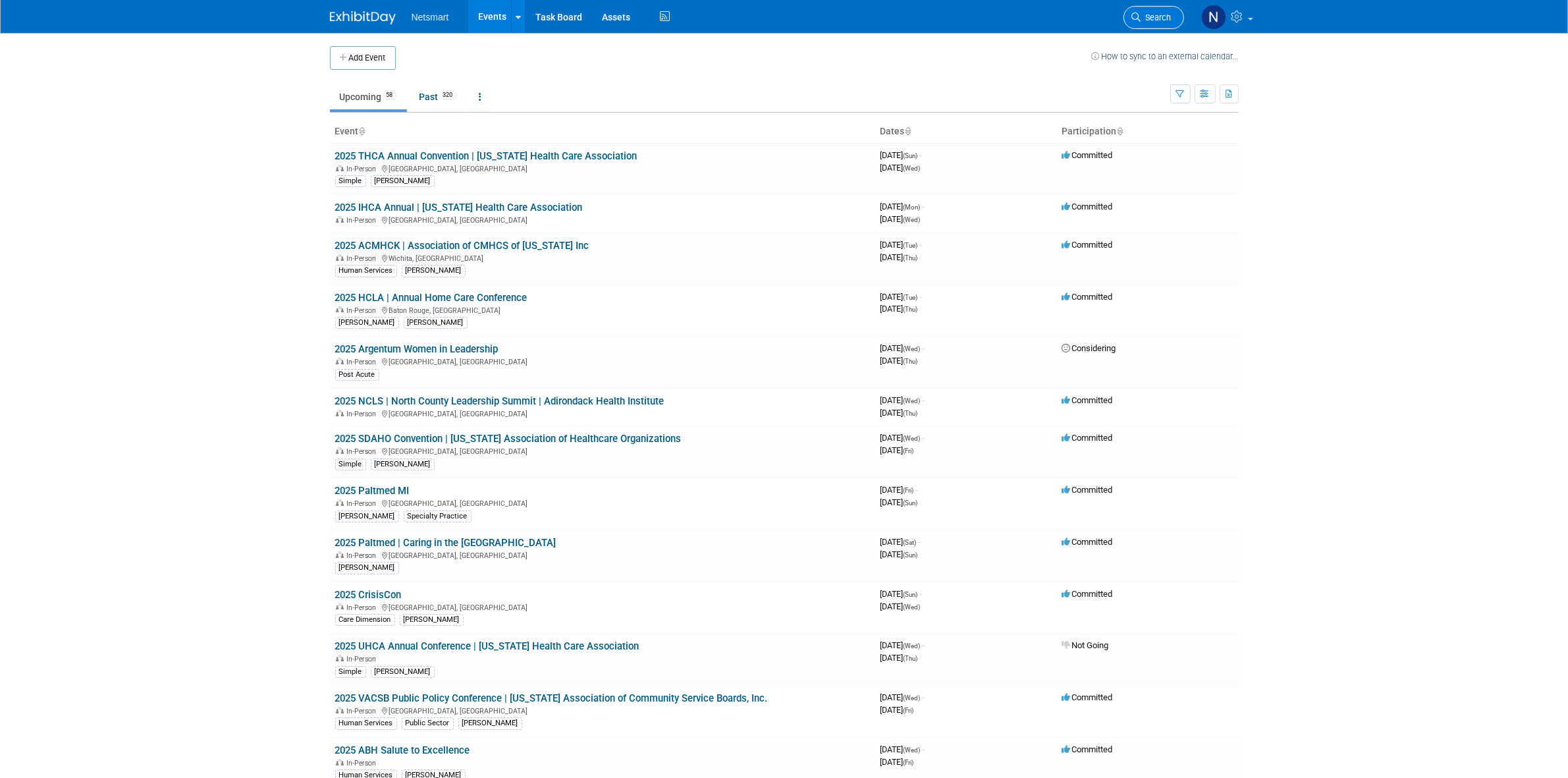
click at [1149, 19] on span "Search" at bounding box center [1156, 17] width 30 height 10
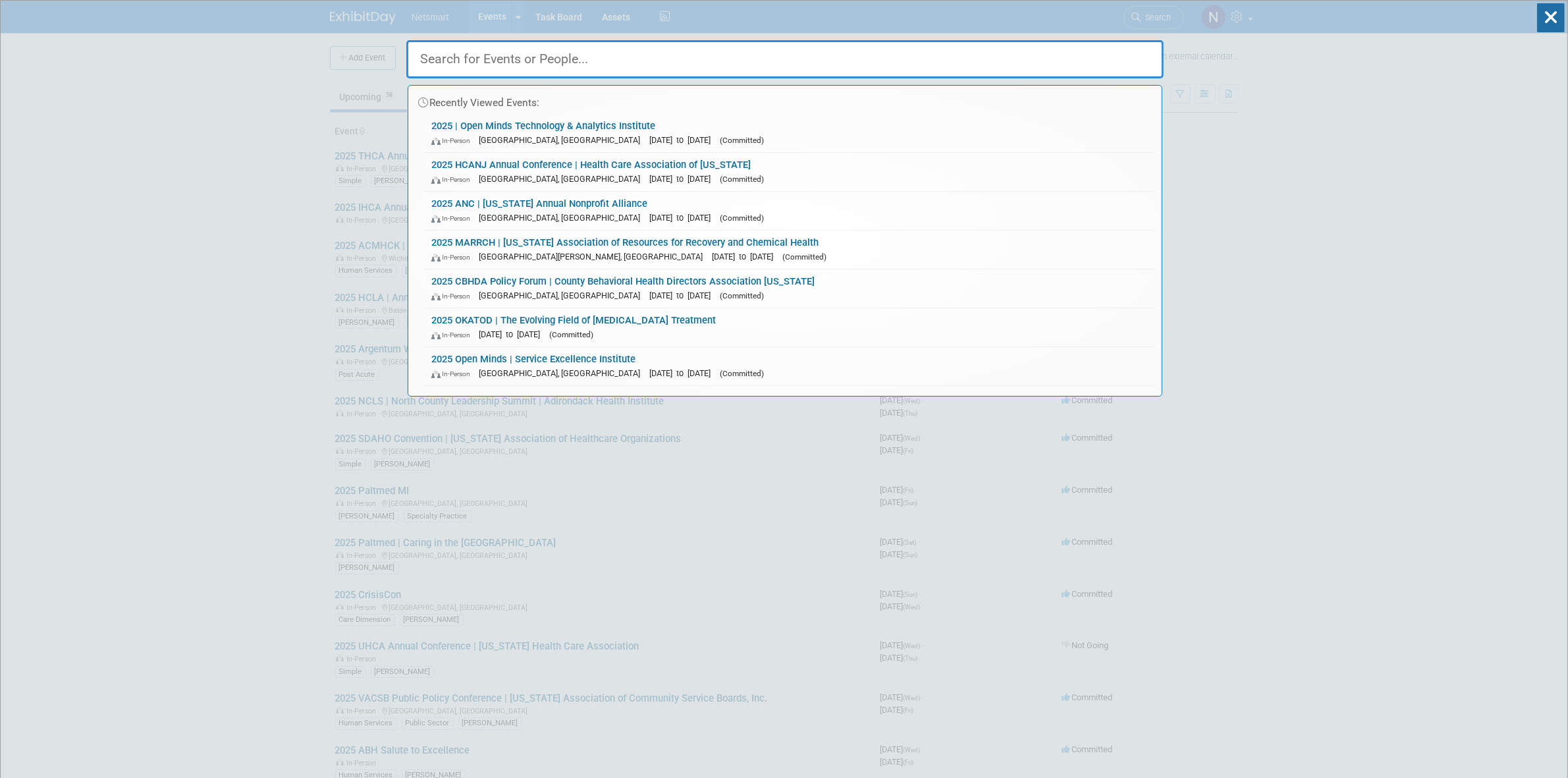
click at [551, 61] on input "text" at bounding box center [785, 59] width 757 height 38
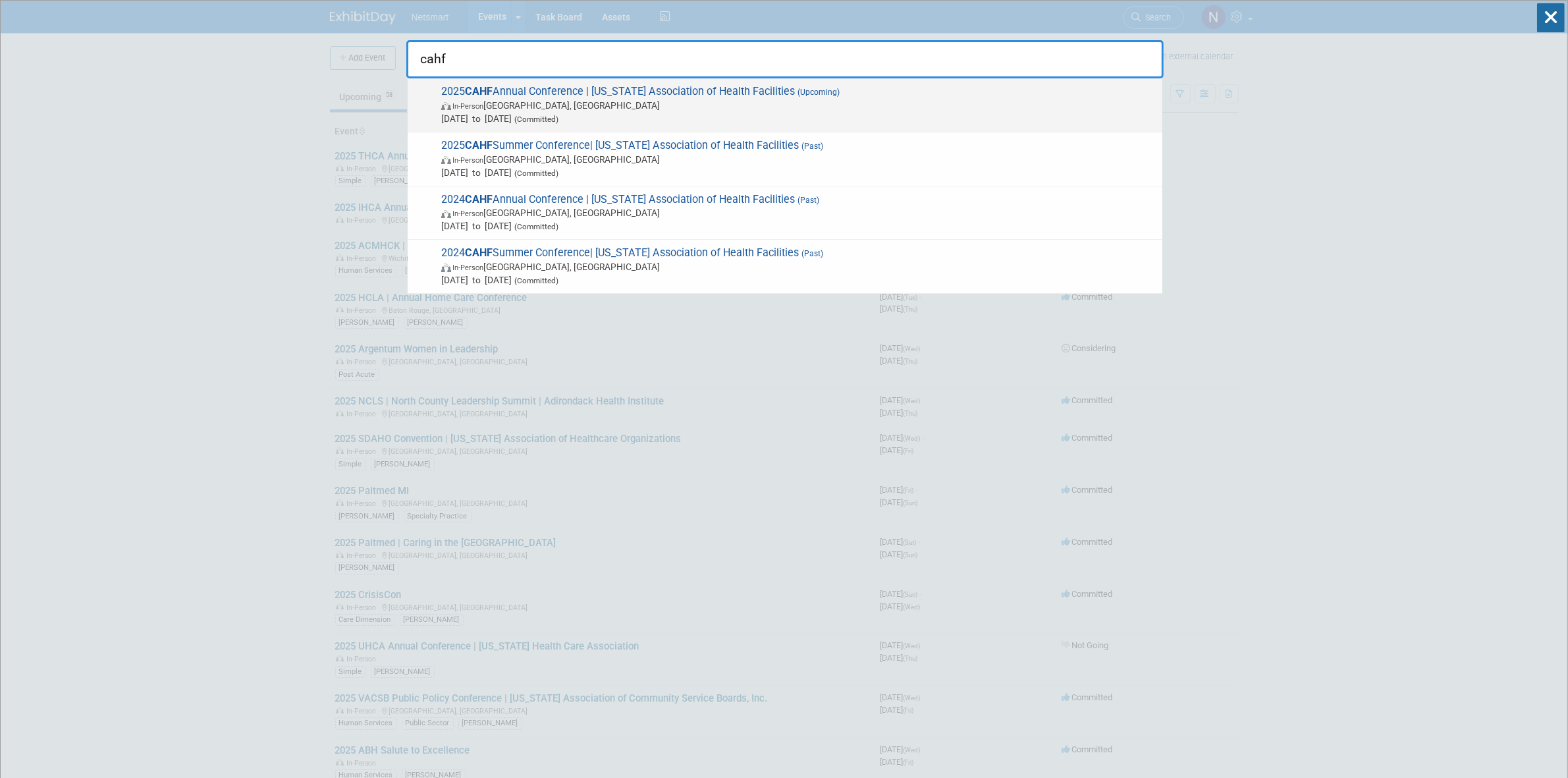
type input "cahf"
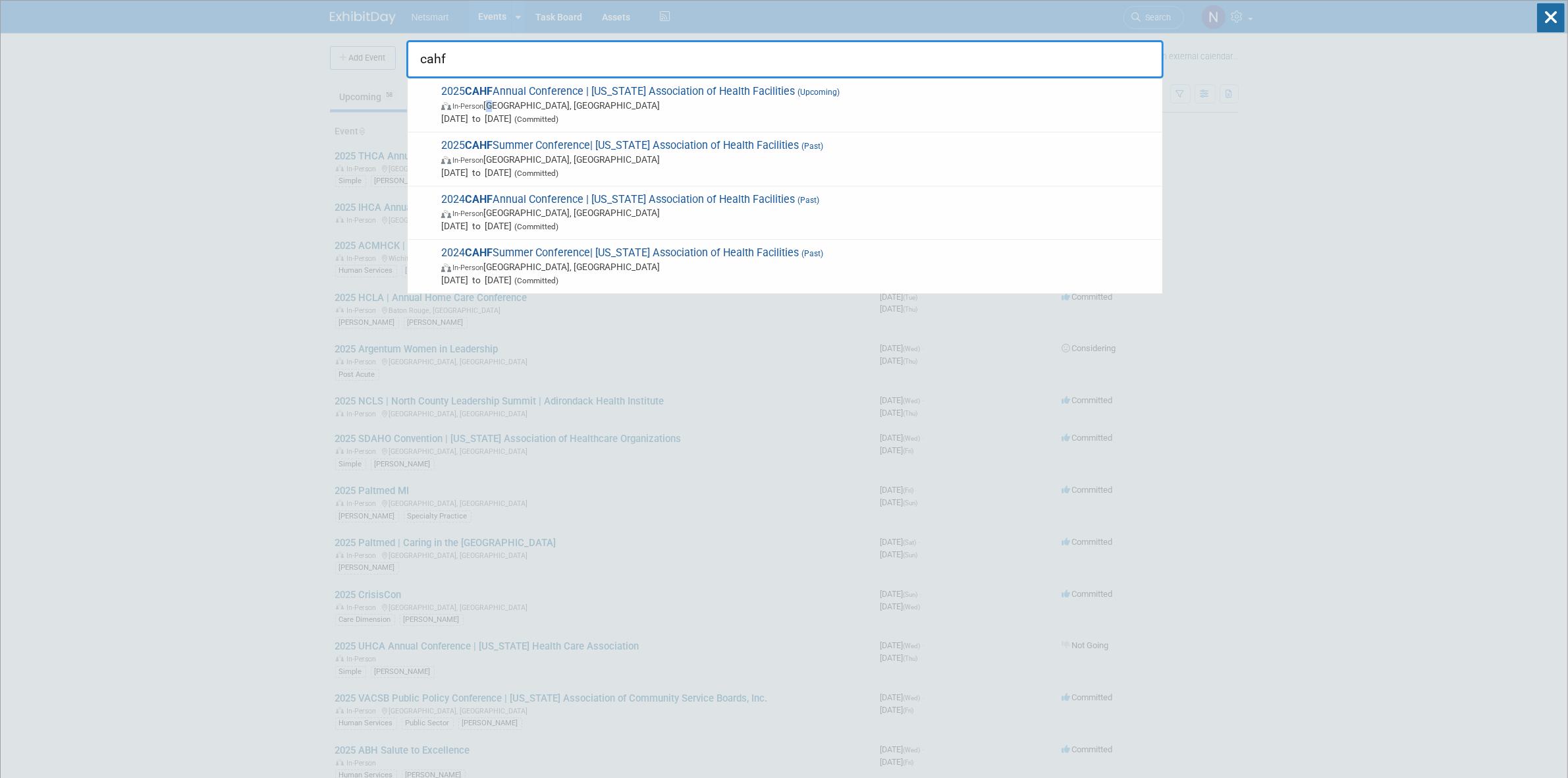
click at [495, 101] on span "In-Person [GEOGRAPHIC_DATA], [GEOGRAPHIC_DATA]" at bounding box center [798, 105] width 715 height 13
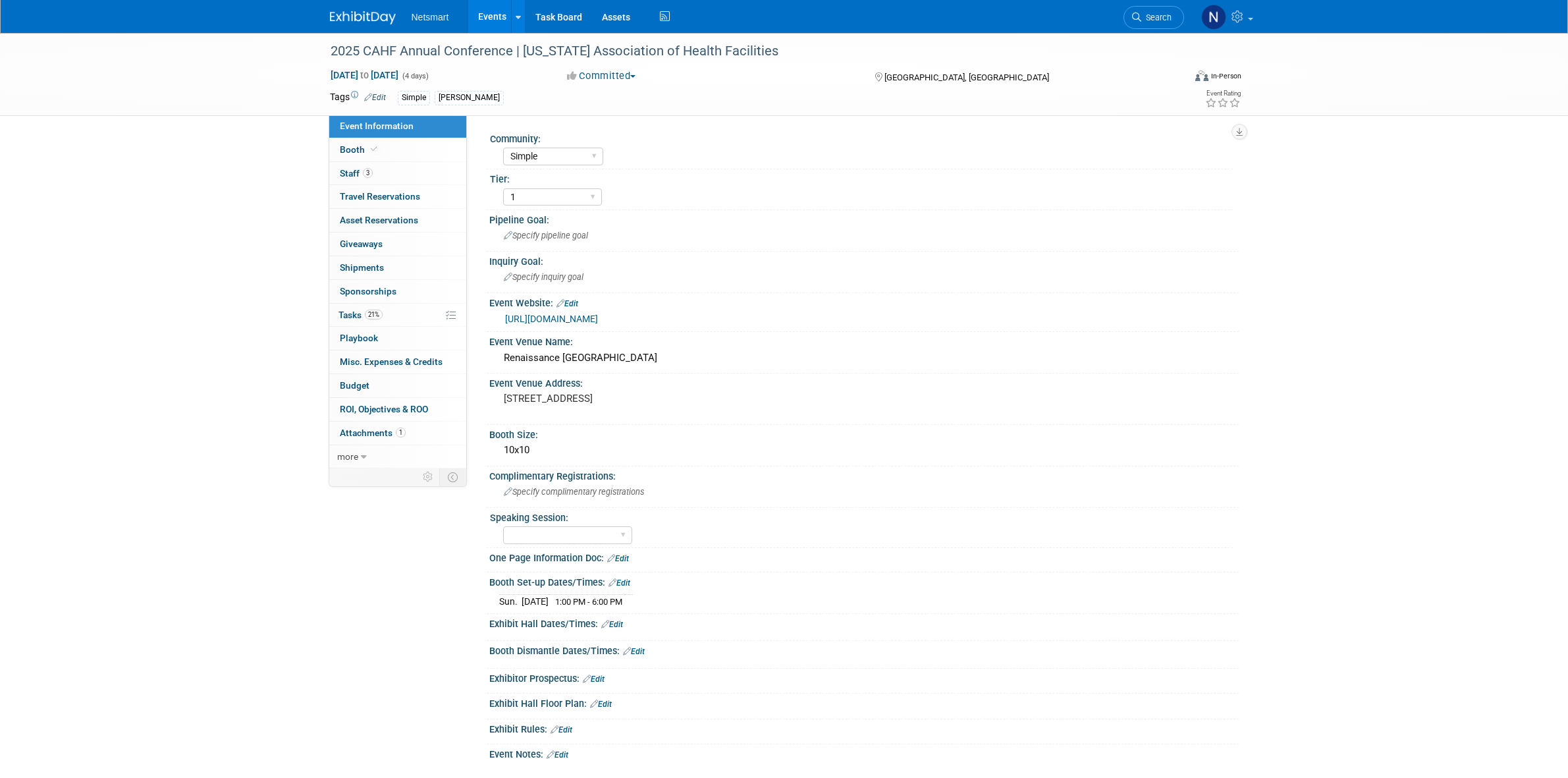
select select "Simple"
select select "1"
click at [397, 313] on link "21% Tasks 21%" at bounding box center [397, 315] width 137 height 23
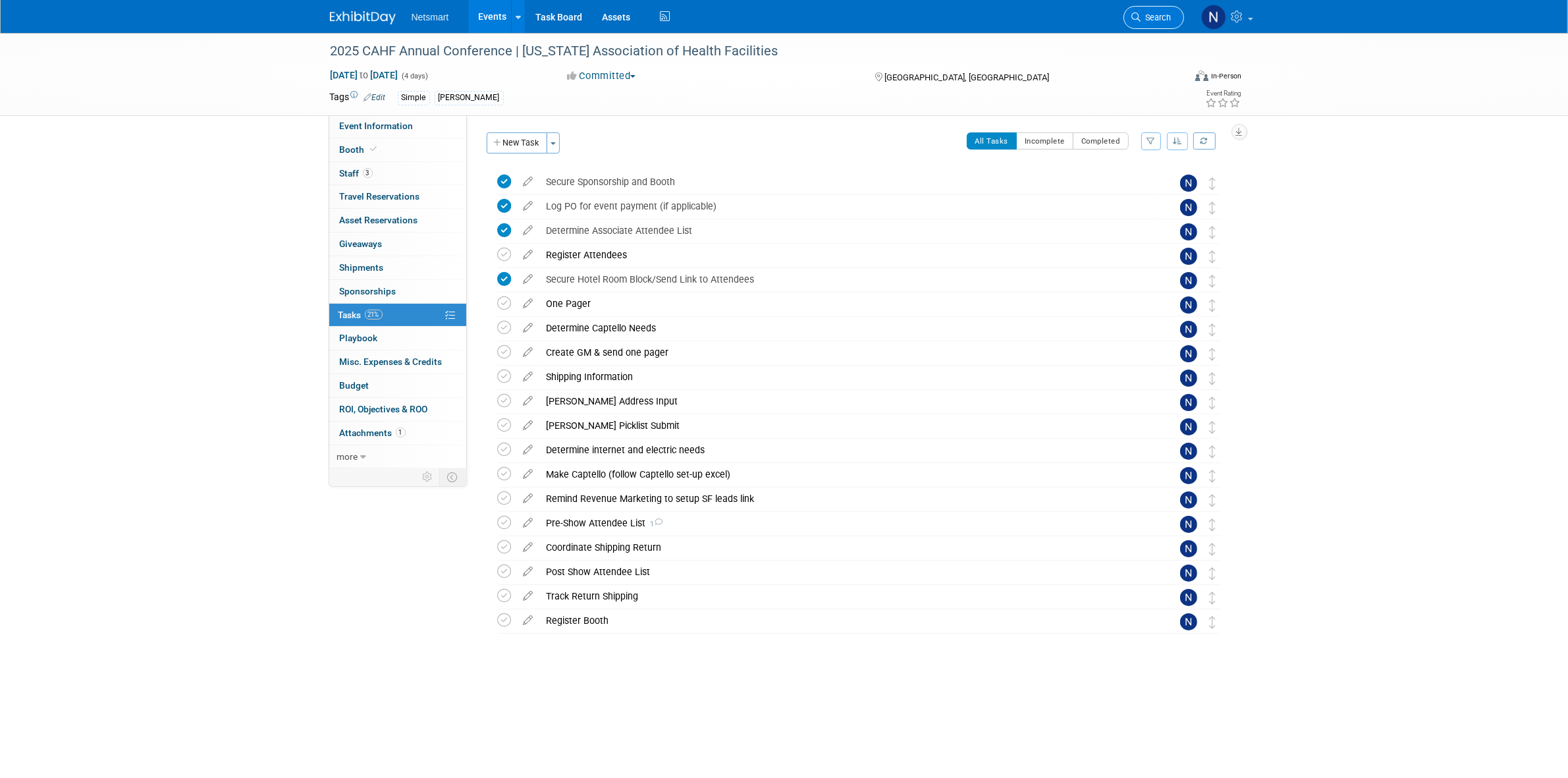
click at [1151, 15] on span "Search" at bounding box center [1156, 17] width 30 height 10
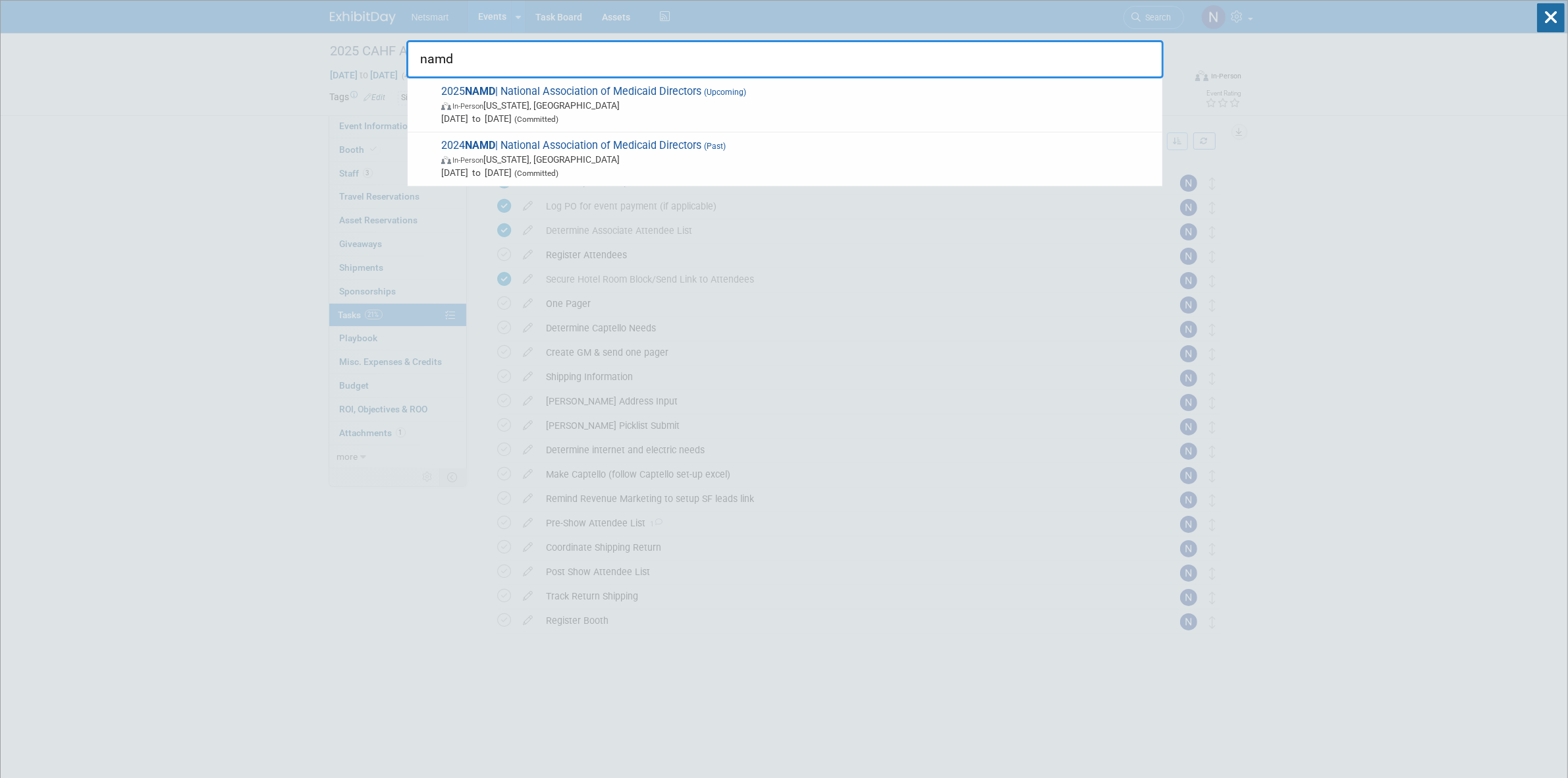
type input "namd"
click at [534, 113] on span "Nov 18, 2025 to Nov 21, 2025 (Committed)" at bounding box center [798, 118] width 715 height 13
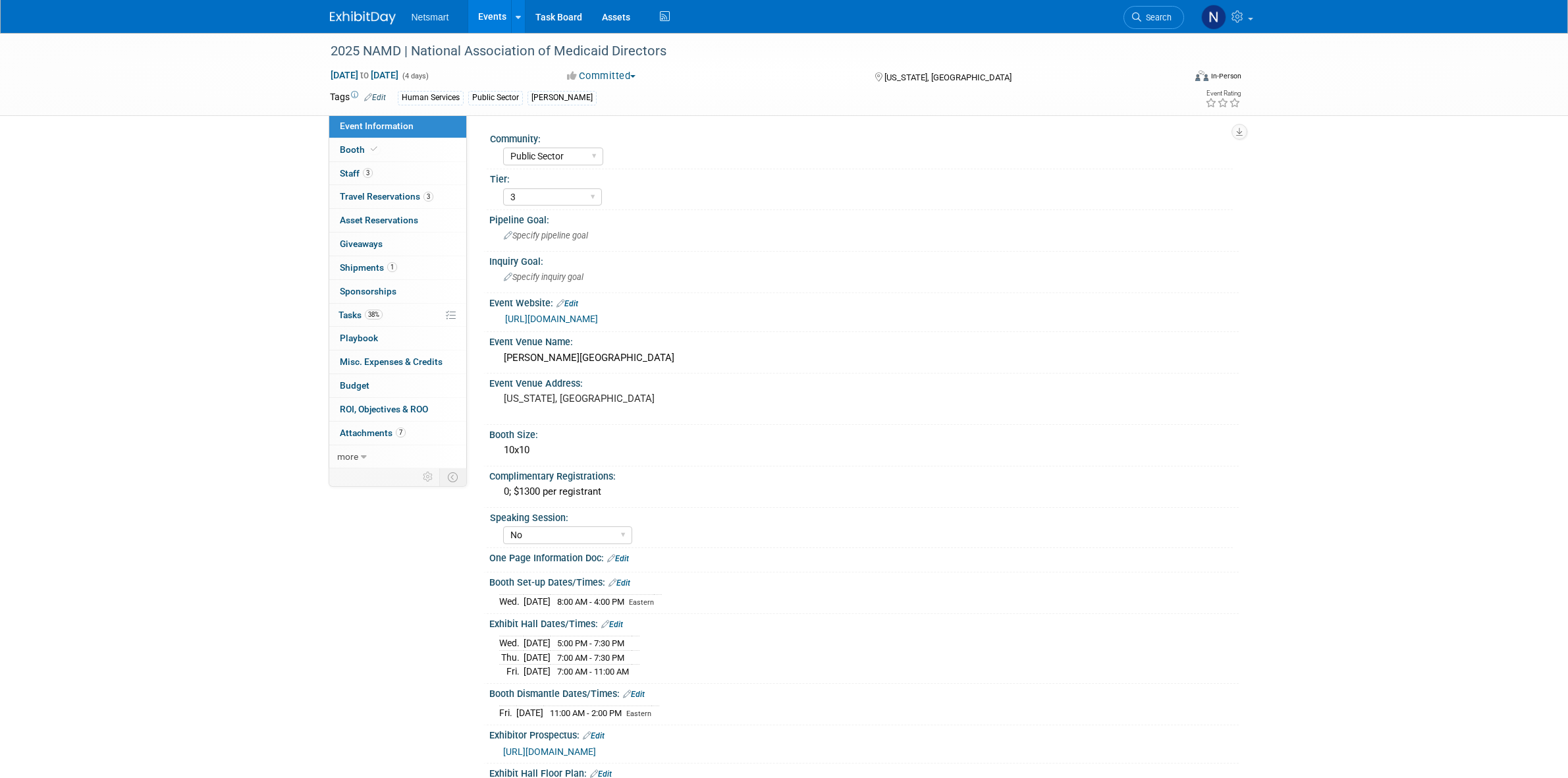
select select "Public Sector"
select select "3"
select select "No"
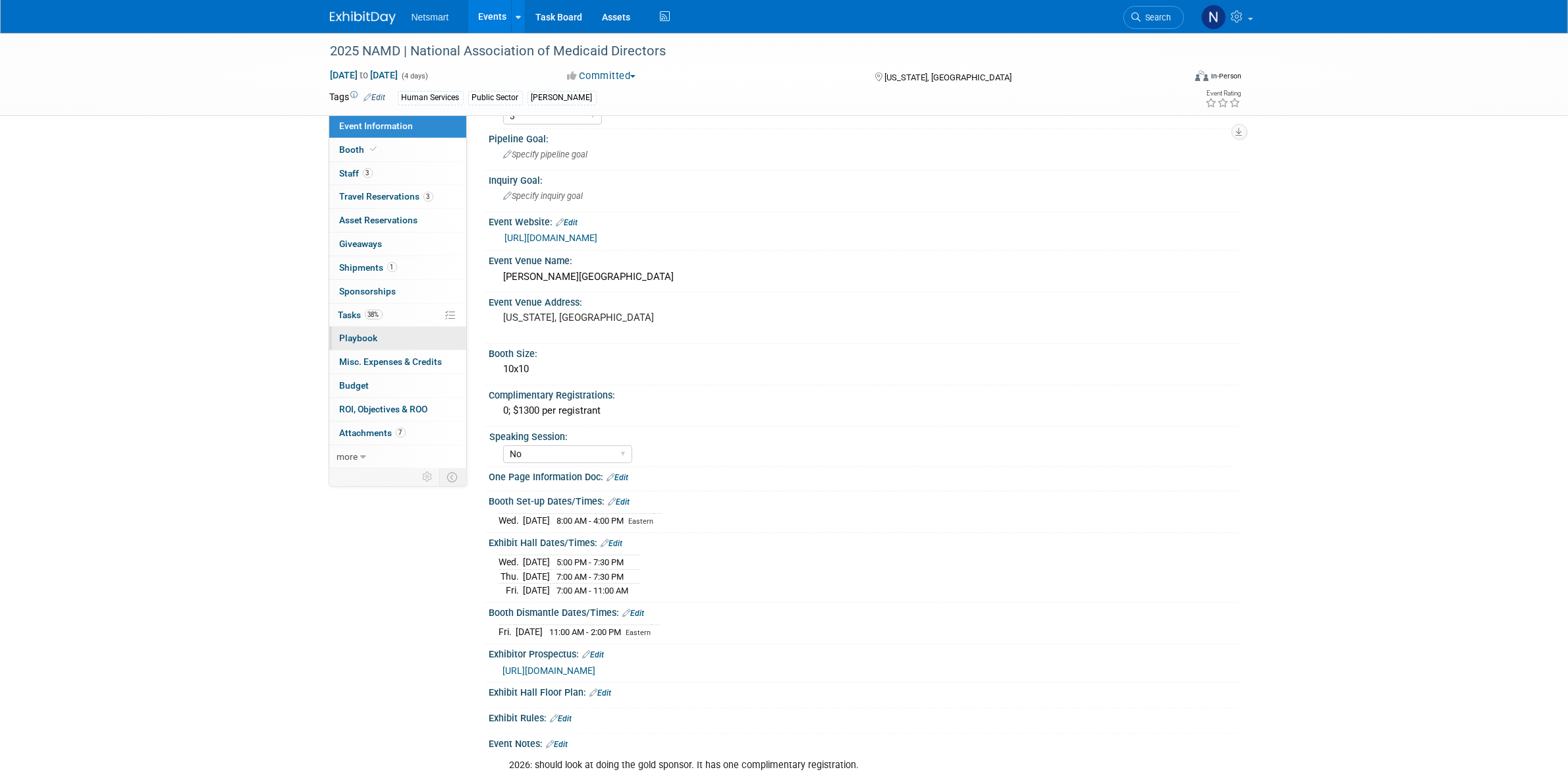
scroll to position [82, 0]
click at [386, 318] on link "38% Tasks 38%" at bounding box center [397, 315] width 137 height 23
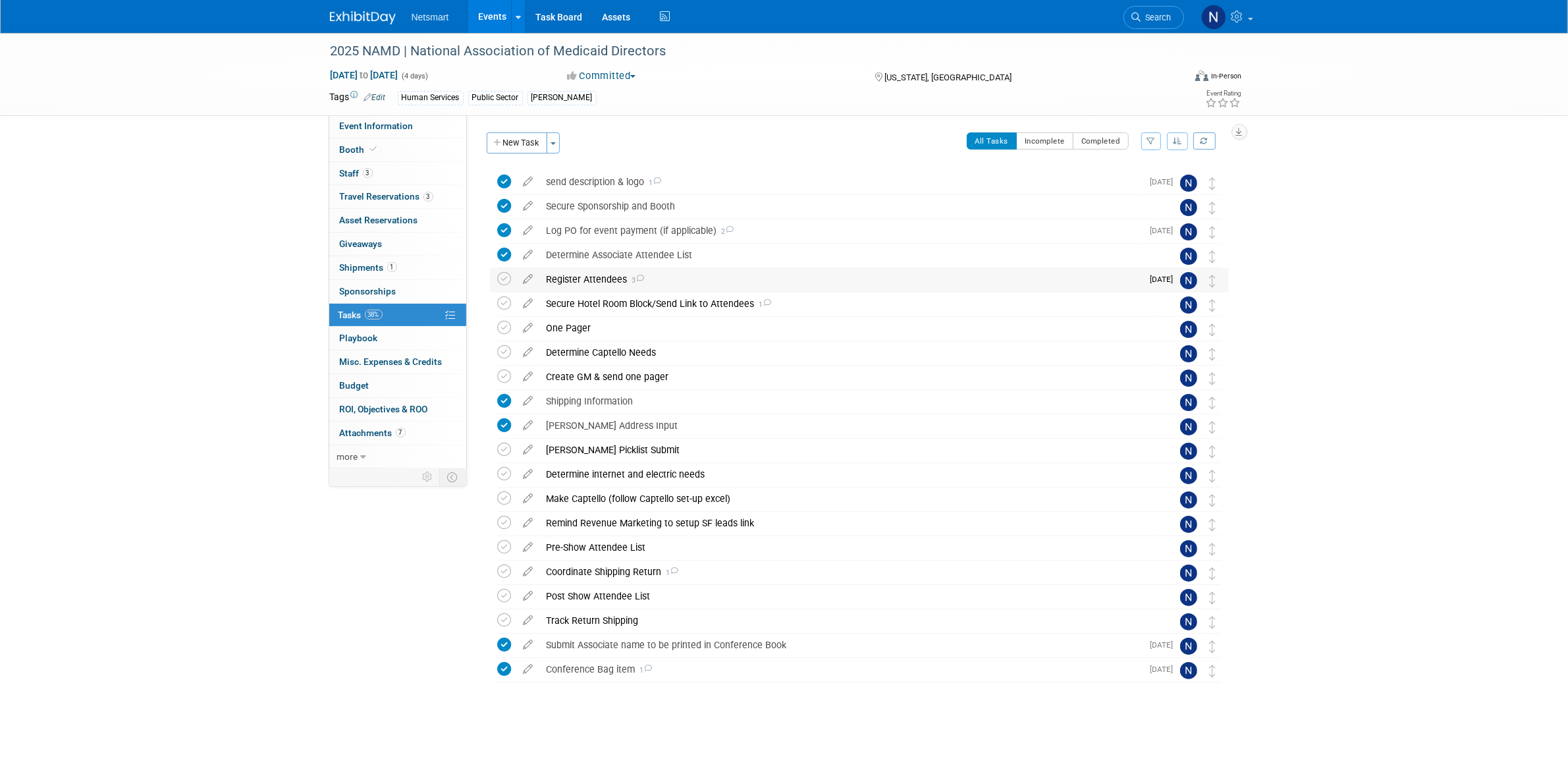
drag, startPoint x: 614, startPoint y: 274, endPoint x: 620, endPoint y: 268, distance: 8.5
click at [617, 268] on div "Register Attendees 3" at bounding box center [841, 279] width 602 height 22
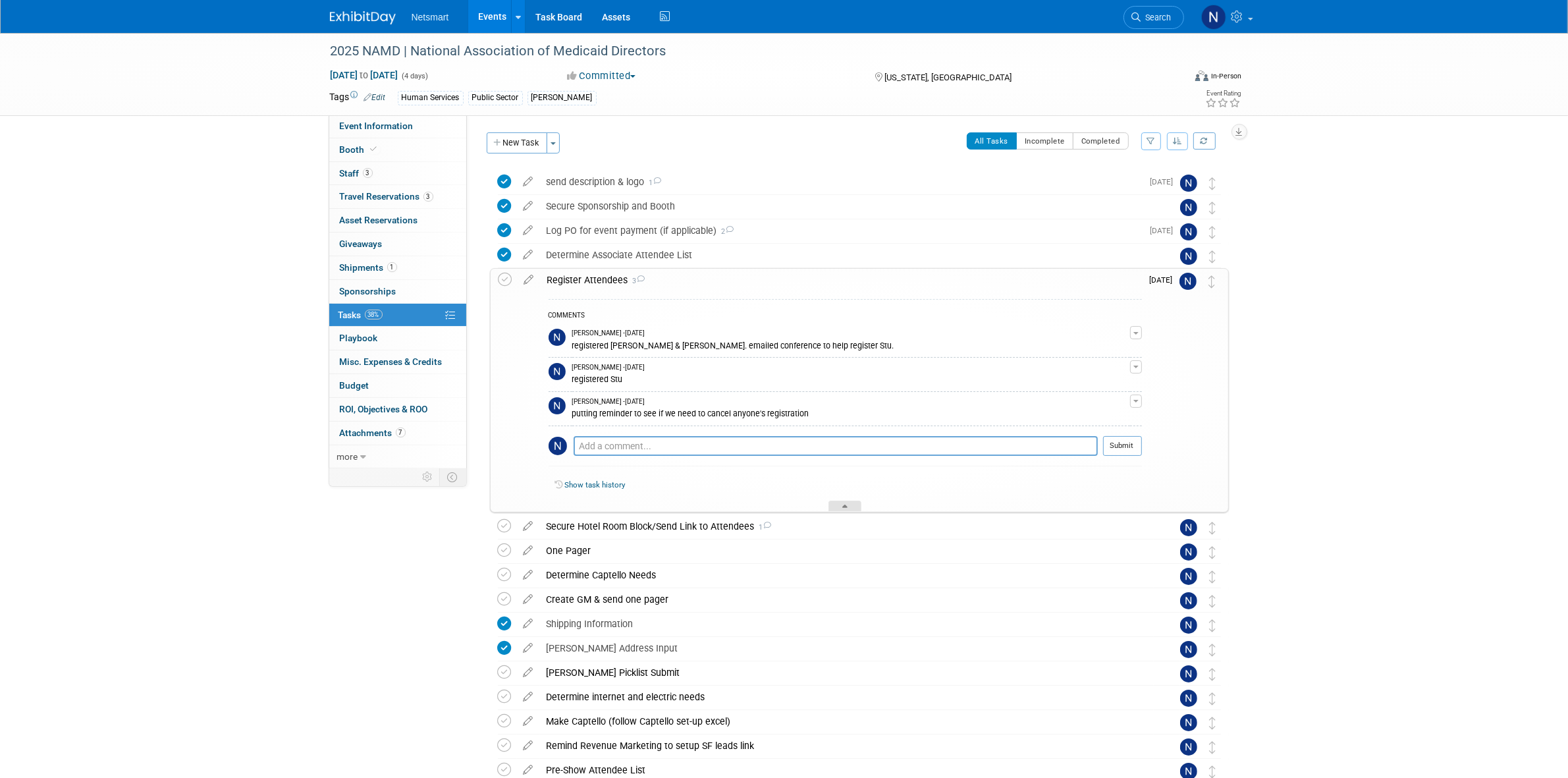
click at [835, 505] on div at bounding box center [845, 507] width 33 height 12
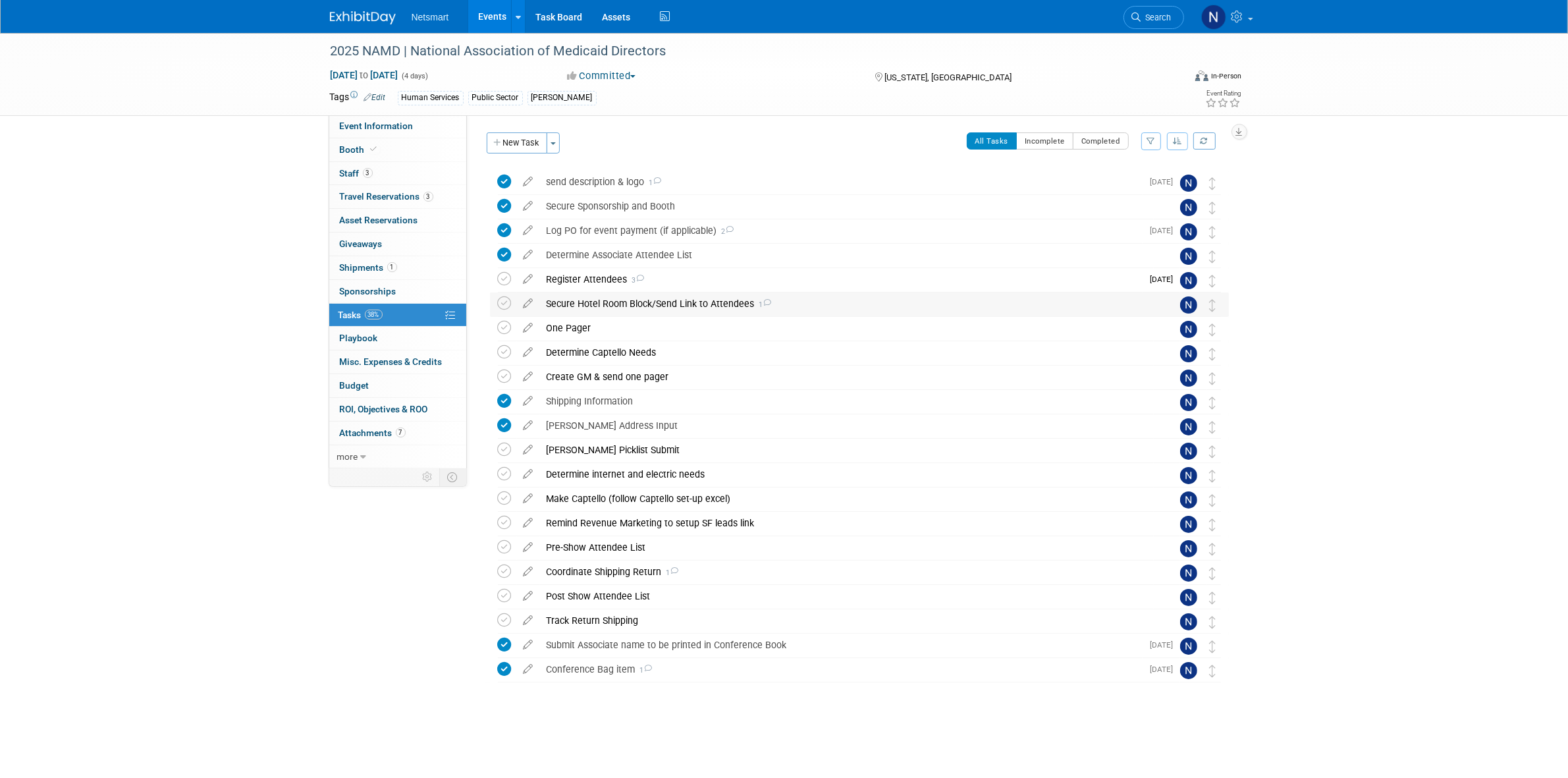
click at [591, 303] on div "Secure Hotel Room Block/Send Link to Attendees 1" at bounding box center [847, 303] width 614 height 22
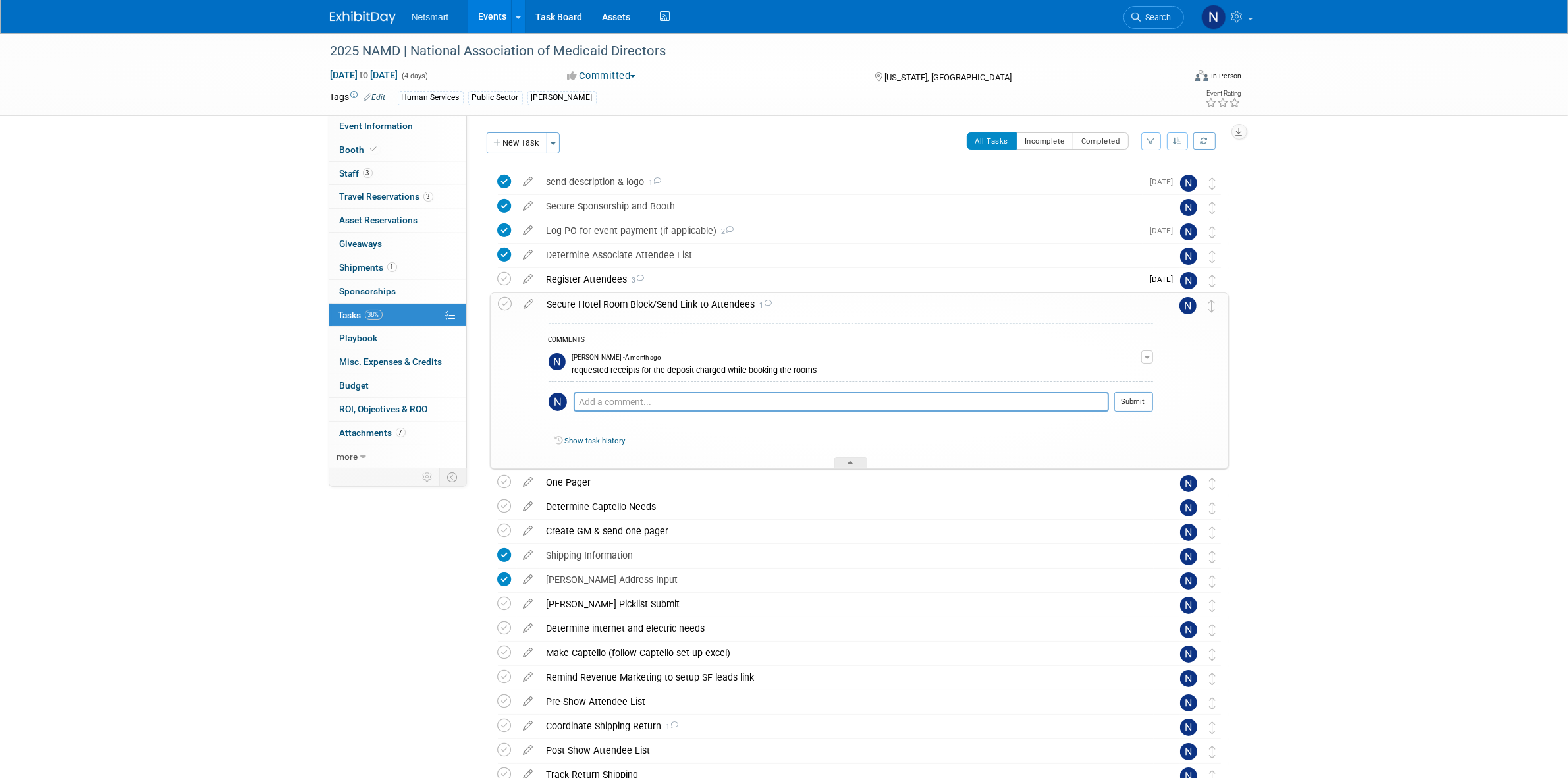
click at [597, 305] on div "Secure Hotel Room Block/Send Link to Attendees 1" at bounding box center [847, 304] width 612 height 22
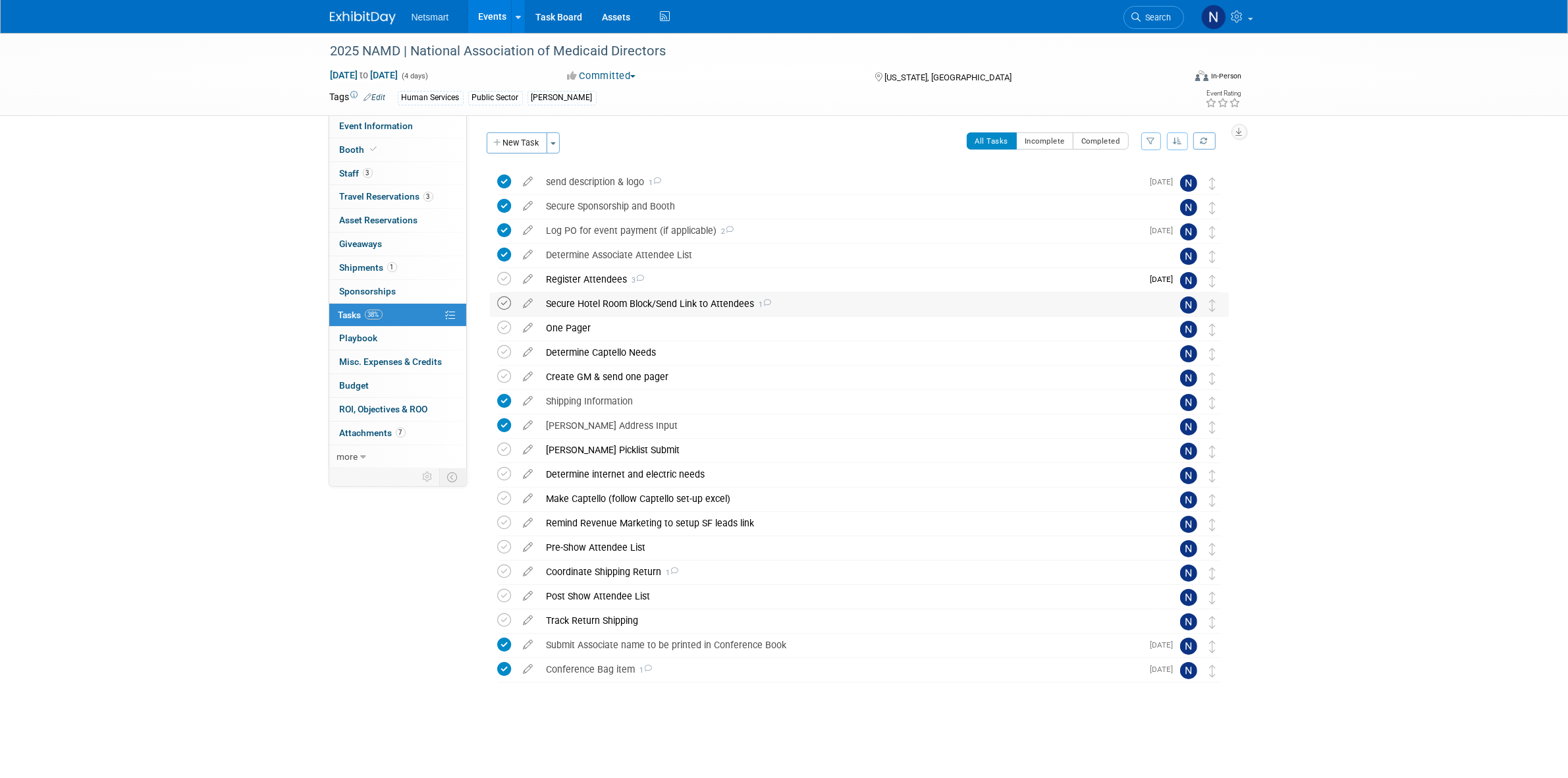
click at [511, 307] on icon at bounding box center [504, 303] width 14 height 14
click at [600, 353] on div "Determine Captello Needs" at bounding box center [847, 352] width 614 height 22
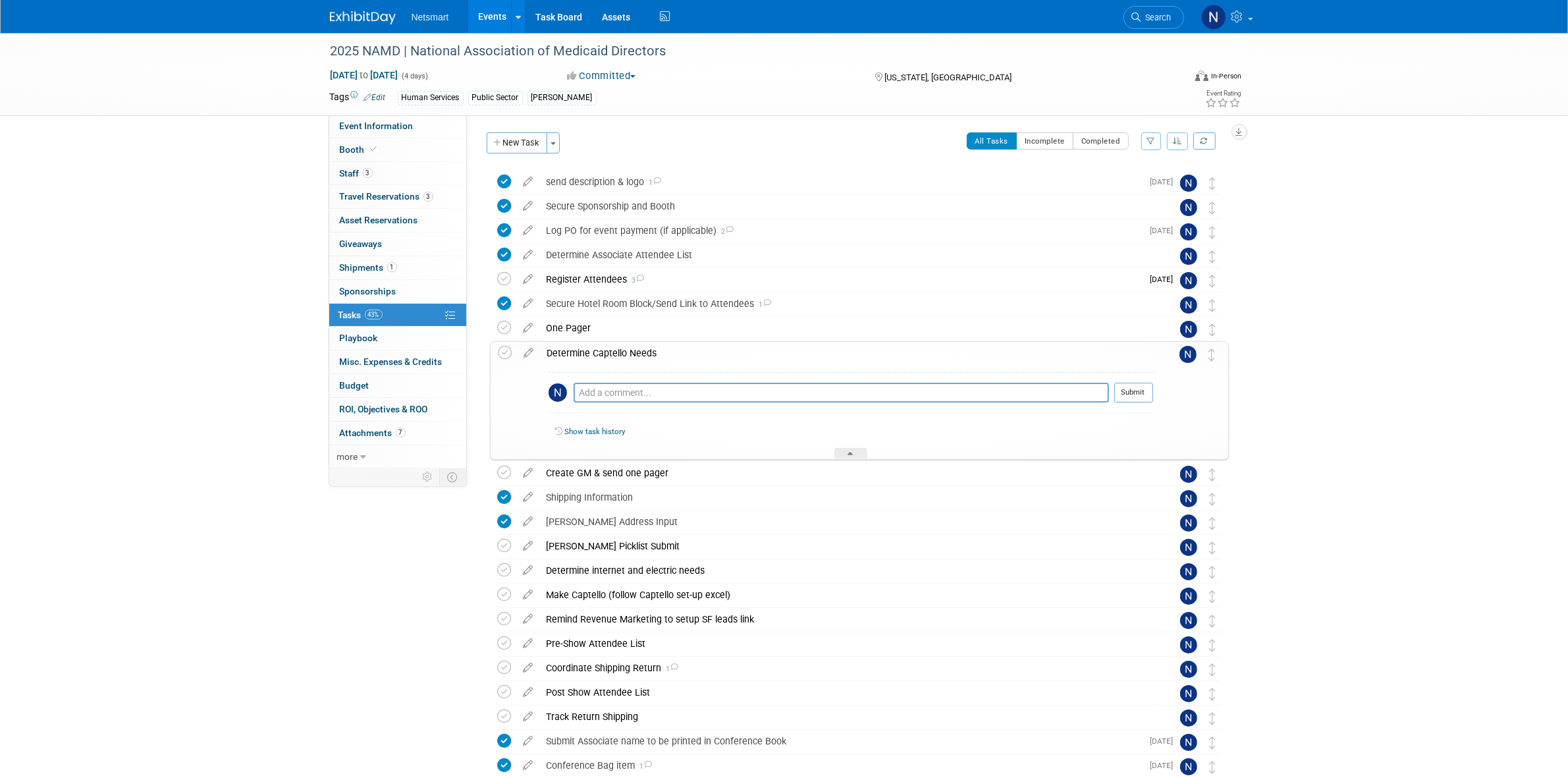
click at [600, 353] on div "Determine Captello Needs" at bounding box center [847, 353] width 612 height 22
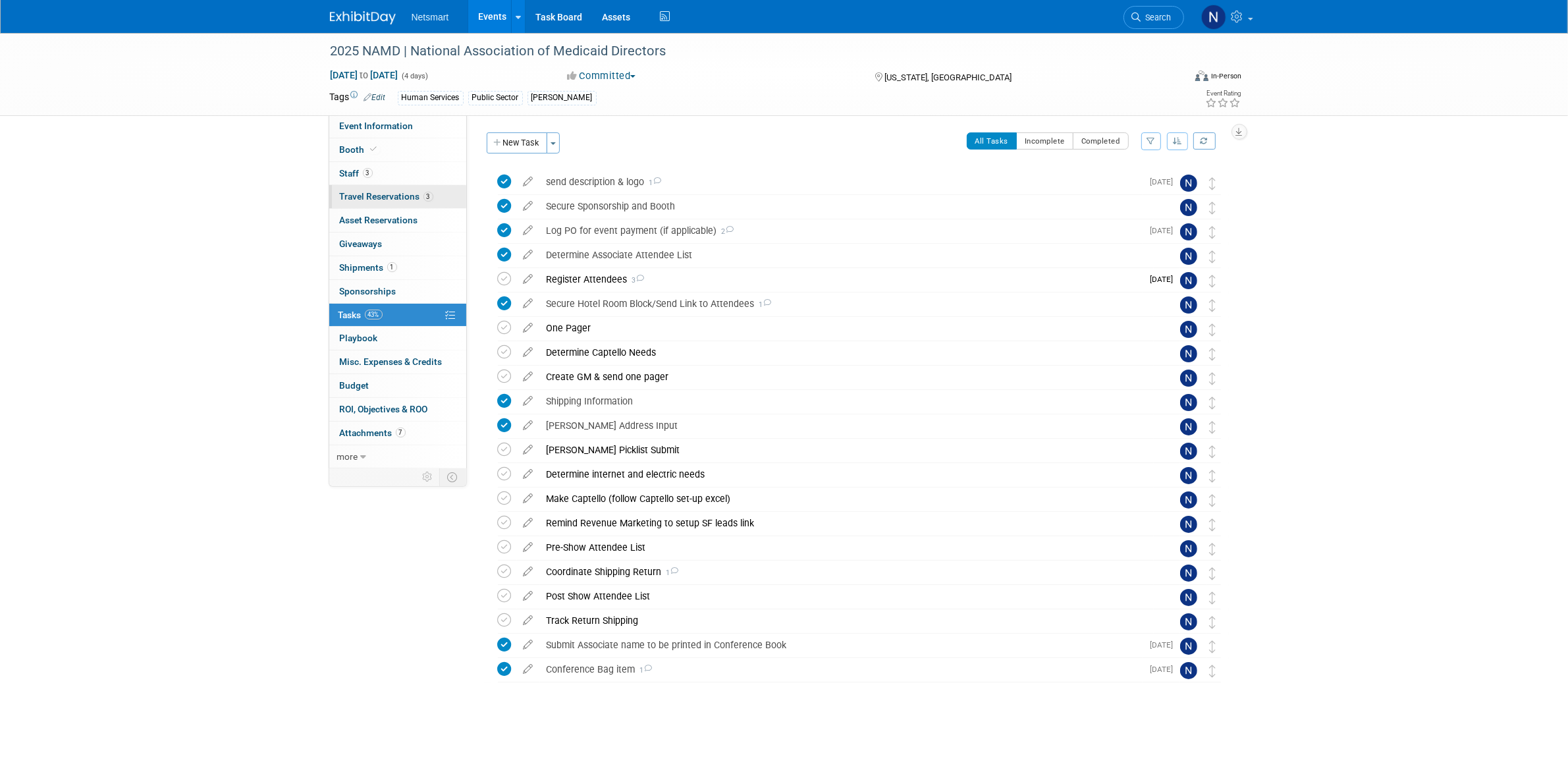
click at [405, 201] on span "Travel Reservations 3" at bounding box center [387, 196] width 94 height 11
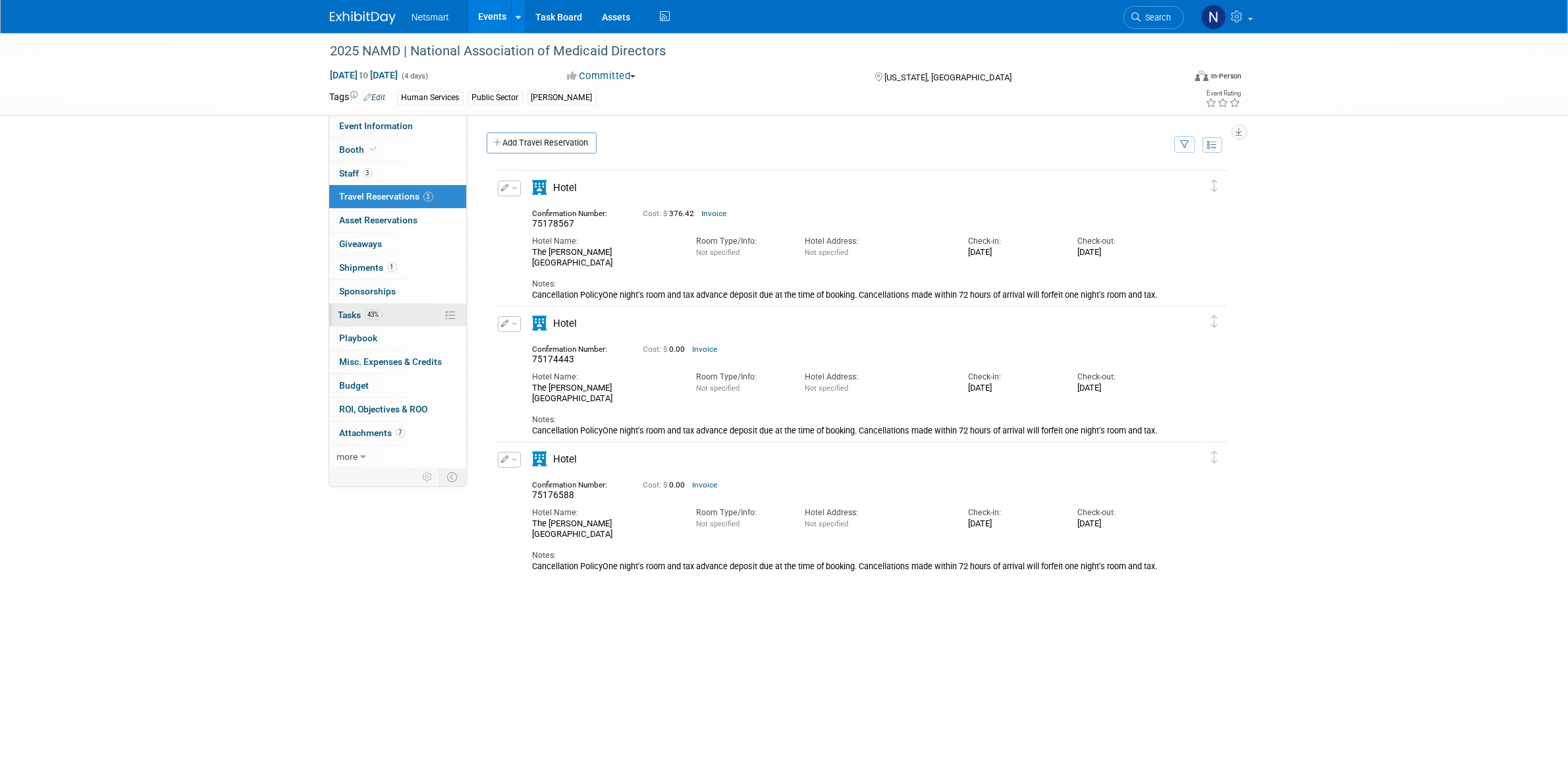
click at [395, 312] on link "43% Tasks 43%" at bounding box center [397, 315] width 137 height 23
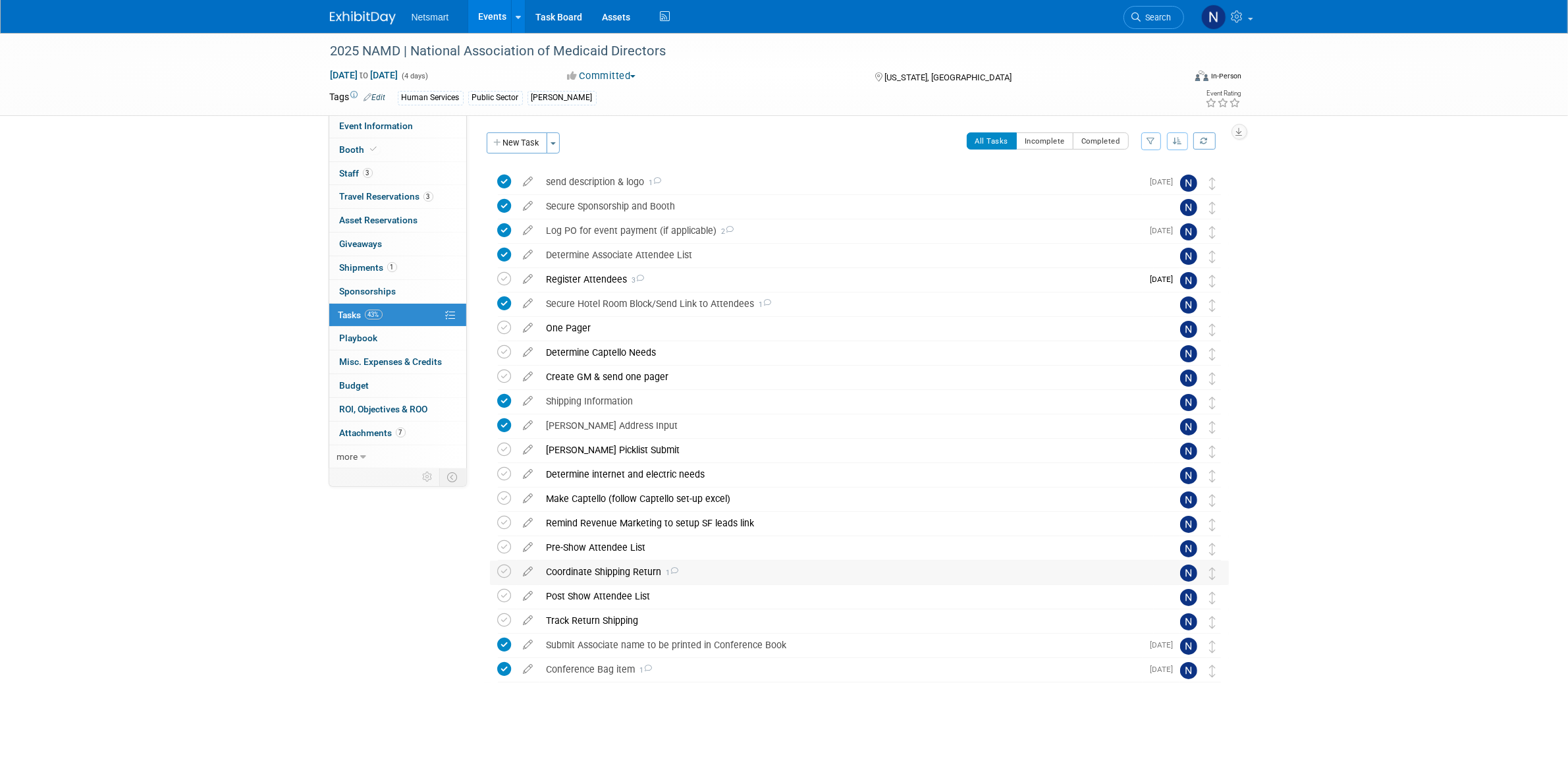
click at [609, 574] on div "Coordinate Shipping Return 1" at bounding box center [847, 572] width 614 height 22
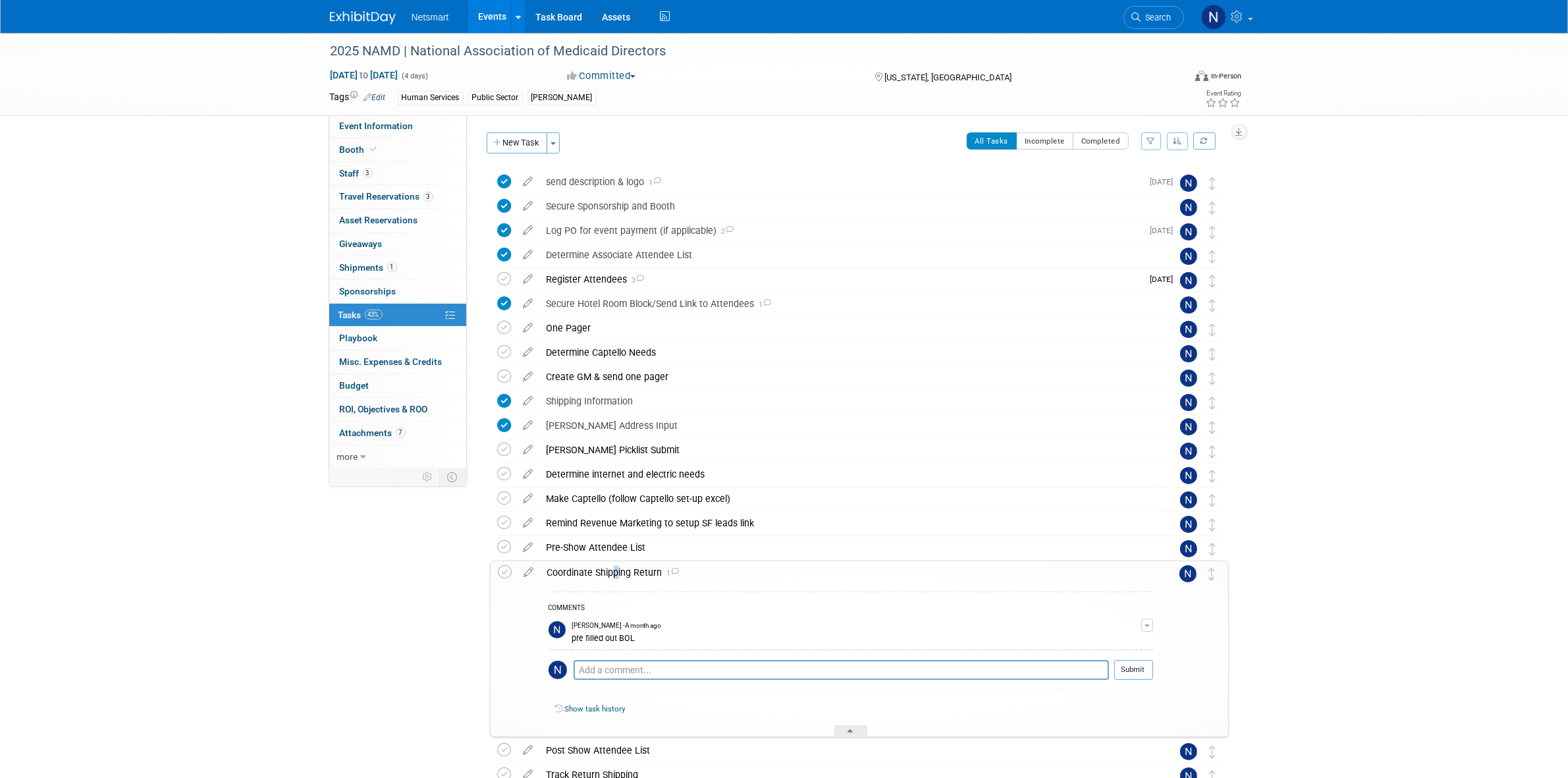
click at [609, 572] on div "Coordinate Shipping Return 1" at bounding box center [847, 572] width 612 height 22
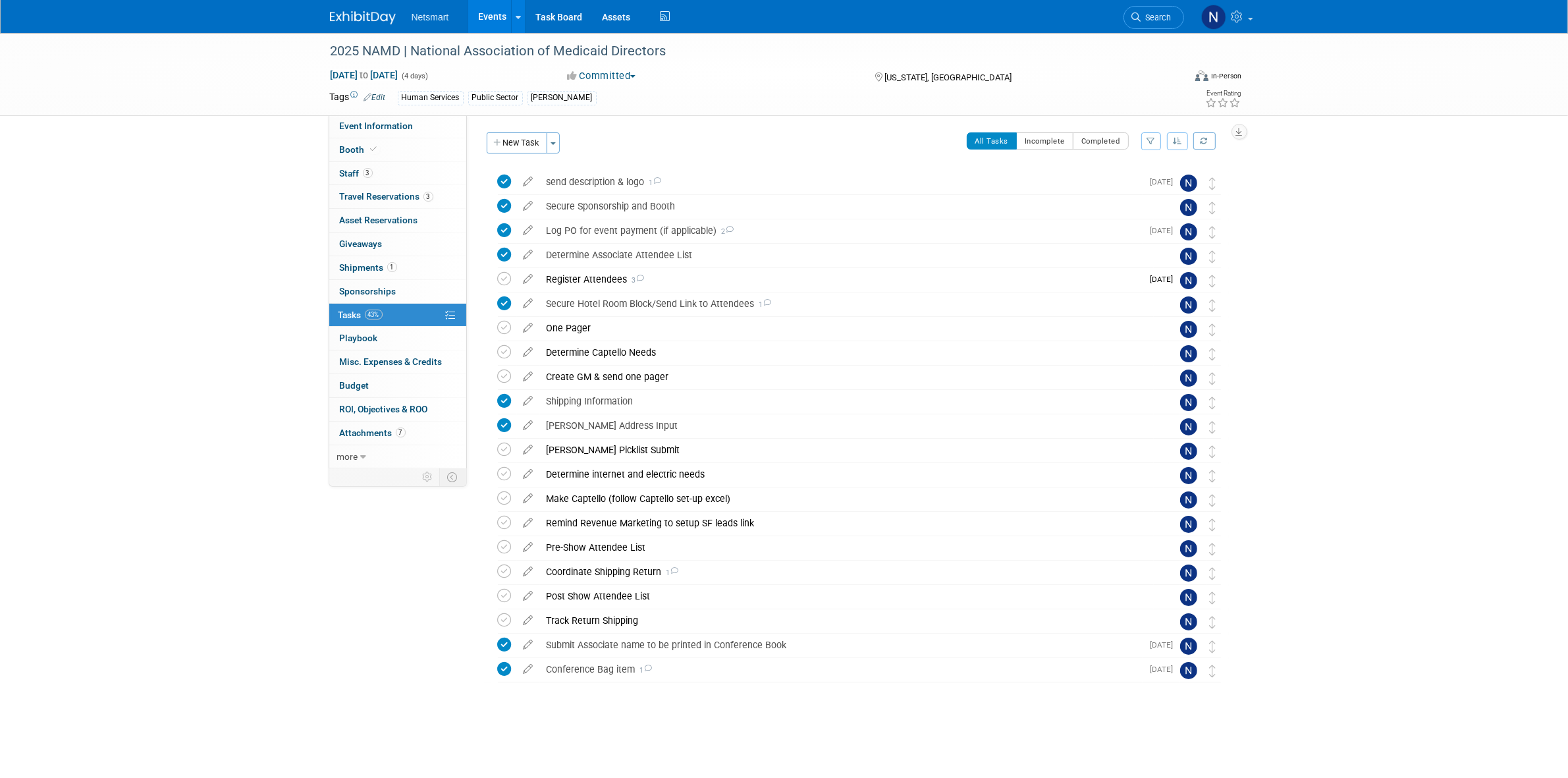
drag, startPoint x: 395, startPoint y: 359, endPoint x: 433, endPoint y: 336, distance: 44.4
click at [395, 359] on span "Misc. Expenses & Credits 0" at bounding box center [391, 362] width 102 height 11
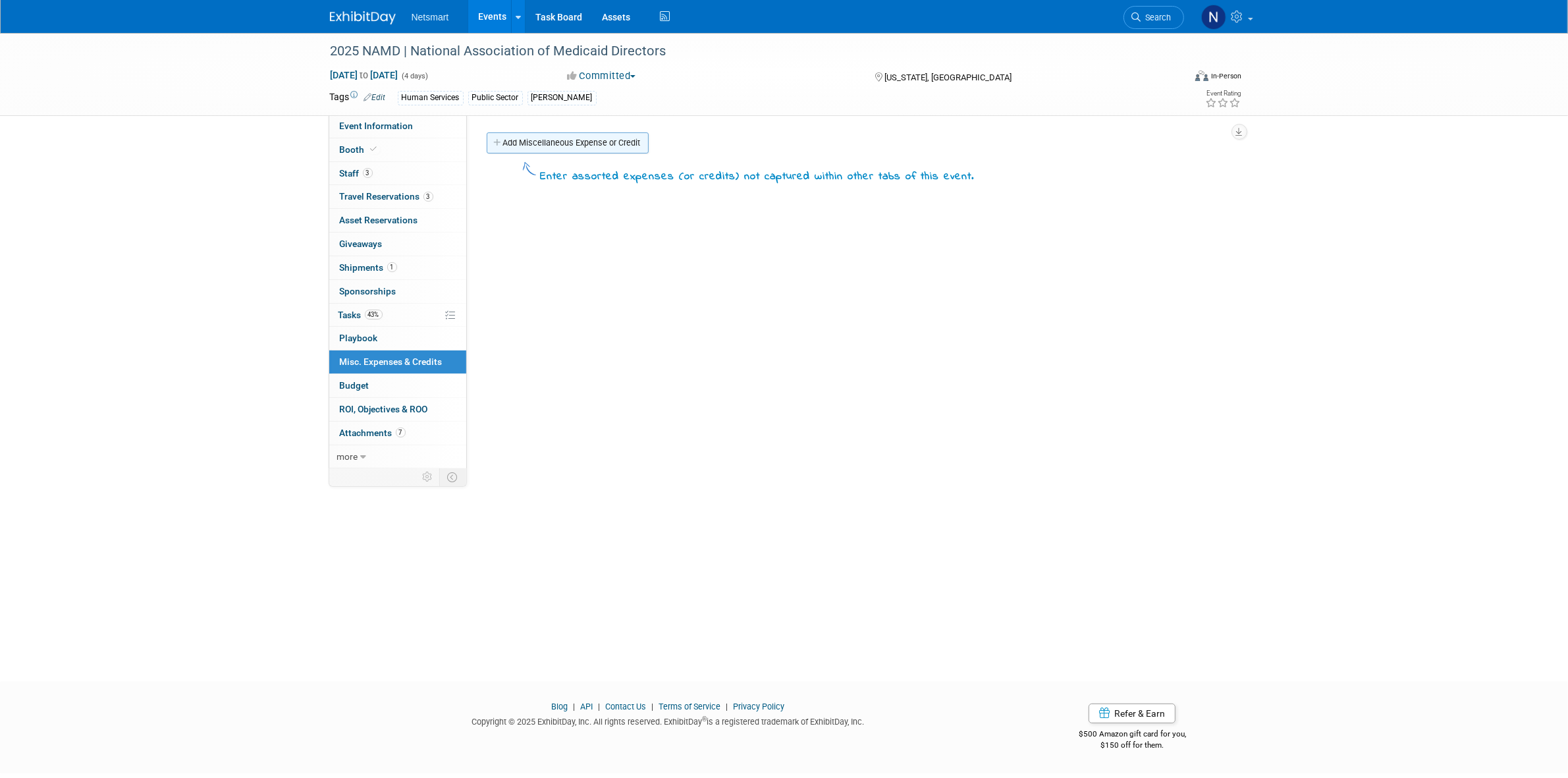
click at [568, 140] on link "Add Miscellaneous Expense or Credit" at bounding box center [568, 143] width 162 height 21
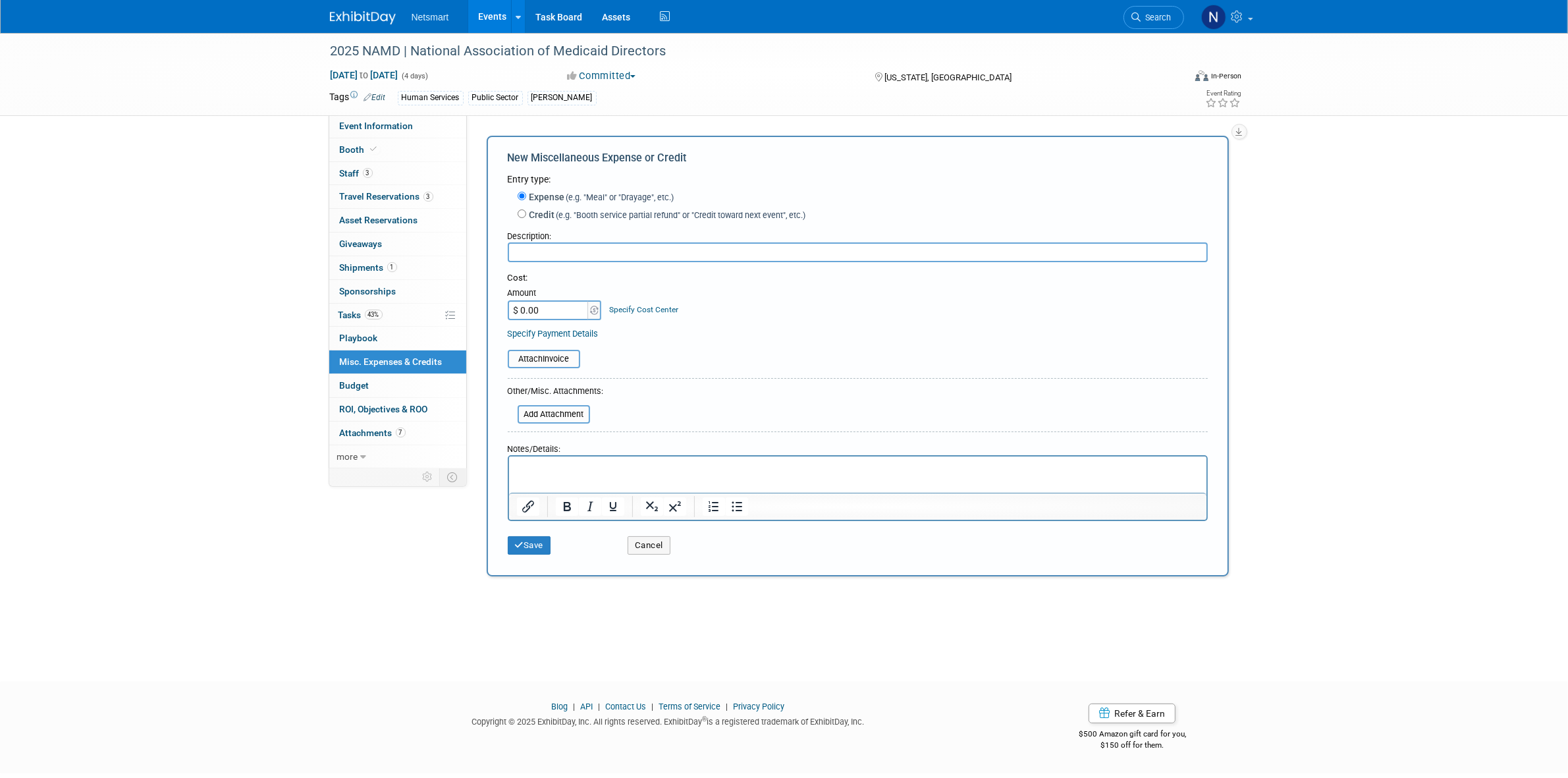
click at [552, 251] on input "text" at bounding box center [858, 252] width 700 height 19
type input "$ 950.00"
click at [904, 240] on div "Description:" at bounding box center [858, 233] width 700 height 18
drag, startPoint x: 877, startPoint y: 247, endPoint x: 884, endPoint y: 245, distance: 7.3
click at [874, 246] on input "text" at bounding box center [858, 252] width 700 height 19
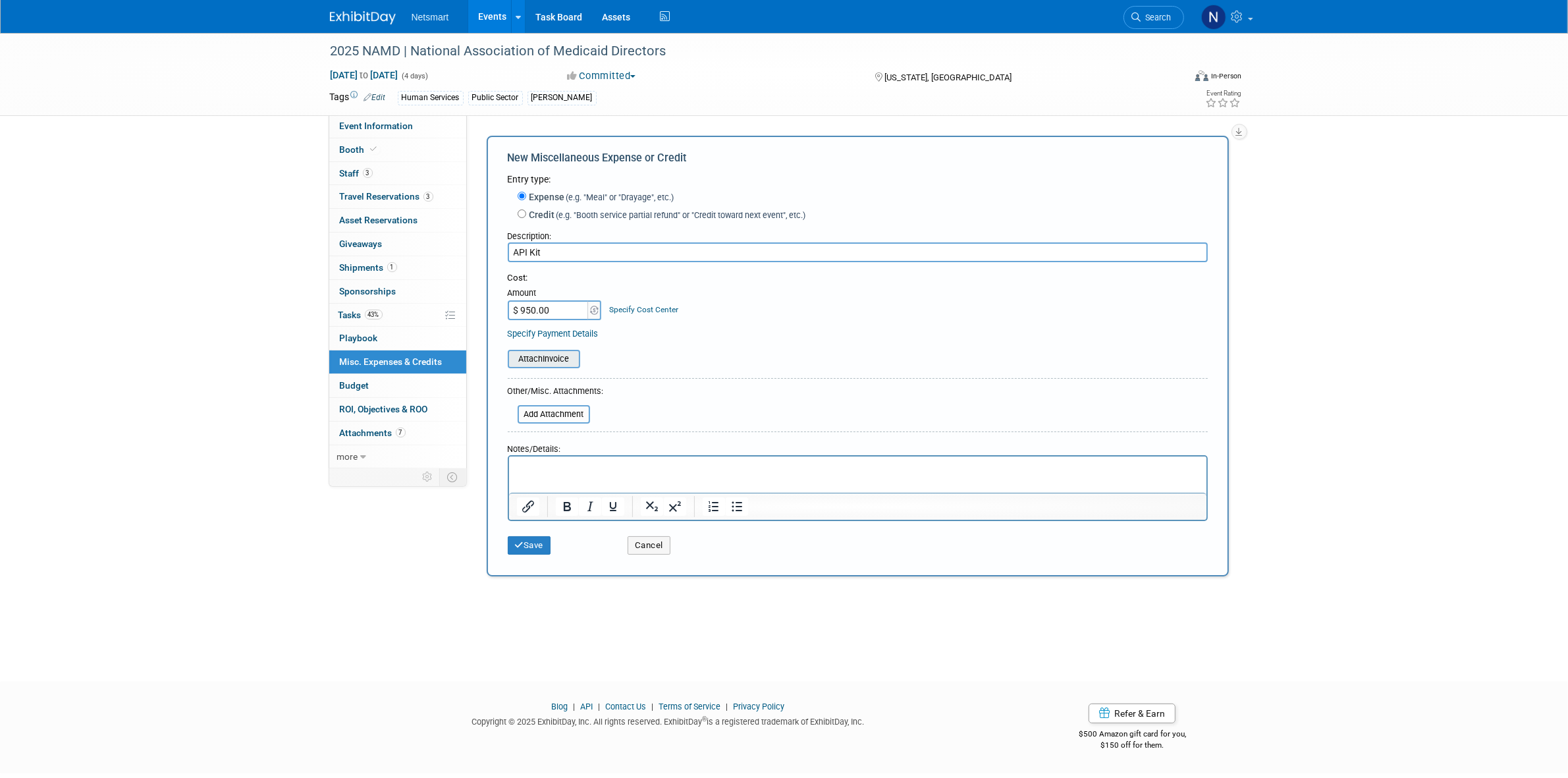
type input "API Kit"
click at [554, 359] on input "file" at bounding box center [500, 359] width 157 height 16
click at [530, 548] on button "Save" at bounding box center [529, 554] width 43 height 19
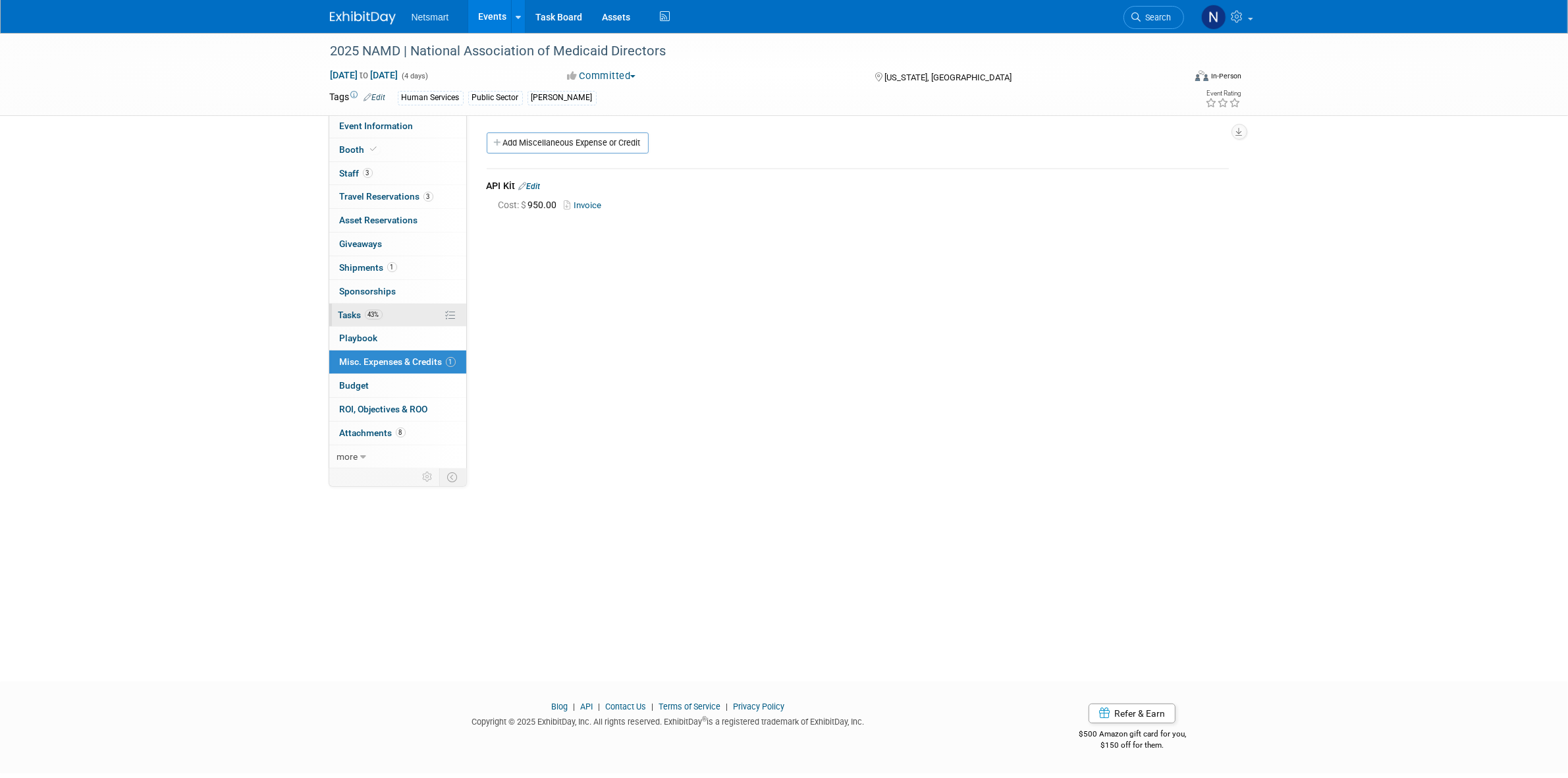
click at [379, 310] on link "43% Tasks 43%" at bounding box center [397, 315] width 137 height 23
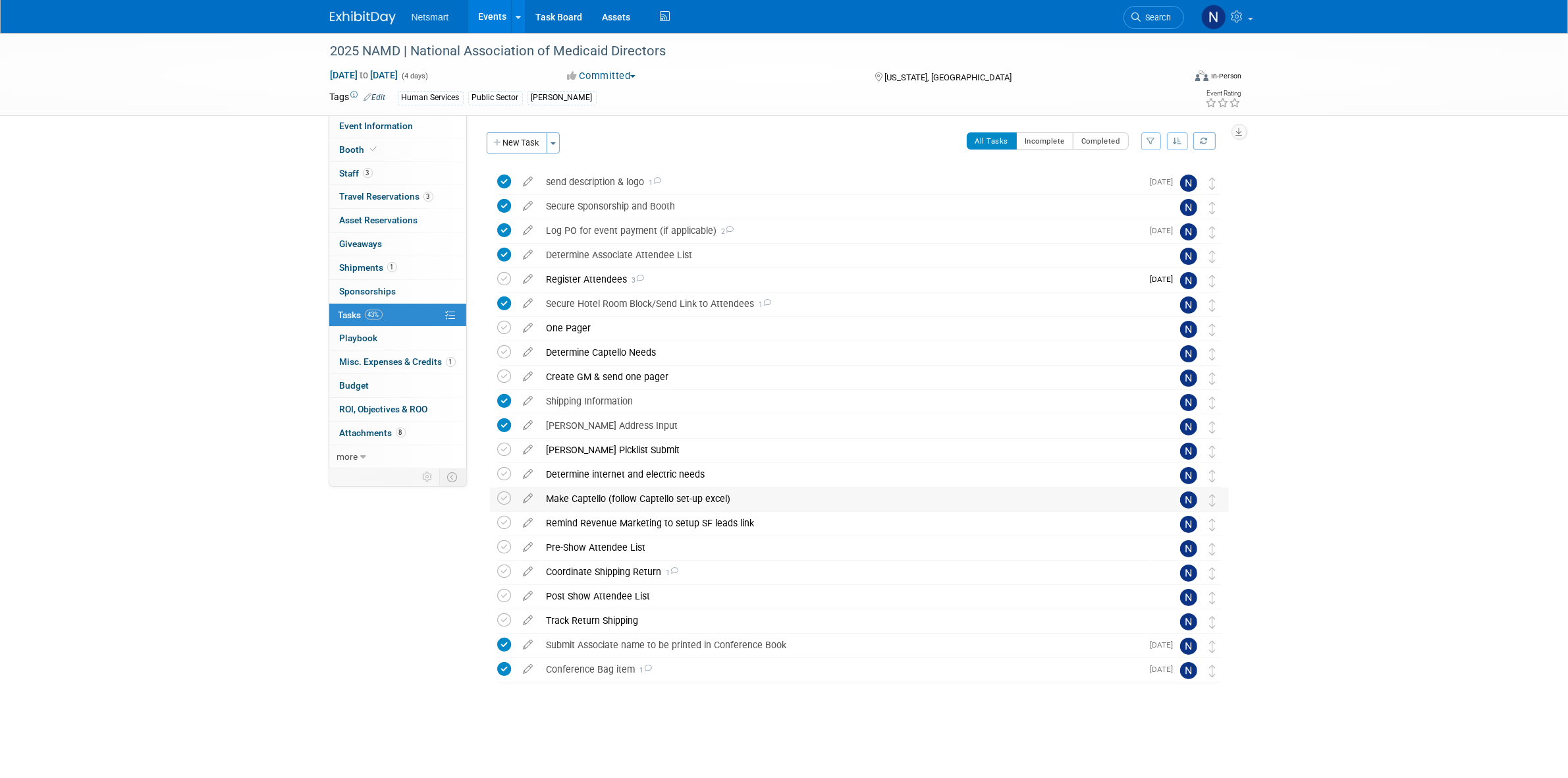
click at [586, 499] on div "Make Captello (follow Captello set-up excel)" at bounding box center [847, 499] width 614 height 22
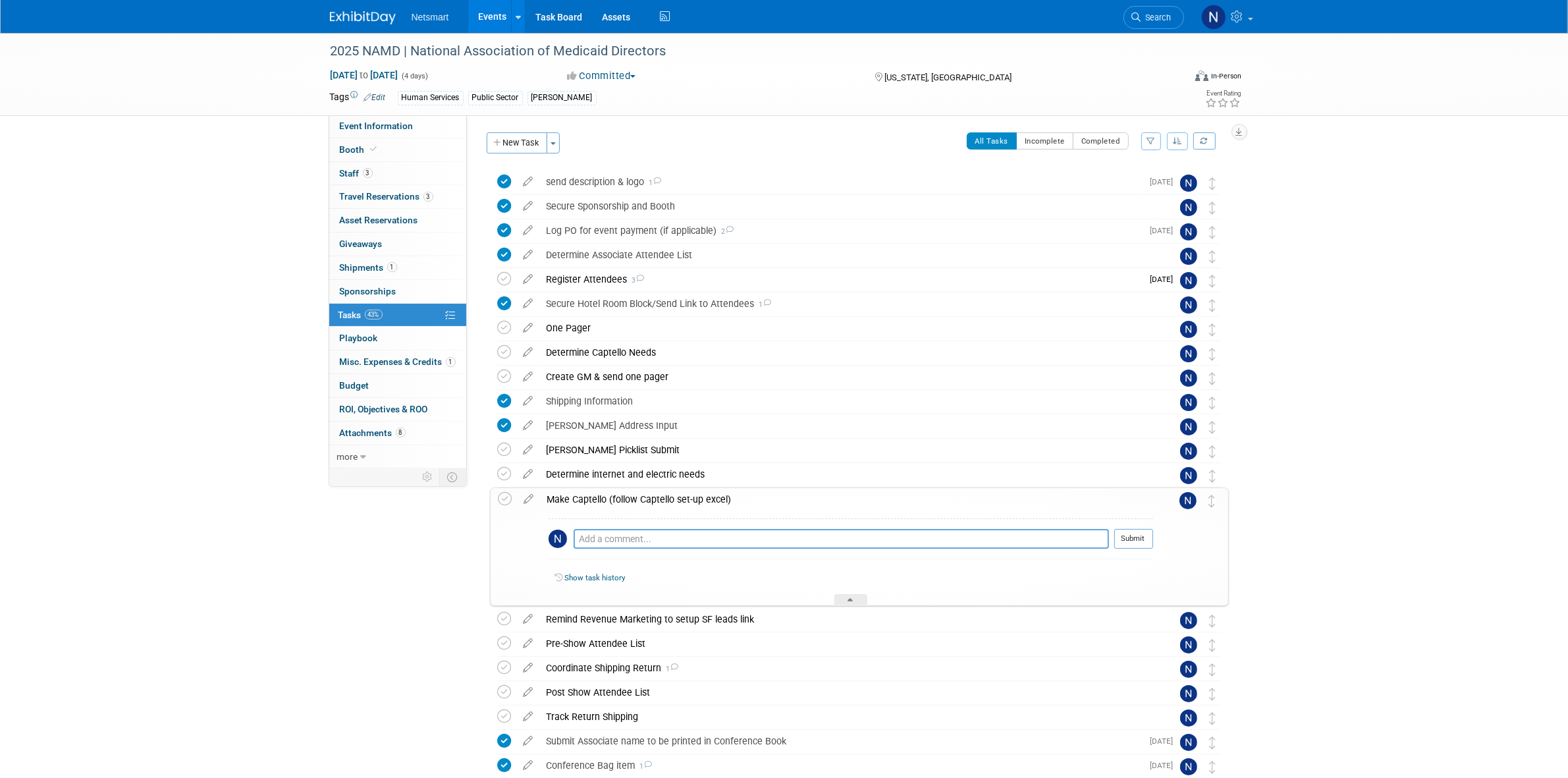
click at [586, 499] on div "Make Captello (follow Captello set-up excel)" at bounding box center [847, 499] width 612 height 22
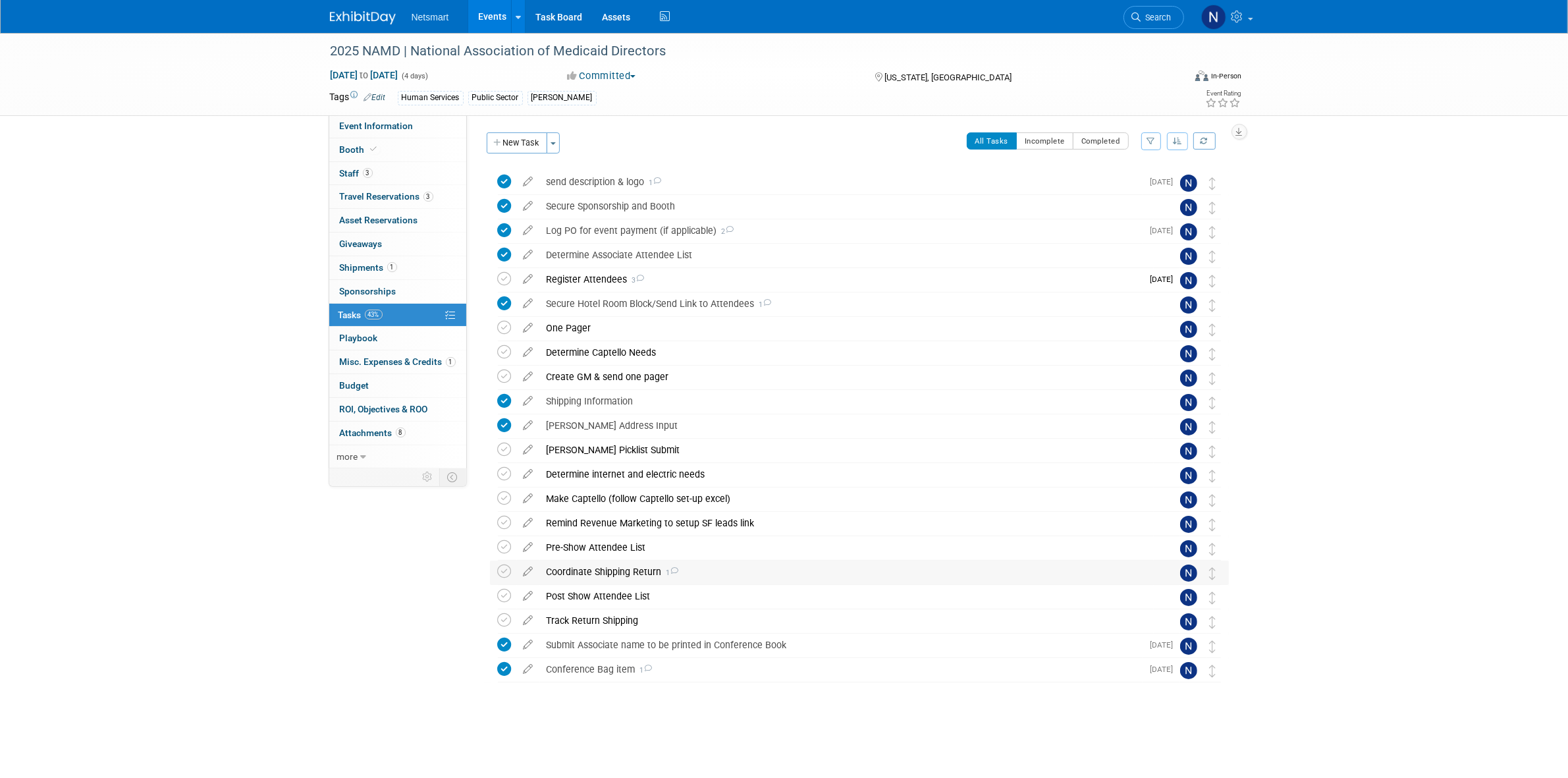
click at [579, 570] on div "Coordinate Shipping Return 1" at bounding box center [847, 572] width 614 height 22
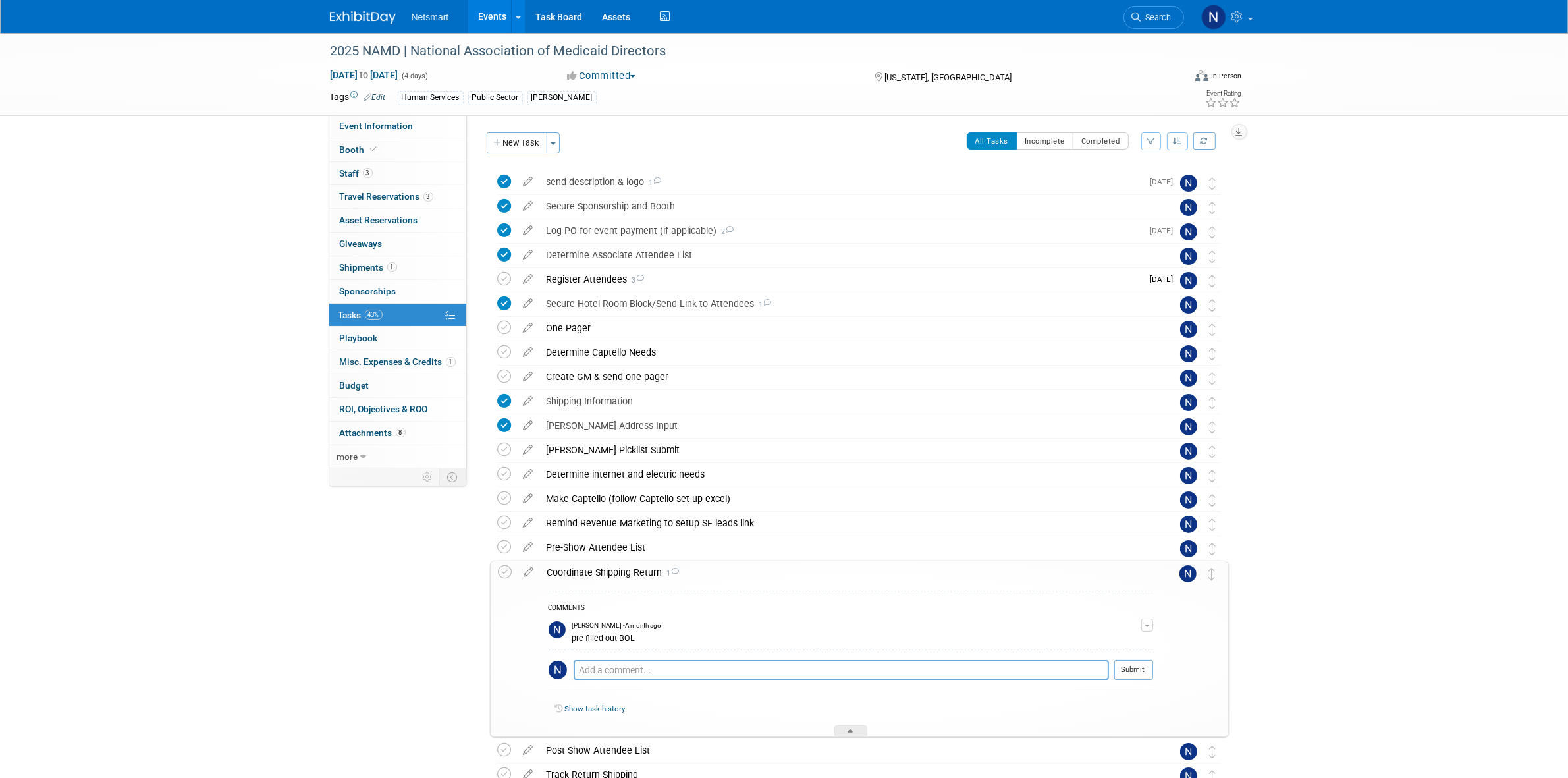
click at [579, 570] on div "Coordinate Shipping Return 1" at bounding box center [847, 572] width 612 height 22
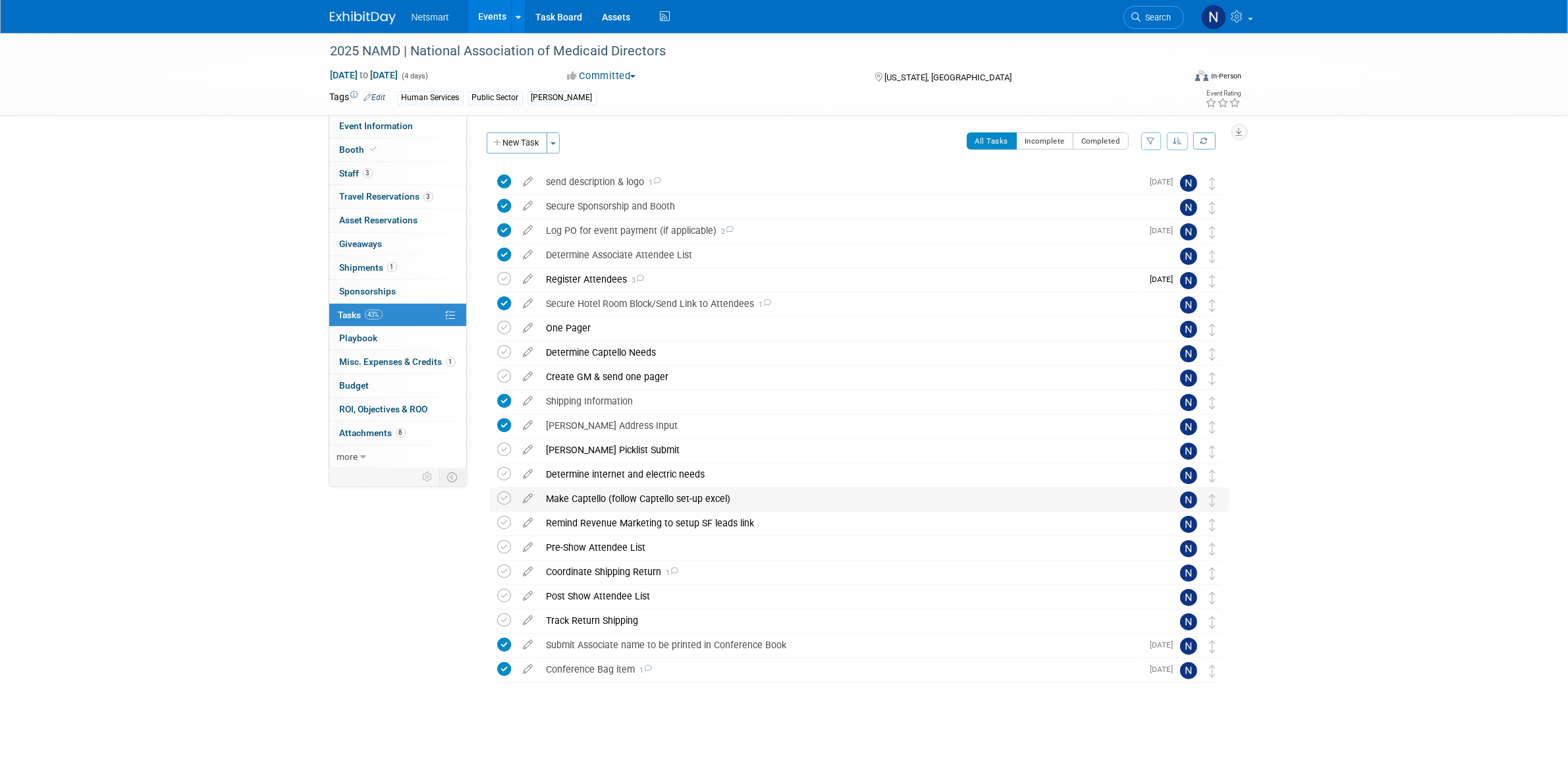
click at [587, 502] on div "Make Captello (follow Captello set-up excel)" at bounding box center [847, 499] width 614 height 22
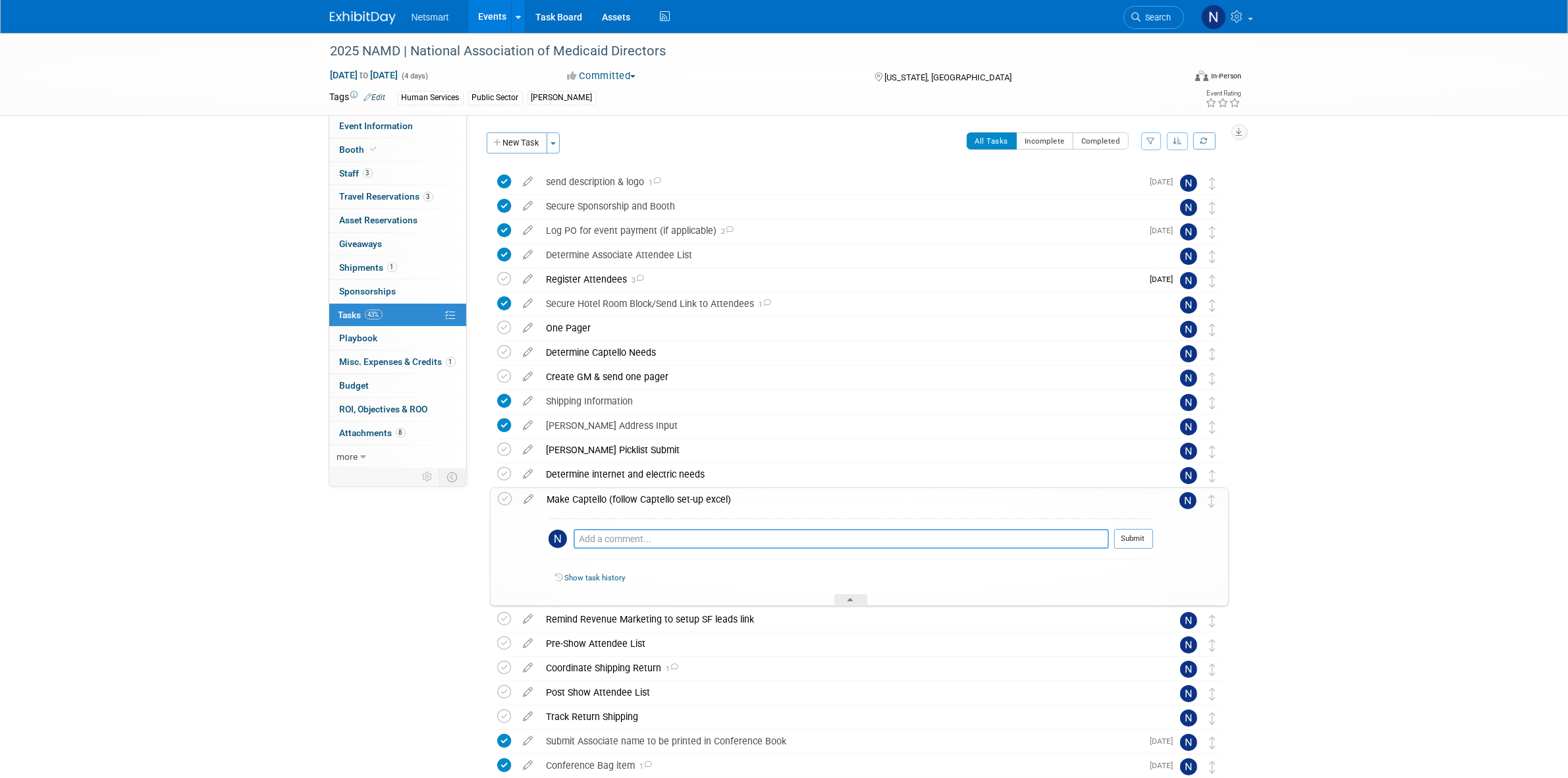
click at [625, 538] on textarea at bounding box center [841, 538] width 535 height 19
type textarea "bought API kit and it should be integrated"
click at [1141, 530] on button "Submit" at bounding box center [1134, 538] width 39 height 19
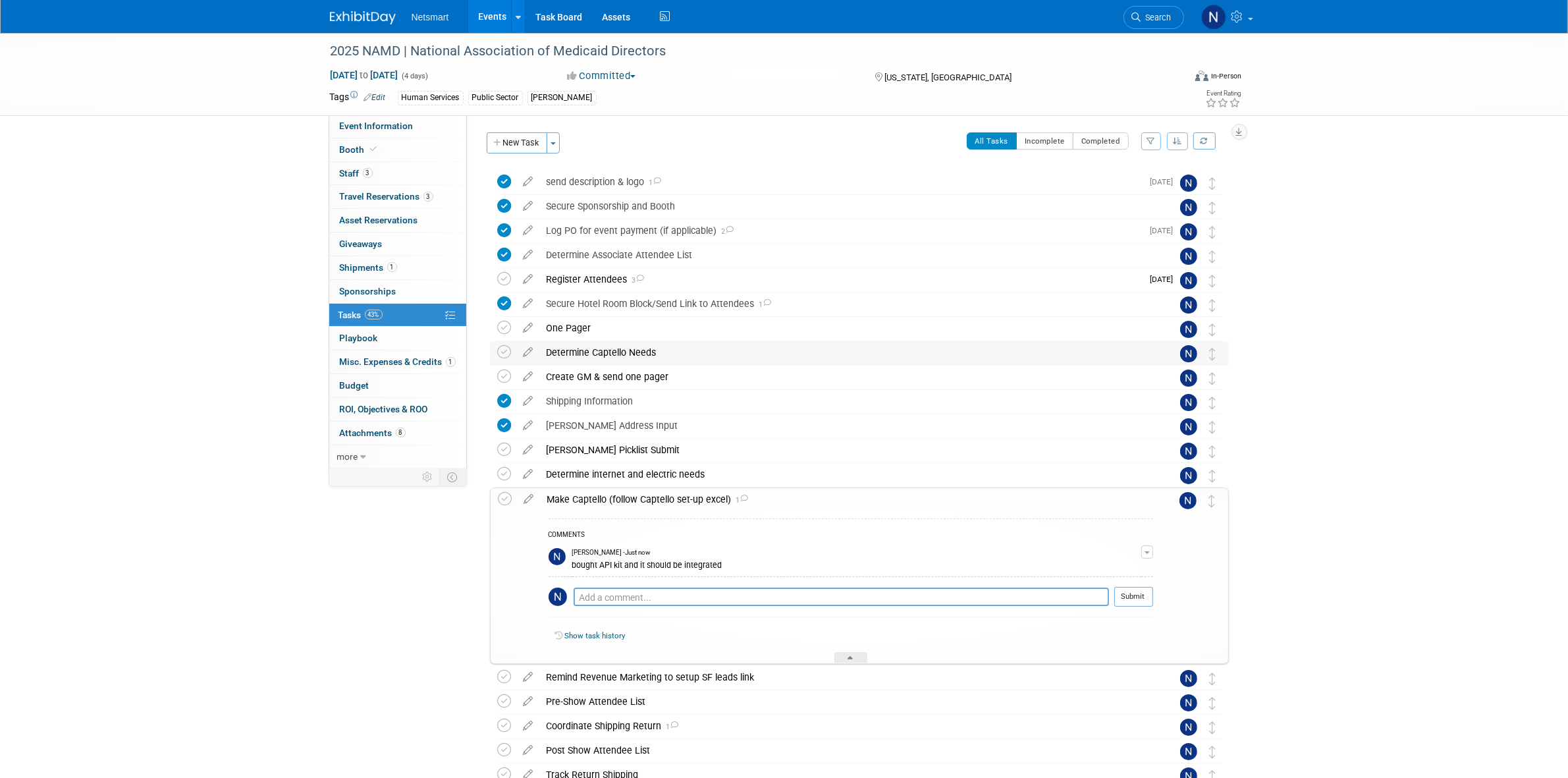
click at [575, 354] on div "Determine Captello Needs" at bounding box center [847, 352] width 614 height 22
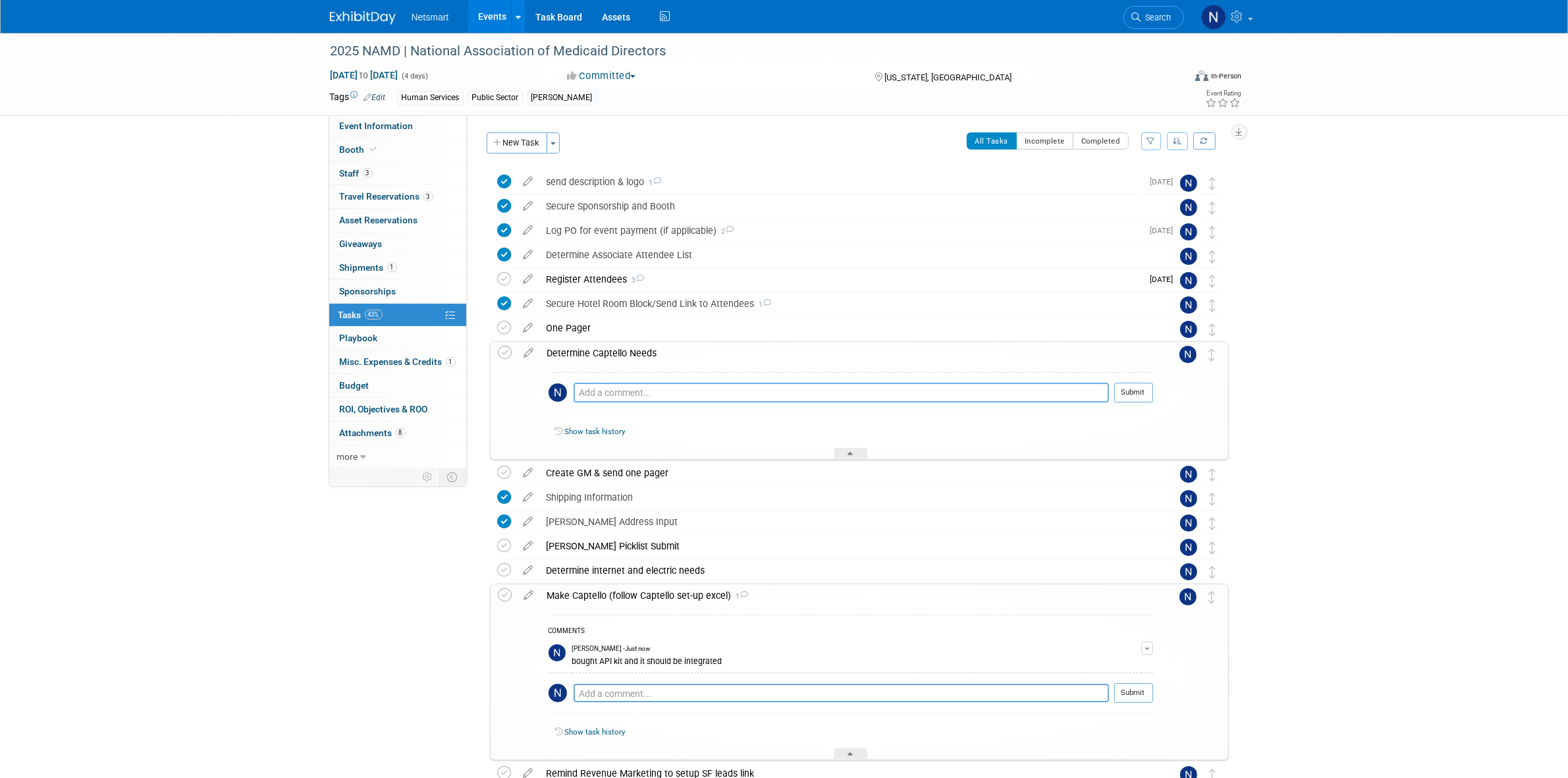
click at [594, 392] on textarea at bounding box center [841, 392] width 535 height 19
type textarea "API Kit"
click at [508, 352] on icon at bounding box center [505, 352] width 14 height 14
click at [604, 390] on textarea at bounding box center [841, 393] width 535 height 19
type textarea "API Kit"
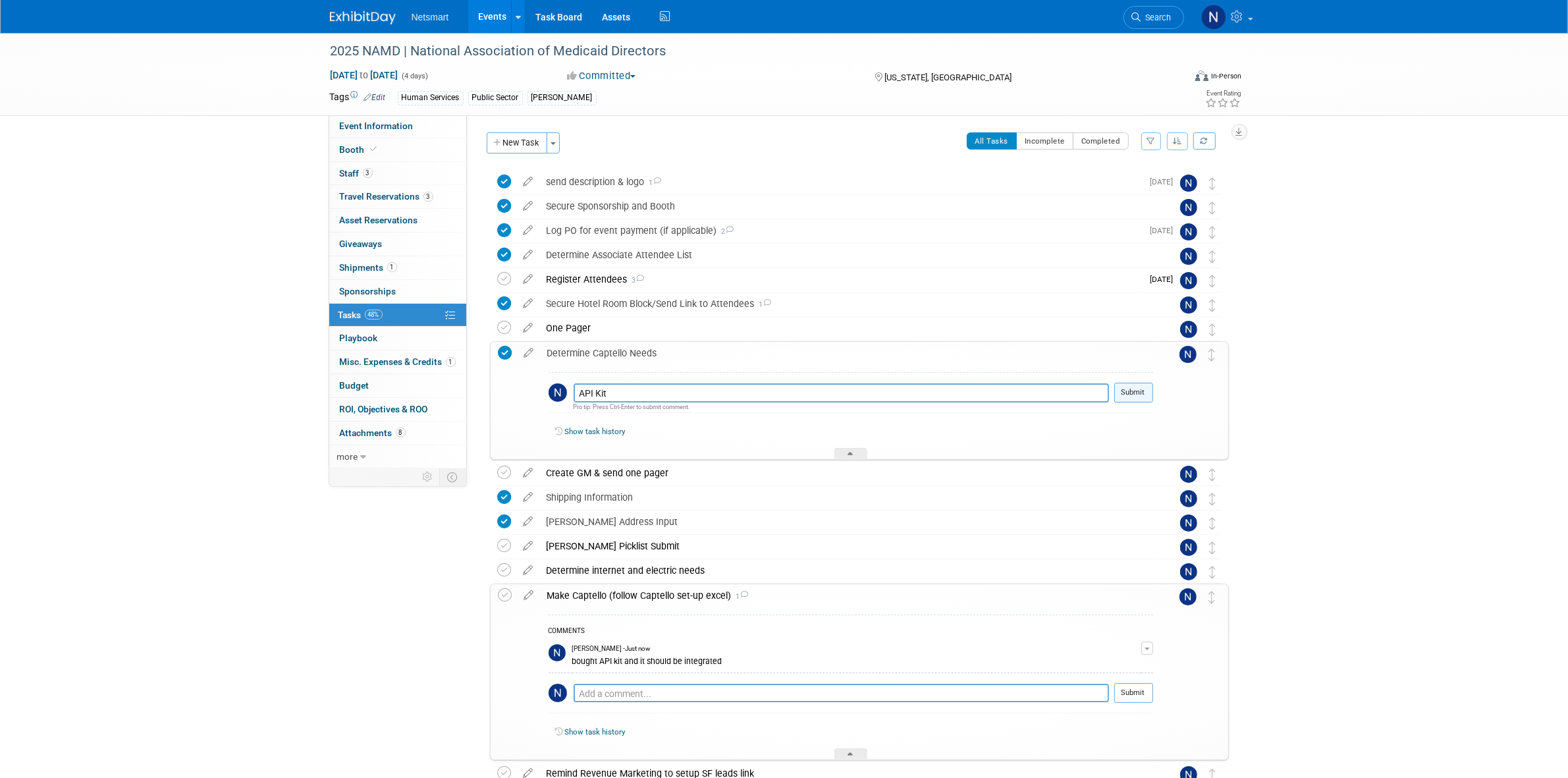
click at [1146, 395] on button "Submit" at bounding box center [1134, 392] width 39 height 19
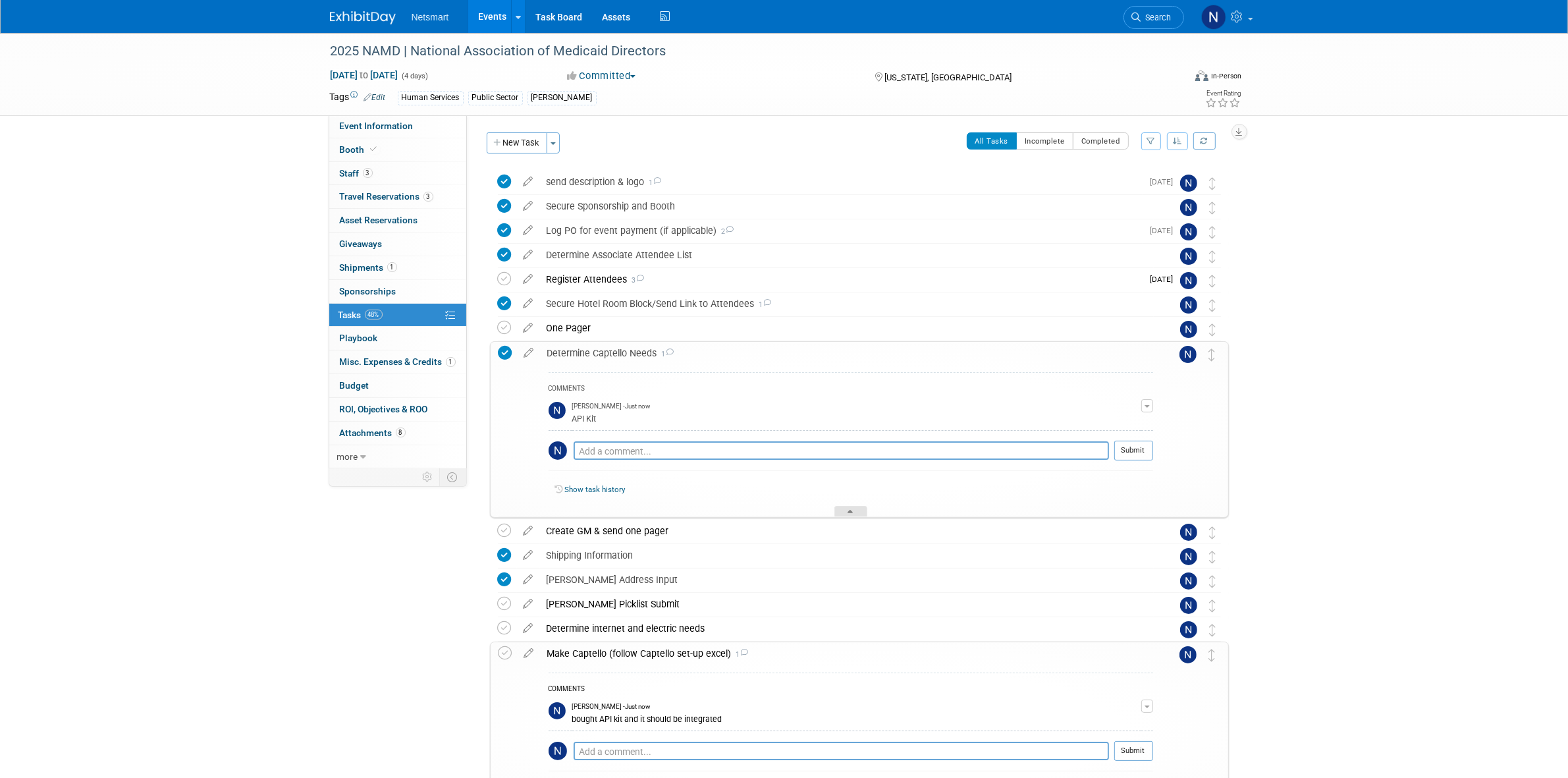
click at [851, 506] on div "COMMENTS [PERSON_NAME] - Just now API Kit Edit Comment Remove Pro tip: Press Ct…" at bounding box center [847, 441] width 612 height 153
click at [853, 508] on div at bounding box center [851, 512] width 33 height 12
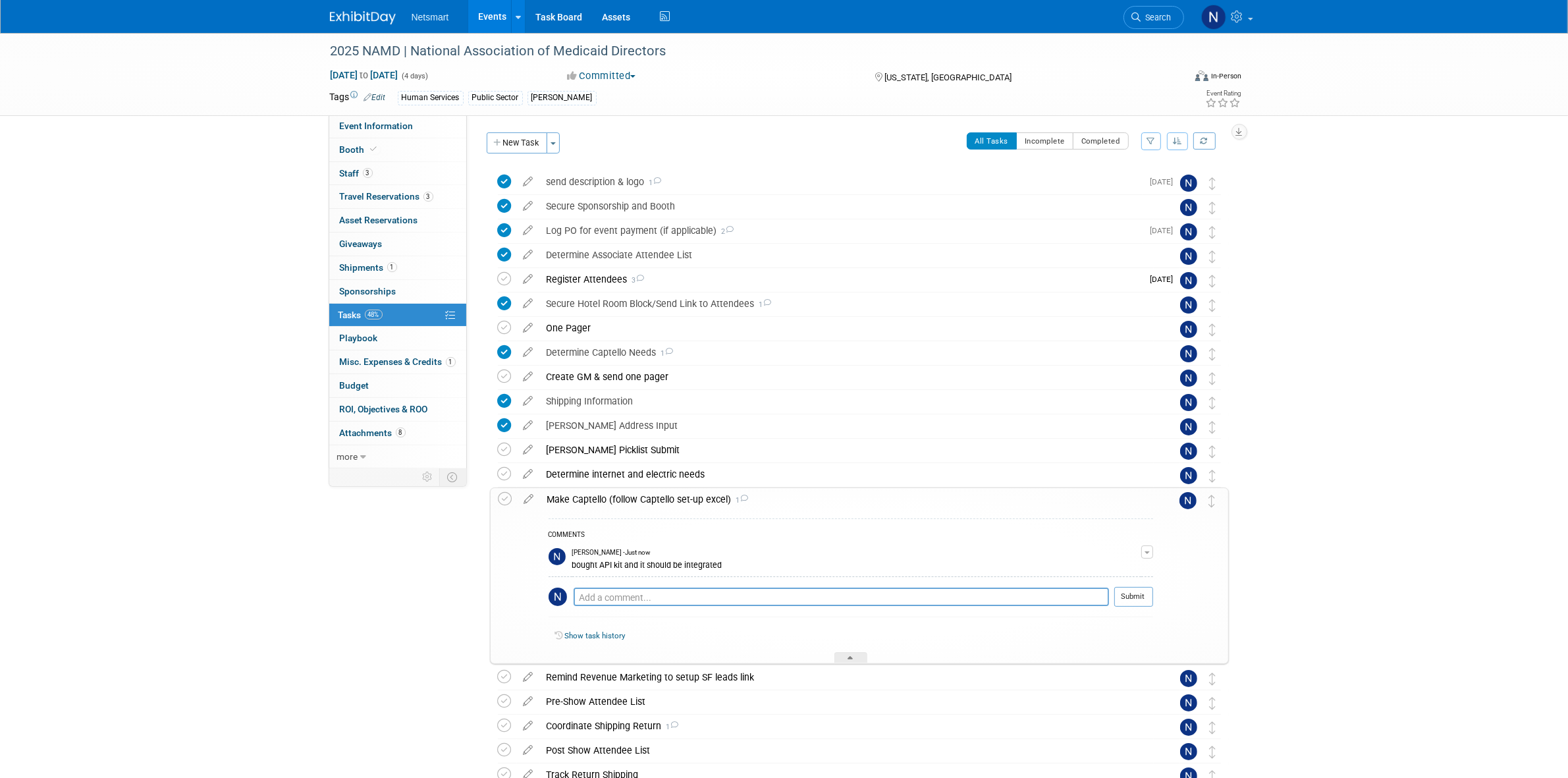
click at [1489, 396] on div "2025 NAMD | National Association of Medicaid Directors [DATE] to [DATE] (4 days…" at bounding box center [784, 475] width 1568 height 884
click at [864, 657] on div at bounding box center [851, 658] width 33 height 12
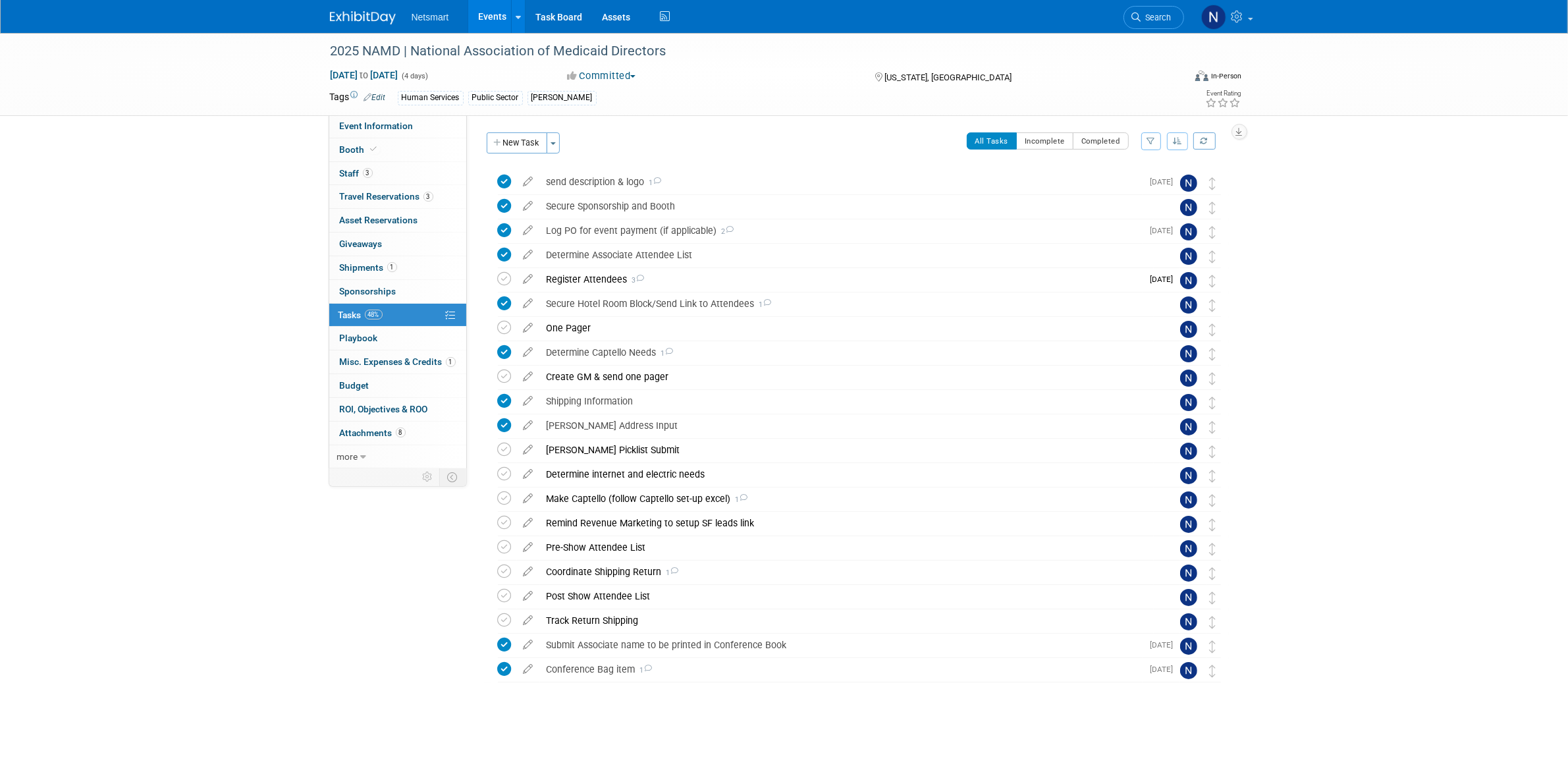
click at [1381, 389] on div "2025 NAMD | National Association of Medicaid Directors [DATE] to [DATE] (4 days…" at bounding box center [784, 398] width 1568 height 730
click at [671, 303] on div "Secure Hotel Room Block/Send Link to Attendees 1" at bounding box center [847, 303] width 614 height 22
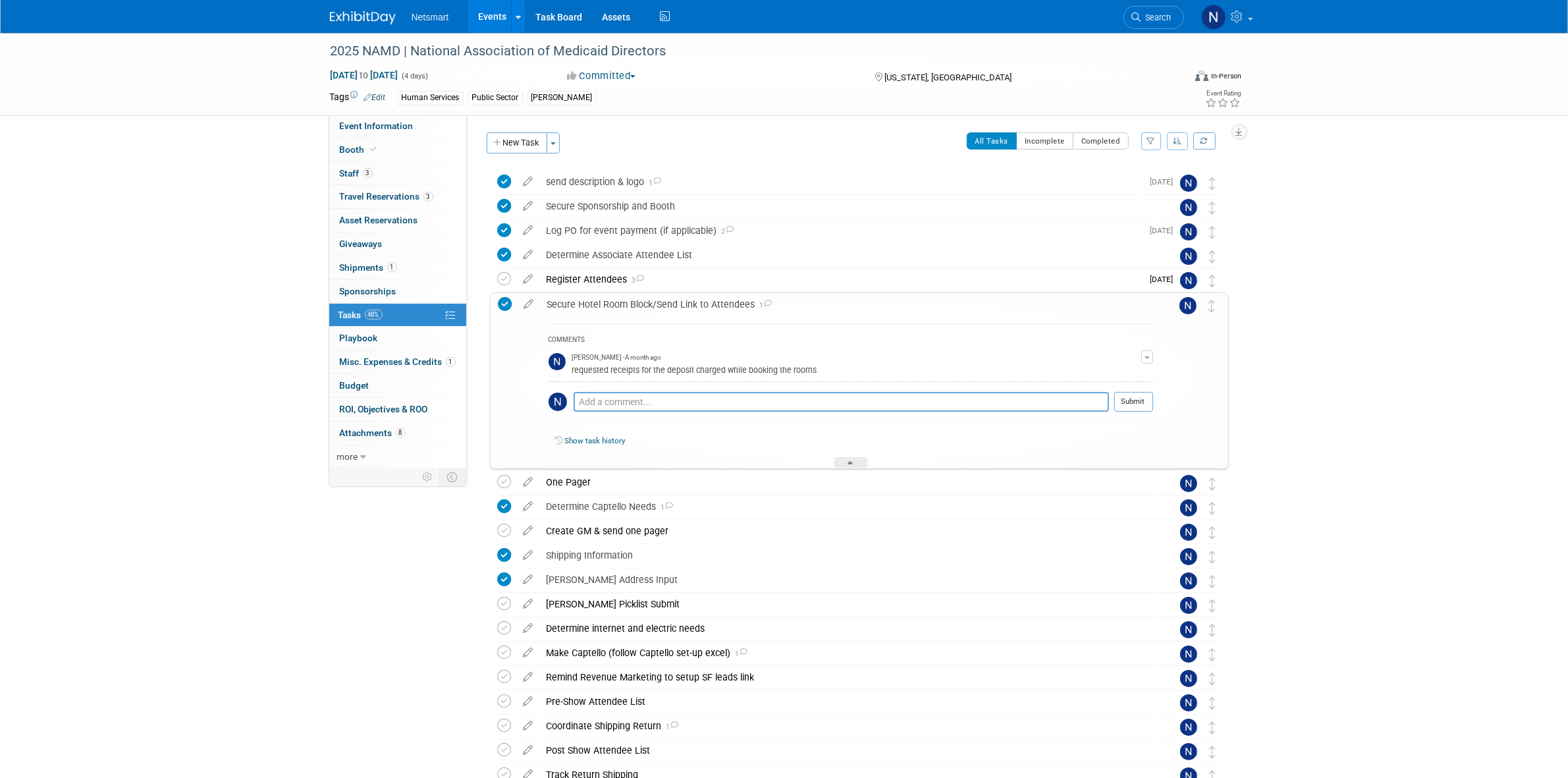
click at [672, 303] on div "Secure Hotel Room Block/Send Link to Attendees 1" at bounding box center [847, 304] width 612 height 22
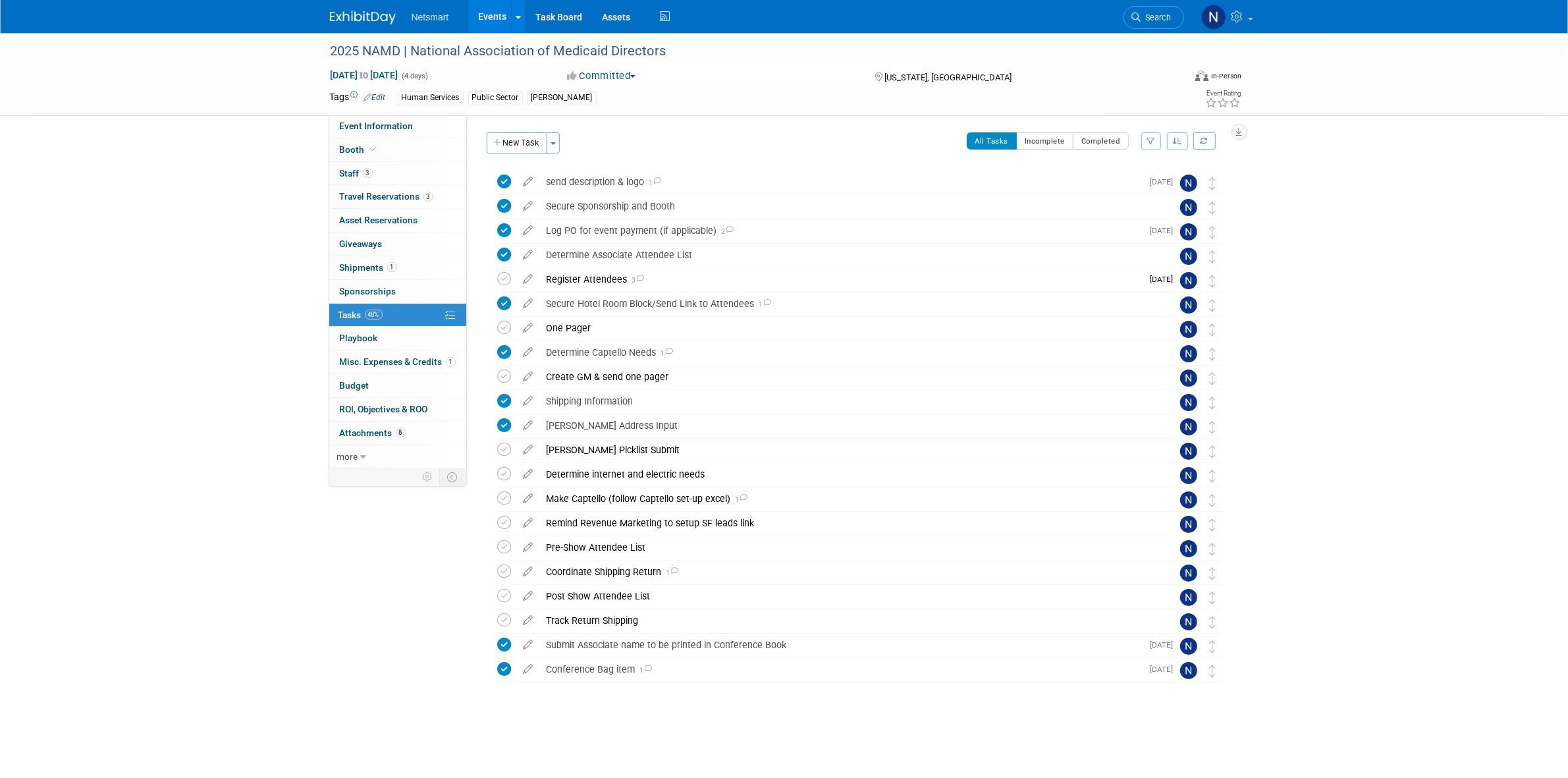
drag, startPoint x: 1311, startPoint y: 390, endPoint x: 1305, endPoint y: 287, distance: 103.2
click at [1311, 389] on div "2025 NAMD | National Association of Medicaid Directors [DATE] to [DATE] (4 days…" at bounding box center [784, 398] width 1568 height 730
